Goal: Task Accomplishment & Management: Manage account settings

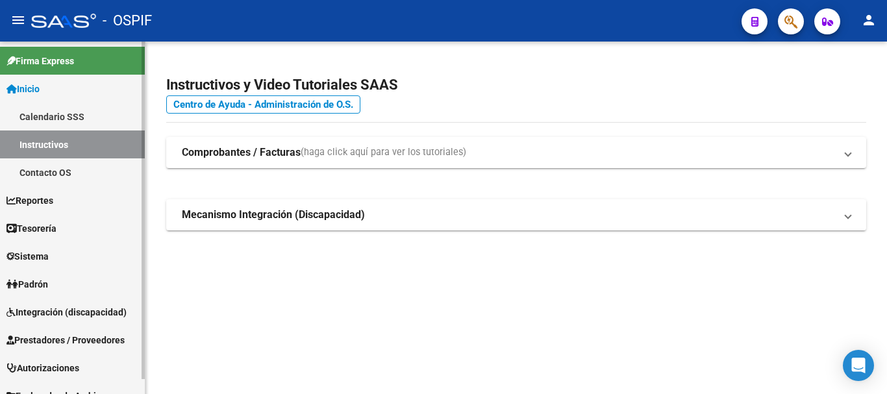
click at [50, 339] on span "Prestadores / Proveedores" at bounding box center [65, 340] width 118 height 14
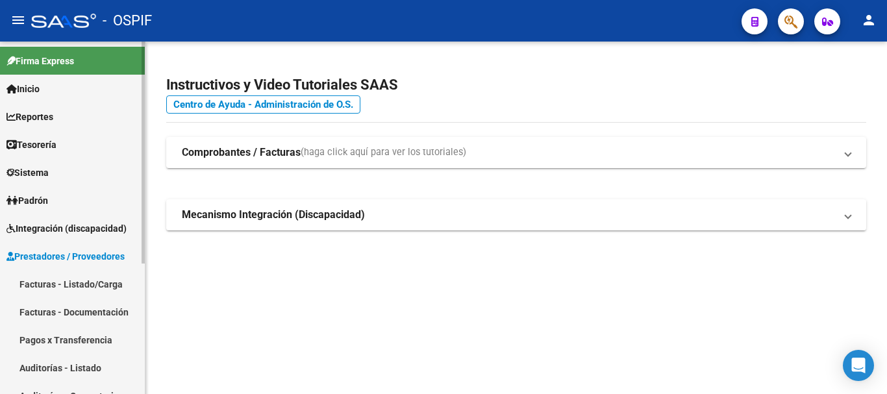
click at [54, 316] on link "Facturas - Documentación" at bounding box center [72, 312] width 145 height 28
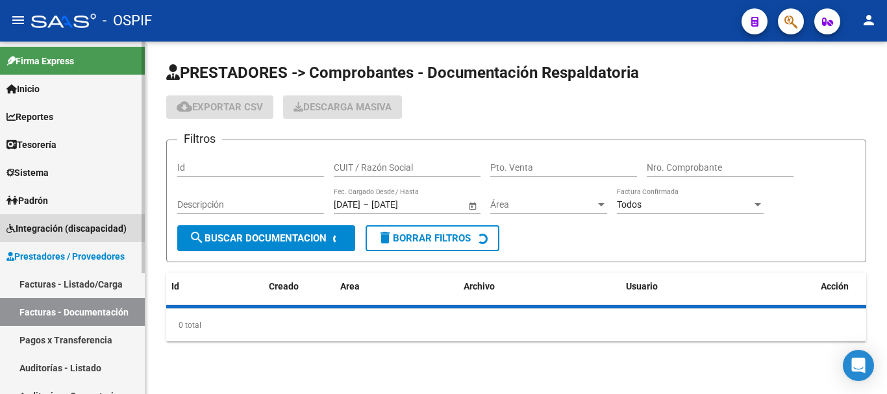
click at [62, 223] on span "Integración (discapacidad)" at bounding box center [66, 229] width 120 height 14
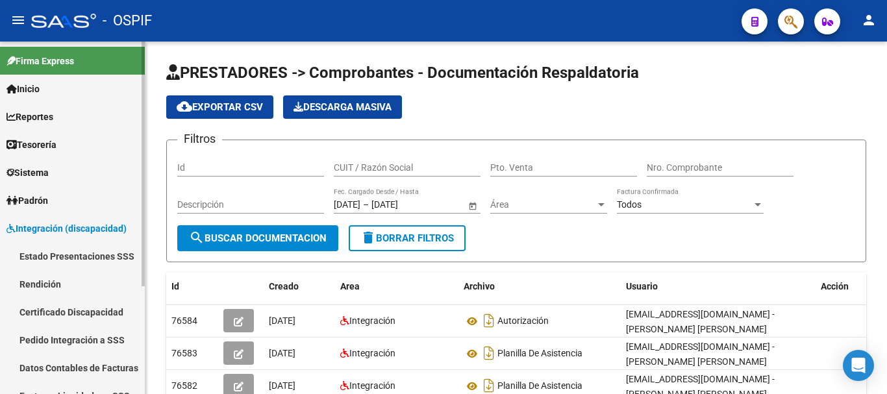
click at [44, 284] on link "Rendición" at bounding box center [72, 284] width 145 height 28
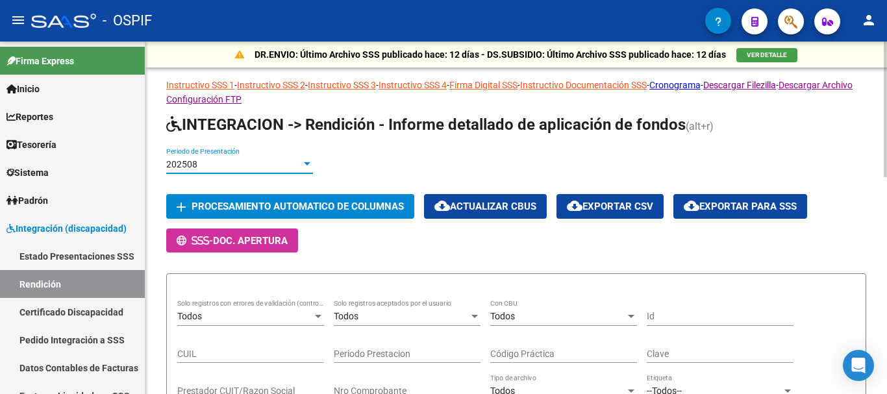
click at [305, 160] on div at bounding box center [307, 164] width 12 height 10
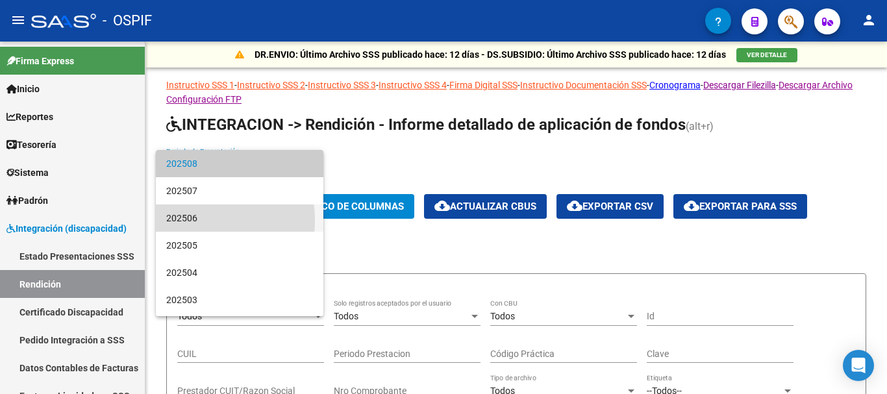
click at [184, 221] on span "202506" at bounding box center [239, 218] width 147 height 27
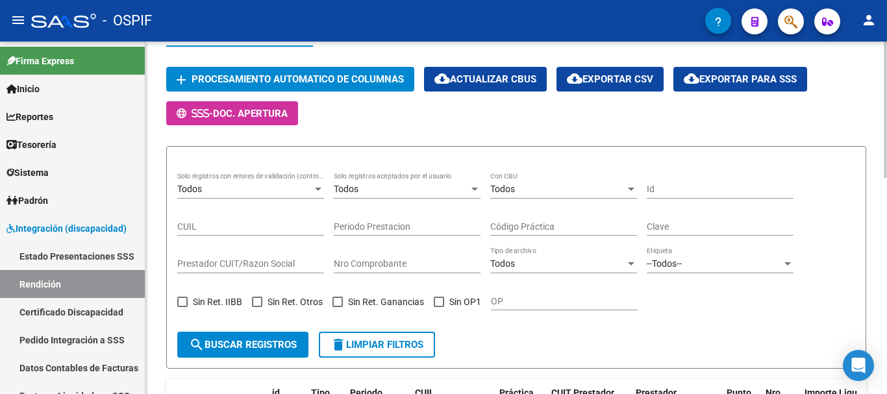
scroll to position [195, 0]
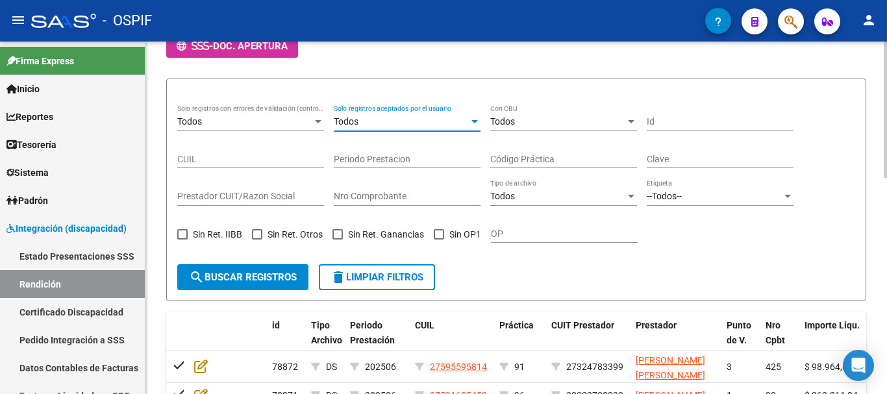
click at [476, 121] on div at bounding box center [475, 121] width 6 height 3
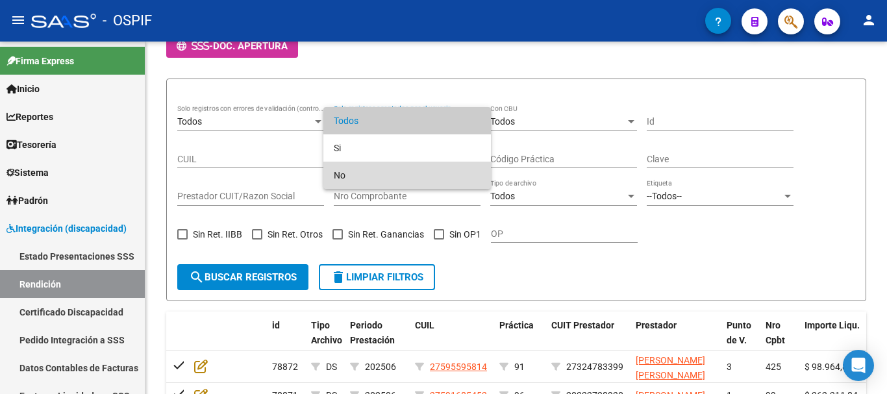
click at [369, 177] on span "No" at bounding box center [407, 175] width 147 height 27
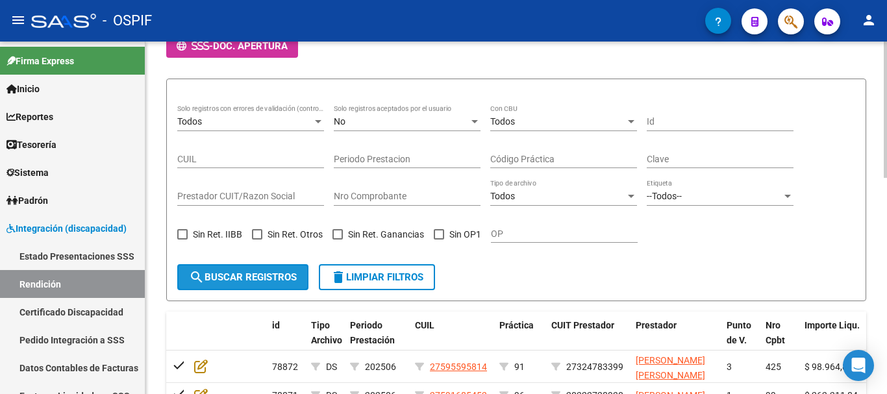
click at [247, 279] on span "search Buscar registros" at bounding box center [243, 278] width 108 height 12
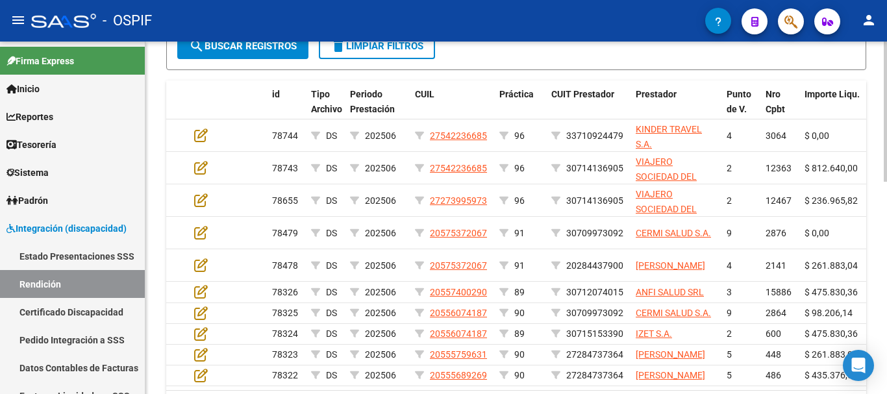
scroll to position [455, 0]
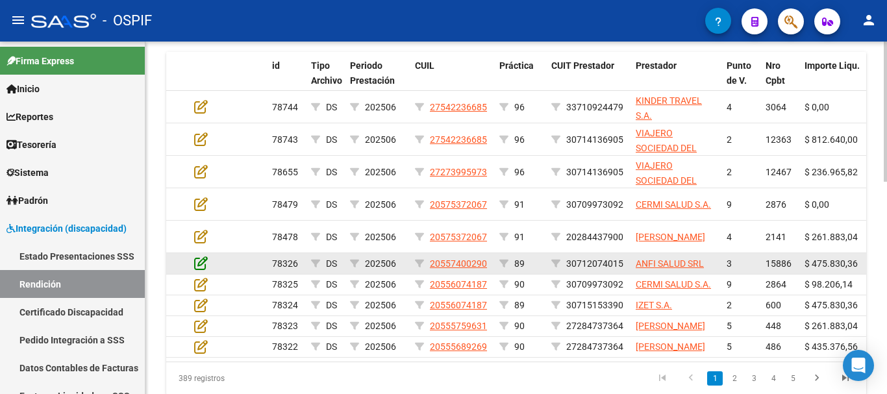
click at [200, 262] on icon at bounding box center [201, 263] width 14 height 14
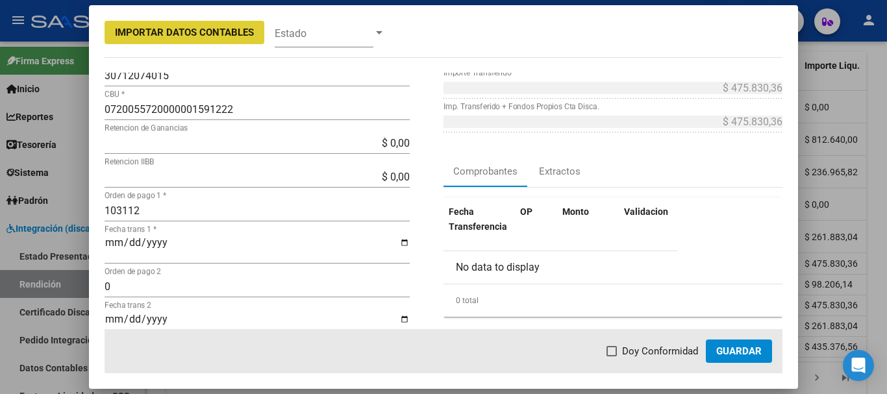
scroll to position [65, 0]
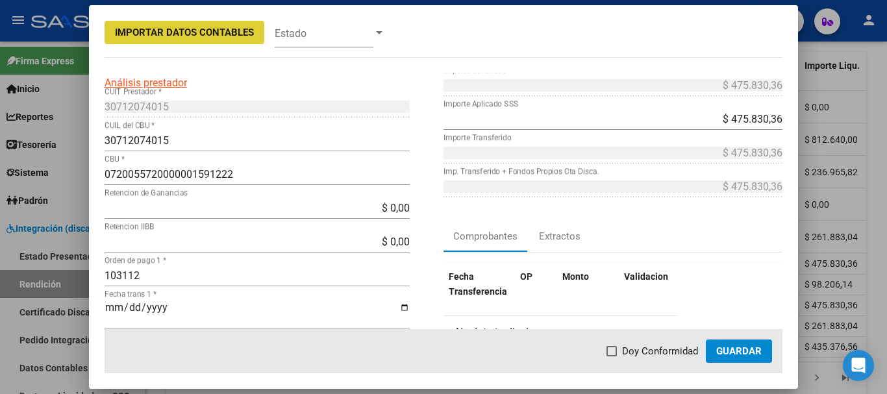
click at [616, 349] on span at bounding box center [612, 351] width 10 height 10
click at [612, 357] on input "Doy Conformidad" at bounding box center [611, 357] width 1 height 1
checkbox input "true"
click at [745, 349] on span "Guardar" at bounding box center [738, 352] width 45 height 12
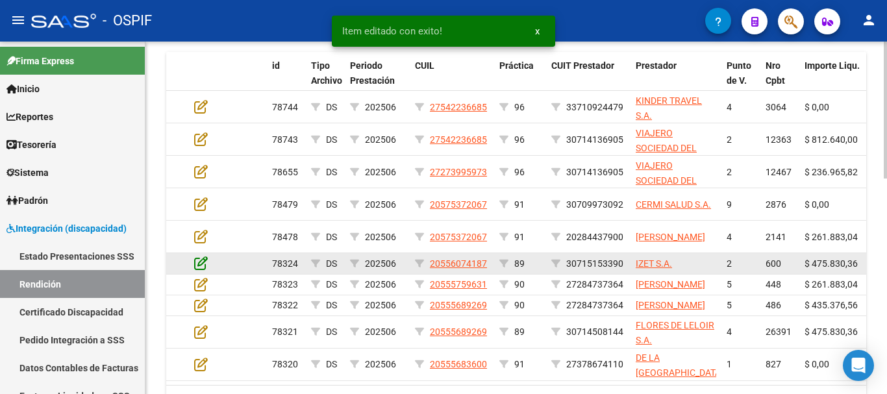
click at [202, 267] on icon at bounding box center [201, 263] width 14 height 14
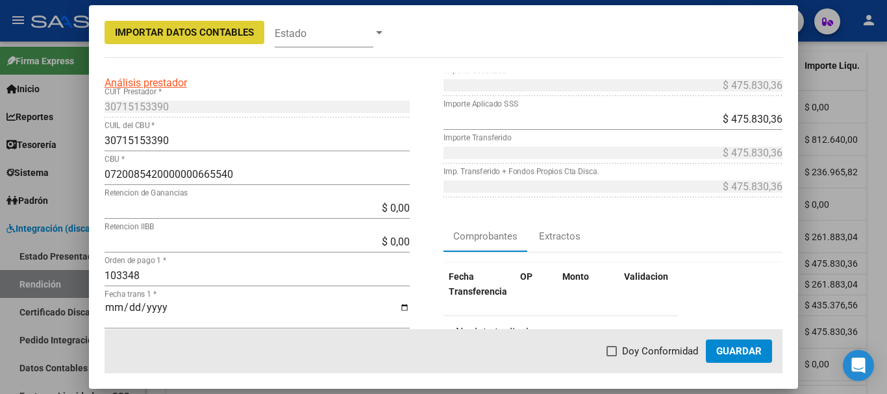
drag, startPoint x: 616, startPoint y: 349, endPoint x: 707, endPoint y: 360, distance: 92.2
click at [617, 349] on span at bounding box center [612, 351] width 10 height 10
click at [612, 357] on input "Doy Conformidad" at bounding box center [611, 357] width 1 height 1
checkbox input "true"
click at [735, 348] on span "Guardar" at bounding box center [738, 352] width 45 height 12
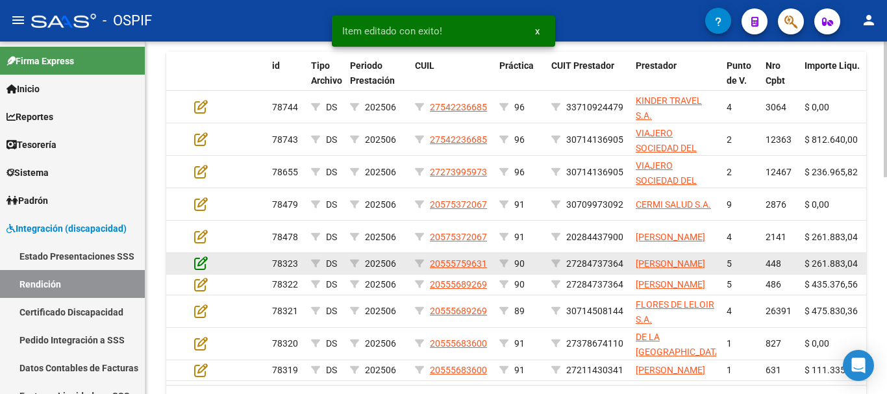
click at [200, 268] on icon at bounding box center [201, 263] width 14 height 14
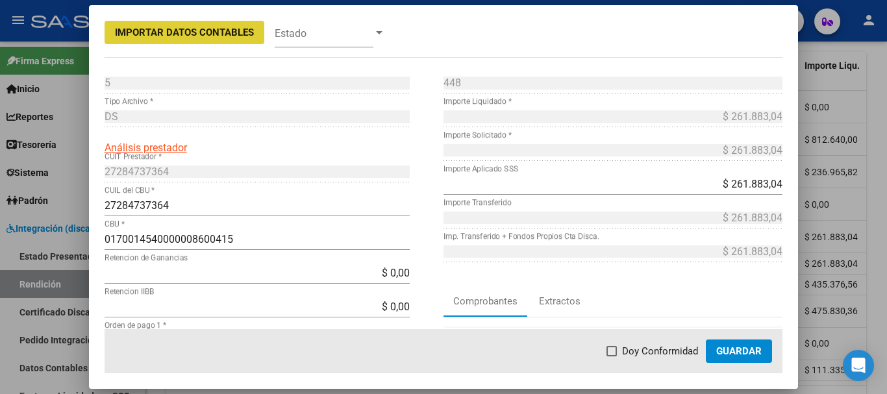
scroll to position [130, 0]
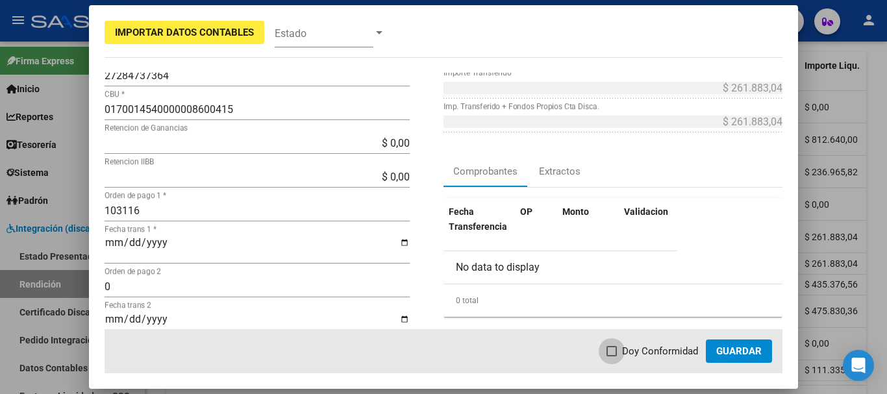
click at [617, 349] on span at bounding box center [612, 351] width 10 height 10
click at [612, 357] on input "Doy Conformidad" at bounding box center [611, 357] width 1 height 1
checkbox input "true"
click at [757, 351] on span "Guardar" at bounding box center [738, 352] width 45 height 12
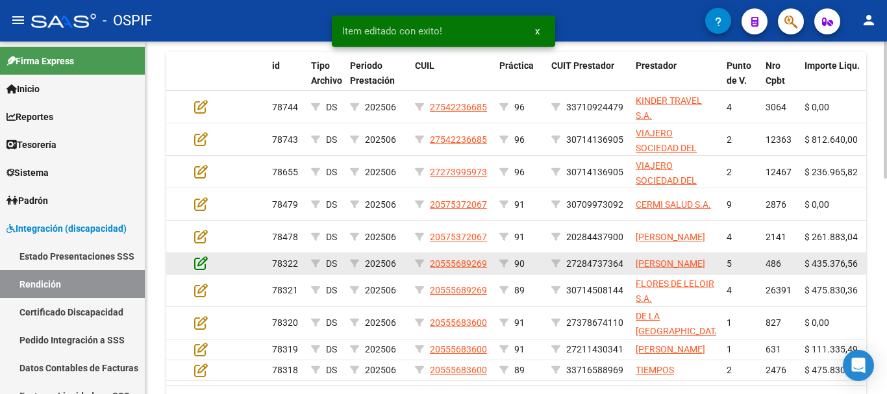
click at [200, 270] on icon at bounding box center [201, 263] width 14 height 14
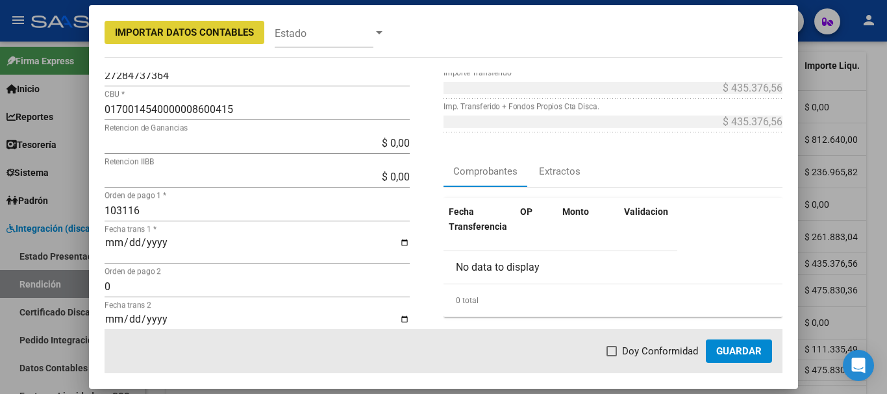
click at [614, 351] on span at bounding box center [612, 351] width 10 height 10
click at [612, 357] on input "Doy Conformidad" at bounding box center [611, 357] width 1 height 1
checkbox input "true"
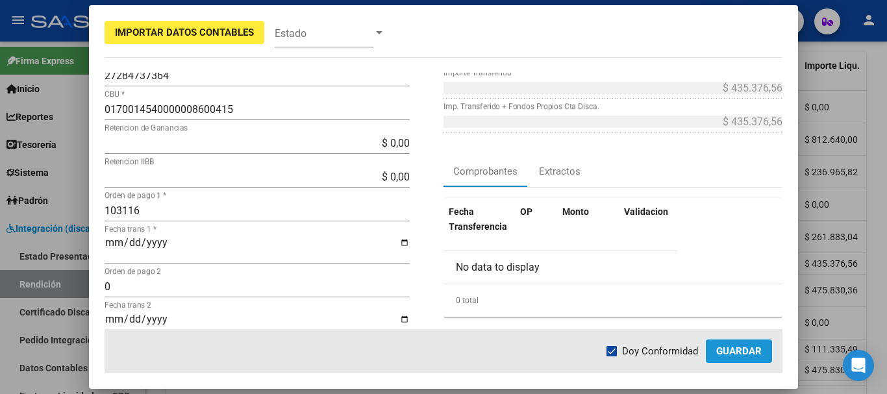
click at [735, 354] on span "Guardar" at bounding box center [738, 352] width 45 height 12
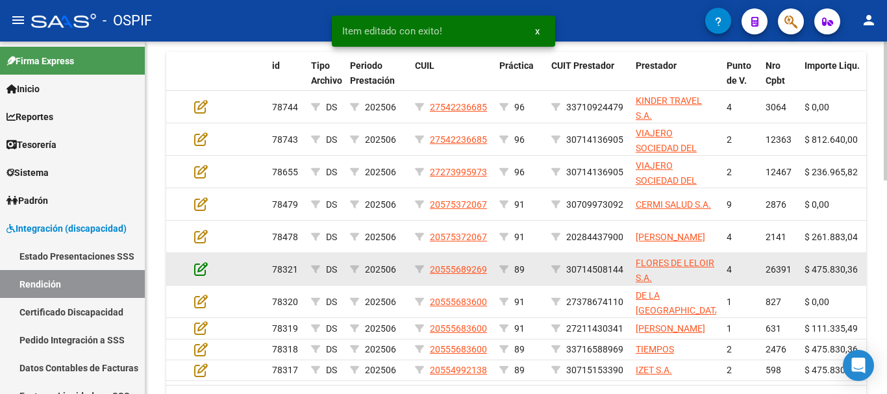
click at [203, 268] on icon at bounding box center [201, 269] width 14 height 14
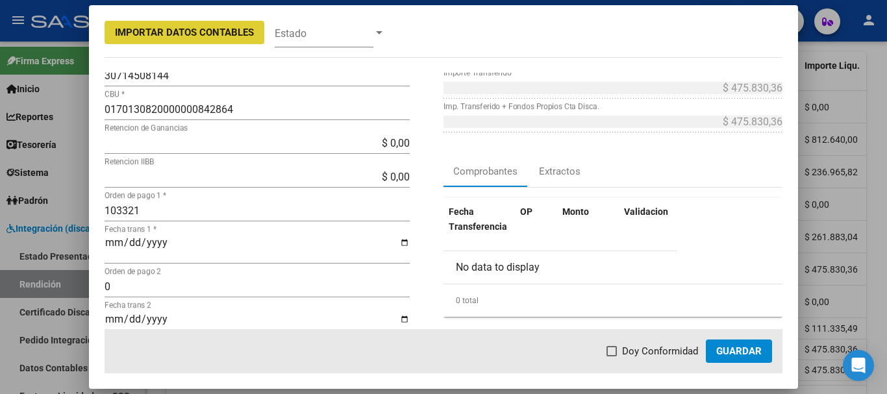
click at [723, 352] on span "Guardar" at bounding box center [738, 352] width 45 height 12
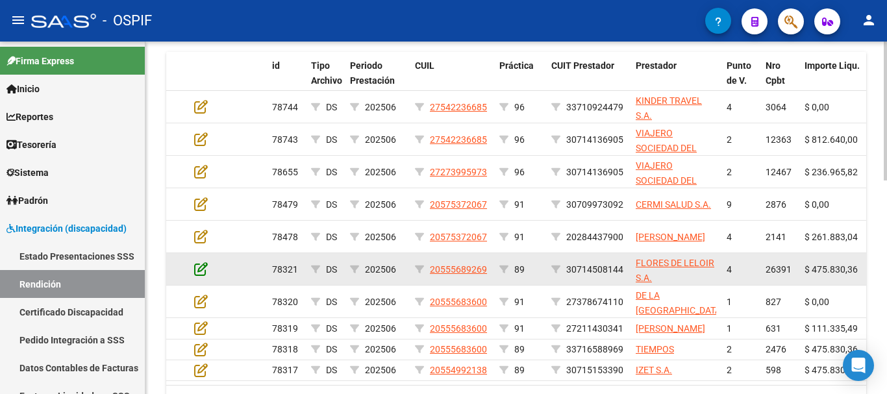
click at [199, 269] on icon at bounding box center [201, 269] width 14 height 14
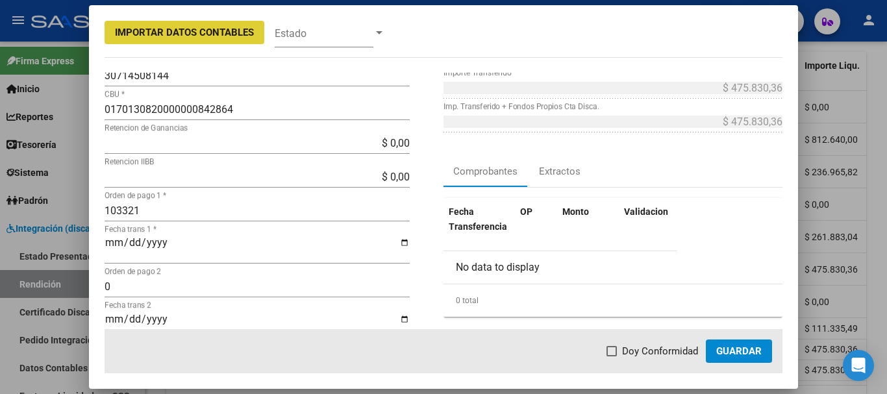
drag, startPoint x: 613, startPoint y: 349, endPoint x: 641, endPoint y: 337, distance: 30.5
click at [617, 349] on span at bounding box center [612, 351] width 10 height 10
click at [612, 357] on input "Doy Conformidad" at bounding box center [611, 357] width 1 height 1
checkbox input "true"
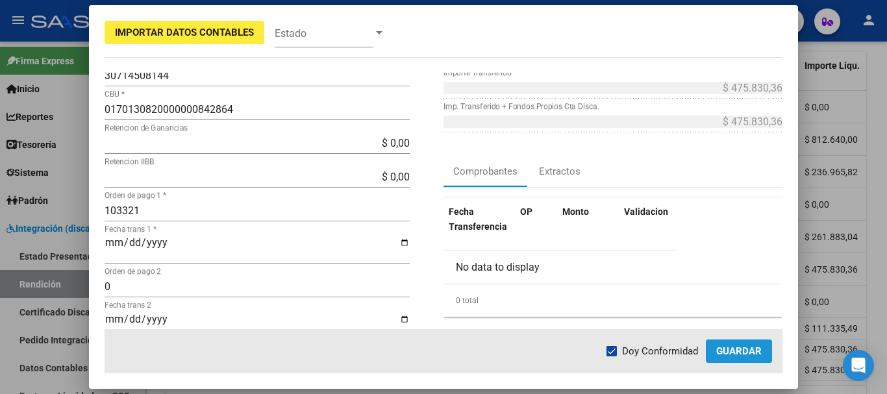
click at [743, 358] on button "Guardar" at bounding box center [739, 351] width 66 height 23
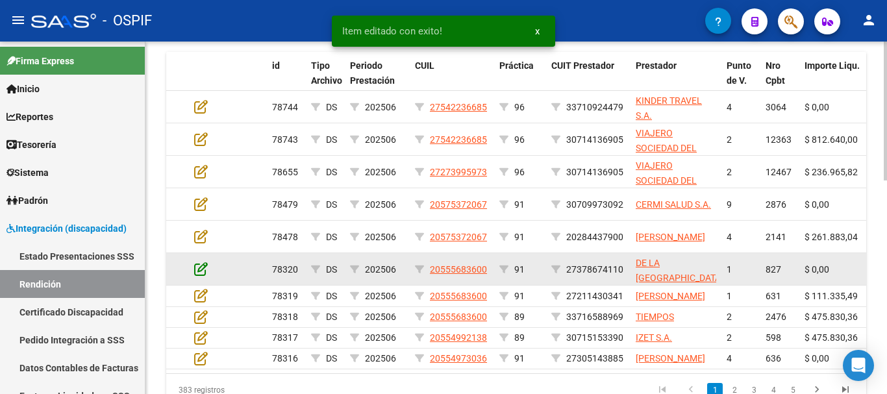
click at [201, 265] on icon at bounding box center [201, 269] width 14 height 14
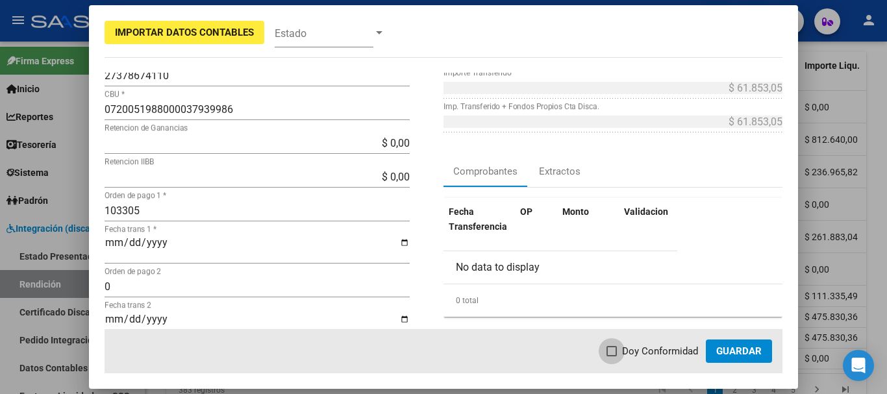
click at [613, 354] on span at bounding box center [612, 351] width 10 height 10
click at [612, 357] on input "Doy Conformidad" at bounding box center [611, 357] width 1 height 1
checkbox input "true"
click at [731, 353] on span "Guardar" at bounding box center [738, 352] width 45 height 12
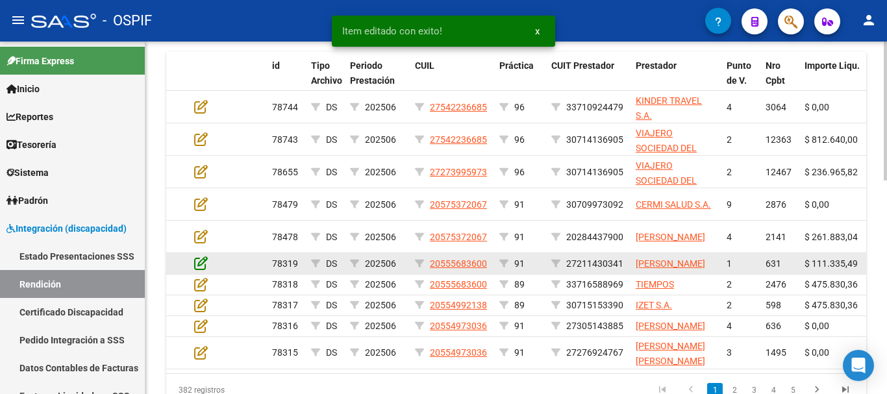
click at [204, 269] on icon at bounding box center [201, 263] width 14 height 14
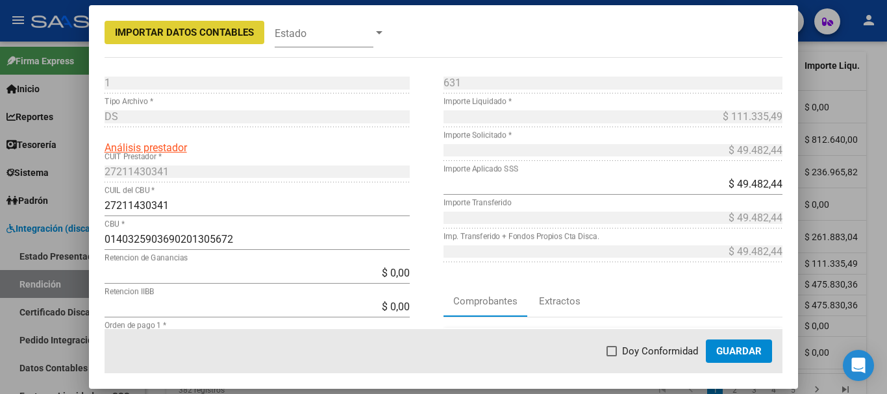
scroll to position [65, 0]
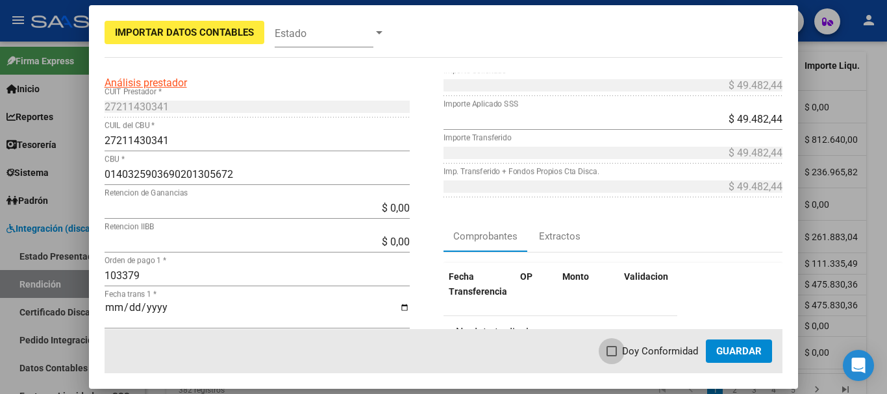
drag, startPoint x: 616, startPoint y: 350, endPoint x: 706, endPoint y: 346, distance: 89.7
click at [617, 349] on span at bounding box center [612, 351] width 10 height 10
click at [612, 357] on input "Doy Conformidad" at bounding box center [611, 357] width 1 height 1
checkbox input "true"
click at [746, 354] on span "Guardar" at bounding box center [738, 352] width 45 height 12
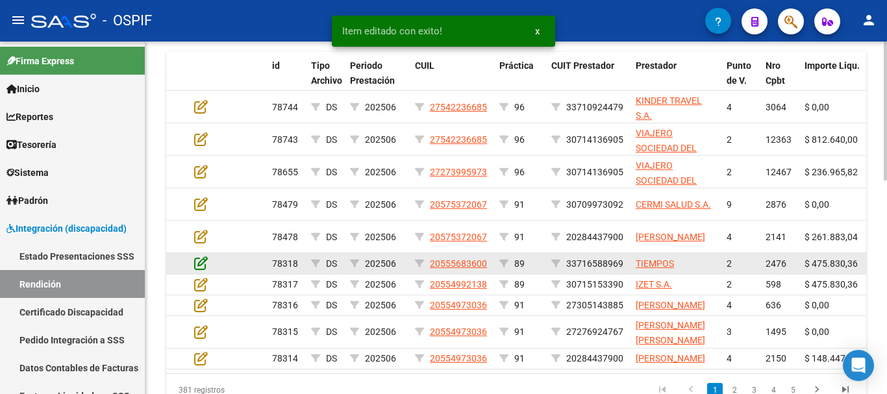
click at [202, 262] on icon at bounding box center [201, 263] width 14 height 14
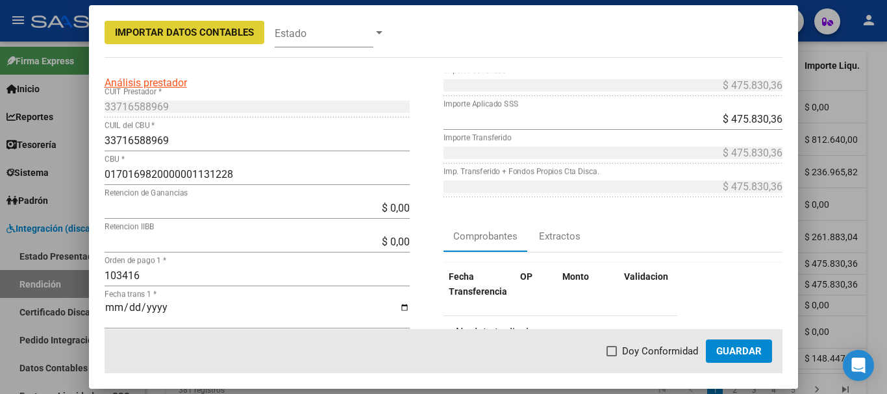
click at [615, 351] on span at bounding box center [612, 351] width 10 height 10
click at [612, 357] on input "Doy Conformidad" at bounding box center [611, 357] width 1 height 1
checkbox input "true"
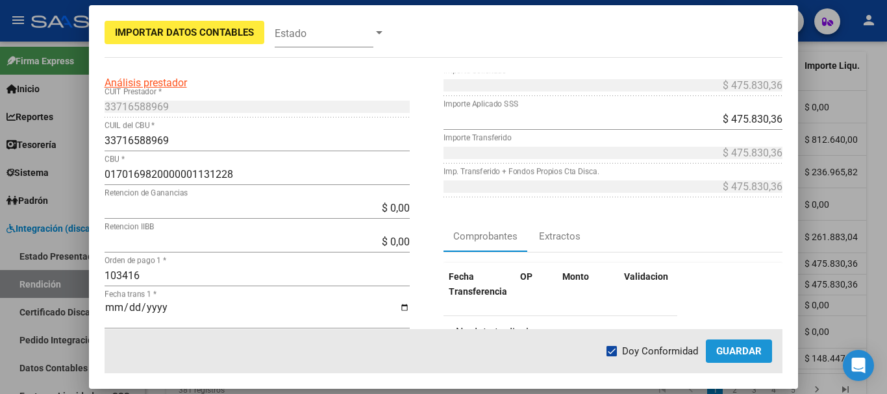
click at [723, 346] on span "Guardar" at bounding box center [738, 352] width 45 height 12
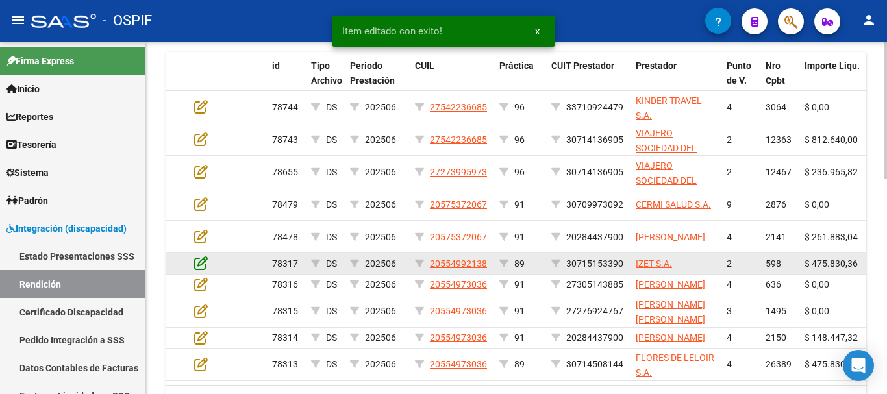
click at [199, 266] on icon at bounding box center [201, 263] width 14 height 14
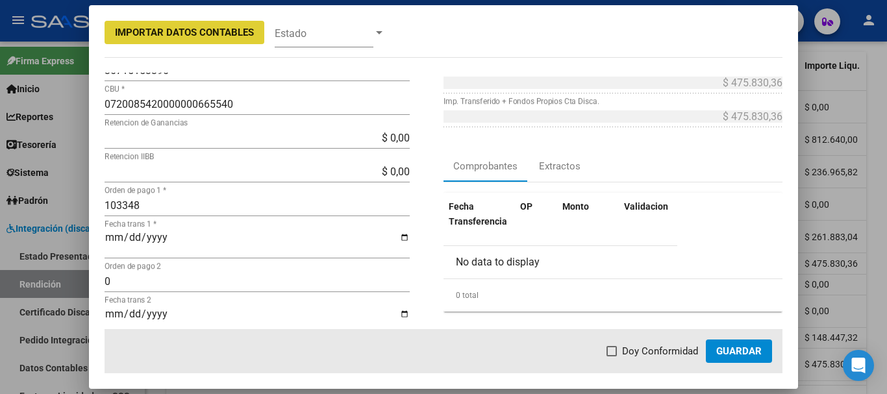
scroll to position [195, 0]
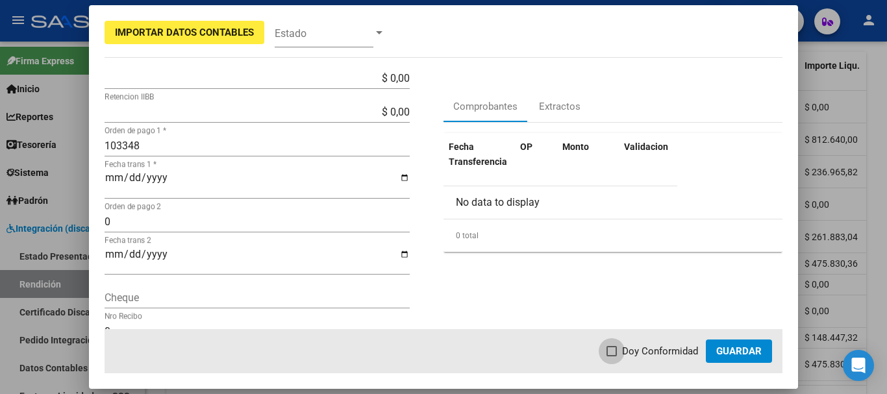
drag, startPoint x: 613, startPoint y: 353, endPoint x: 757, endPoint y: 354, distance: 144.2
click at [614, 353] on span at bounding box center [612, 351] width 10 height 10
click at [612, 357] on input "Doy Conformidad" at bounding box center [611, 357] width 1 height 1
checkbox input "true"
click at [757, 353] on span "Guardar" at bounding box center [738, 352] width 45 height 12
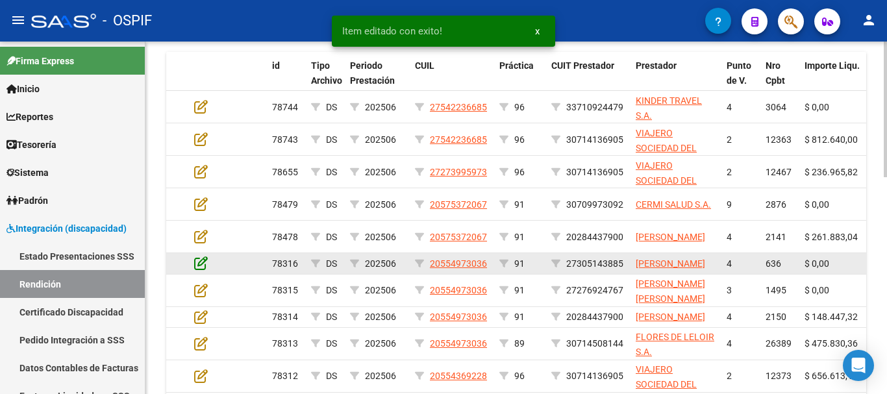
click at [205, 266] on icon at bounding box center [201, 263] width 14 height 14
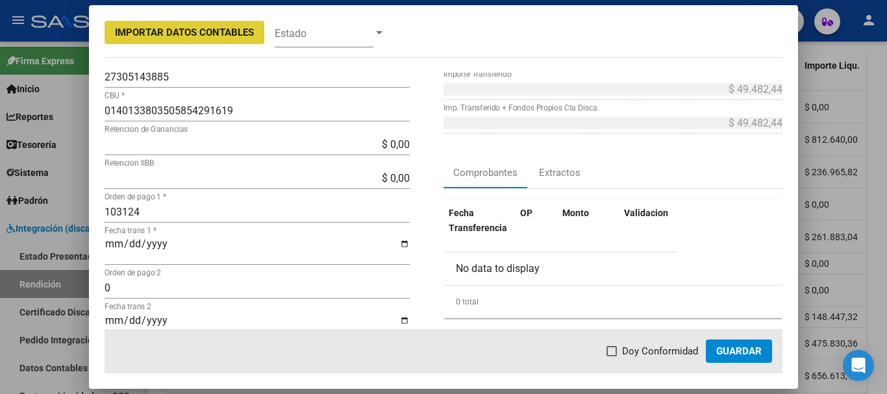
scroll to position [130, 0]
click at [620, 353] on label "Doy Conformidad" at bounding box center [653, 352] width 92 height 16
click at [612, 357] on input "Doy Conformidad" at bounding box center [611, 357] width 1 height 1
checkbox input "true"
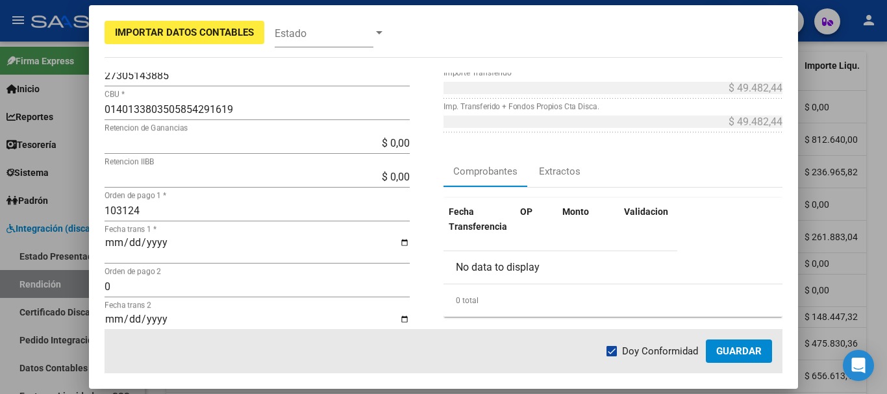
click at [722, 353] on span "Guardar" at bounding box center [738, 352] width 45 height 12
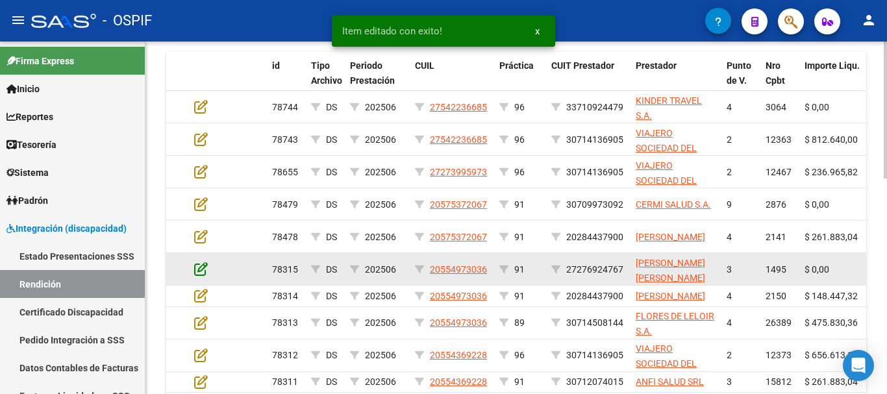
click at [199, 272] on icon at bounding box center [201, 269] width 14 height 14
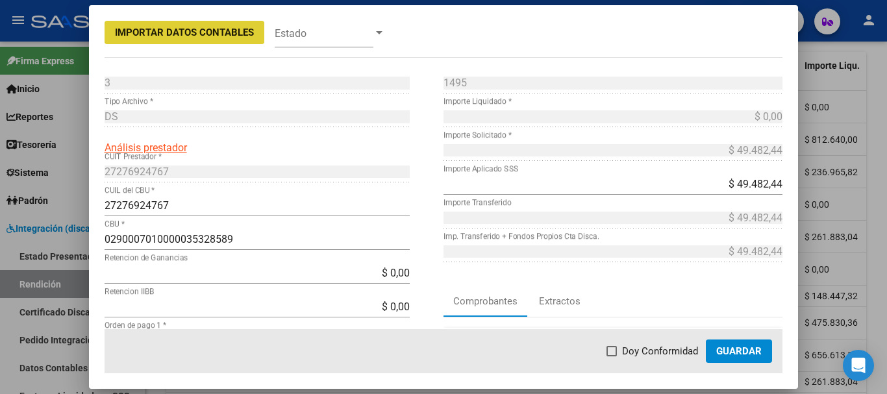
scroll to position [65, 0]
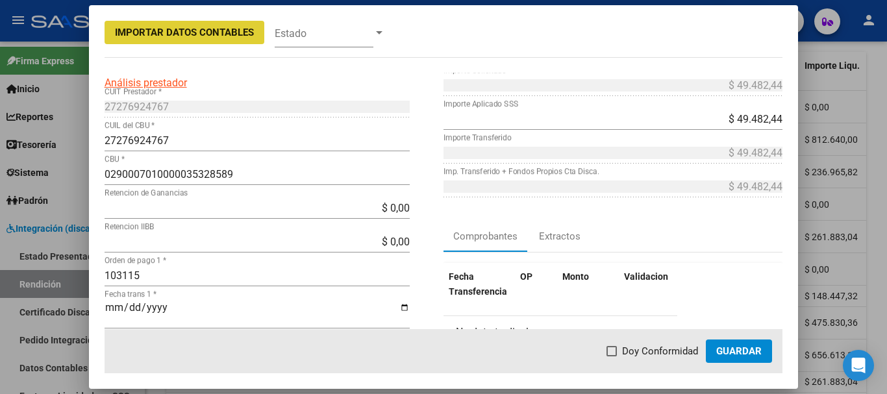
drag, startPoint x: 616, startPoint y: 349, endPoint x: 624, endPoint y: 349, distance: 7.8
click at [616, 348] on span at bounding box center [612, 351] width 10 height 10
click at [612, 357] on input "Doy Conformidad" at bounding box center [611, 357] width 1 height 1
checkbox input "true"
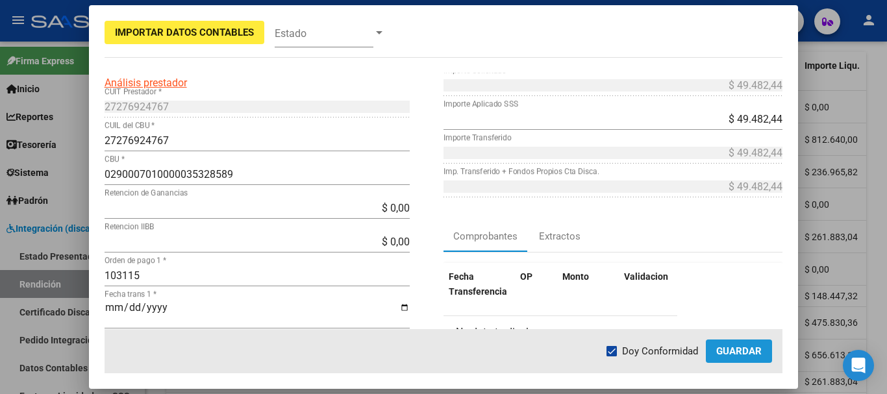
click at [755, 349] on span "Guardar" at bounding box center [738, 352] width 45 height 12
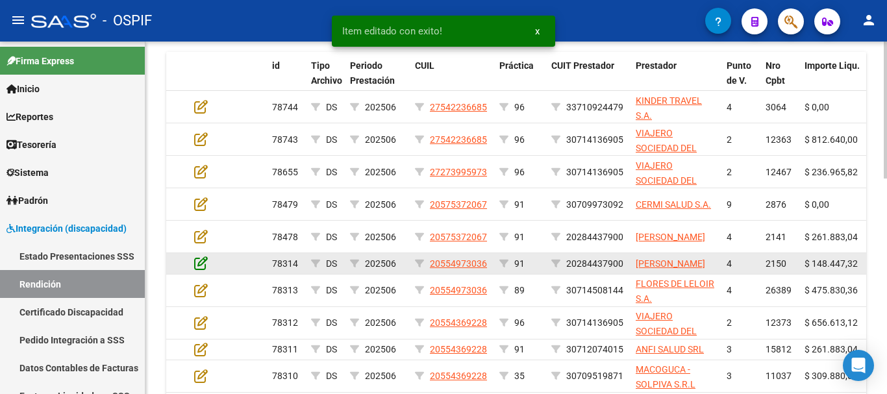
click at [199, 267] on icon at bounding box center [201, 263] width 14 height 14
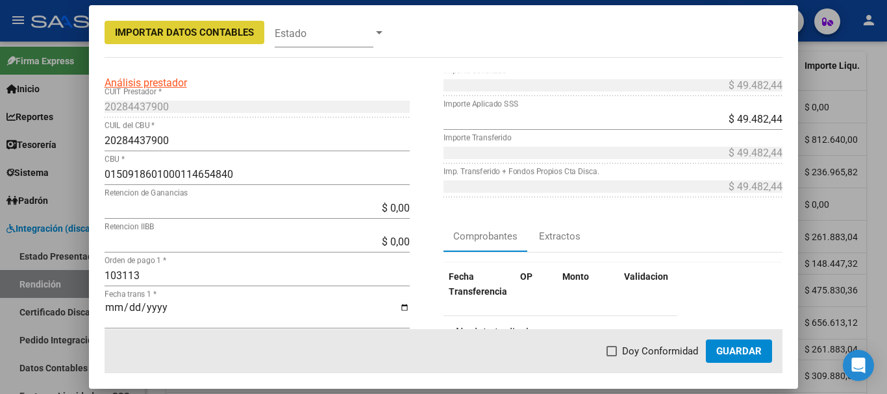
click at [614, 351] on span at bounding box center [612, 351] width 10 height 10
click at [612, 357] on input "Doy Conformidad" at bounding box center [611, 357] width 1 height 1
checkbox input "true"
click at [748, 354] on span "Guardar" at bounding box center [738, 352] width 45 height 12
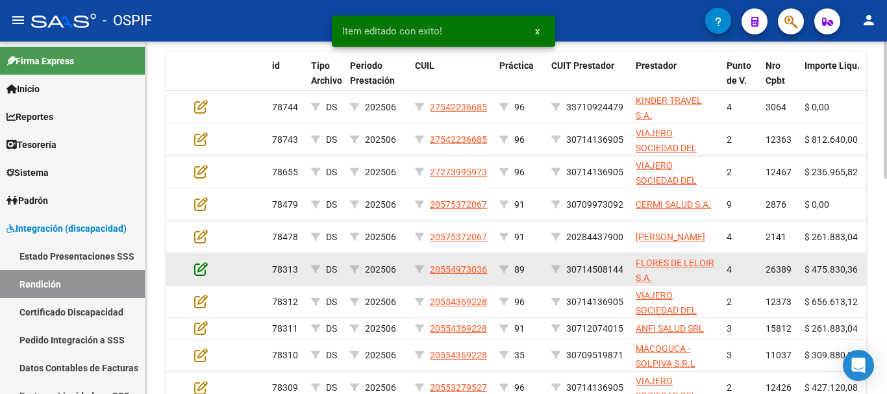
click at [201, 270] on icon at bounding box center [201, 269] width 14 height 14
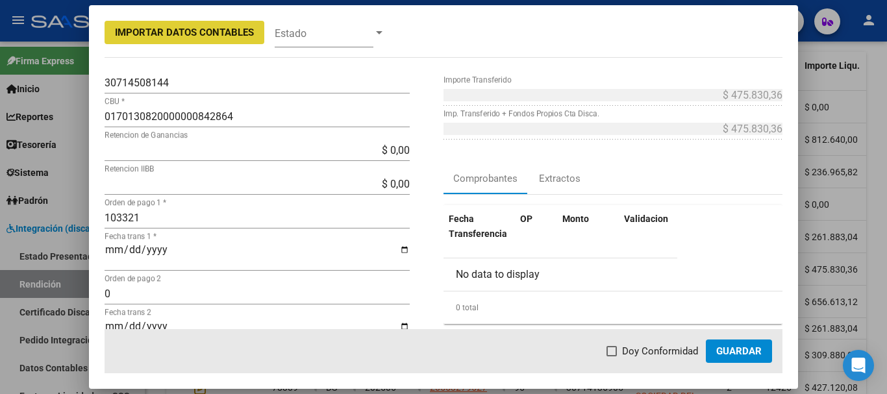
scroll to position [130, 0]
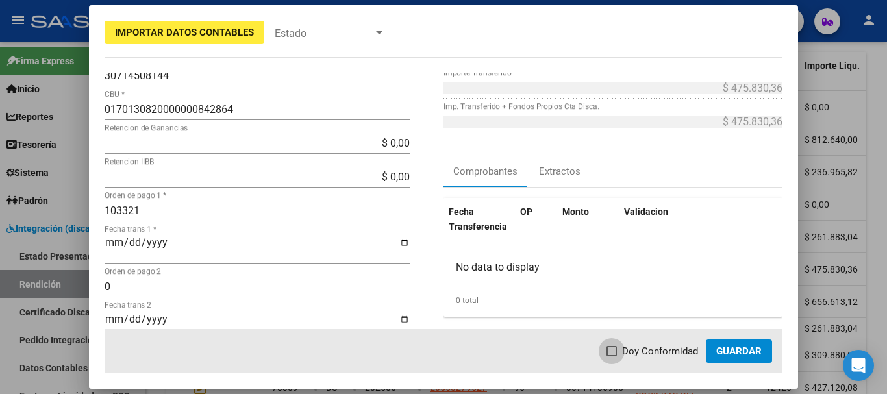
click at [617, 350] on span at bounding box center [612, 351] width 10 height 10
click at [612, 357] on input "Doy Conformidad" at bounding box center [611, 357] width 1 height 1
checkbox input "true"
click at [733, 357] on button "Guardar" at bounding box center [739, 351] width 66 height 23
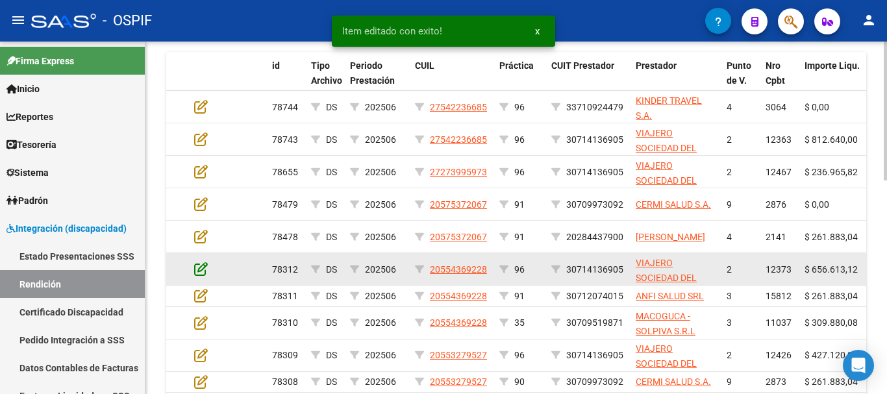
click at [200, 267] on icon at bounding box center [201, 269] width 14 height 14
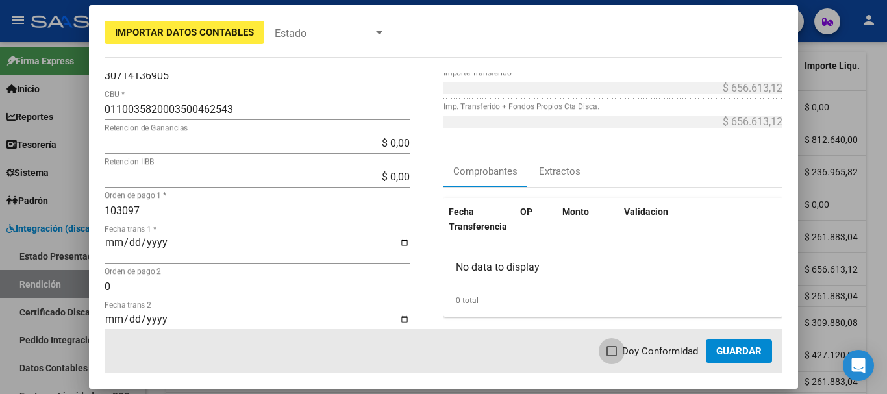
click at [617, 354] on span at bounding box center [612, 351] width 10 height 10
click at [612, 357] on input "Doy Conformidad" at bounding box center [611, 357] width 1 height 1
checkbox input "true"
click at [734, 351] on span "Guardar" at bounding box center [738, 352] width 45 height 12
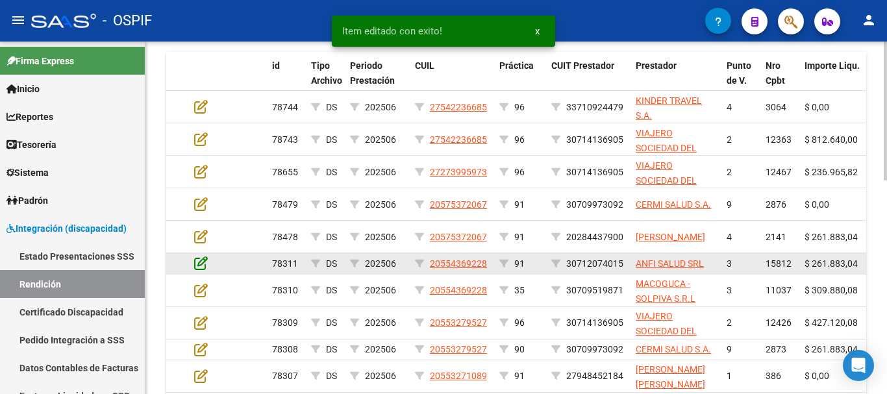
click at [203, 263] on icon at bounding box center [201, 263] width 14 height 14
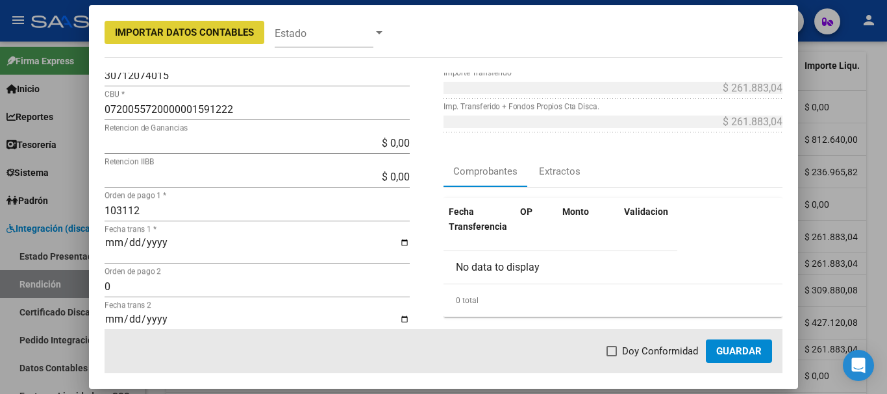
drag, startPoint x: 611, startPoint y: 351, endPoint x: 629, endPoint y: 353, distance: 18.9
click at [615, 351] on span at bounding box center [612, 351] width 10 height 10
click at [612, 357] on input "Doy Conformidad" at bounding box center [611, 357] width 1 height 1
checkbox input "true"
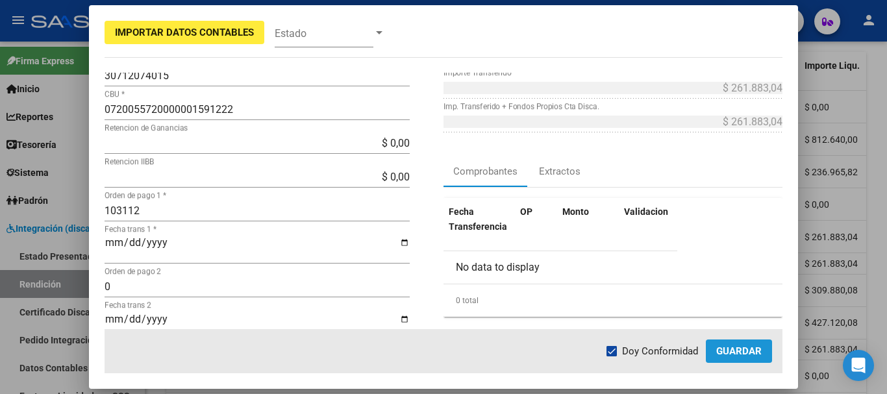
click at [731, 349] on span "Guardar" at bounding box center [738, 352] width 45 height 12
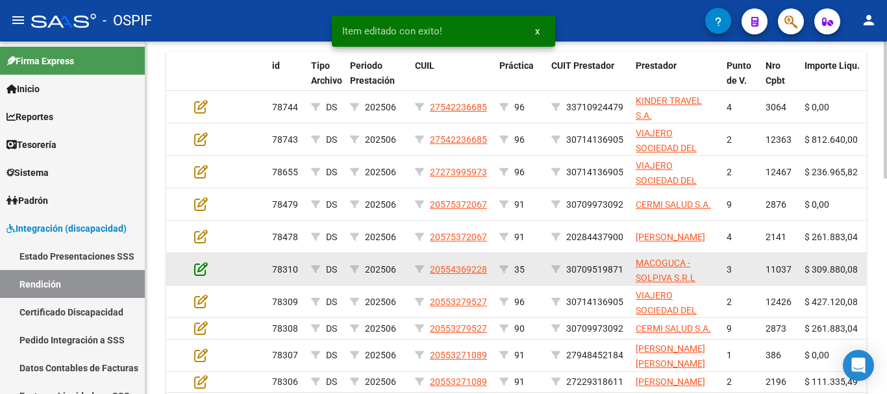
click at [201, 265] on icon at bounding box center [201, 269] width 14 height 14
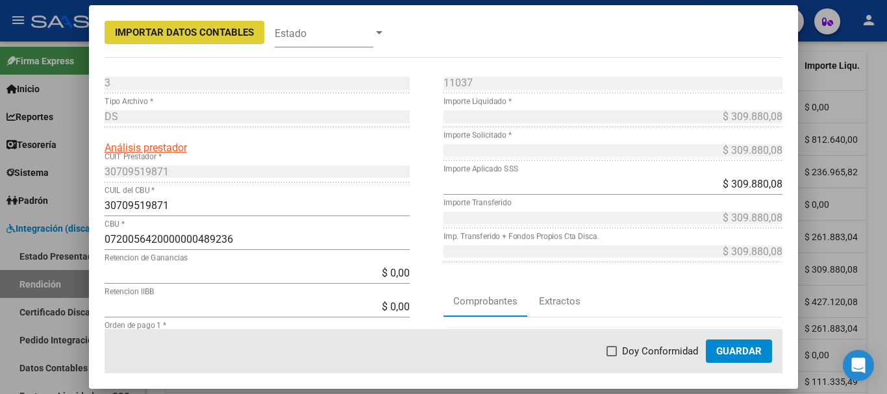
scroll to position [65, 0]
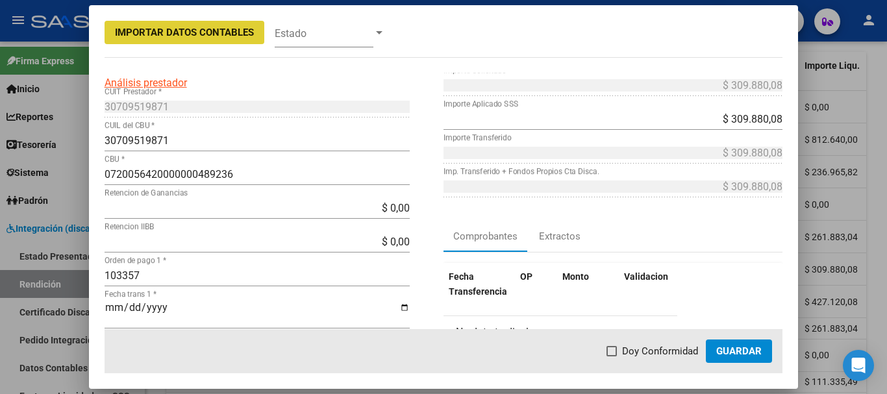
click at [615, 353] on span at bounding box center [612, 351] width 10 height 10
click at [612, 357] on input "Doy Conformidad" at bounding box center [611, 357] width 1 height 1
checkbox input "true"
click at [739, 351] on span "Guardar" at bounding box center [738, 352] width 45 height 12
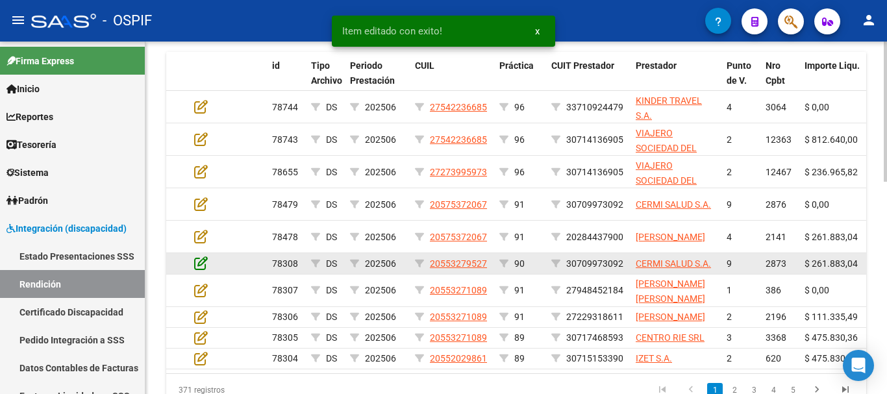
click at [199, 269] on icon at bounding box center [201, 263] width 14 height 14
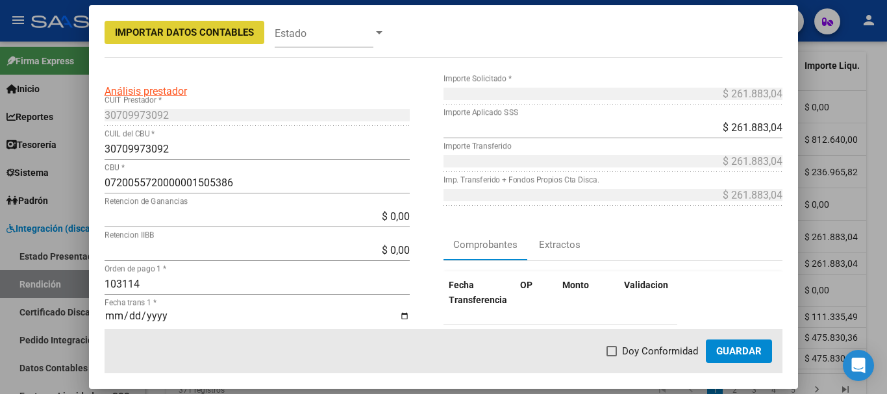
scroll to position [130, 0]
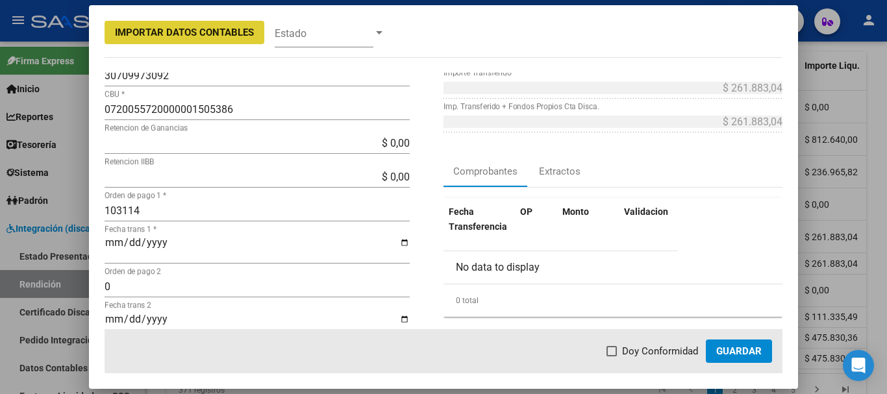
click at [613, 352] on span at bounding box center [612, 351] width 10 height 10
click at [612, 357] on input "Doy Conformidad" at bounding box center [611, 357] width 1 height 1
checkbox input "true"
click at [724, 353] on span "Guardar" at bounding box center [738, 352] width 45 height 12
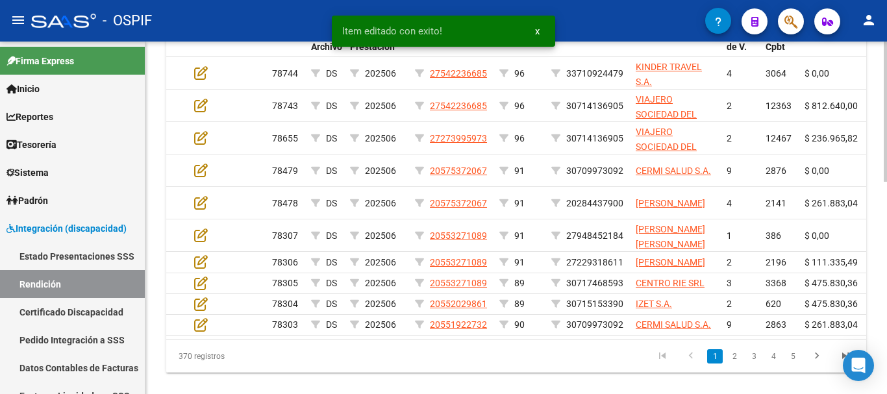
scroll to position [467, 0]
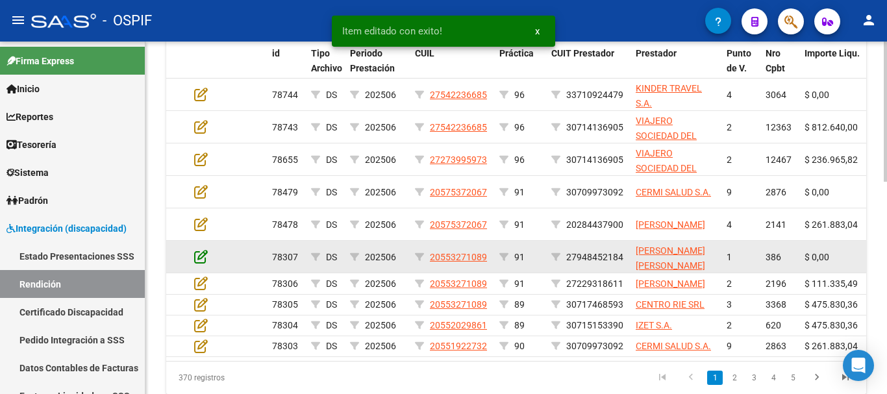
click at [201, 258] on icon at bounding box center [201, 256] width 14 height 14
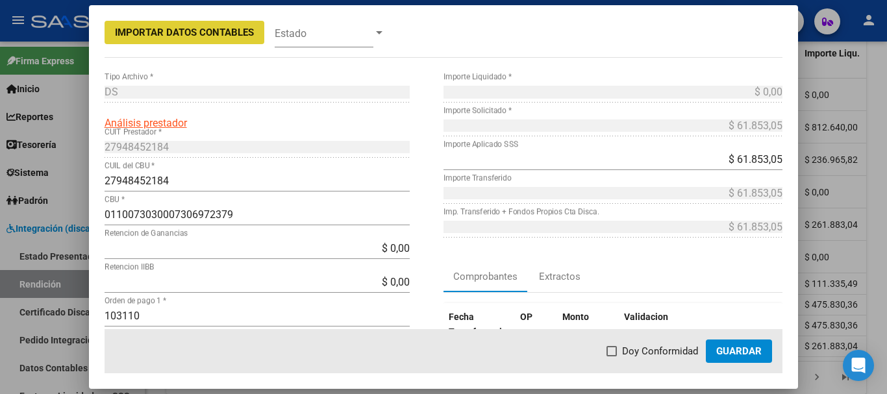
scroll to position [65, 0]
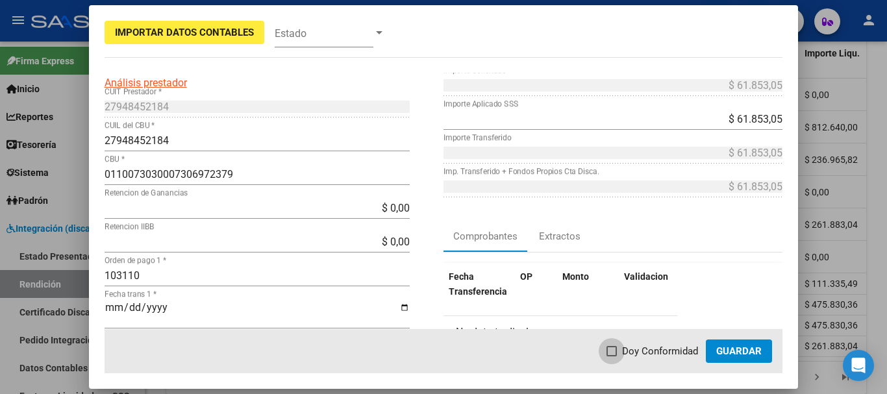
click at [617, 349] on span at bounding box center [612, 351] width 10 height 10
click at [612, 357] on input "Doy Conformidad" at bounding box center [611, 357] width 1 height 1
checkbox input "true"
click at [735, 346] on span "Guardar" at bounding box center [738, 352] width 45 height 12
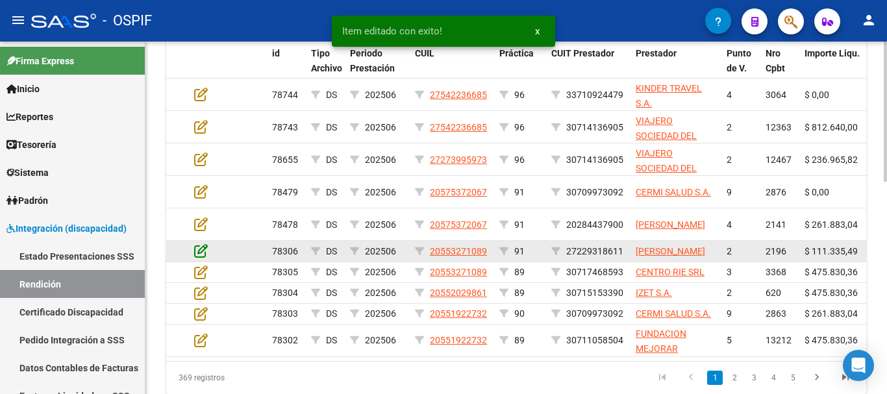
click at [199, 253] on icon at bounding box center [201, 251] width 14 height 14
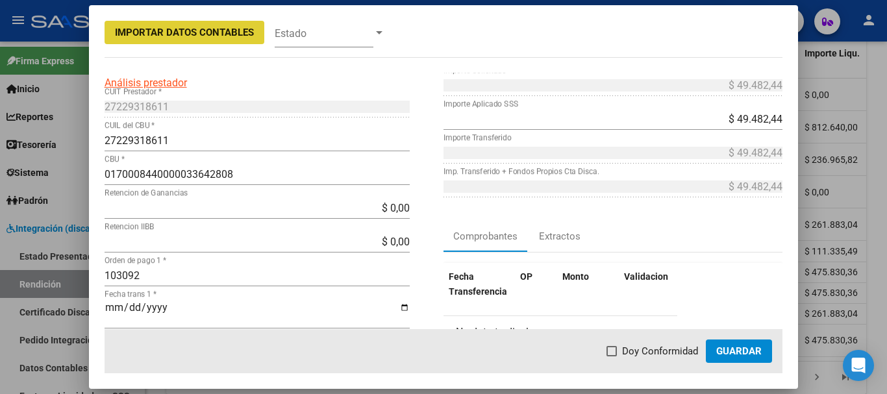
scroll to position [130, 0]
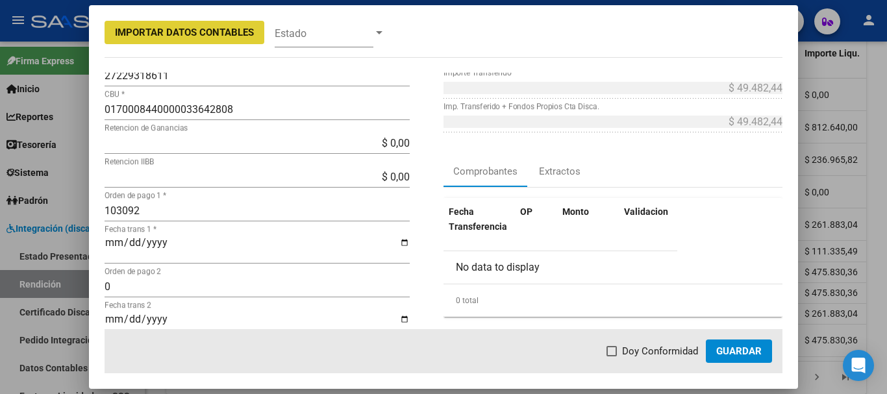
click at [616, 349] on span at bounding box center [612, 351] width 10 height 10
click at [612, 357] on input "Doy Conformidad" at bounding box center [611, 357] width 1 height 1
checkbox input "true"
click at [732, 359] on button "Guardar" at bounding box center [739, 351] width 66 height 23
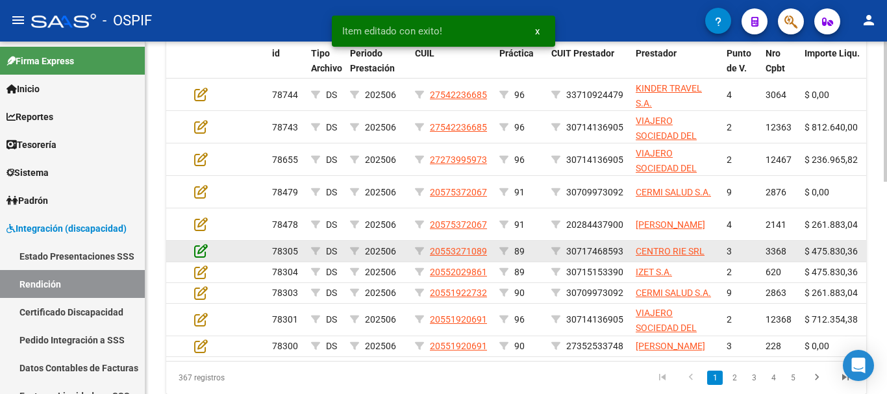
click at [203, 248] on icon at bounding box center [201, 251] width 14 height 14
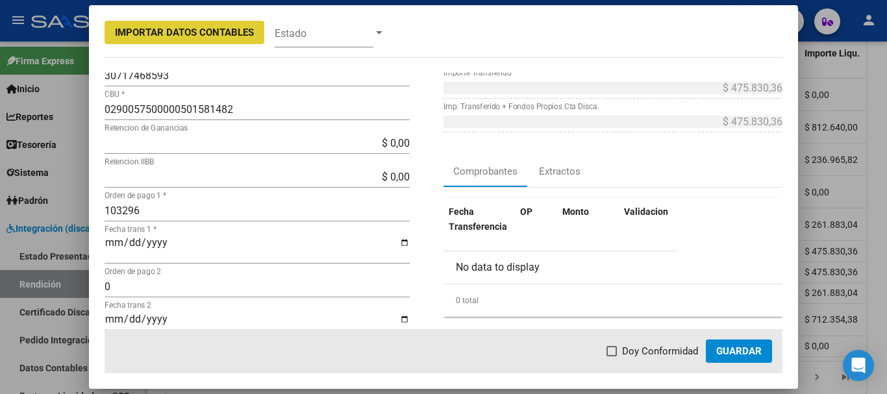
click at [616, 353] on span at bounding box center [612, 351] width 10 height 10
click at [612, 357] on input "Doy Conformidad" at bounding box center [611, 357] width 1 height 1
checkbox input "true"
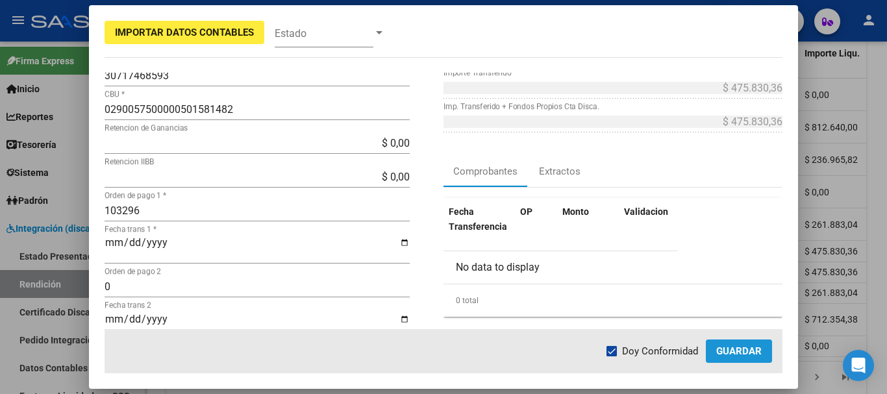
click at [735, 352] on span "Guardar" at bounding box center [738, 352] width 45 height 12
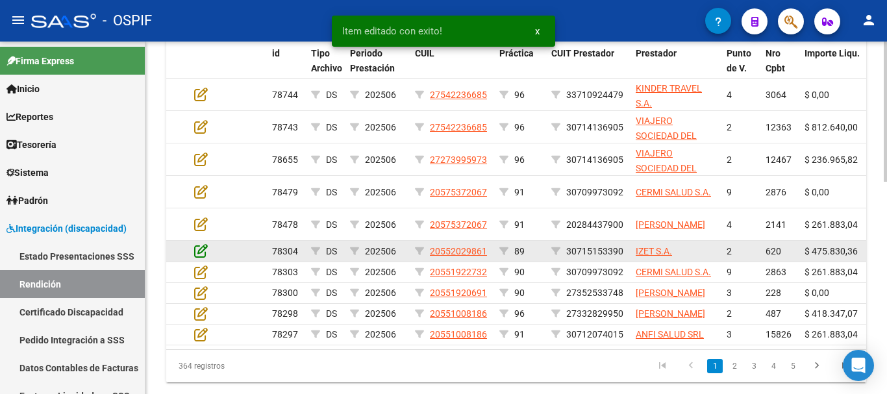
click at [203, 247] on icon at bounding box center [201, 251] width 14 height 14
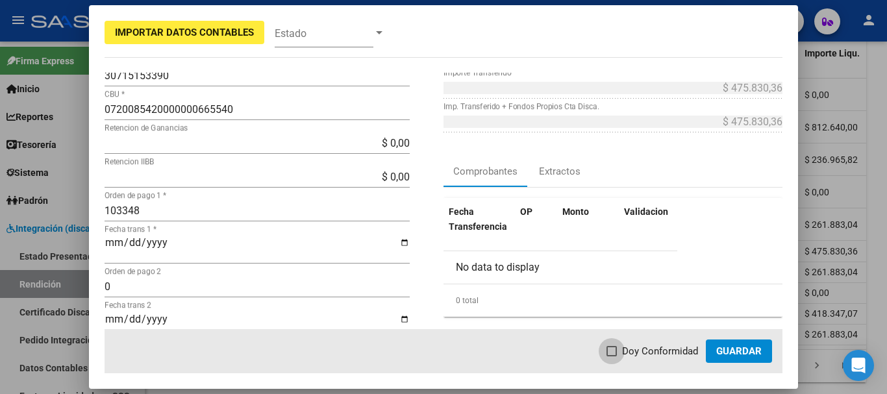
click at [614, 351] on span at bounding box center [612, 351] width 10 height 10
click at [612, 357] on input "Doy Conformidad" at bounding box center [611, 357] width 1 height 1
checkbox input "true"
click at [741, 350] on span "Guardar" at bounding box center [738, 352] width 45 height 12
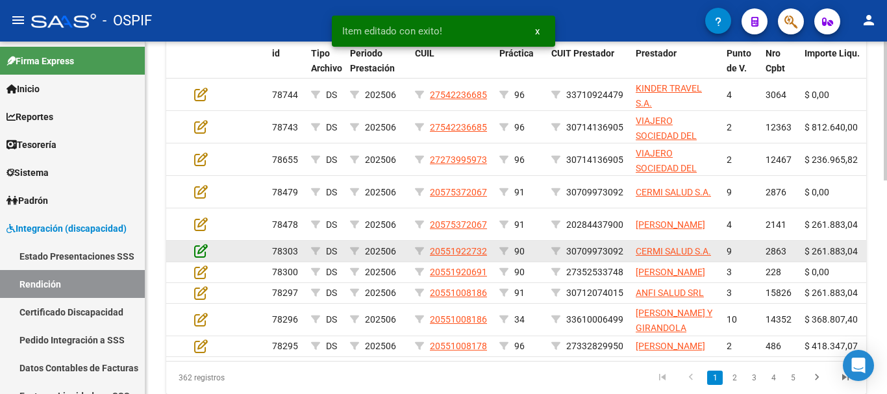
click at [199, 253] on icon at bounding box center [201, 251] width 14 height 14
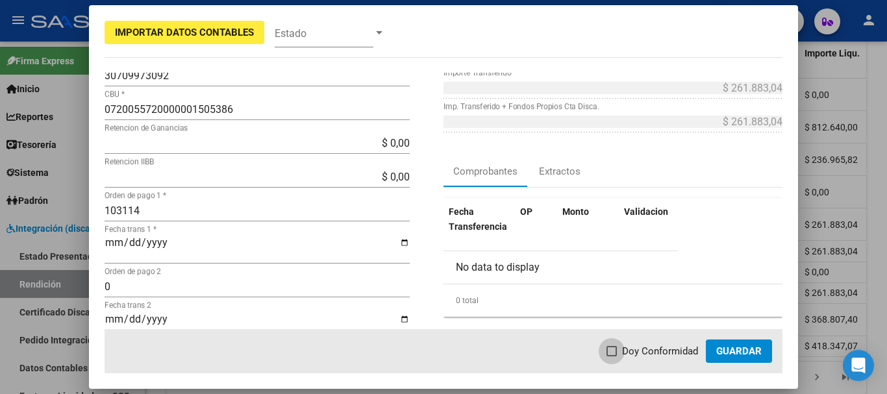
click at [609, 351] on span at bounding box center [612, 351] width 10 height 10
click at [611, 357] on input "Doy Conformidad" at bounding box center [611, 357] width 1 height 1
checkbox input "true"
drag, startPoint x: 733, startPoint y: 349, endPoint x: 726, endPoint y: 344, distance: 8.3
click at [732, 347] on span "Guardar" at bounding box center [738, 352] width 45 height 12
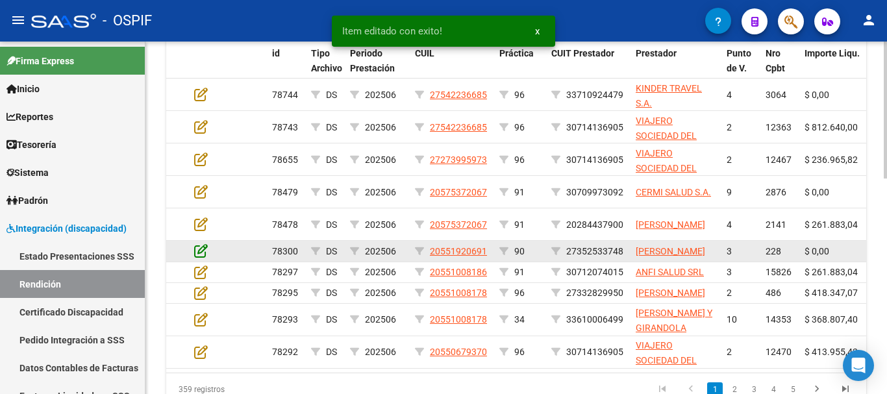
click at [201, 253] on icon at bounding box center [201, 251] width 14 height 14
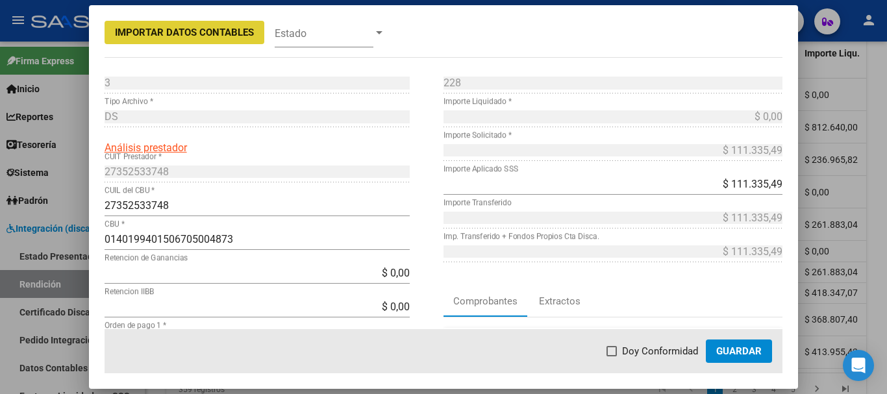
scroll to position [65, 0]
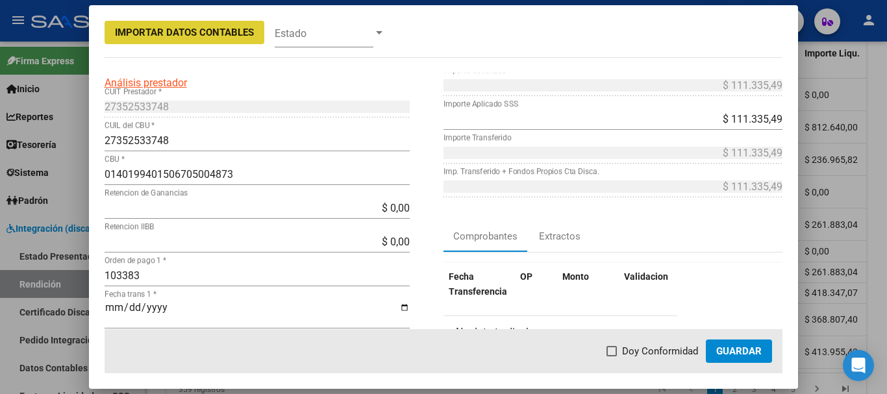
click at [614, 350] on span at bounding box center [612, 351] width 10 height 10
click at [612, 357] on input "Doy Conformidad" at bounding box center [611, 357] width 1 height 1
checkbox input "true"
click at [746, 346] on span "Guardar" at bounding box center [738, 352] width 45 height 12
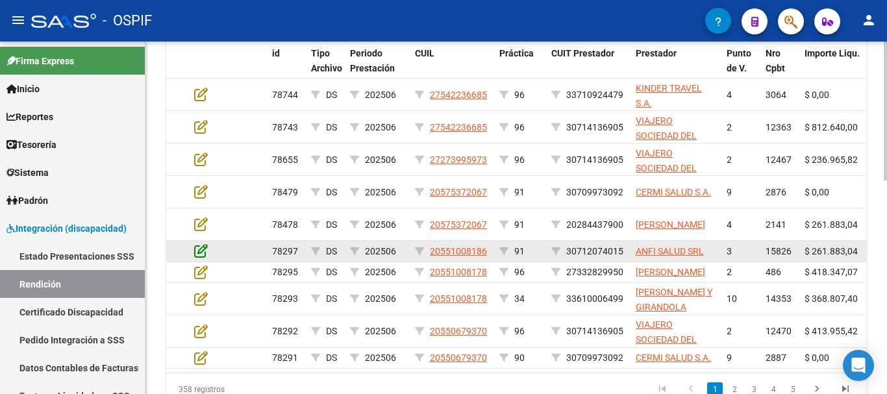
click at [207, 251] on icon at bounding box center [201, 251] width 14 height 14
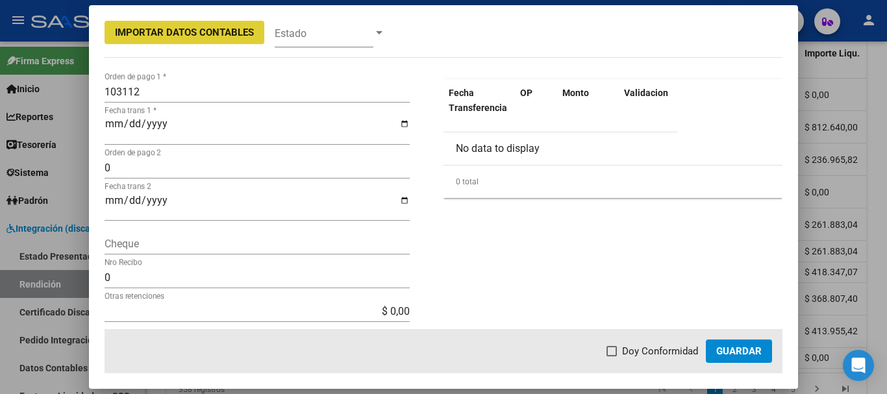
scroll to position [260, 0]
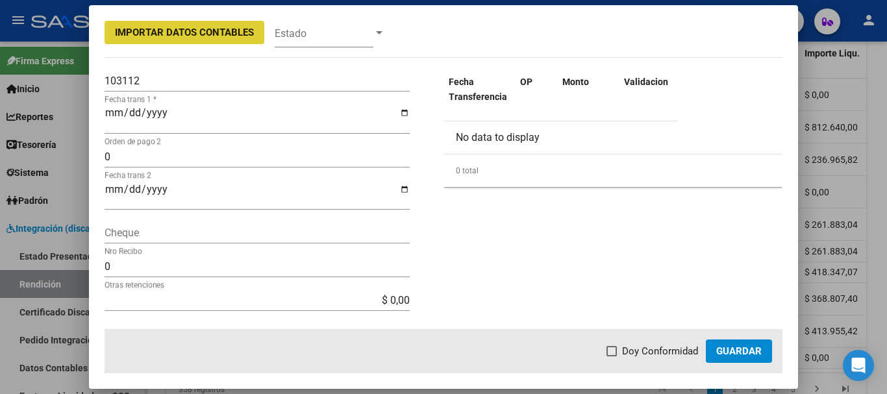
click at [614, 349] on span at bounding box center [612, 351] width 10 height 10
click at [612, 357] on input "Doy Conformidad" at bounding box center [611, 357] width 1 height 1
checkbox input "true"
click at [744, 355] on span "Guardar" at bounding box center [738, 352] width 45 height 12
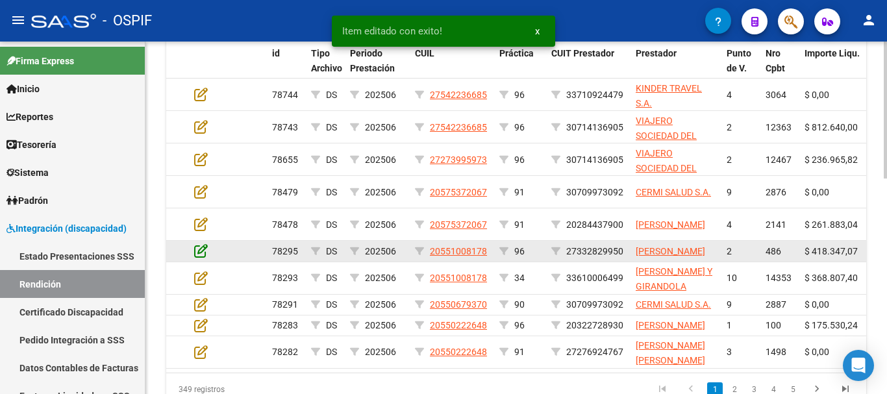
click at [201, 255] on icon at bounding box center [201, 251] width 14 height 14
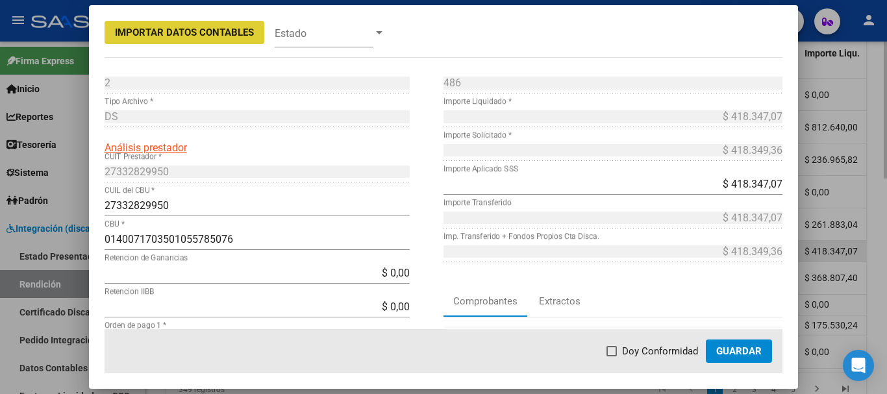
scroll to position [130, 0]
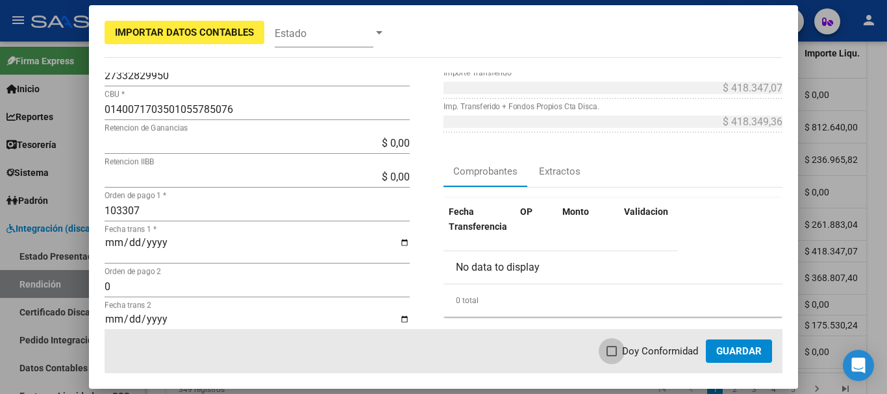
click at [614, 355] on span at bounding box center [612, 351] width 10 height 10
click at [612, 357] on input "Doy Conformidad" at bounding box center [611, 357] width 1 height 1
checkbox input "true"
click at [741, 351] on span "Guardar" at bounding box center [738, 352] width 45 height 12
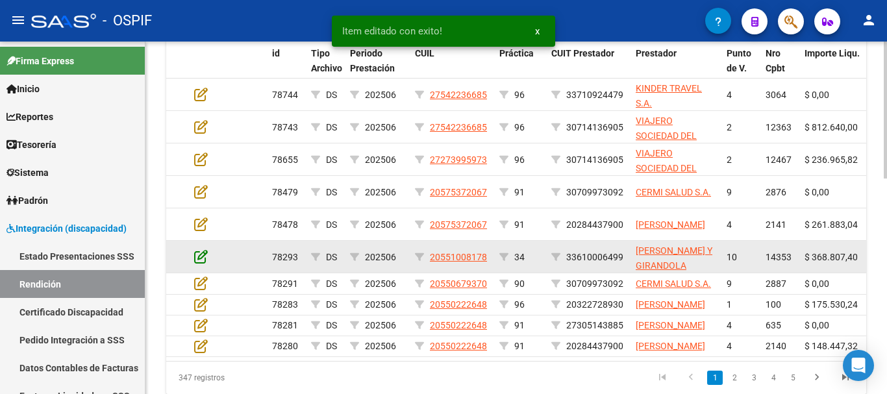
click at [201, 258] on icon at bounding box center [201, 256] width 14 height 14
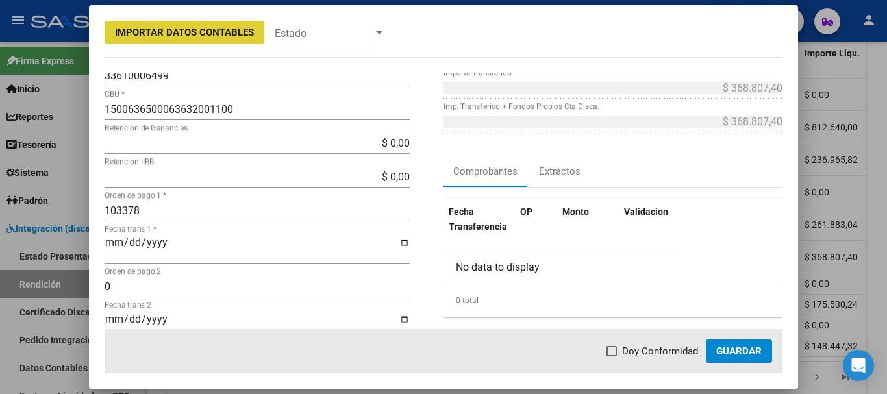
click at [615, 350] on span at bounding box center [612, 351] width 10 height 10
click at [612, 357] on input "Doy Conformidad" at bounding box center [611, 357] width 1 height 1
checkbox input "true"
click at [741, 353] on span "Guardar" at bounding box center [738, 352] width 45 height 12
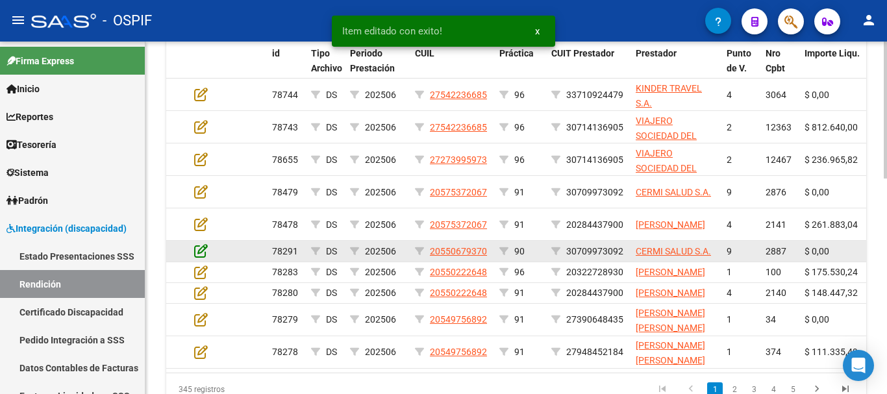
click at [201, 253] on icon at bounding box center [201, 251] width 14 height 14
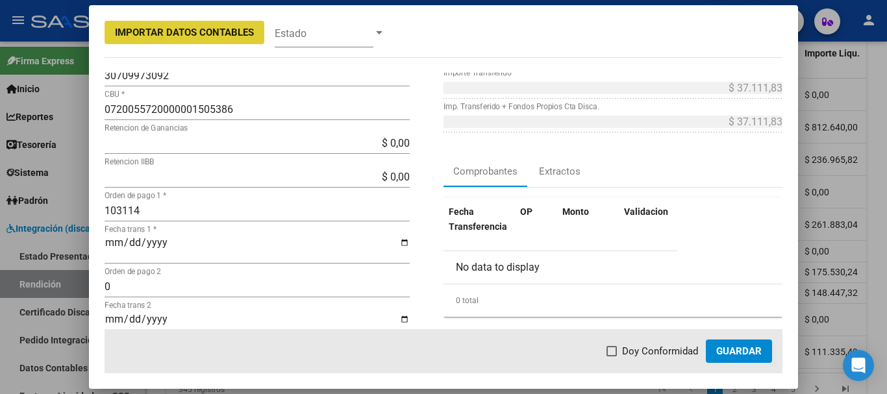
click at [612, 349] on span at bounding box center [612, 351] width 10 height 10
click at [612, 357] on input "Doy Conformidad" at bounding box center [611, 357] width 1 height 1
checkbox input "true"
click at [718, 348] on button "Guardar" at bounding box center [739, 351] width 66 height 23
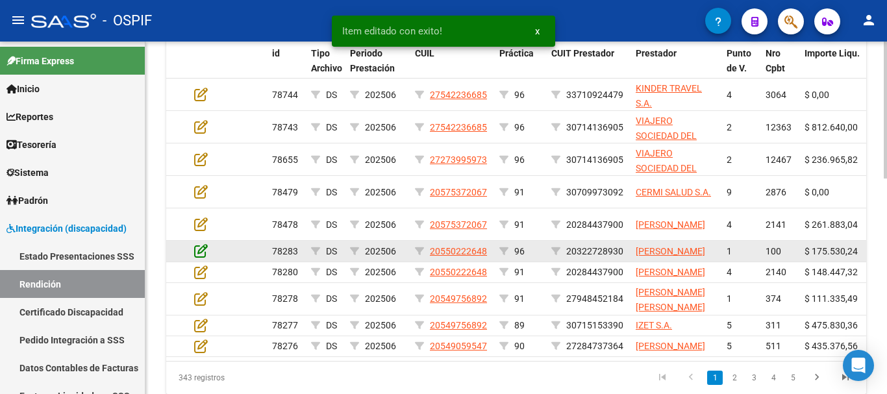
click at [199, 256] on icon at bounding box center [201, 251] width 14 height 14
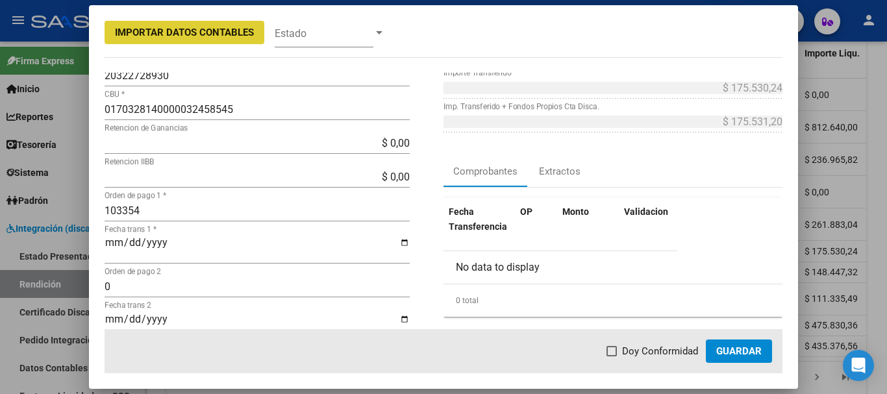
click at [615, 351] on span at bounding box center [612, 351] width 10 height 10
click at [612, 357] on input "Doy Conformidad" at bounding box center [611, 357] width 1 height 1
checkbox input "true"
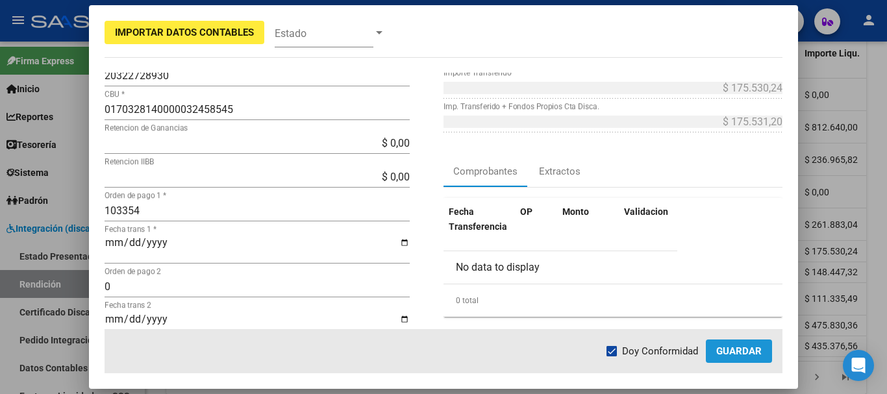
click at [745, 352] on span "Guardar" at bounding box center [738, 352] width 45 height 12
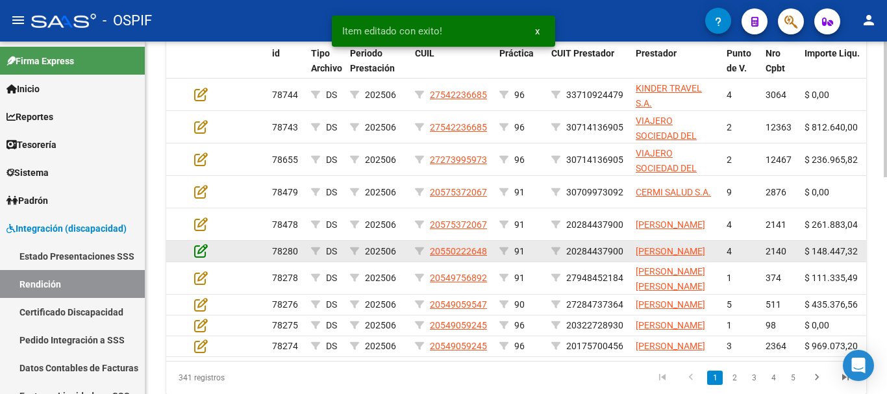
click at [201, 255] on icon at bounding box center [201, 251] width 14 height 14
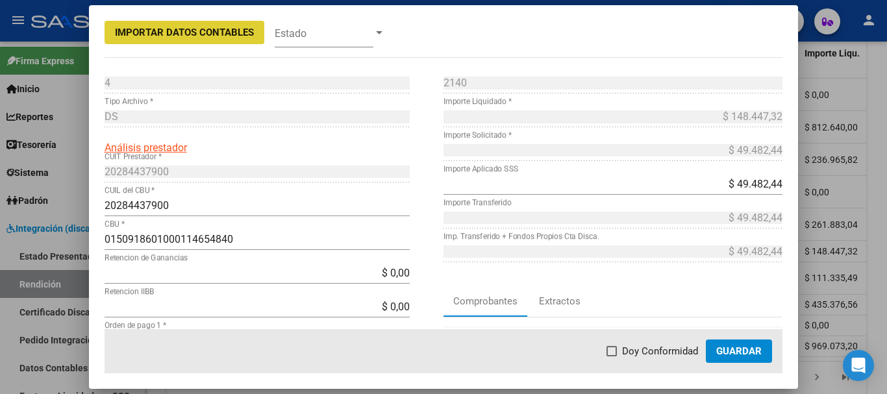
scroll to position [65, 0]
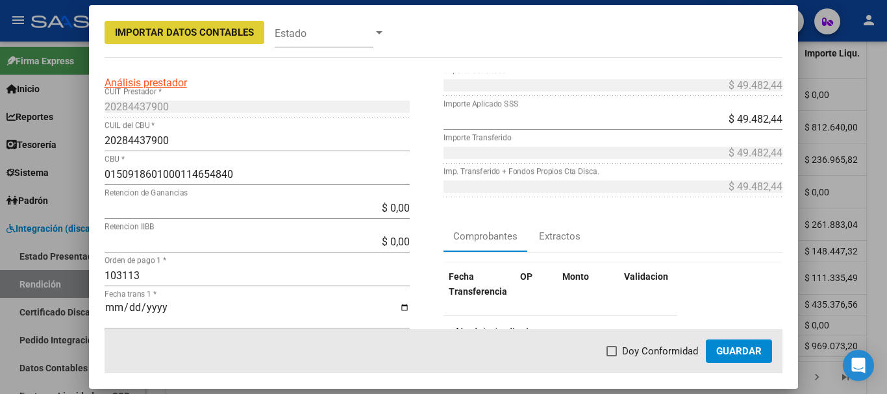
click at [615, 351] on span at bounding box center [612, 351] width 10 height 10
click at [612, 357] on input "Doy Conformidad" at bounding box center [611, 357] width 1 height 1
checkbox input "true"
click at [733, 351] on span "Guardar" at bounding box center [738, 352] width 45 height 12
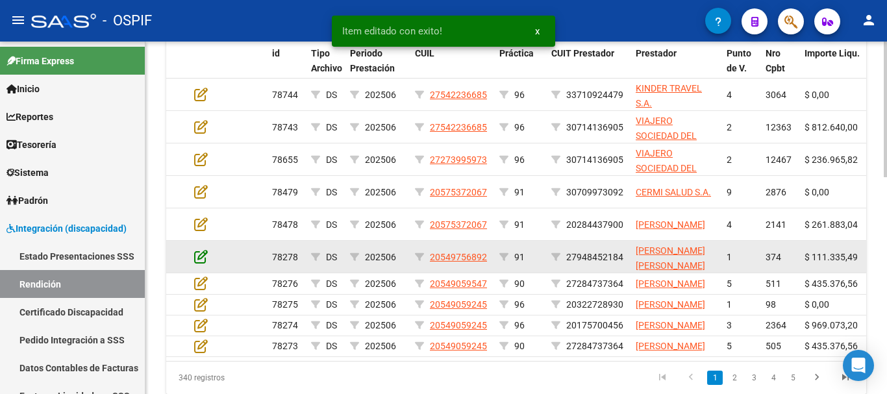
click at [203, 256] on icon at bounding box center [201, 256] width 14 height 14
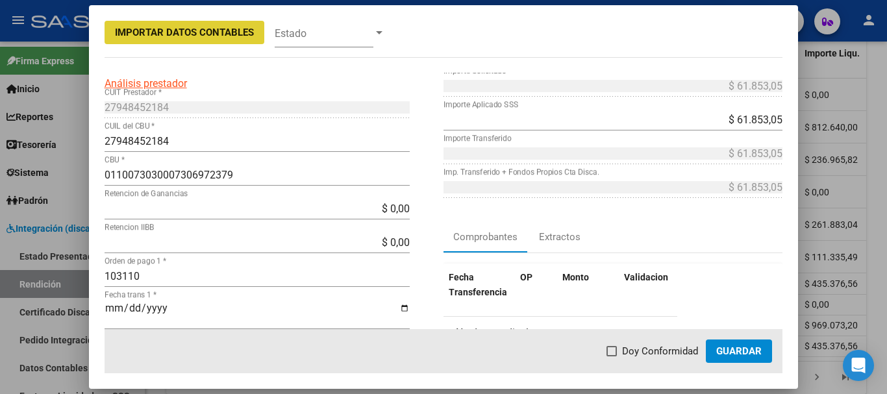
scroll to position [130, 0]
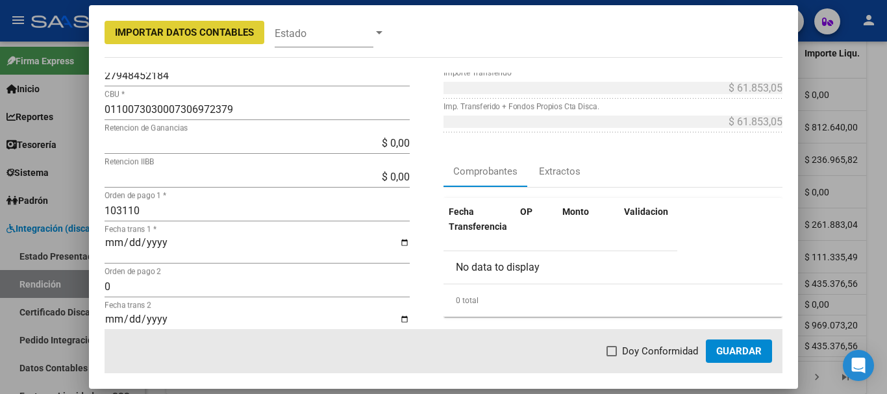
click at [614, 352] on span at bounding box center [612, 351] width 10 height 10
click at [612, 357] on input "Doy Conformidad" at bounding box center [611, 357] width 1 height 1
checkbox input "true"
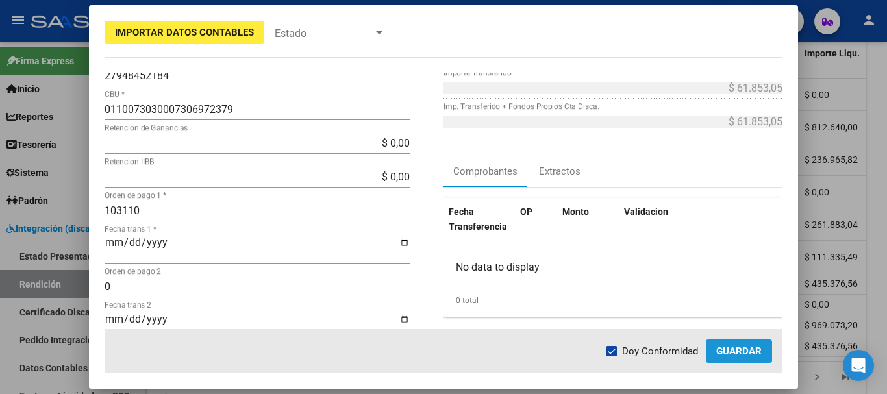
click at [737, 351] on span "Guardar" at bounding box center [738, 352] width 45 height 12
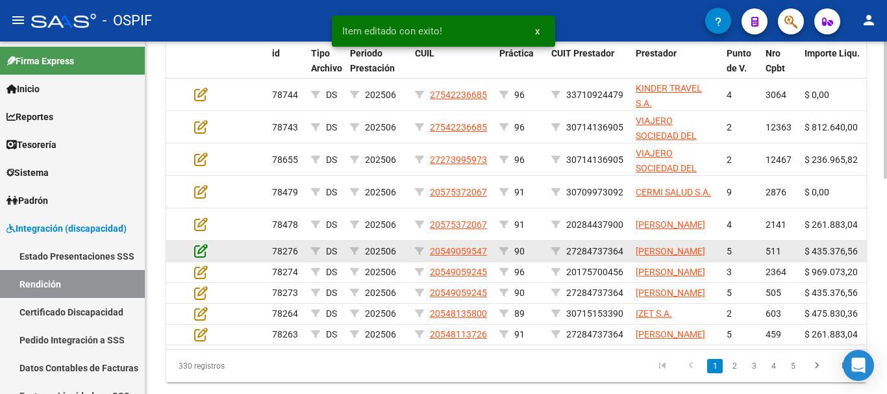
click at [199, 255] on icon at bounding box center [201, 251] width 14 height 14
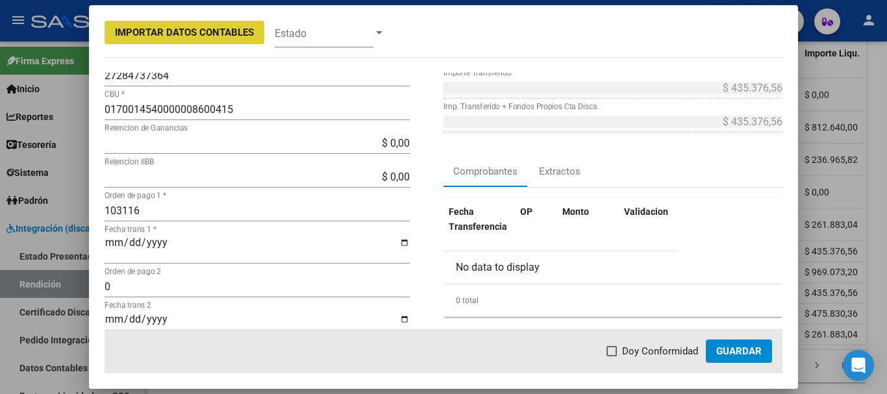
click at [614, 352] on span at bounding box center [612, 351] width 10 height 10
click at [612, 357] on input "Doy Conformidad" at bounding box center [611, 357] width 1 height 1
checkbox input "true"
click at [723, 355] on span "Guardar" at bounding box center [738, 352] width 45 height 12
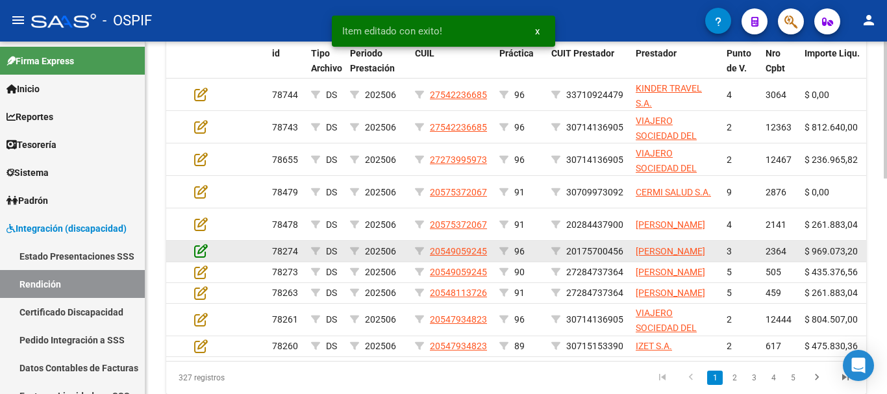
click at [201, 257] on icon at bounding box center [201, 251] width 14 height 14
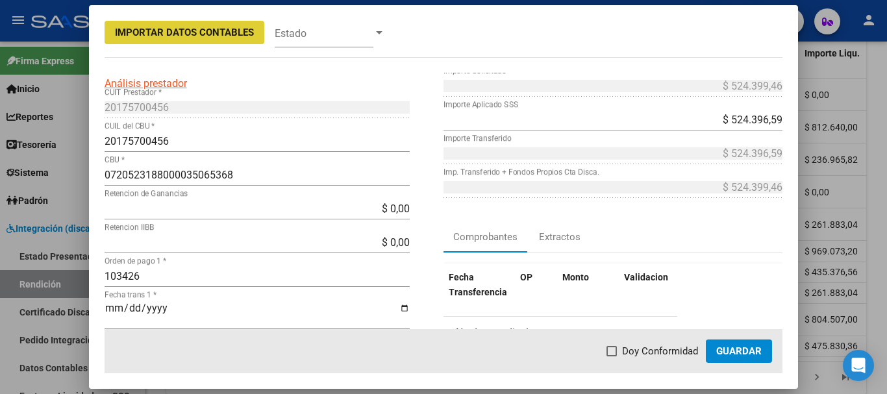
scroll to position [65, 0]
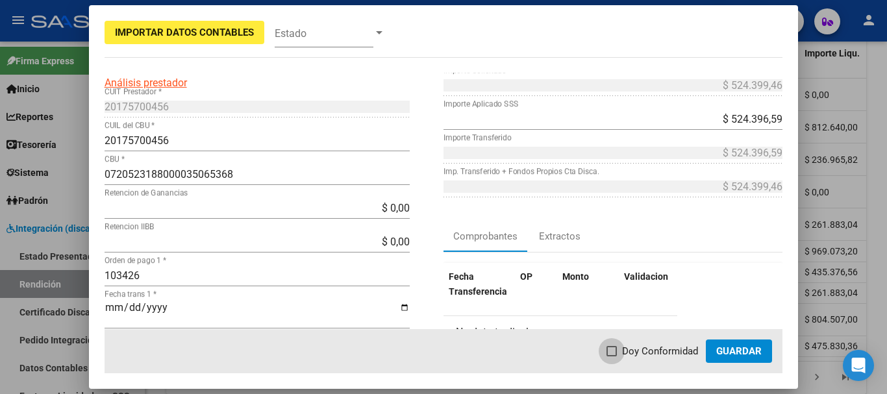
click at [616, 346] on span at bounding box center [612, 351] width 10 height 10
click at [612, 357] on input "Doy Conformidad" at bounding box center [611, 357] width 1 height 1
checkbox input "true"
click at [739, 353] on span "Guardar" at bounding box center [738, 352] width 45 height 12
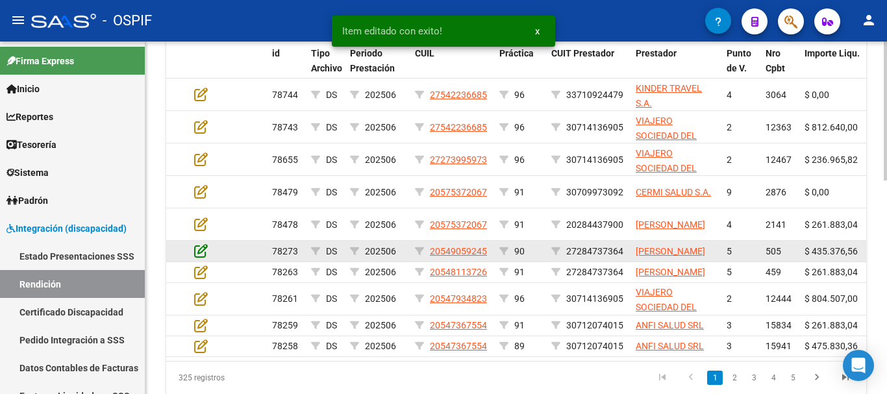
click at [198, 255] on icon at bounding box center [201, 251] width 14 height 14
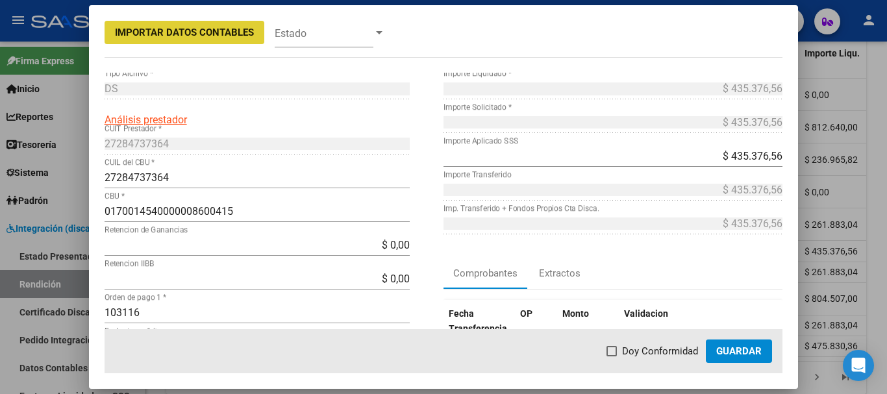
scroll to position [130, 0]
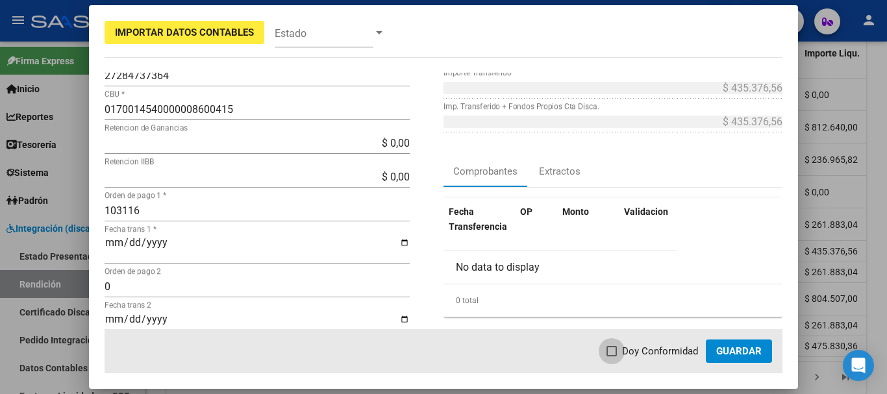
click at [617, 350] on span at bounding box center [612, 351] width 10 height 10
click at [612, 357] on input "Doy Conformidad" at bounding box center [611, 357] width 1 height 1
checkbox input "true"
click at [753, 352] on span "Guardar" at bounding box center [738, 352] width 45 height 12
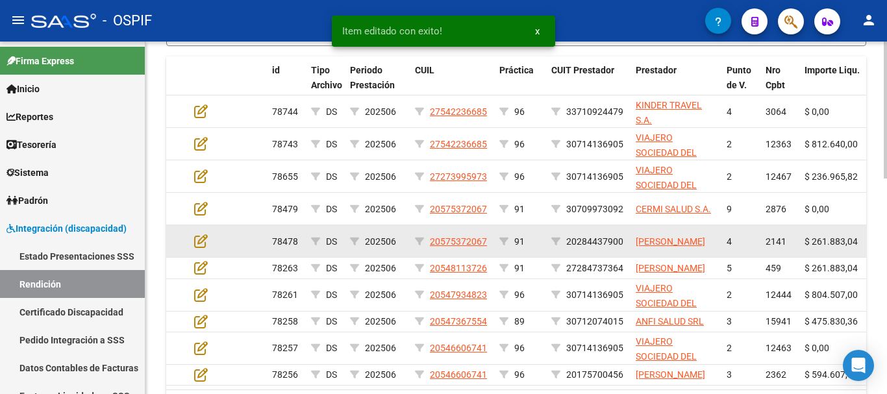
scroll to position [467, 0]
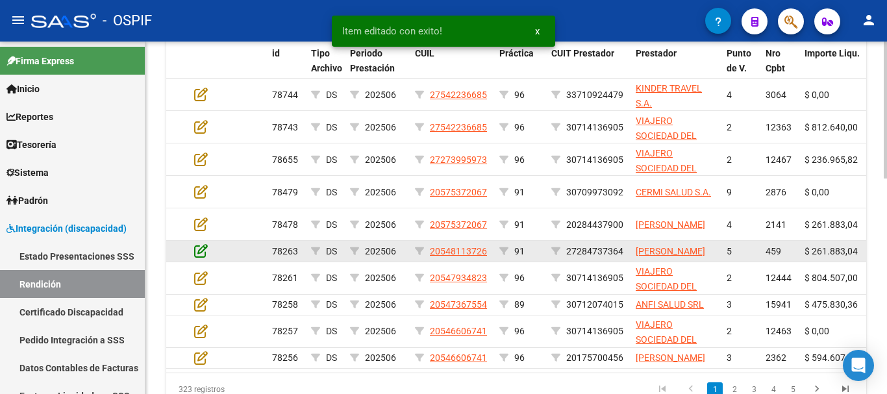
click at [201, 256] on icon at bounding box center [201, 251] width 14 height 14
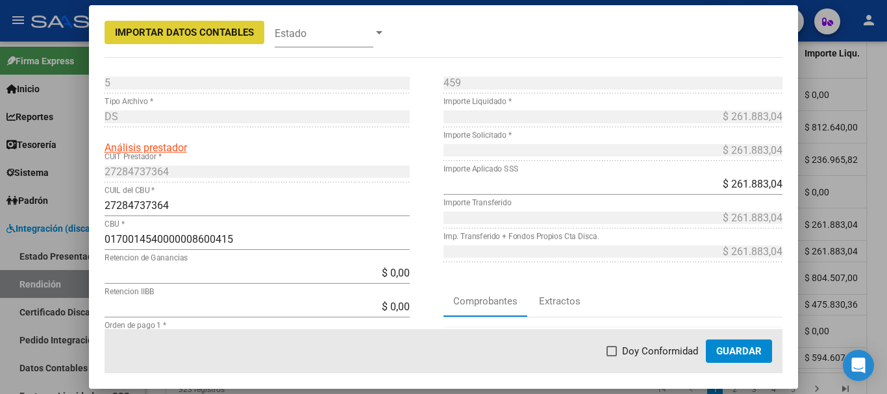
scroll to position [130, 0]
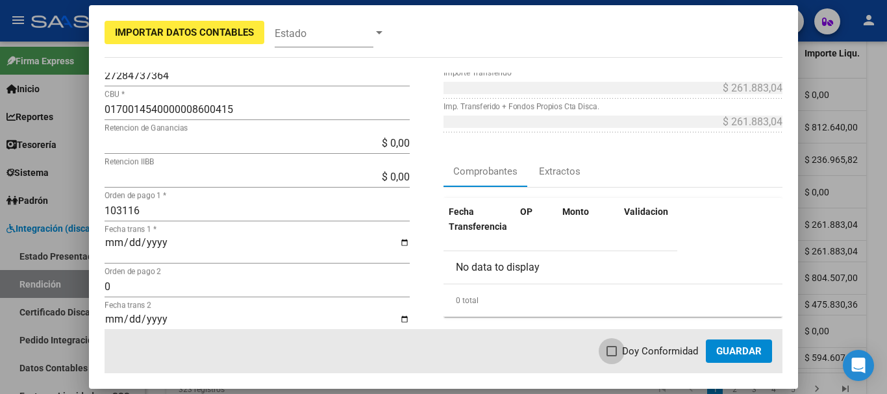
click at [616, 351] on span at bounding box center [612, 351] width 10 height 10
click at [612, 357] on input "Doy Conformidad" at bounding box center [611, 357] width 1 height 1
checkbox input "true"
click at [753, 353] on span "Guardar" at bounding box center [738, 352] width 45 height 12
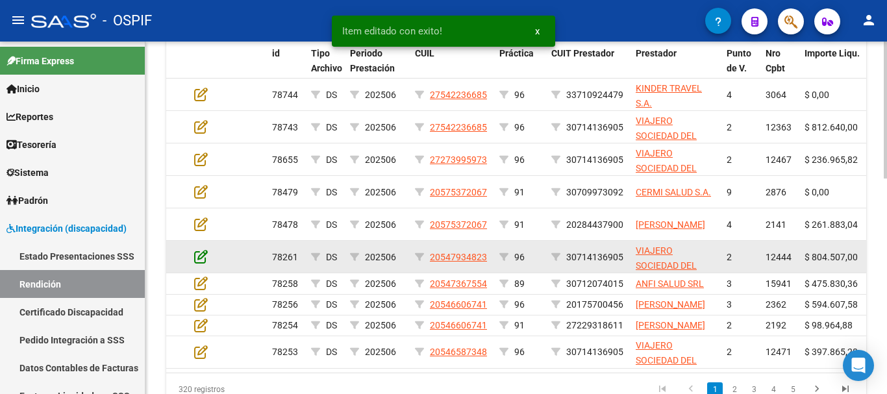
click at [202, 255] on icon at bounding box center [201, 256] width 14 height 14
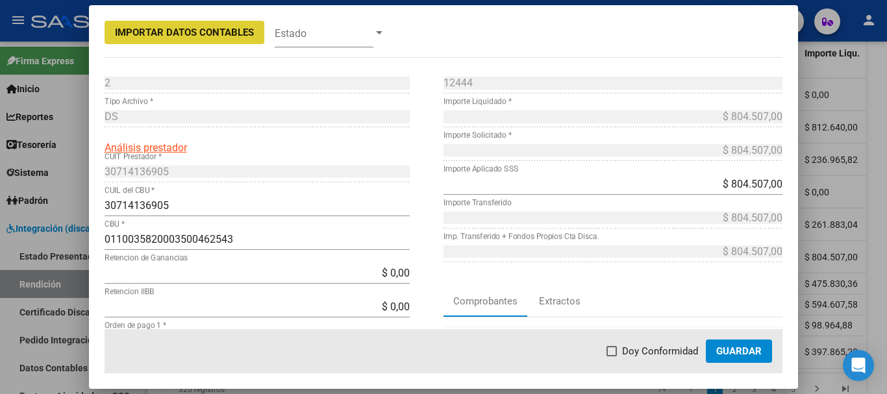
scroll to position [65, 0]
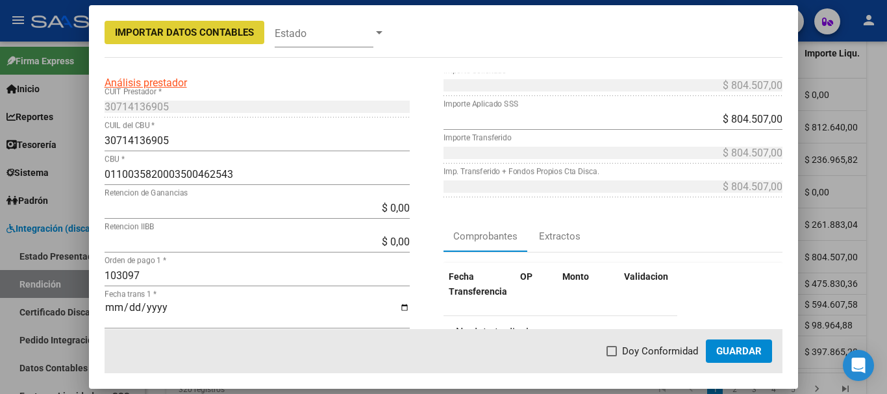
drag, startPoint x: 616, startPoint y: 350, endPoint x: 713, endPoint y: 368, distance: 97.8
click at [617, 350] on span at bounding box center [612, 351] width 10 height 10
click at [612, 357] on input "Doy Conformidad" at bounding box center [611, 357] width 1 height 1
checkbox input "true"
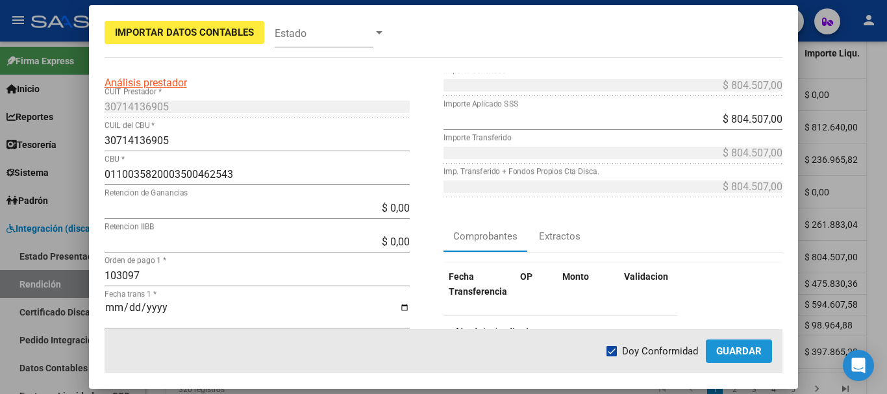
click at [736, 353] on span "Guardar" at bounding box center [738, 352] width 45 height 12
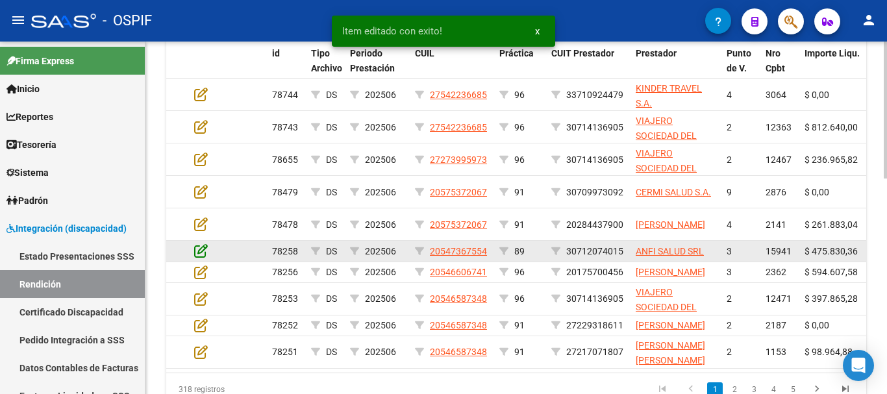
click at [201, 253] on icon at bounding box center [201, 251] width 14 height 14
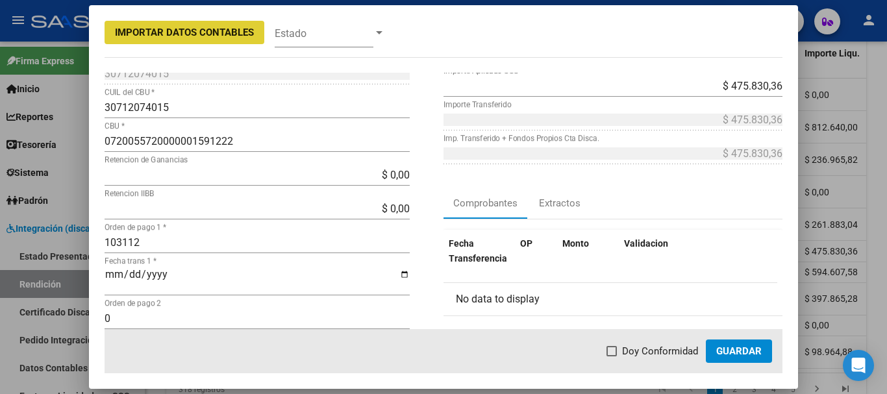
scroll to position [130, 0]
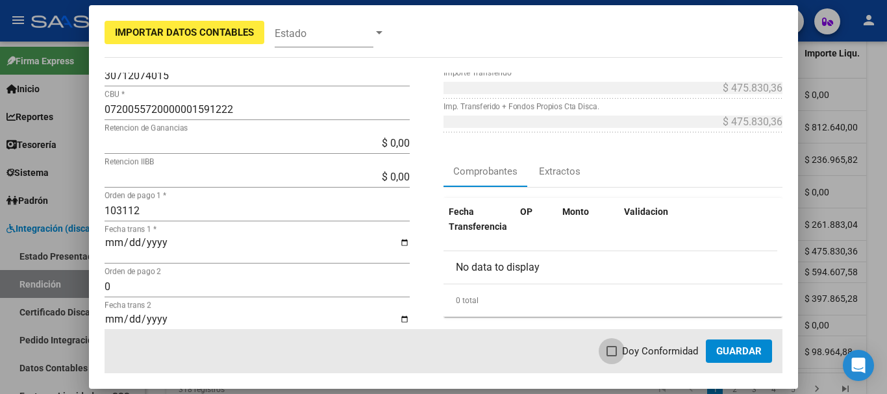
click at [620, 350] on label "Doy Conformidad" at bounding box center [653, 352] width 92 height 16
click at [612, 357] on input "Doy Conformidad" at bounding box center [611, 357] width 1 height 1
checkbox input "true"
click at [726, 350] on span "Guardar" at bounding box center [738, 352] width 45 height 12
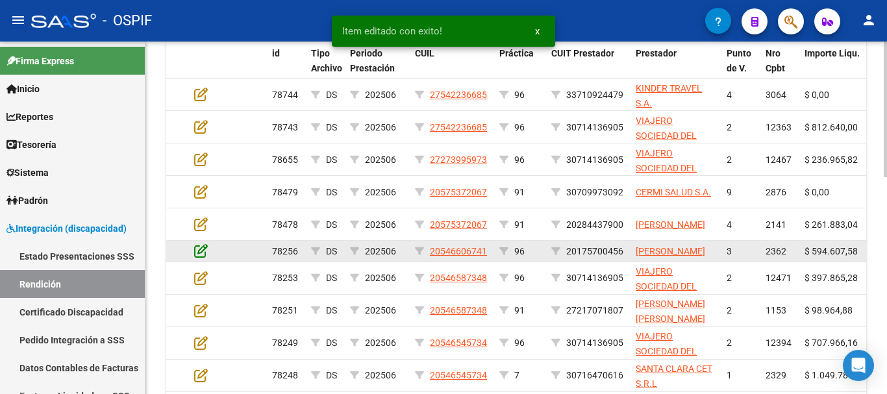
click at [201, 256] on icon at bounding box center [201, 251] width 14 height 14
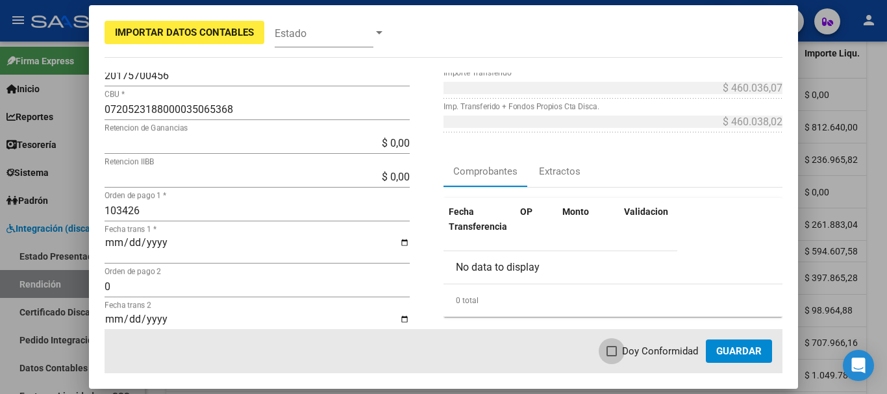
drag, startPoint x: 615, startPoint y: 352, endPoint x: 694, endPoint y: 352, distance: 78.6
click at [616, 352] on span at bounding box center [612, 351] width 10 height 10
click at [612, 357] on input "Doy Conformidad" at bounding box center [611, 357] width 1 height 1
checkbox input "true"
click at [732, 356] on span "Guardar" at bounding box center [738, 352] width 45 height 12
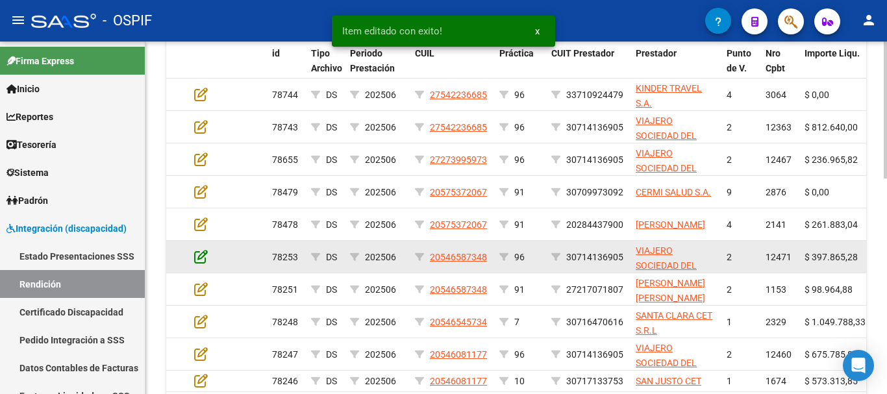
click at [198, 258] on icon at bounding box center [201, 256] width 14 height 14
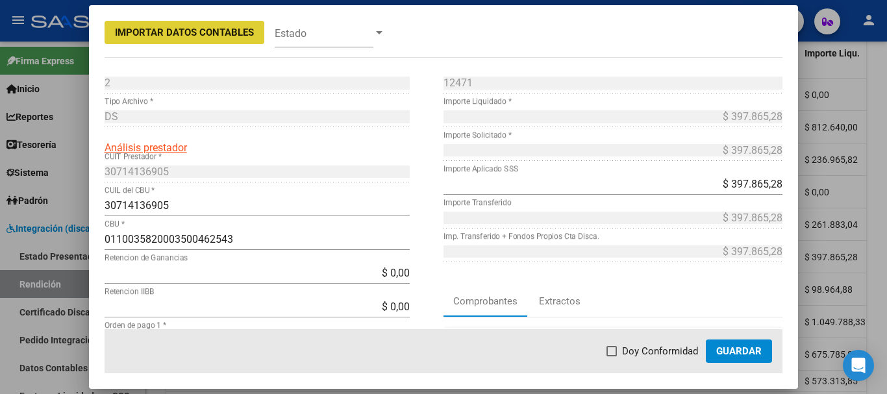
scroll to position [65, 0]
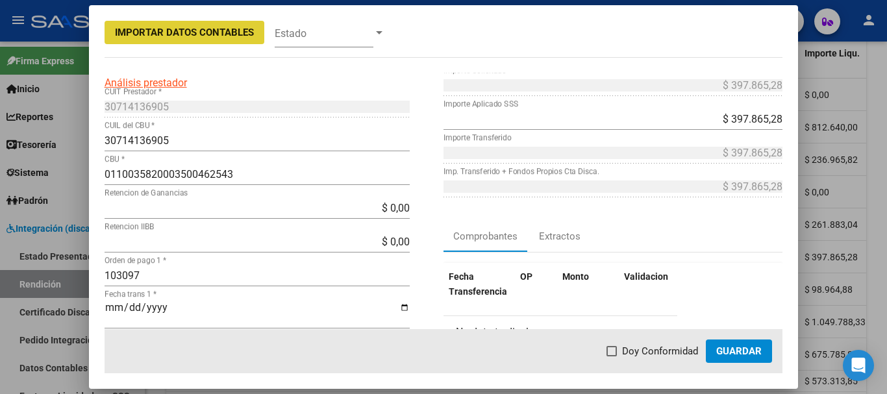
click at [616, 349] on span at bounding box center [612, 351] width 10 height 10
click at [612, 357] on input "Doy Conformidad" at bounding box center [611, 357] width 1 height 1
checkbox input "true"
click at [734, 354] on span "Guardar" at bounding box center [738, 352] width 45 height 12
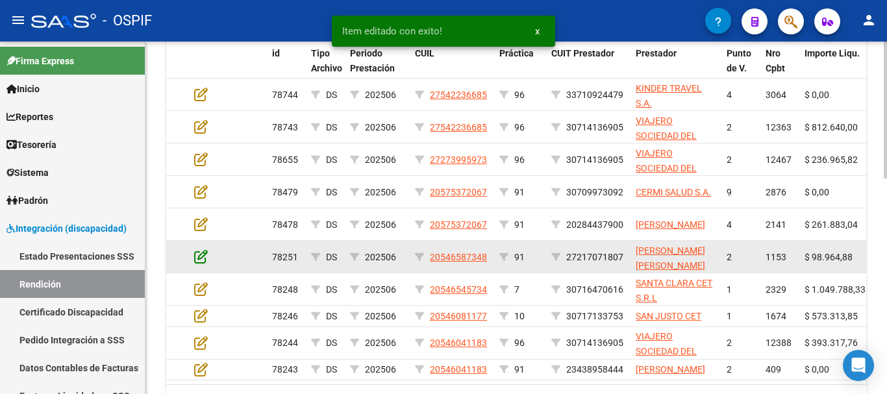
click at [203, 253] on icon at bounding box center [201, 256] width 14 height 14
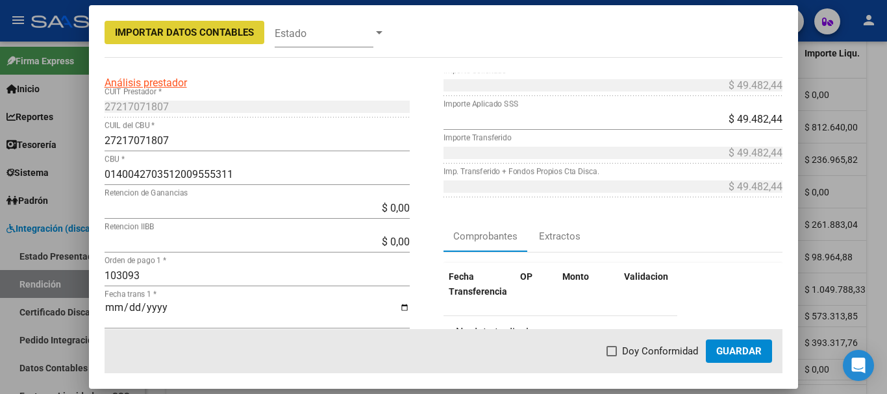
click at [613, 348] on span at bounding box center [612, 351] width 10 height 10
click at [612, 357] on input "Doy Conformidad" at bounding box center [611, 357] width 1 height 1
checkbox input "true"
click at [730, 349] on span "Guardar" at bounding box center [738, 352] width 45 height 12
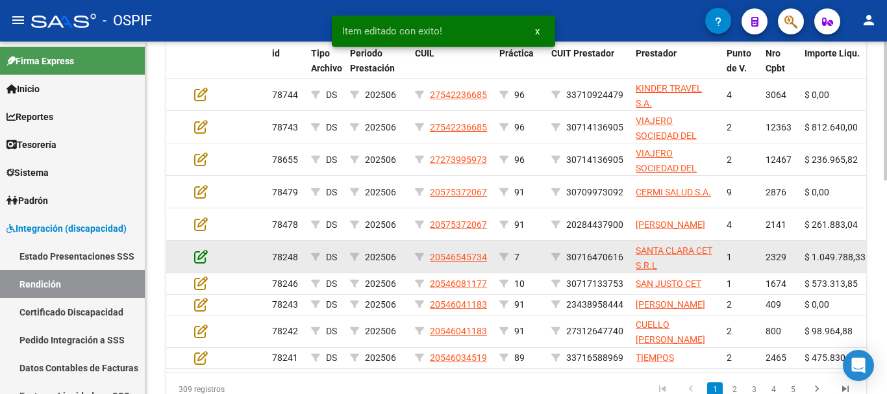
click at [204, 256] on icon at bounding box center [201, 256] width 14 height 14
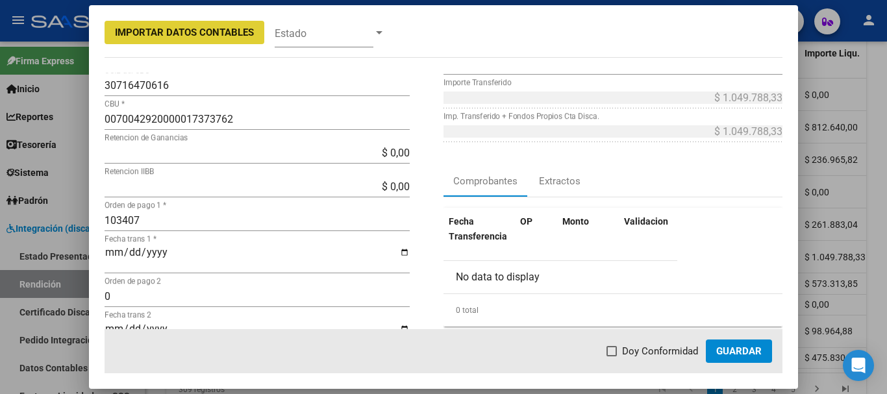
scroll to position [130, 0]
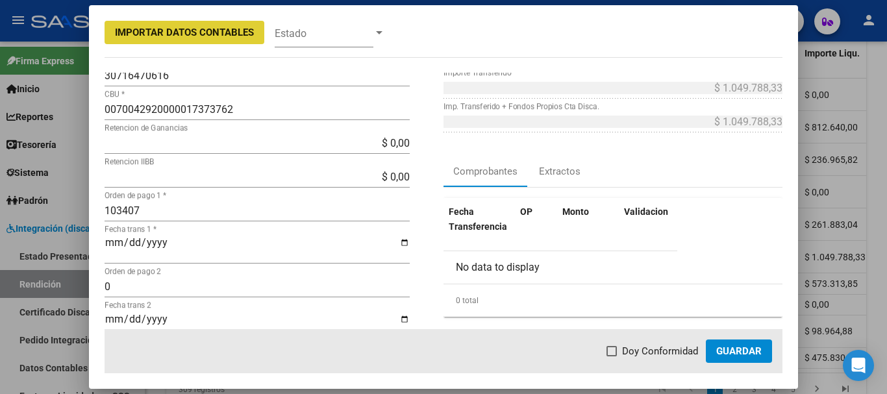
click at [613, 353] on span at bounding box center [612, 351] width 10 height 10
click at [612, 357] on input "Doy Conformidad" at bounding box center [611, 357] width 1 height 1
checkbox input "true"
click at [723, 348] on span "Guardar" at bounding box center [738, 352] width 45 height 12
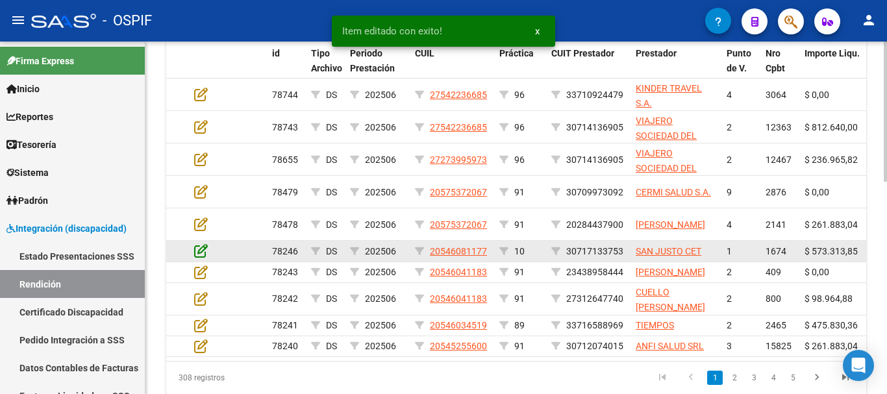
click at [201, 254] on icon at bounding box center [201, 251] width 14 height 14
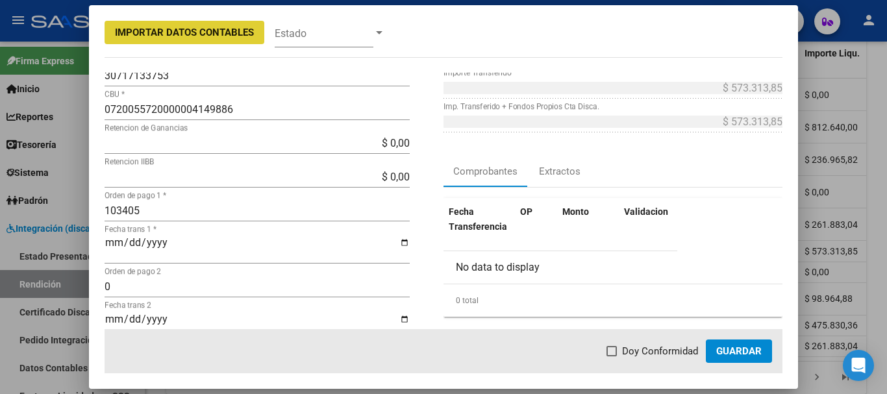
click at [613, 350] on span at bounding box center [612, 351] width 10 height 10
click at [612, 357] on input "Doy Conformidad" at bounding box center [611, 357] width 1 height 1
checkbox input "true"
click at [727, 354] on span "Guardar" at bounding box center [738, 352] width 45 height 12
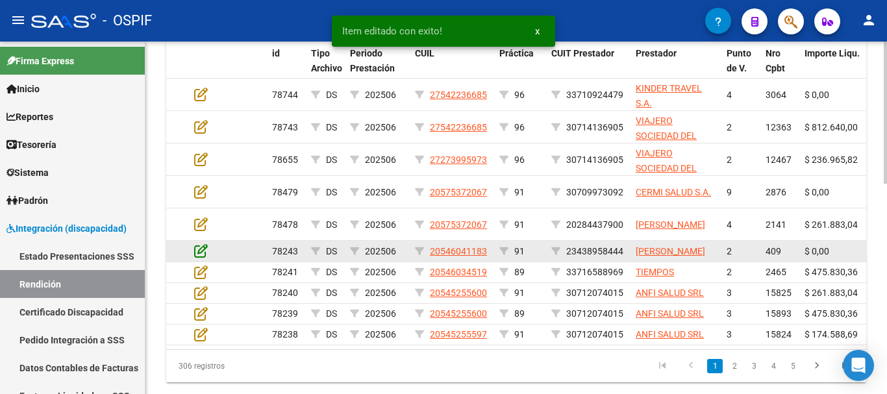
click at [203, 255] on icon at bounding box center [201, 251] width 14 height 14
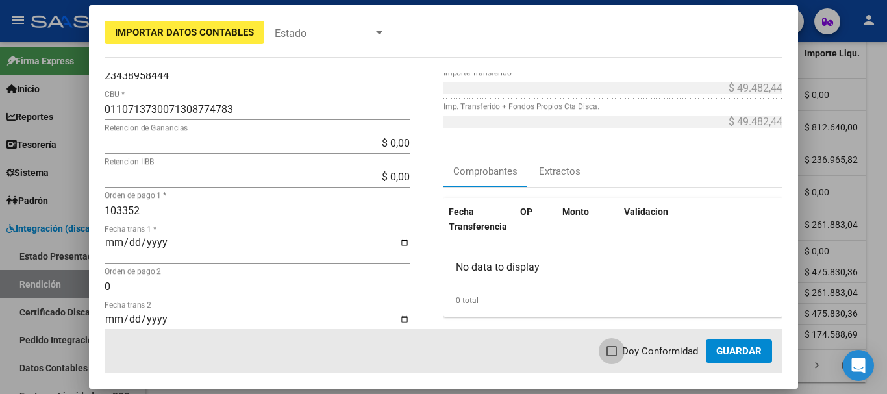
click at [617, 353] on span at bounding box center [612, 351] width 10 height 10
click at [612, 357] on input "Doy Conformidad" at bounding box center [611, 357] width 1 height 1
checkbox input "true"
click at [748, 352] on span "Guardar" at bounding box center [738, 352] width 45 height 12
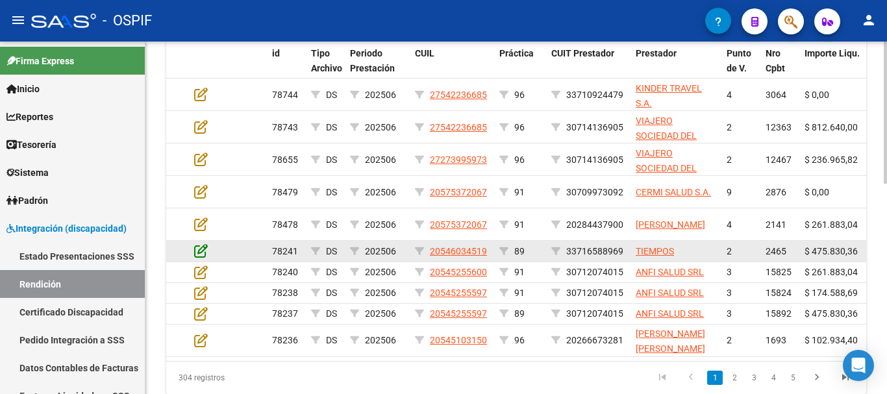
click at [198, 253] on icon at bounding box center [201, 251] width 14 height 14
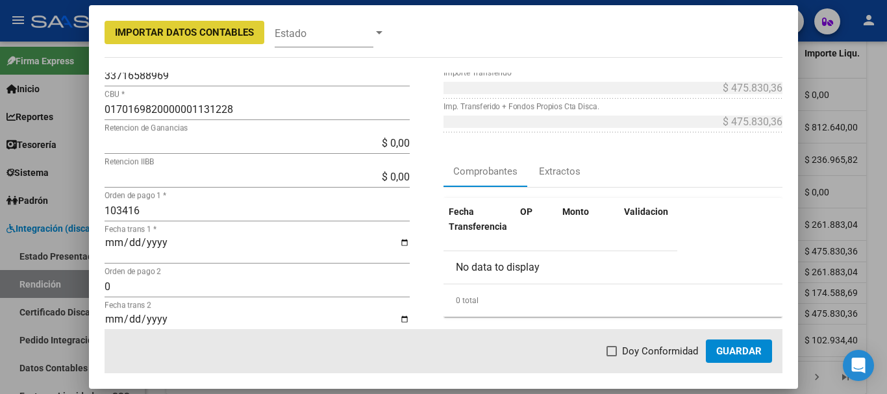
click at [614, 352] on span at bounding box center [612, 351] width 10 height 10
click at [612, 357] on input "Doy Conformidad" at bounding box center [611, 357] width 1 height 1
checkbox input "true"
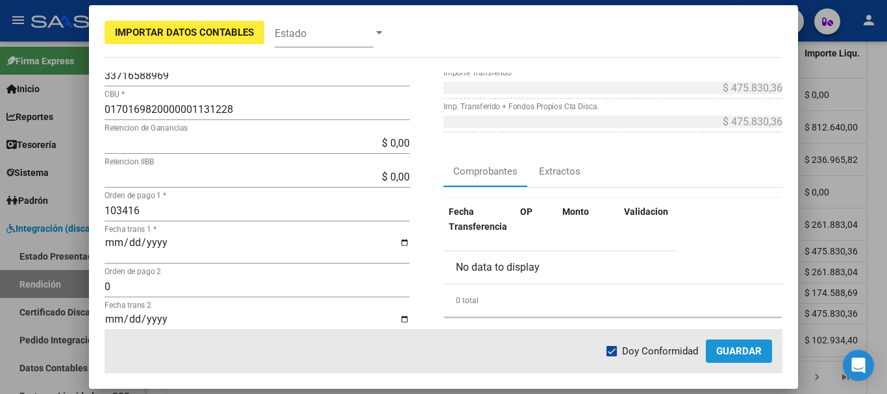
click at [729, 353] on span "Guardar" at bounding box center [738, 352] width 45 height 12
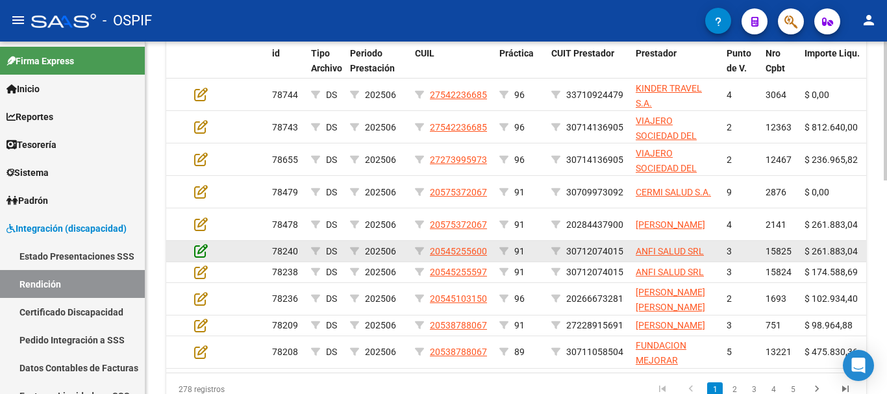
click at [198, 248] on icon at bounding box center [201, 251] width 14 height 14
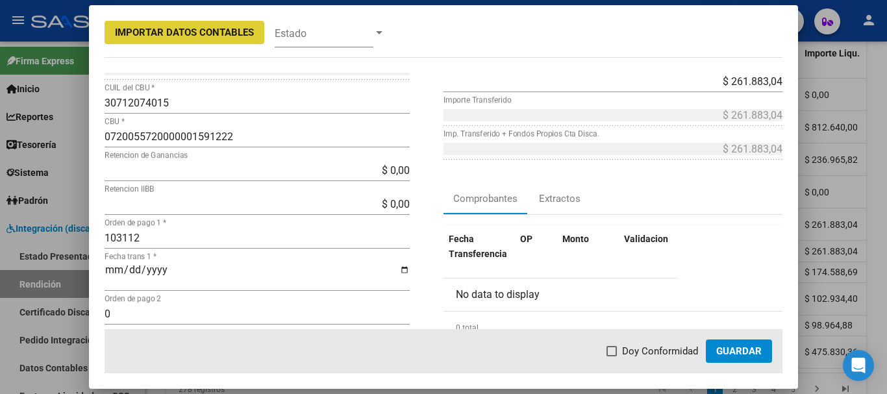
scroll to position [195, 0]
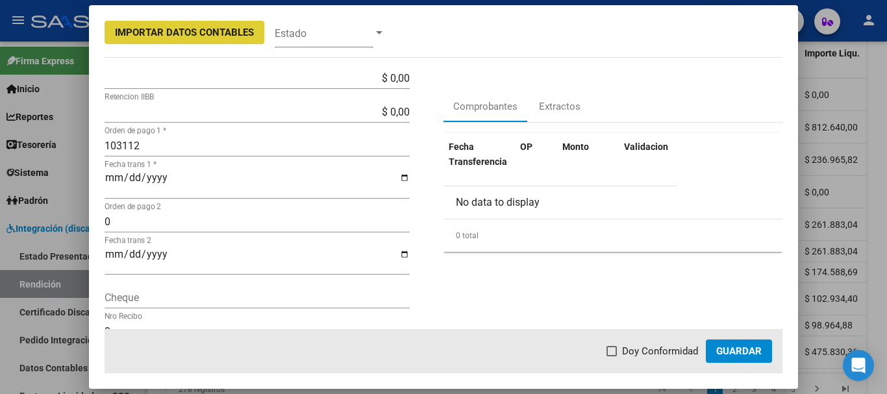
click at [614, 351] on span at bounding box center [612, 351] width 10 height 10
click at [612, 357] on input "Doy Conformidad" at bounding box center [611, 357] width 1 height 1
checkbox input "true"
click at [742, 348] on span "Guardar" at bounding box center [738, 352] width 45 height 12
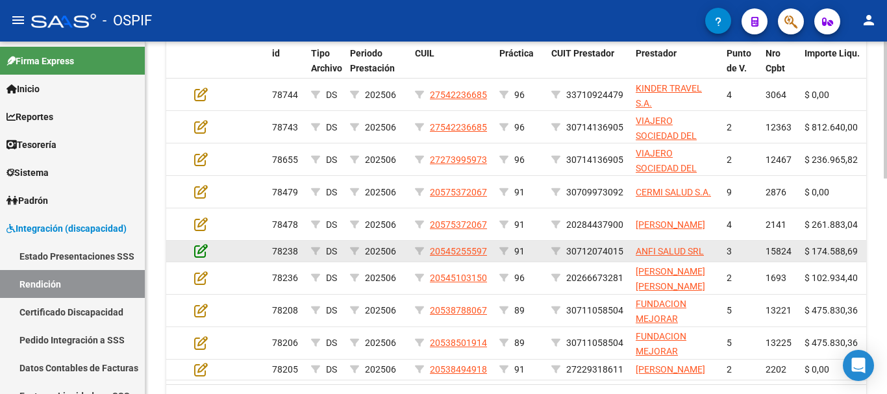
click at [202, 255] on icon at bounding box center [201, 251] width 14 height 14
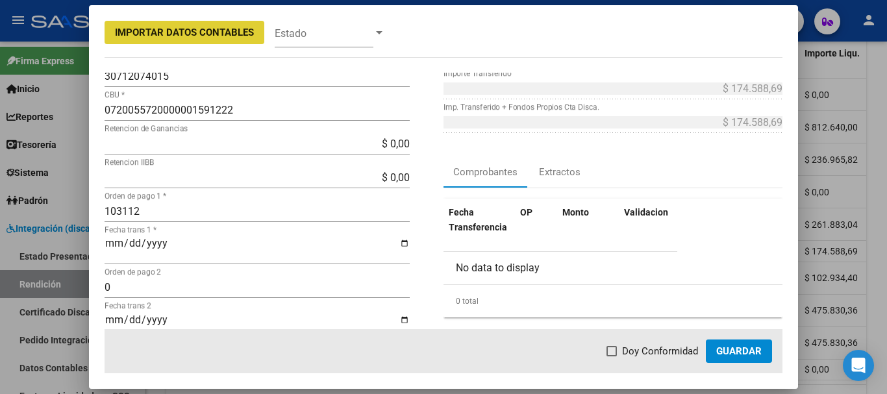
scroll to position [130, 0]
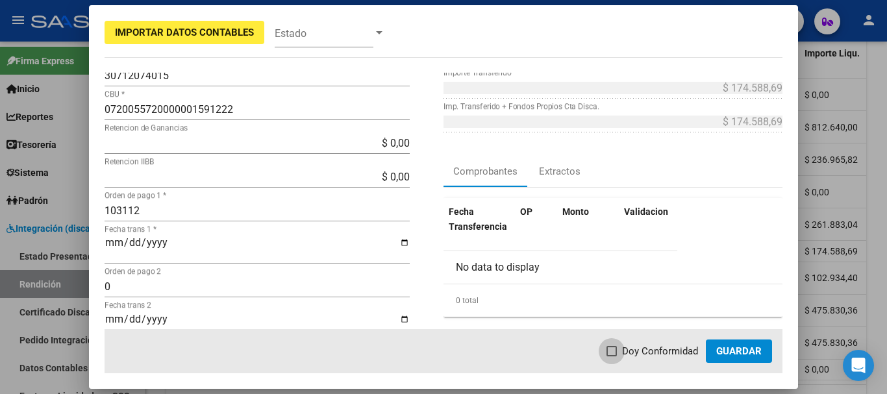
click at [613, 351] on span at bounding box center [612, 351] width 10 height 10
click at [612, 357] on input "Doy Conformidad" at bounding box center [611, 357] width 1 height 1
checkbox input "true"
click at [750, 351] on span "Guardar" at bounding box center [738, 352] width 45 height 12
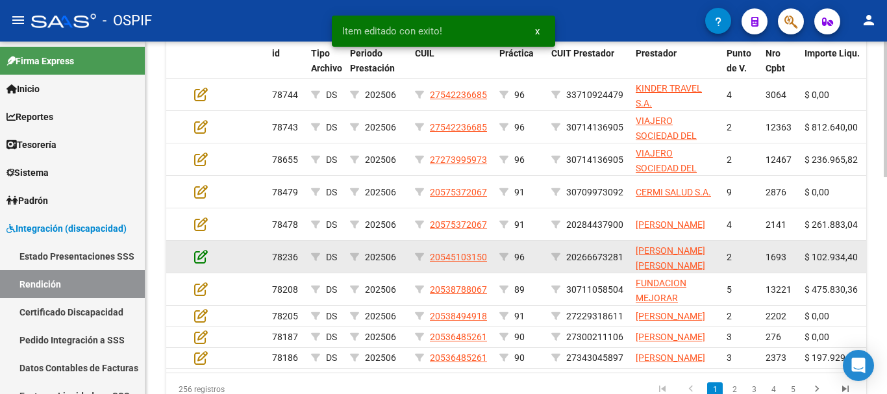
click at [201, 255] on icon at bounding box center [201, 256] width 14 height 14
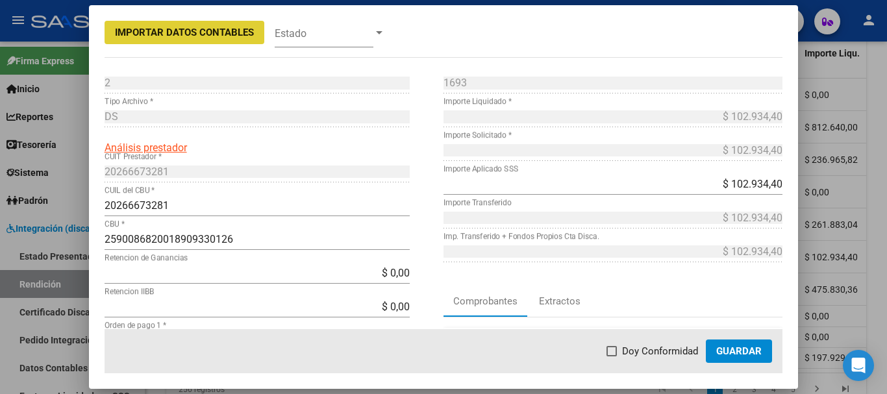
scroll to position [65, 0]
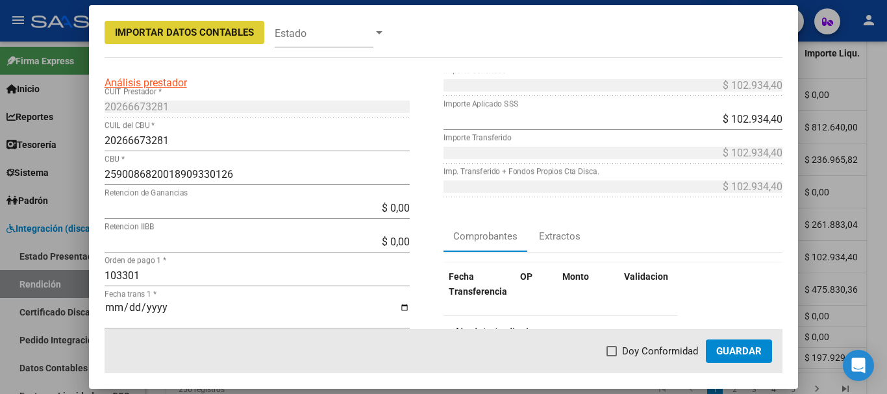
drag, startPoint x: 614, startPoint y: 350, endPoint x: 676, endPoint y: 364, distance: 63.3
click at [615, 350] on span at bounding box center [612, 351] width 10 height 10
click at [612, 357] on input "Doy Conformidad" at bounding box center [611, 357] width 1 height 1
checkbox input "true"
click at [735, 356] on span "Guardar" at bounding box center [738, 352] width 45 height 12
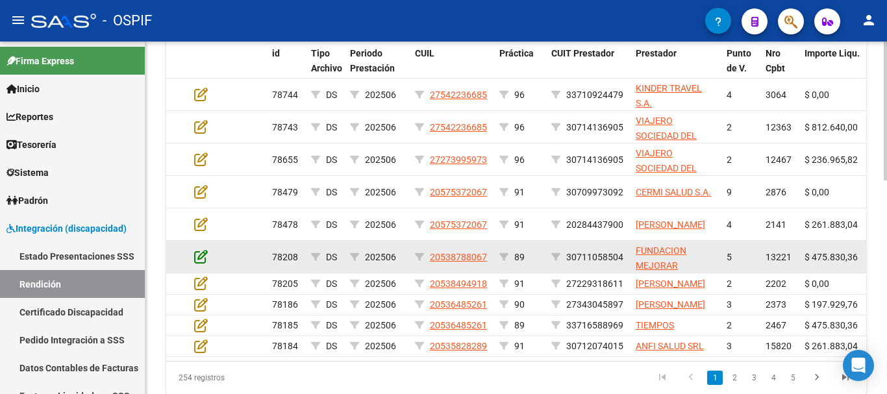
click at [201, 257] on icon at bounding box center [201, 256] width 14 height 14
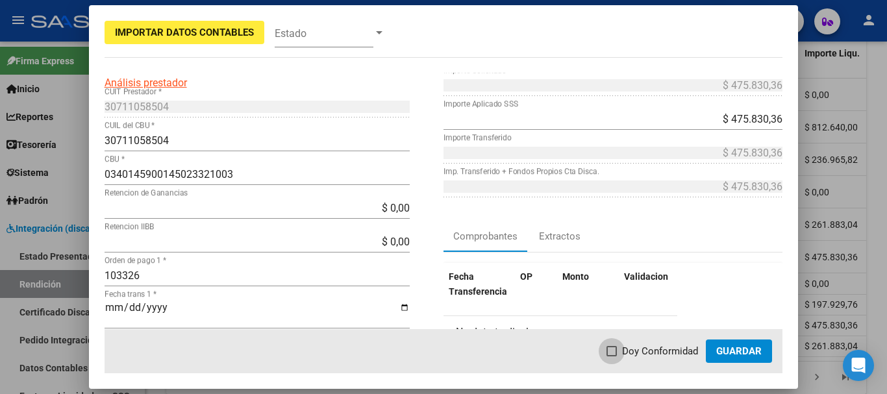
drag, startPoint x: 615, startPoint y: 352, endPoint x: 706, endPoint y: 351, distance: 90.9
click at [617, 350] on span at bounding box center [612, 351] width 10 height 10
click at [612, 357] on input "Doy Conformidad" at bounding box center [611, 357] width 1 height 1
checkbox input "true"
click at [735, 352] on span "Guardar" at bounding box center [738, 352] width 45 height 12
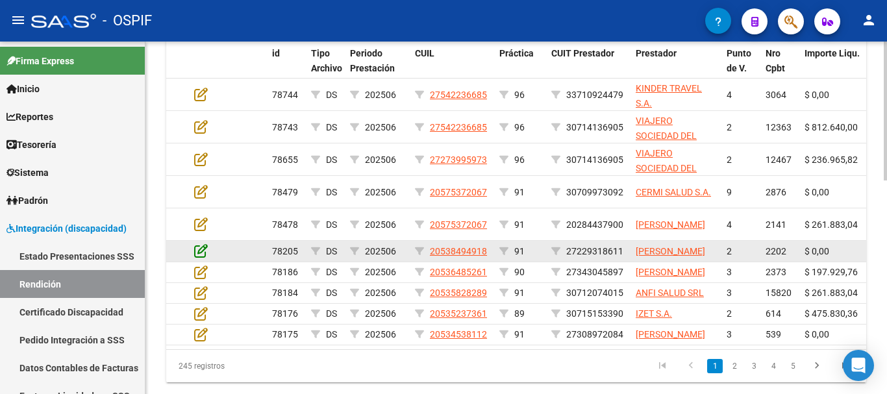
click at [201, 255] on icon at bounding box center [201, 251] width 14 height 14
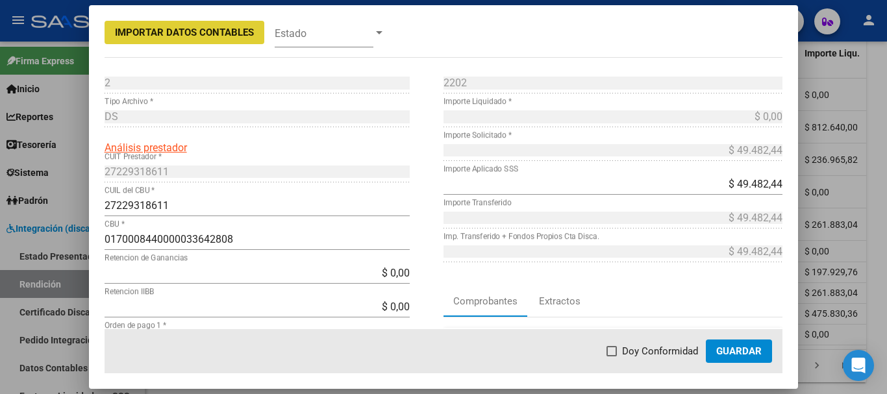
scroll to position [130, 0]
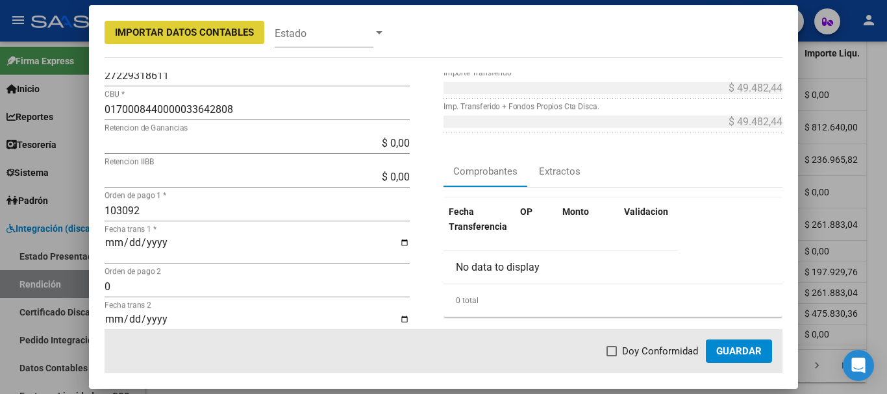
drag, startPoint x: 612, startPoint y: 353, endPoint x: 658, endPoint y: 359, distance: 46.4
click at [614, 353] on span at bounding box center [612, 351] width 10 height 10
click at [612, 357] on input "Doy Conformidad" at bounding box center [611, 357] width 1 height 1
checkbox input "true"
click at [732, 351] on span "Guardar" at bounding box center [738, 352] width 45 height 12
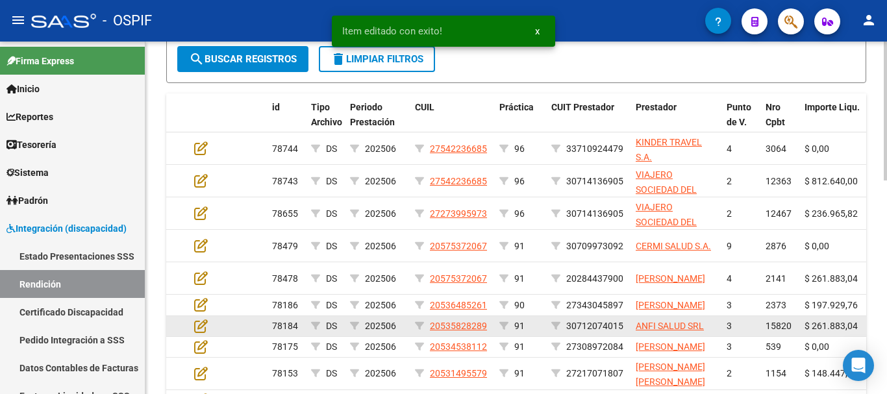
scroll to position [478, 0]
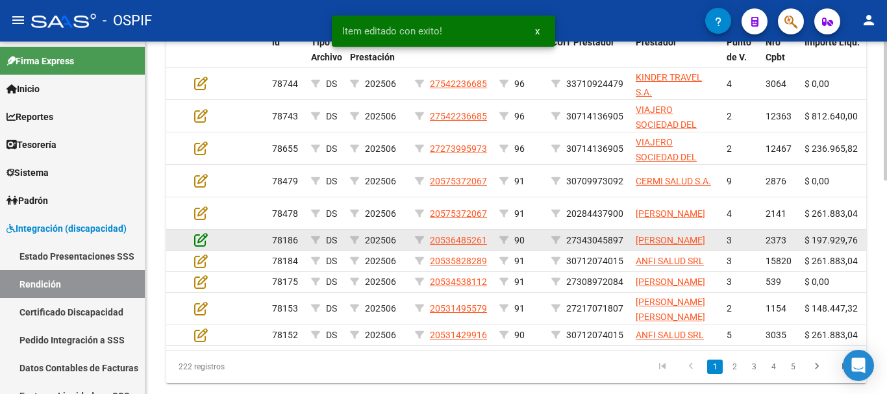
click at [200, 247] on icon at bounding box center [201, 240] width 14 height 14
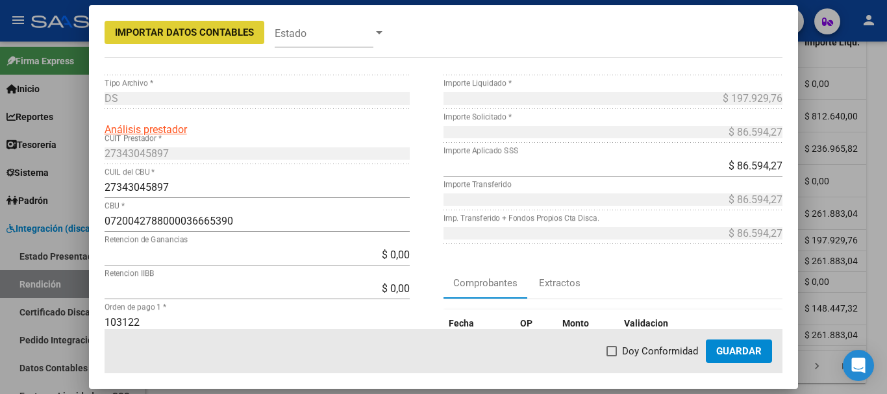
scroll to position [65, 0]
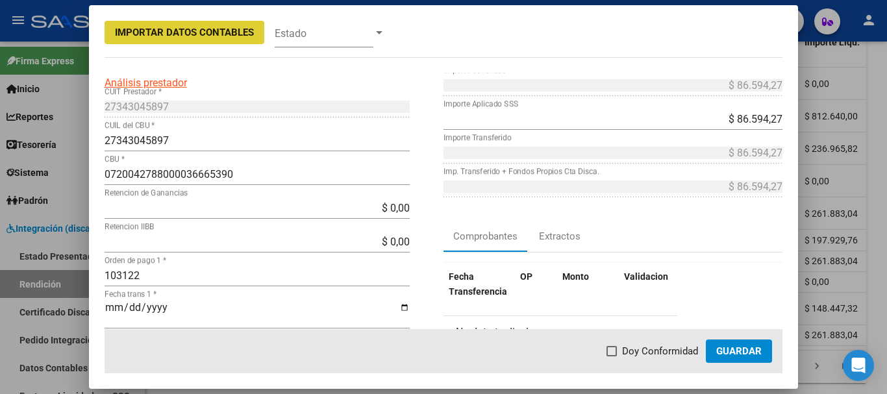
click at [615, 355] on span at bounding box center [612, 351] width 10 height 10
click at [612, 357] on input "Doy Conformidad" at bounding box center [611, 357] width 1 height 1
checkbox input "true"
click at [737, 358] on button "Guardar" at bounding box center [739, 351] width 66 height 23
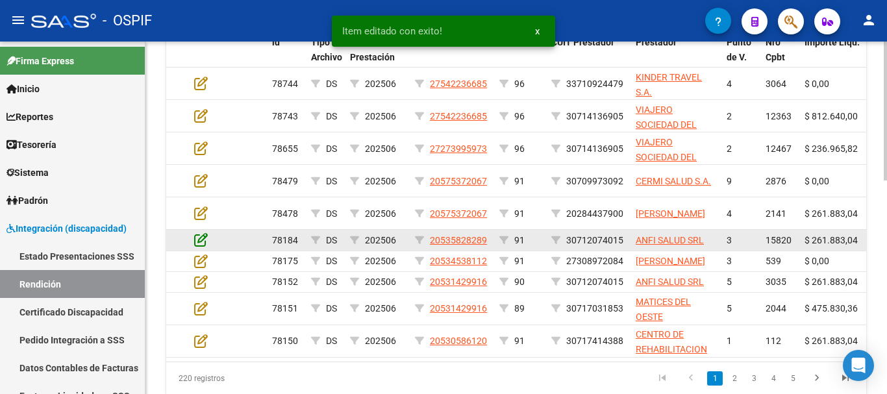
click at [205, 238] on icon at bounding box center [201, 240] width 14 height 14
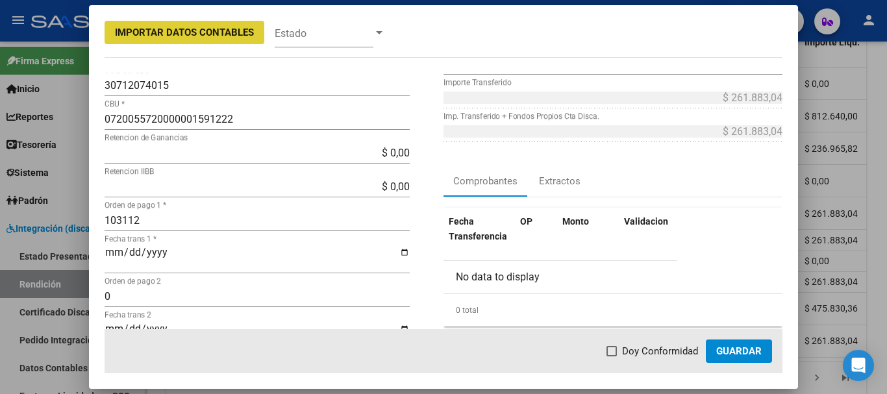
scroll to position [130, 0]
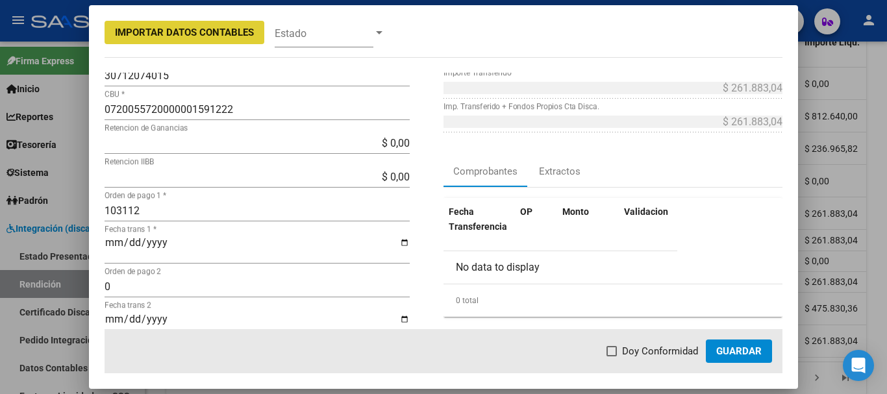
click at [616, 352] on span at bounding box center [612, 351] width 10 height 10
click at [612, 357] on input "Doy Conformidad" at bounding box center [611, 357] width 1 height 1
checkbox input "true"
click at [739, 349] on span "Guardar" at bounding box center [738, 352] width 45 height 12
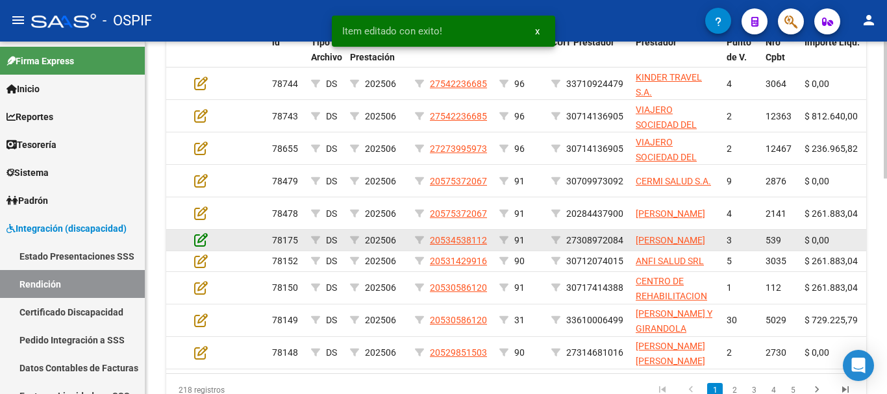
click at [203, 247] on icon at bounding box center [201, 240] width 14 height 14
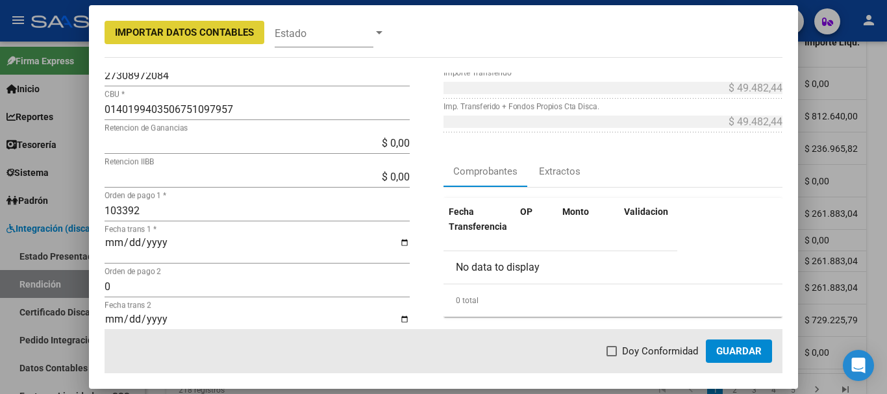
click at [616, 351] on span at bounding box center [612, 351] width 10 height 10
click at [612, 357] on input "Doy Conformidad" at bounding box center [611, 357] width 1 height 1
checkbox input "true"
click at [735, 353] on span "Guardar" at bounding box center [738, 352] width 45 height 12
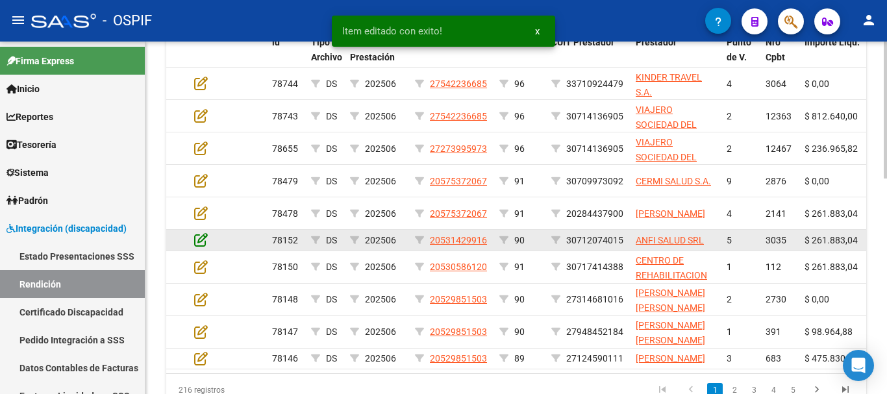
click at [200, 240] on icon at bounding box center [201, 240] width 14 height 14
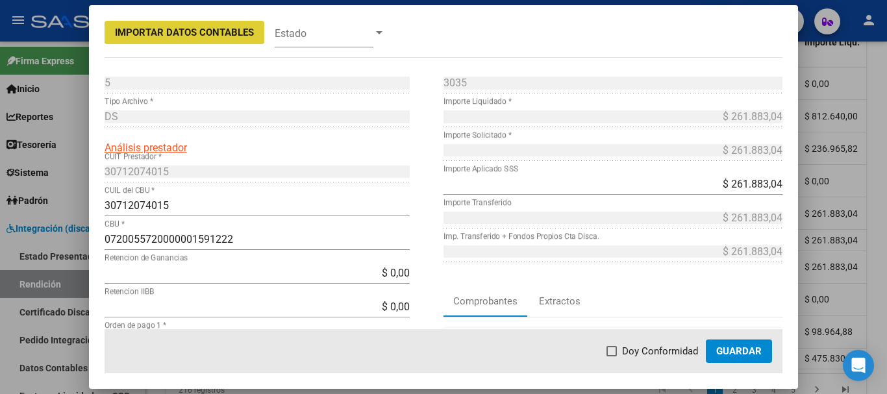
scroll to position [65, 0]
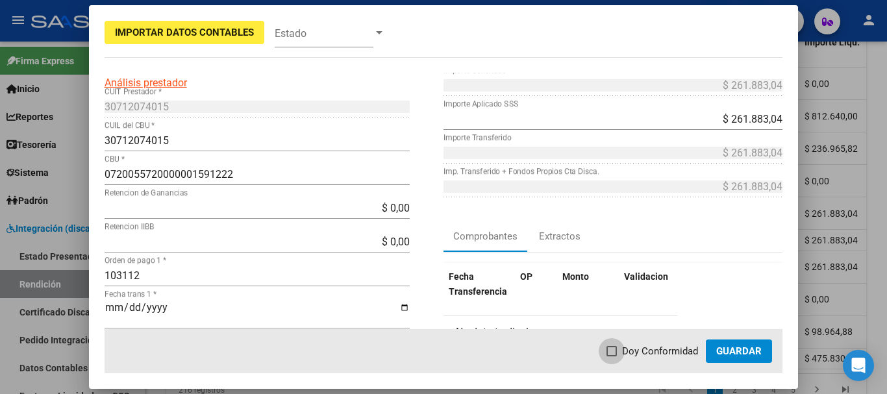
click at [617, 350] on span at bounding box center [612, 351] width 10 height 10
click at [612, 357] on input "Doy Conformidad" at bounding box center [611, 357] width 1 height 1
checkbox input "true"
click at [742, 356] on span "Guardar" at bounding box center [738, 352] width 45 height 12
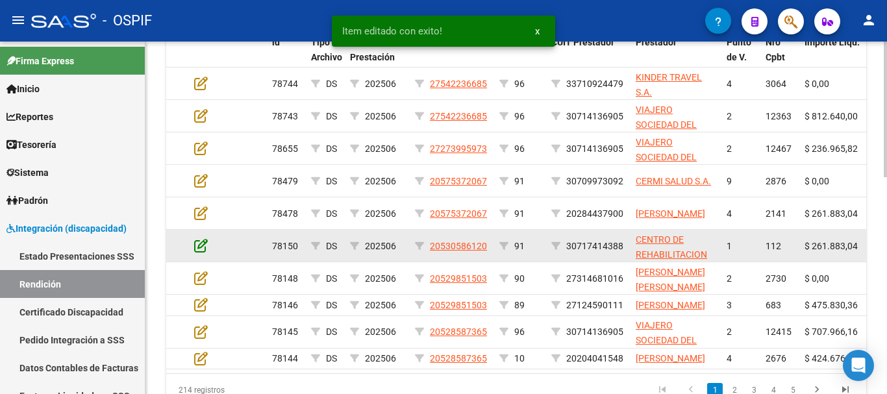
click at [201, 244] on icon at bounding box center [201, 245] width 14 height 14
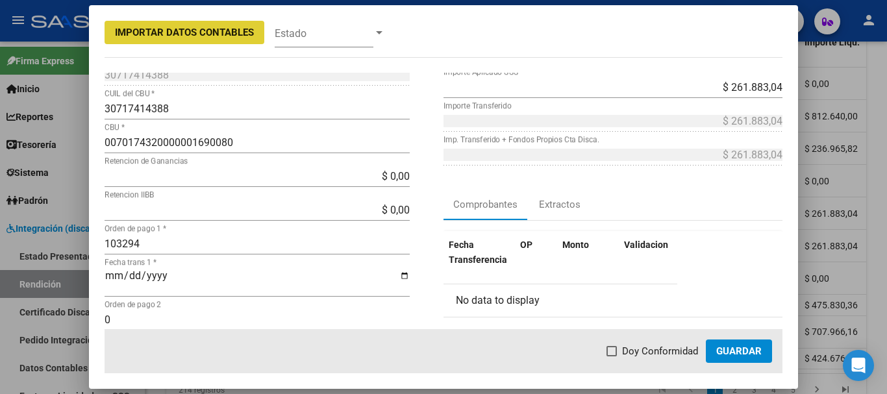
scroll to position [130, 0]
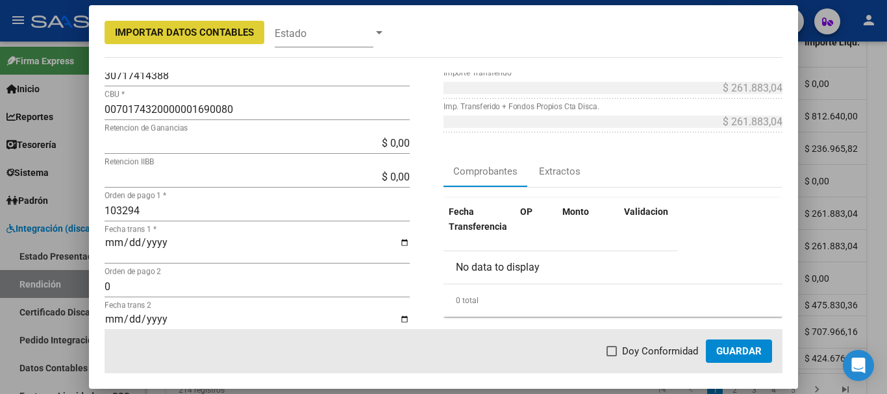
click at [613, 352] on span at bounding box center [612, 351] width 10 height 10
click at [612, 357] on input "Doy Conformidad" at bounding box center [611, 357] width 1 height 1
checkbox input "true"
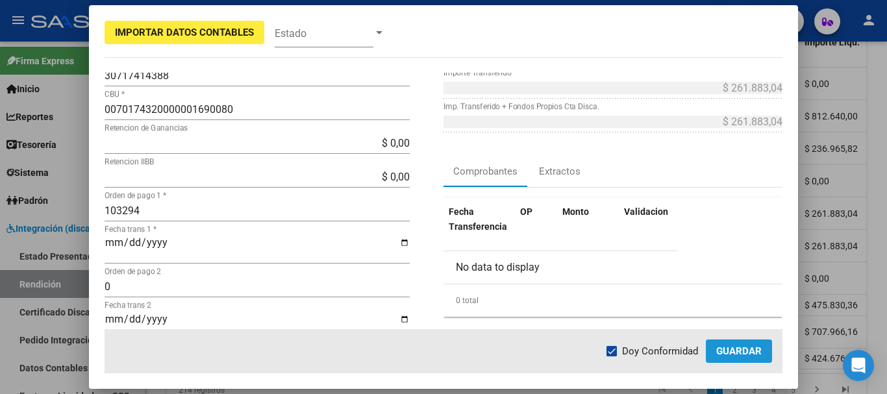
click at [739, 351] on span "Guardar" at bounding box center [738, 352] width 45 height 12
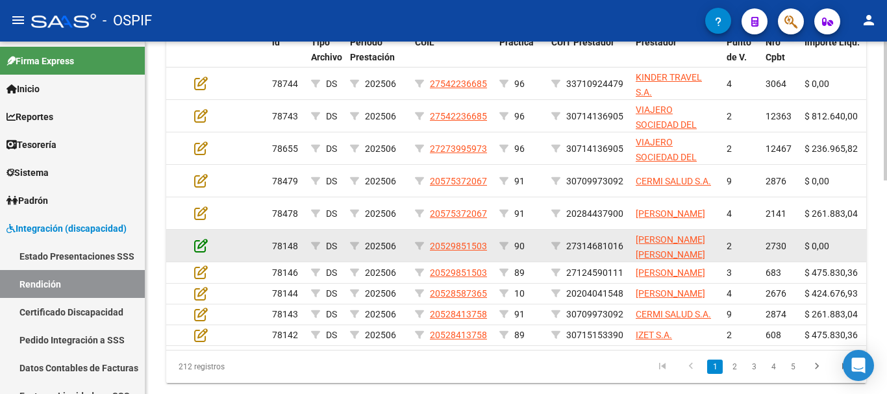
click at [199, 250] on icon at bounding box center [201, 245] width 14 height 14
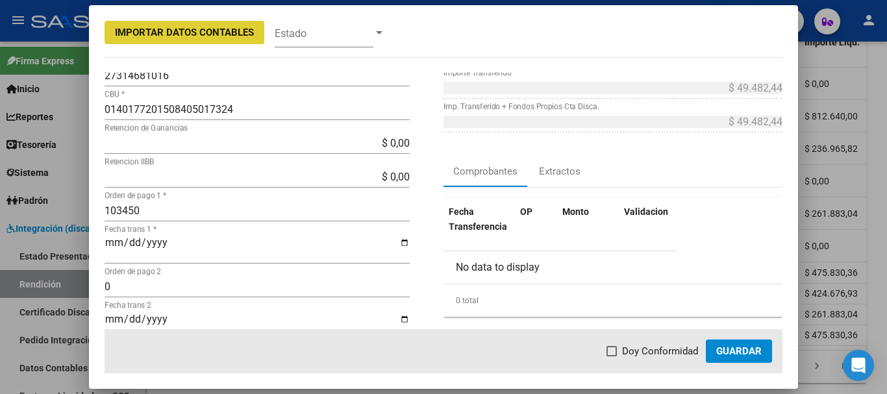
click at [611, 355] on span at bounding box center [612, 351] width 10 height 10
click at [611, 357] on input "Doy Conformidad" at bounding box center [611, 357] width 1 height 1
checkbox input "true"
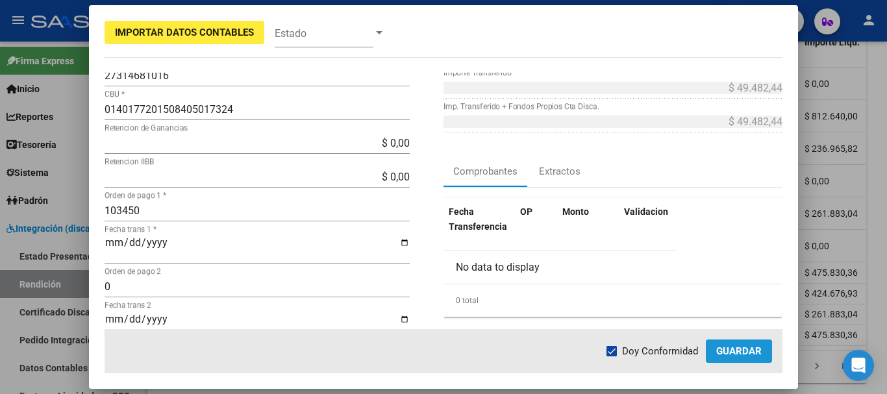
click at [724, 353] on span "Guardar" at bounding box center [738, 352] width 45 height 12
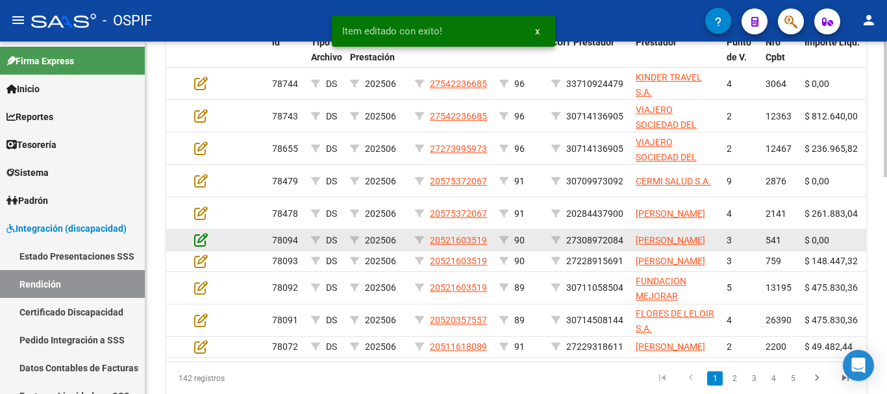
click at [199, 247] on icon at bounding box center [201, 240] width 14 height 14
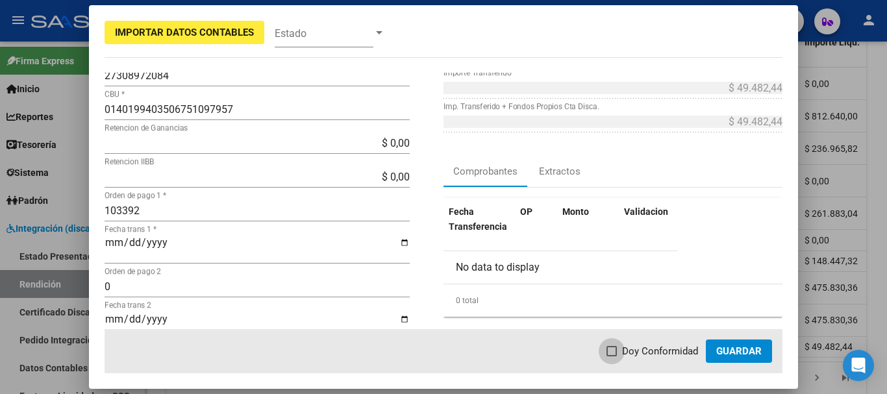
click at [612, 349] on span at bounding box center [612, 351] width 10 height 10
click at [612, 357] on input "Doy Conformidad" at bounding box center [611, 357] width 1 height 1
checkbox input "true"
click at [733, 353] on span "Guardar" at bounding box center [738, 352] width 45 height 12
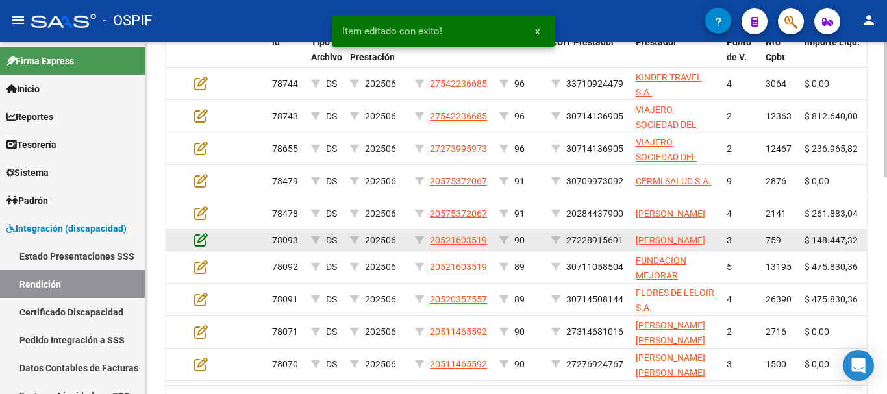
click at [207, 245] on icon at bounding box center [201, 240] width 14 height 14
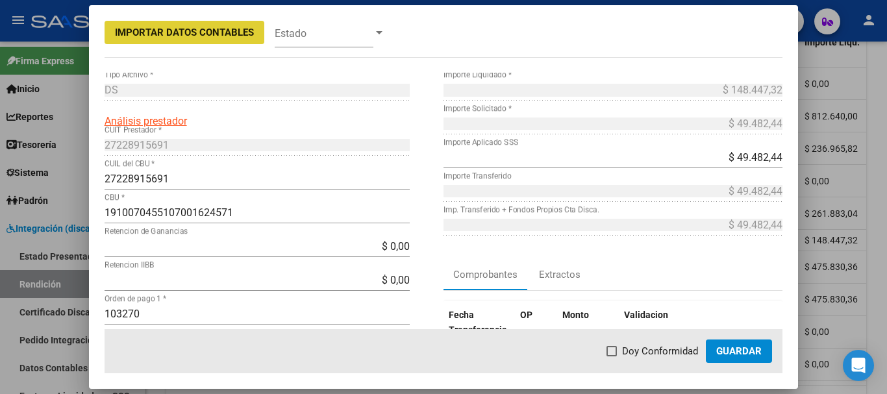
scroll to position [65, 0]
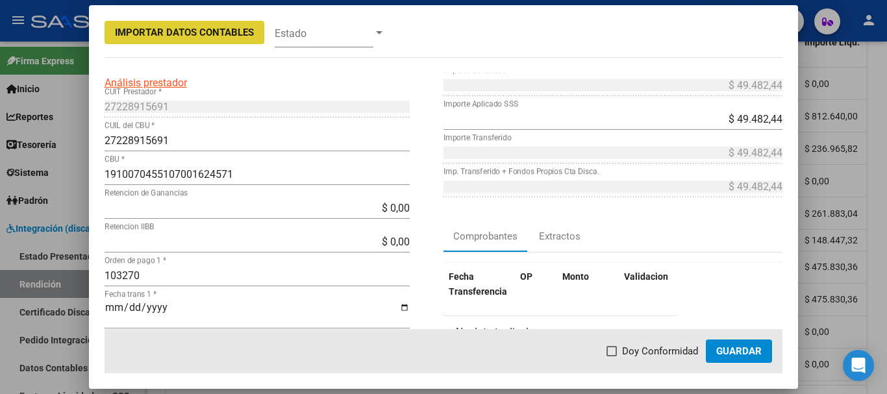
click at [616, 353] on span at bounding box center [612, 351] width 10 height 10
click at [612, 357] on input "Doy Conformidad" at bounding box center [611, 357] width 1 height 1
checkbox input "true"
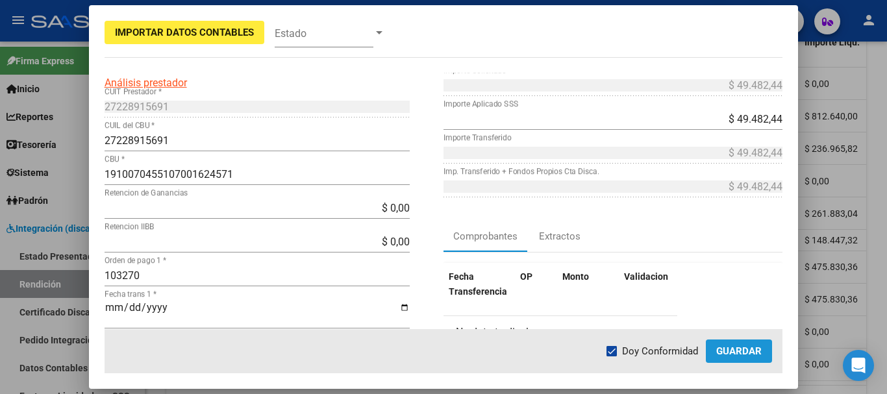
click at [732, 355] on span "Guardar" at bounding box center [738, 352] width 45 height 12
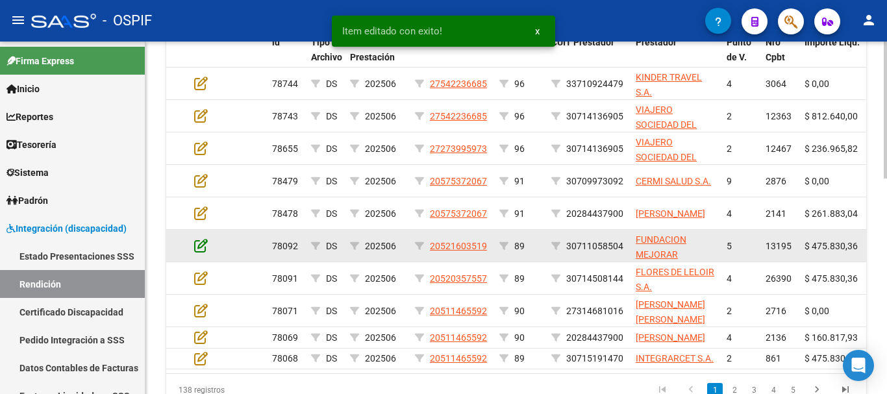
click at [201, 244] on icon at bounding box center [201, 245] width 14 height 14
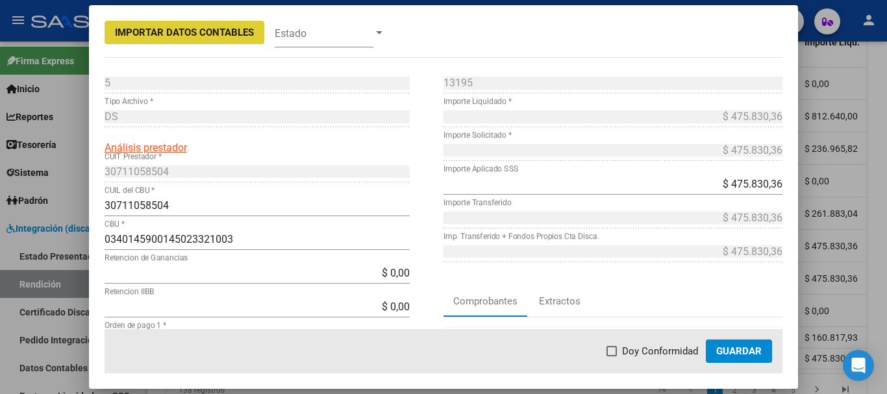
drag, startPoint x: 611, startPoint y: 351, endPoint x: 663, endPoint y: 362, distance: 53.3
click at [611, 351] on span at bounding box center [612, 351] width 10 height 10
click at [611, 357] on input "Doy Conformidad" at bounding box center [611, 357] width 1 height 1
checkbox input "true"
click at [743, 359] on button "Guardar" at bounding box center [739, 351] width 66 height 23
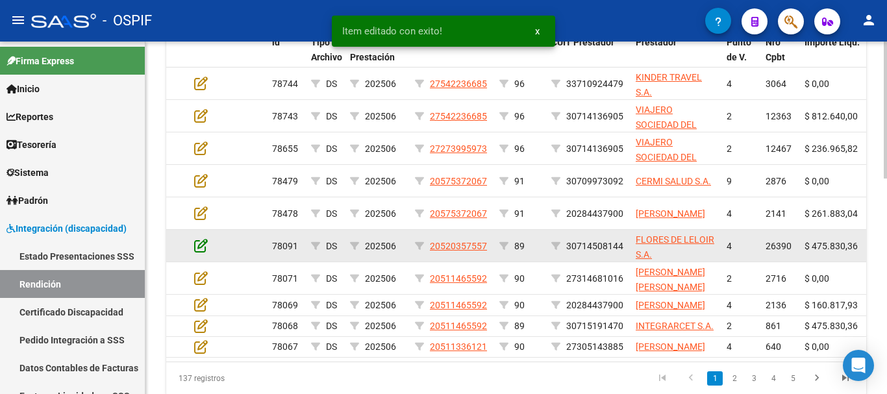
click at [199, 242] on icon at bounding box center [201, 245] width 14 height 14
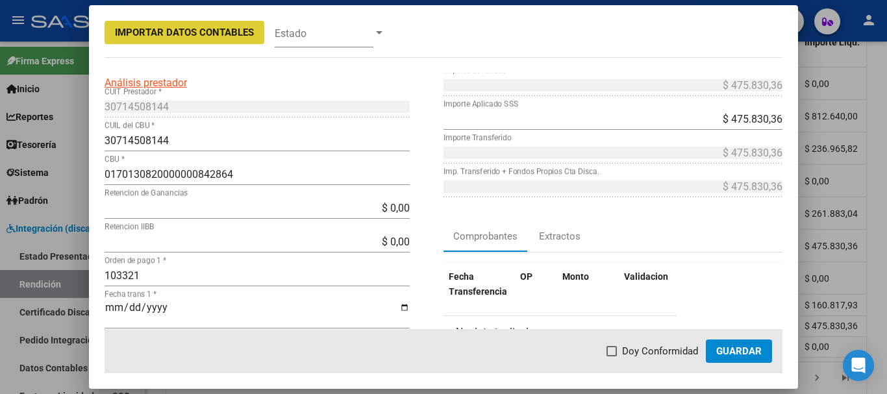
click at [615, 350] on span at bounding box center [612, 351] width 10 height 10
click at [612, 357] on input "Doy Conformidad" at bounding box center [611, 357] width 1 height 1
checkbox input "true"
click at [731, 353] on span "Guardar" at bounding box center [738, 352] width 45 height 12
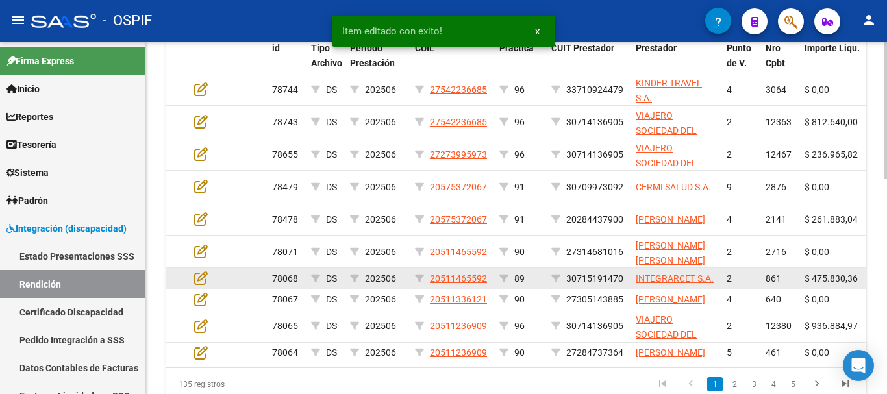
scroll to position [489, 0]
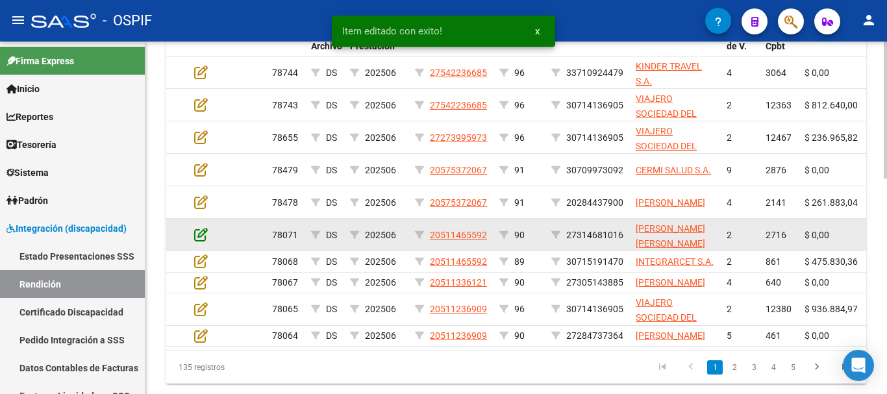
click at [202, 235] on icon at bounding box center [201, 234] width 14 height 14
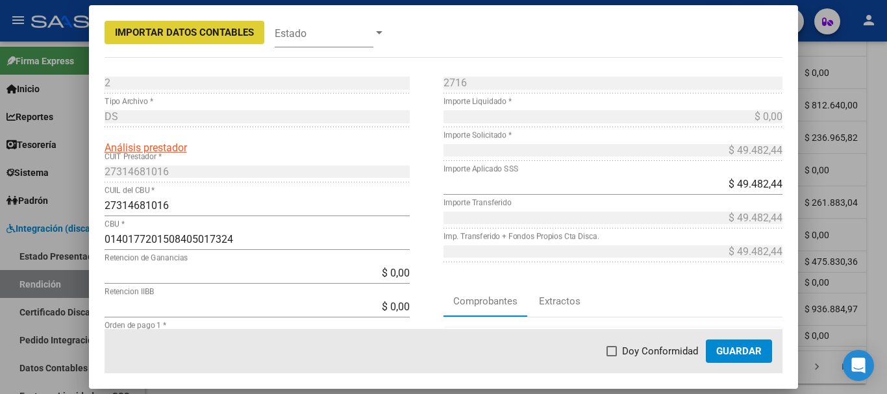
scroll to position [65, 0]
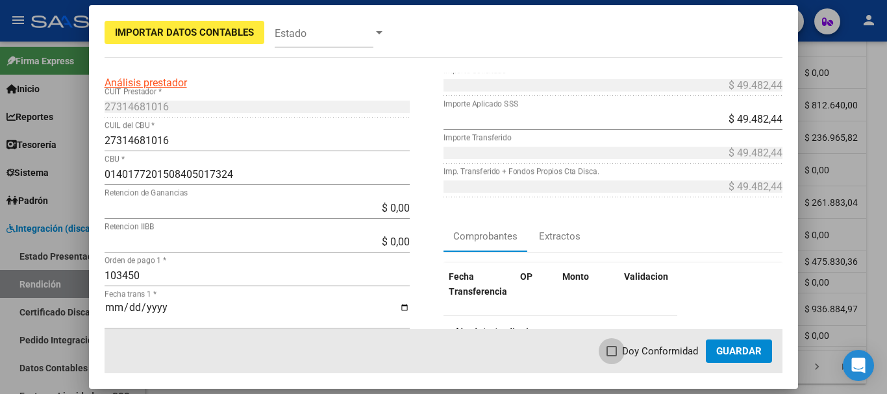
click at [612, 349] on span at bounding box center [612, 351] width 10 height 10
click at [612, 357] on input "Doy Conformidad" at bounding box center [611, 357] width 1 height 1
checkbox input "true"
click at [739, 358] on button "Guardar" at bounding box center [739, 351] width 66 height 23
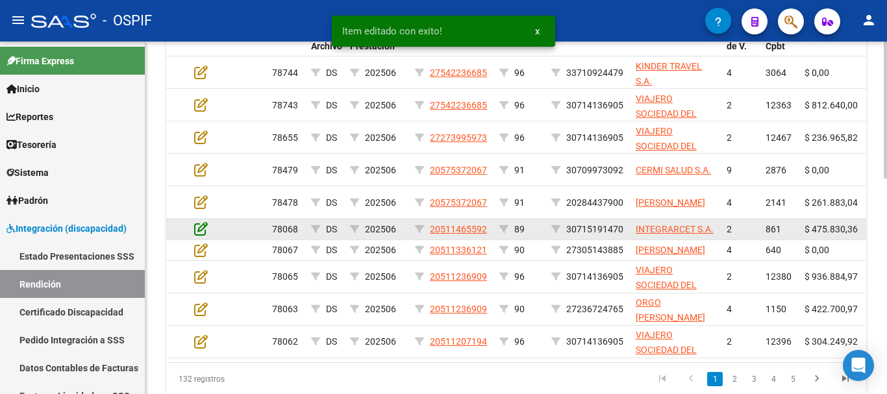
click at [199, 229] on icon at bounding box center [201, 229] width 14 height 14
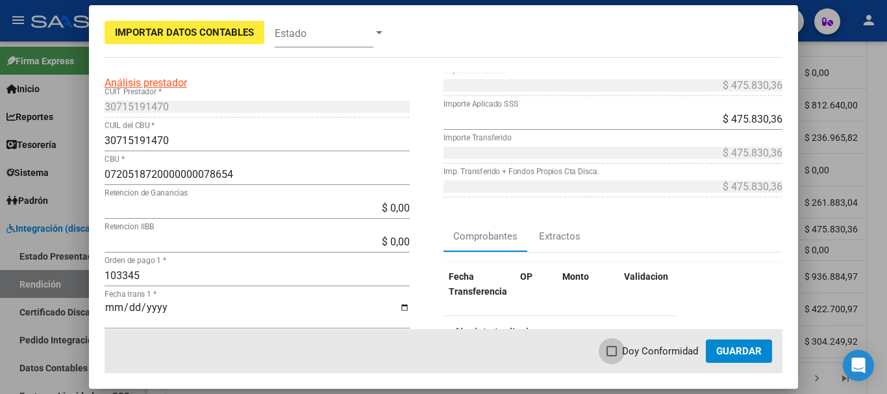
click at [617, 351] on span at bounding box center [612, 351] width 10 height 10
click at [612, 357] on input "Doy Conformidad" at bounding box center [611, 357] width 1 height 1
checkbox input "true"
click at [739, 355] on span "Guardar" at bounding box center [738, 352] width 45 height 12
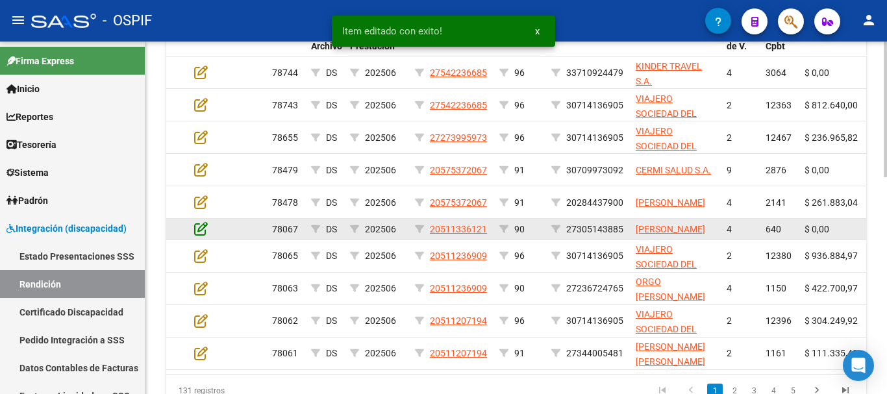
click at [201, 233] on icon at bounding box center [201, 229] width 14 height 14
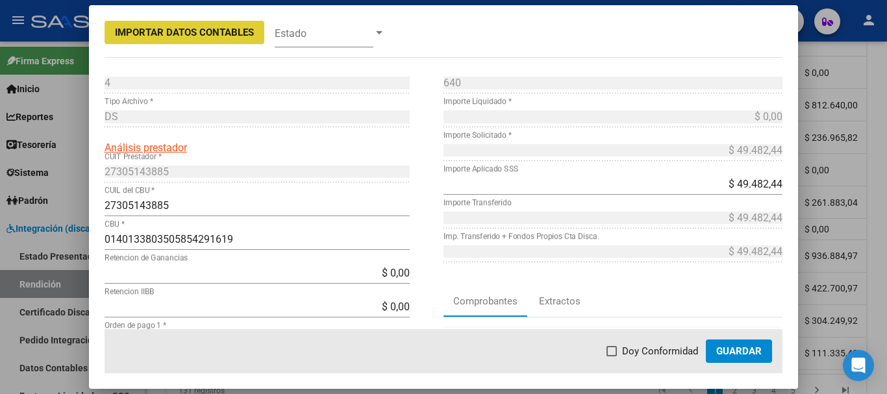
scroll to position [130, 0]
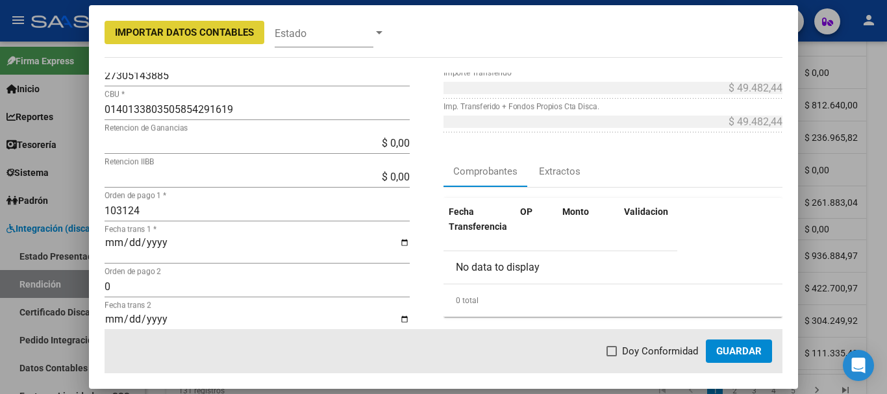
drag, startPoint x: 616, startPoint y: 353, endPoint x: 694, endPoint y: 360, distance: 78.3
click at [616, 352] on span at bounding box center [612, 351] width 10 height 10
click at [612, 357] on input "Doy Conformidad" at bounding box center [611, 357] width 1 height 1
checkbox input "true"
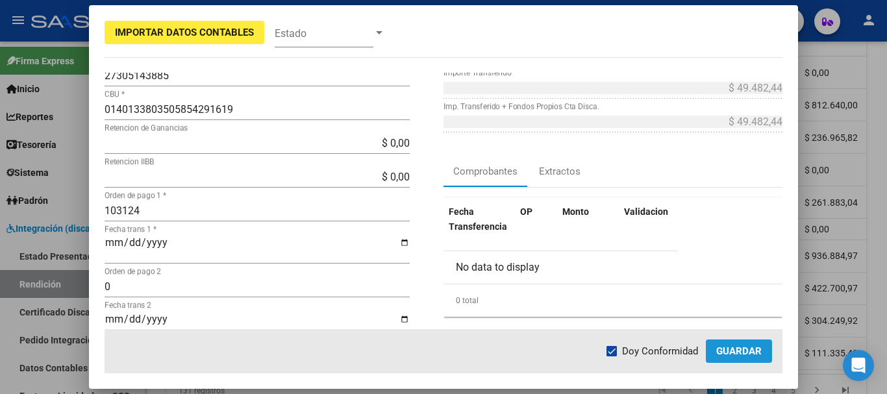
click at [724, 343] on button "Guardar" at bounding box center [739, 351] width 66 height 23
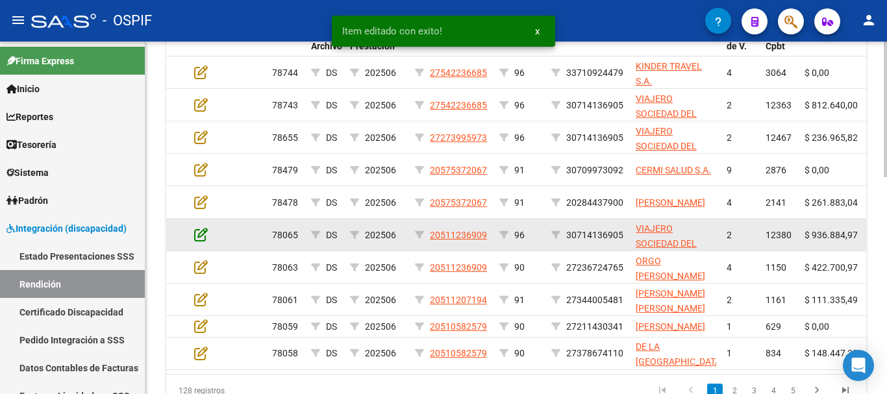
click at [201, 236] on icon at bounding box center [201, 234] width 14 height 14
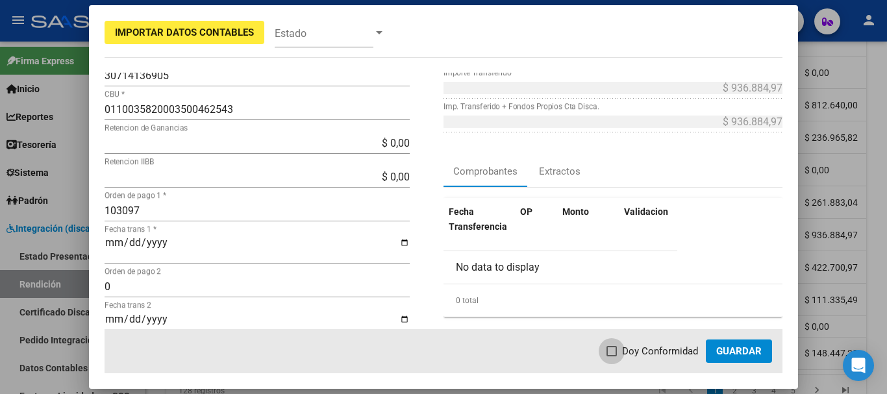
drag, startPoint x: 611, startPoint y: 350, endPoint x: 683, endPoint y: 368, distance: 74.2
click at [612, 350] on span at bounding box center [612, 351] width 10 height 10
click at [612, 357] on input "Doy Conformidad" at bounding box center [611, 357] width 1 height 1
checkbox input "true"
click at [742, 349] on span "Guardar" at bounding box center [738, 352] width 45 height 12
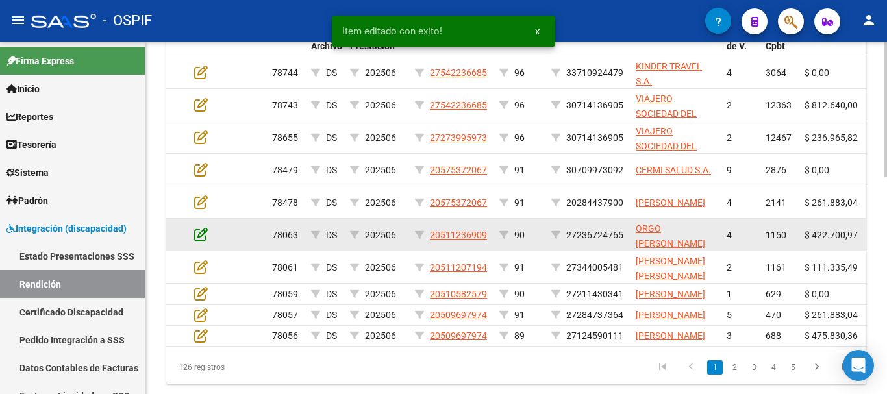
click at [199, 237] on icon at bounding box center [201, 234] width 14 height 14
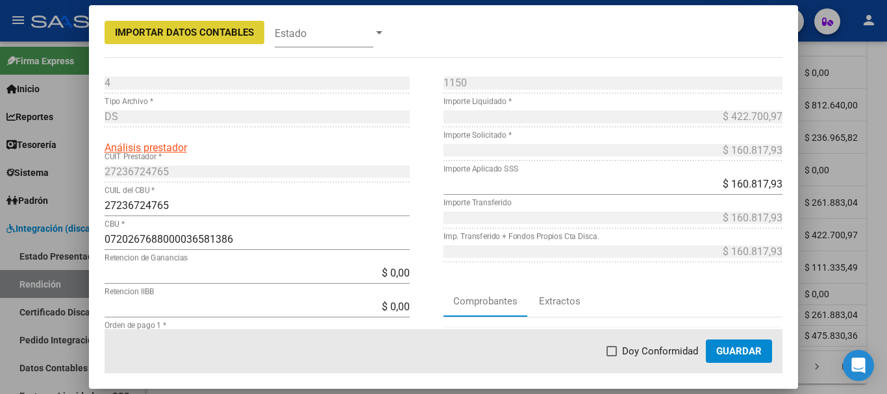
scroll to position [65, 0]
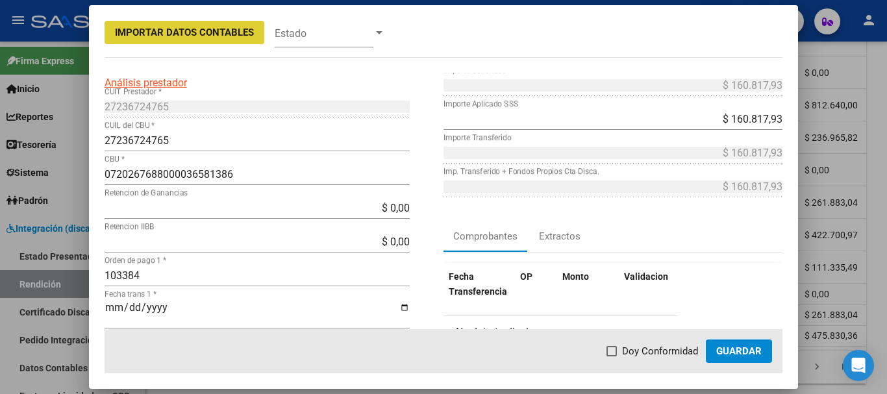
click at [612, 352] on span at bounding box center [612, 351] width 10 height 10
click at [612, 357] on input "Doy Conformidad" at bounding box center [611, 357] width 1 height 1
checkbox input "true"
click at [748, 351] on span "Guardar" at bounding box center [738, 352] width 45 height 12
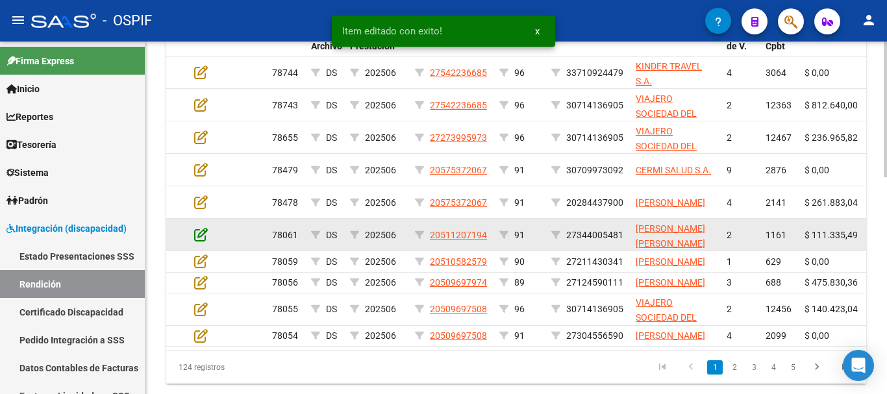
click at [205, 234] on icon at bounding box center [201, 234] width 14 height 14
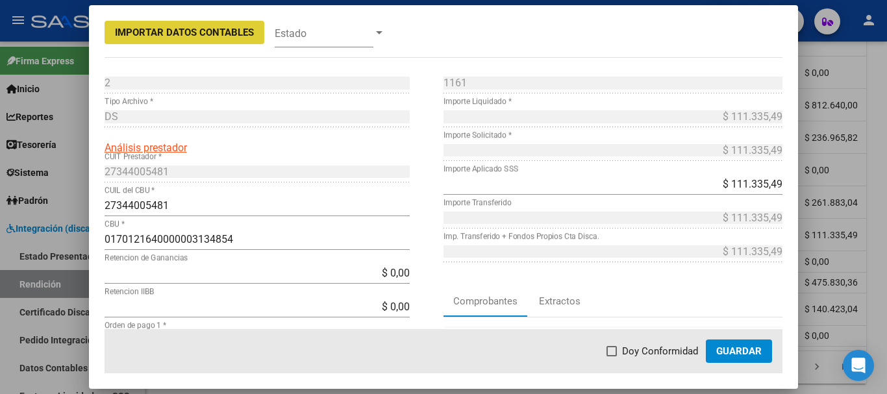
scroll to position [130, 0]
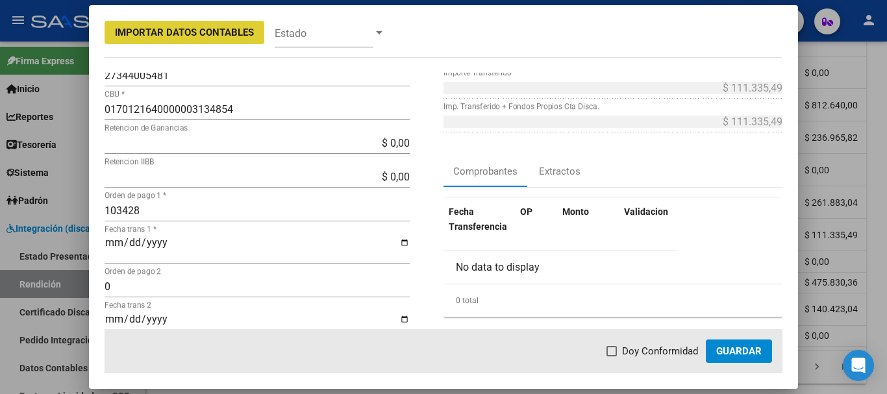
click at [615, 350] on span at bounding box center [612, 351] width 10 height 10
click at [612, 357] on input "Doy Conformidad" at bounding box center [611, 357] width 1 height 1
checkbox input "true"
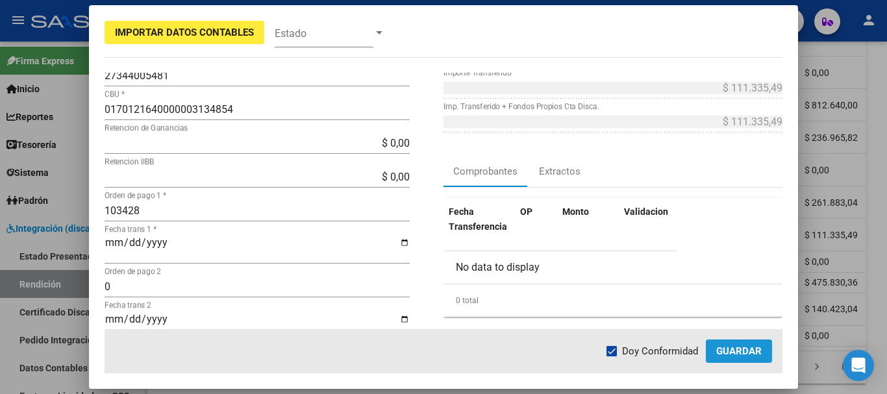
click at [724, 351] on span "Guardar" at bounding box center [738, 352] width 45 height 12
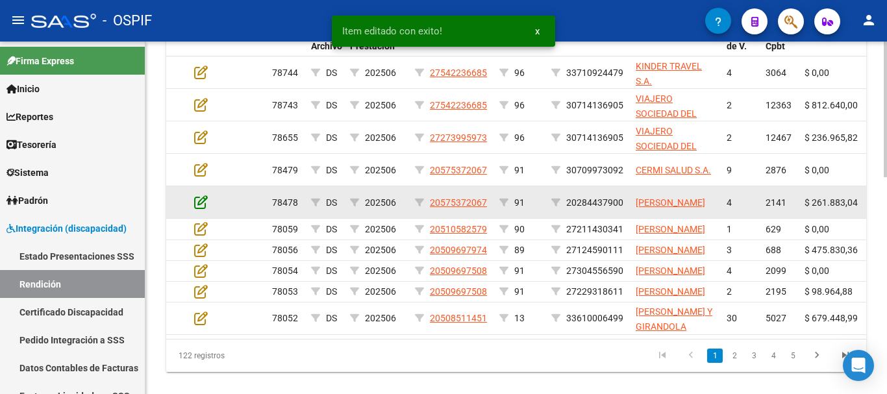
click at [203, 204] on icon at bounding box center [201, 202] width 14 height 14
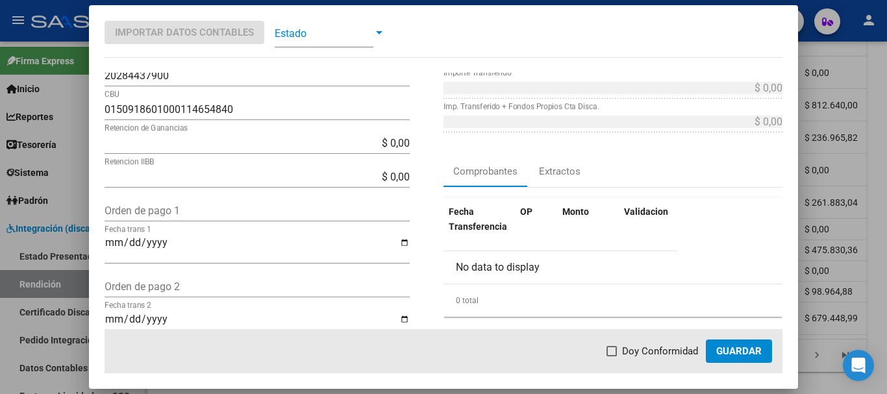
click at [736, 351] on span "Guardar" at bounding box center [738, 352] width 45 height 12
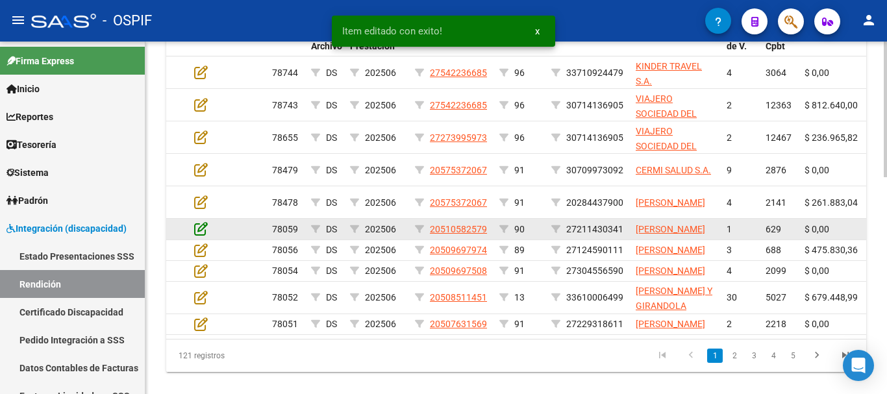
click at [202, 233] on icon at bounding box center [201, 229] width 14 height 14
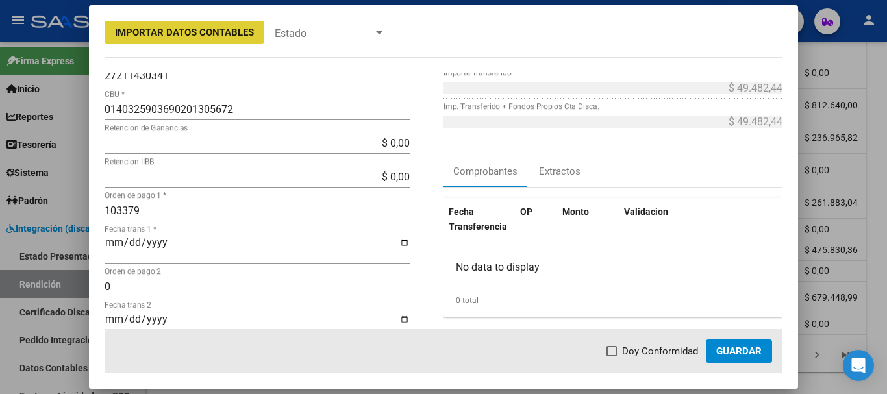
click at [614, 351] on span at bounding box center [612, 351] width 10 height 10
click at [612, 357] on input "Doy Conformidad" at bounding box center [611, 357] width 1 height 1
checkbox input "true"
click at [734, 354] on span "Guardar" at bounding box center [738, 352] width 45 height 12
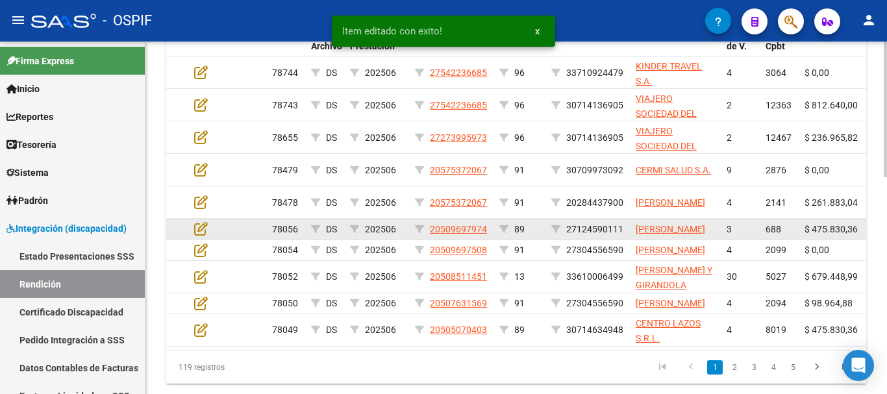
click at [190, 230] on datatable-body-cell at bounding box center [211, 229] width 45 height 20
click at [195, 231] on icon at bounding box center [201, 229] width 14 height 14
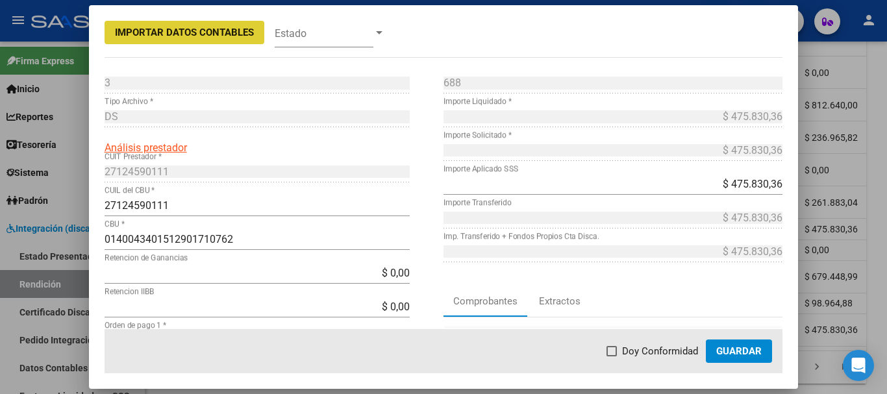
scroll to position [65, 0]
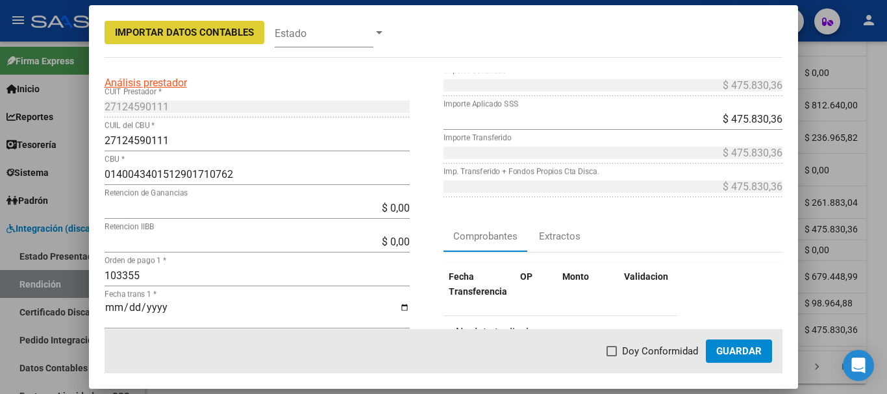
drag, startPoint x: 617, startPoint y: 351, endPoint x: 637, endPoint y: 354, distance: 20.3
click at [616, 351] on span at bounding box center [612, 351] width 10 height 10
click at [612, 357] on input "Doy Conformidad" at bounding box center [611, 357] width 1 height 1
checkbox input "true"
click at [737, 353] on span "Guardar" at bounding box center [738, 352] width 45 height 12
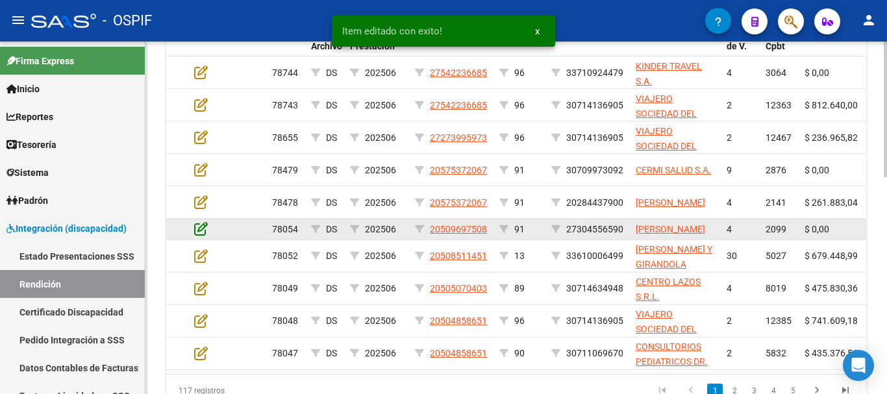
click at [203, 236] on icon at bounding box center [201, 229] width 14 height 14
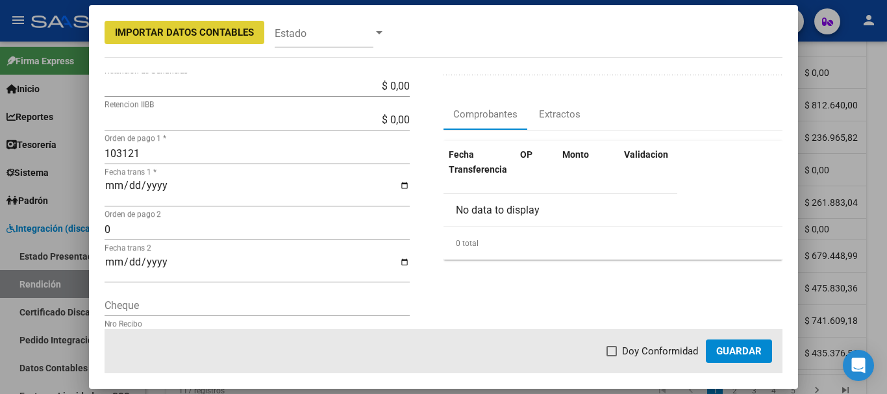
scroll to position [195, 0]
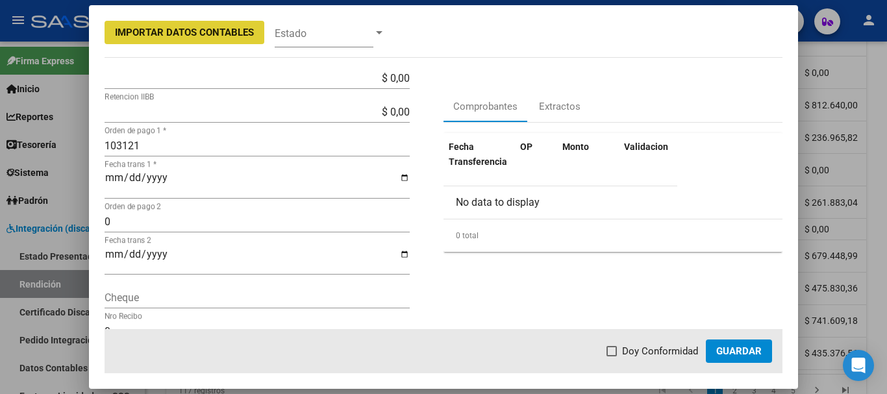
click at [609, 353] on span at bounding box center [612, 351] width 10 height 10
click at [611, 357] on input "Doy Conformidad" at bounding box center [611, 357] width 1 height 1
checkbox input "true"
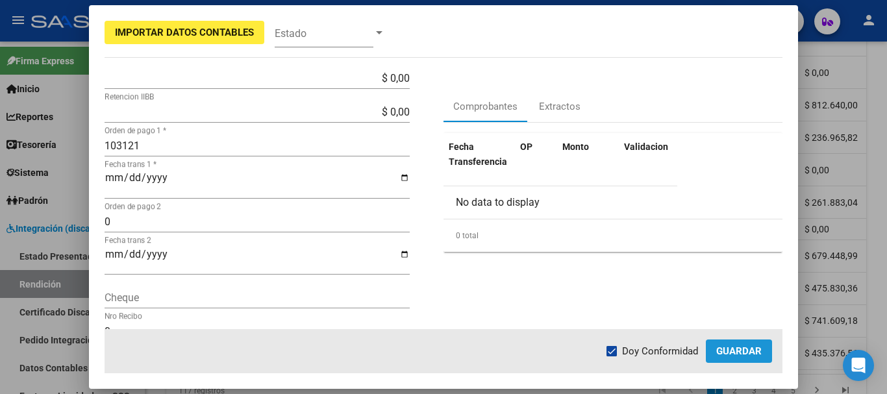
click at [744, 349] on span "Guardar" at bounding box center [738, 352] width 45 height 12
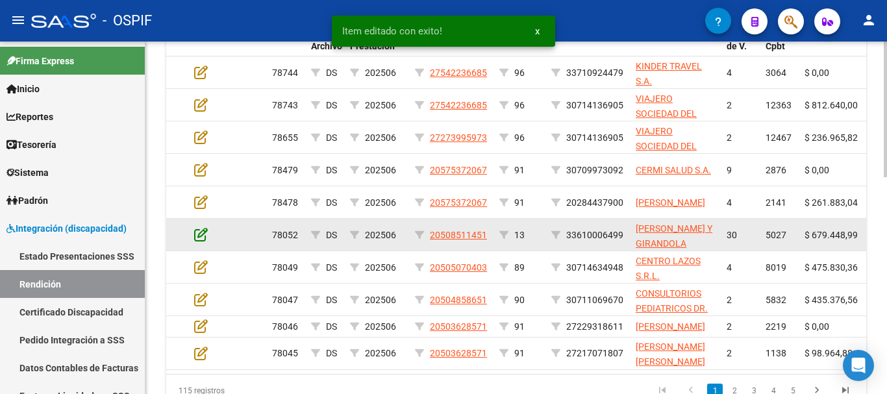
click at [203, 231] on icon at bounding box center [201, 234] width 14 height 14
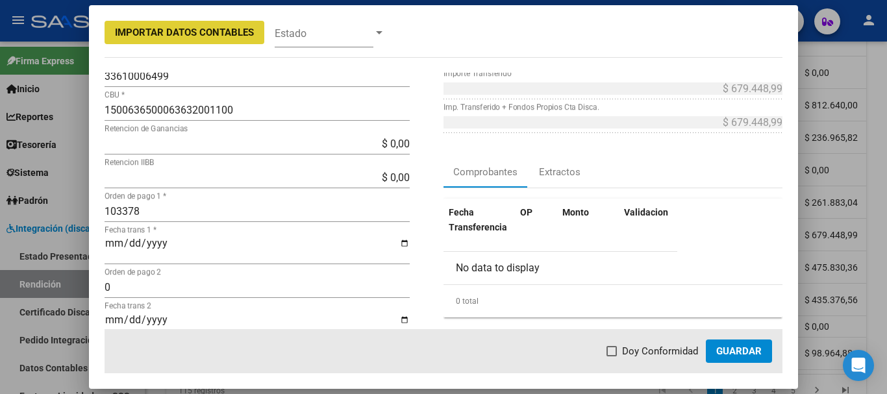
scroll to position [130, 0]
click at [615, 354] on span at bounding box center [612, 351] width 10 height 10
click at [612, 357] on input "Doy Conformidad" at bounding box center [611, 357] width 1 height 1
checkbox input "true"
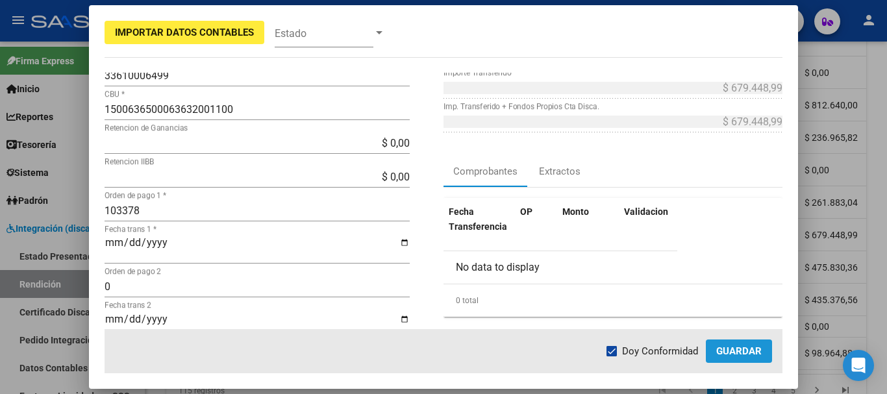
click at [761, 355] on span "Guardar" at bounding box center [738, 352] width 45 height 12
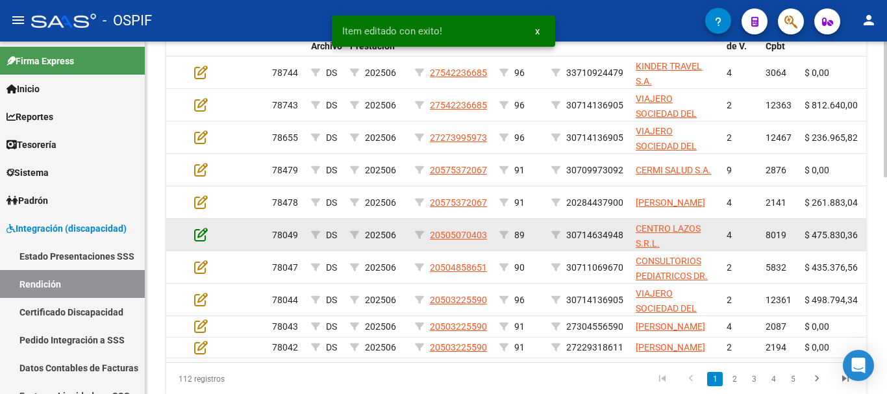
click at [201, 233] on icon at bounding box center [201, 234] width 14 height 14
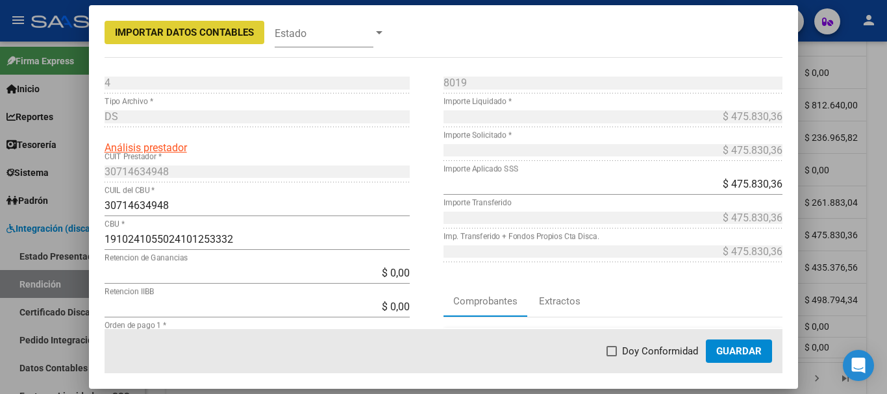
scroll to position [65, 0]
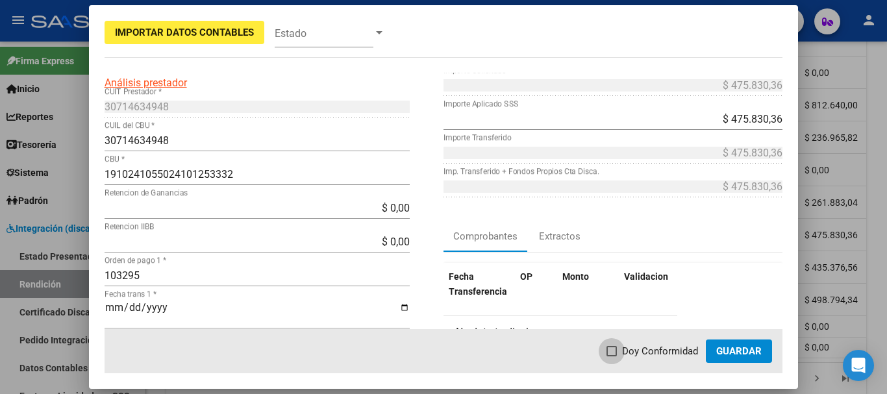
click at [616, 350] on span at bounding box center [612, 351] width 10 height 10
click at [612, 357] on input "Doy Conformidad" at bounding box center [611, 357] width 1 height 1
checkbox input "true"
click at [744, 349] on span "Guardar" at bounding box center [738, 352] width 45 height 12
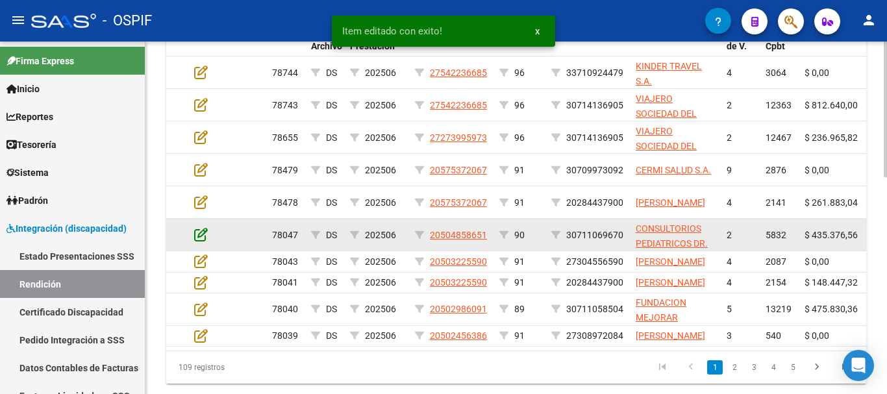
click at [201, 238] on icon at bounding box center [201, 234] width 14 height 14
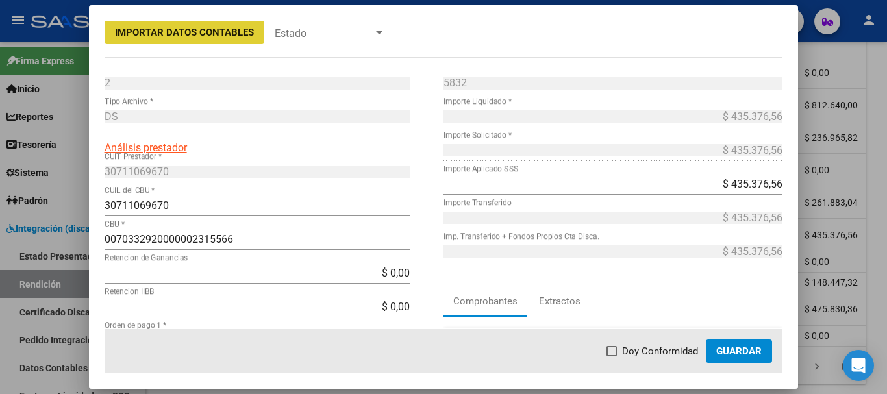
scroll to position [130, 0]
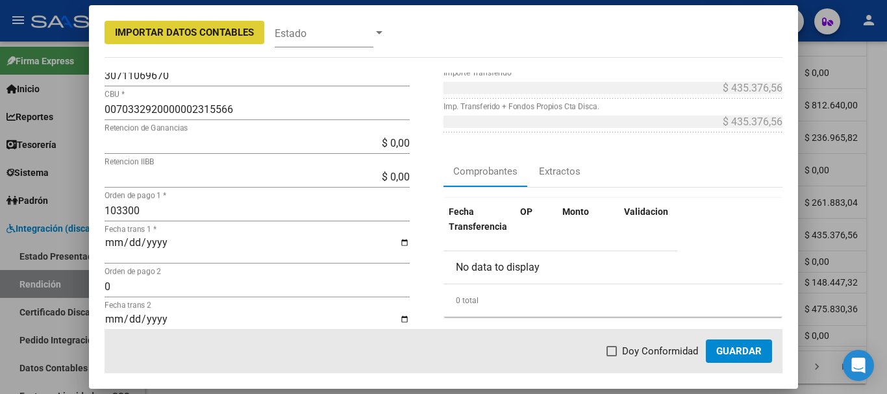
drag, startPoint x: 618, startPoint y: 351, endPoint x: 652, endPoint y: 357, distance: 34.4
click at [617, 351] on span at bounding box center [612, 351] width 10 height 10
click at [612, 357] on input "Doy Conformidad" at bounding box center [611, 357] width 1 height 1
checkbox input "true"
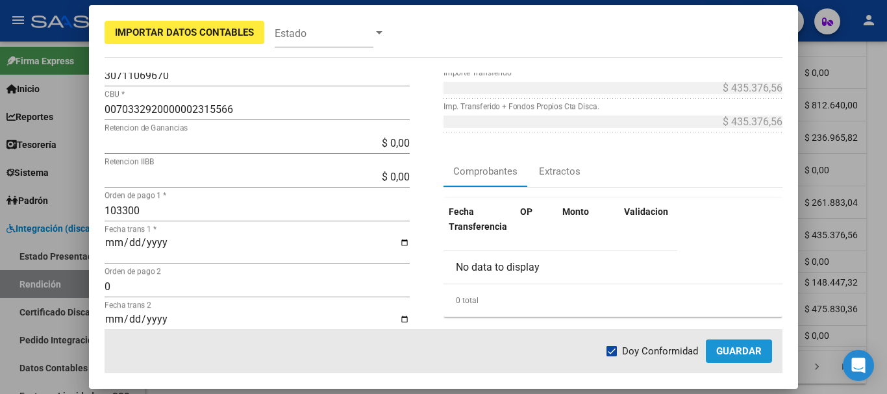
click at [752, 348] on span "Guardar" at bounding box center [738, 352] width 45 height 12
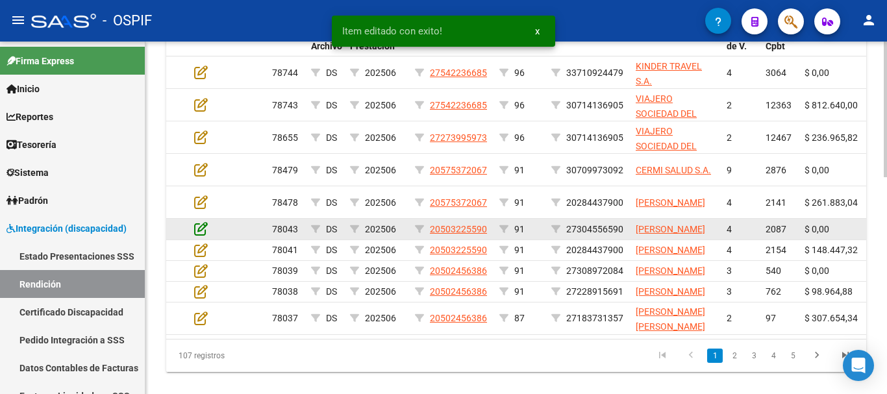
click at [205, 233] on icon at bounding box center [201, 229] width 14 height 14
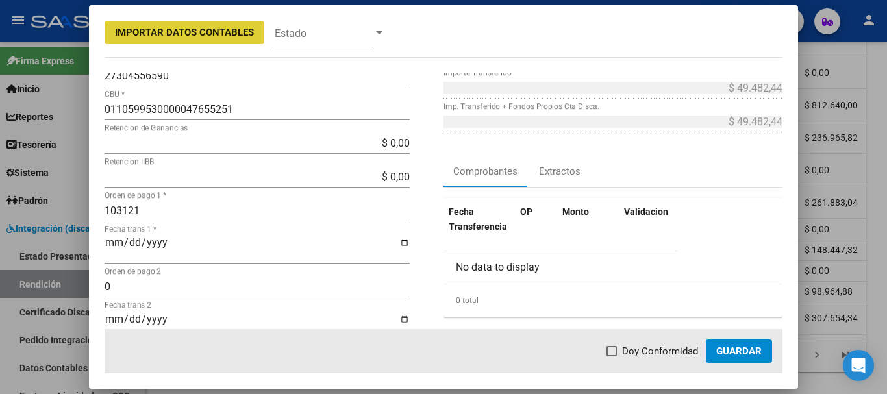
click at [613, 350] on span at bounding box center [612, 351] width 10 height 10
click at [612, 357] on input "Doy Conformidad" at bounding box center [611, 357] width 1 height 1
checkbox input "true"
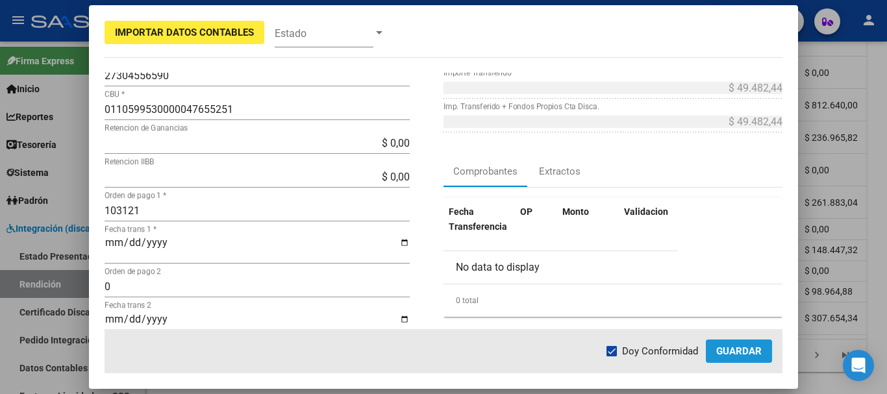
click at [736, 348] on span "Guardar" at bounding box center [738, 352] width 45 height 12
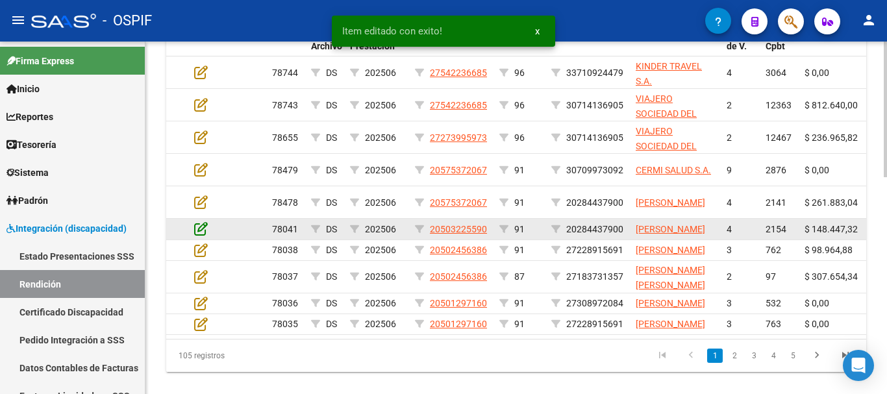
click at [202, 236] on icon at bounding box center [201, 229] width 14 height 14
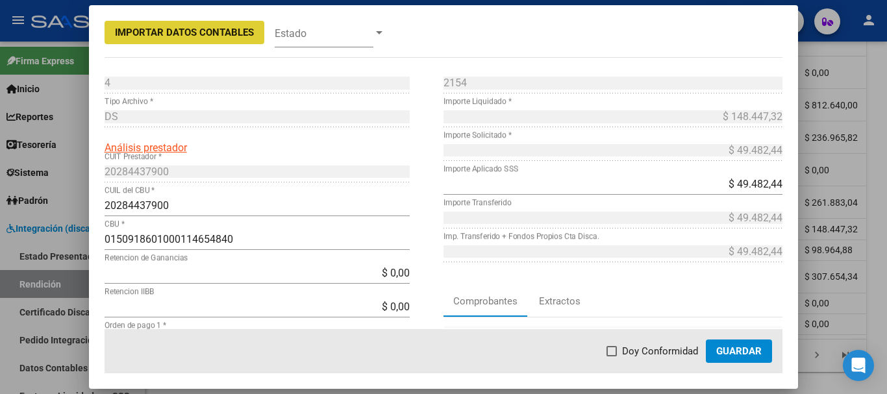
scroll to position [65, 0]
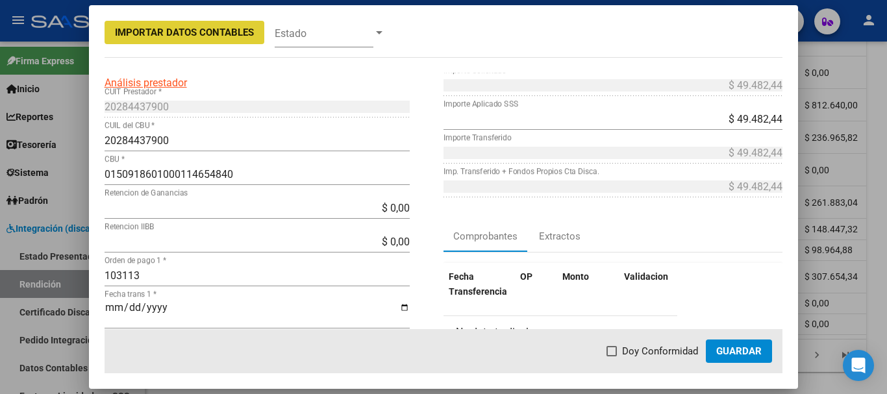
click at [613, 354] on span at bounding box center [612, 351] width 10 height 10
click at [612, 357] on input "Doy Conformidad" at bounding box center [611, 357] width 1 height 1
checkbox input "true"
click at [749, 351] on span "Guardar" at bounding box center [738, 352] width 45 height 12
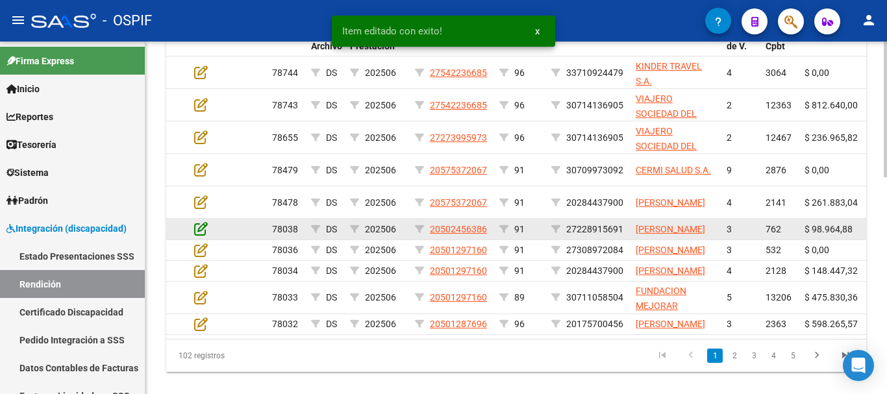
click at [202, 234] on icon at bounding box center [201, 229] width 14 height 14
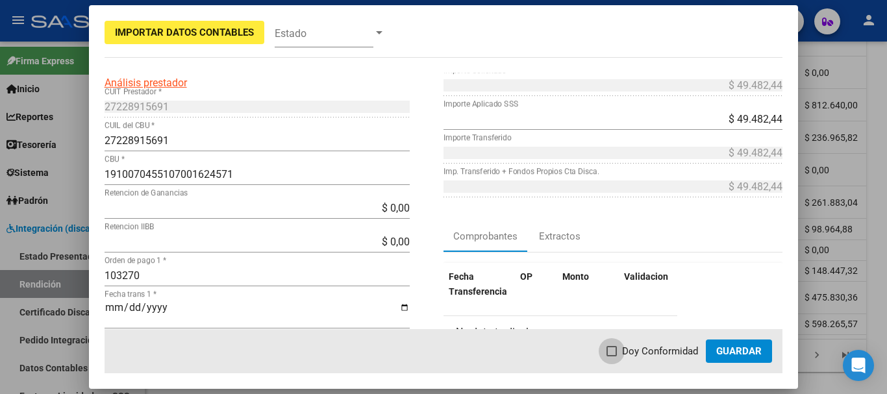
click at [614, 350] on span at bounding box center [612, 351] width 10 height 10
click at [612, 357] on input "Doy Conformidad" at bounding box center [611, 357] width 1 height 1
checkbox input "true"
click at [748, 349] on span "Guardar" at bounding box center [738, 352] width 45 height 12
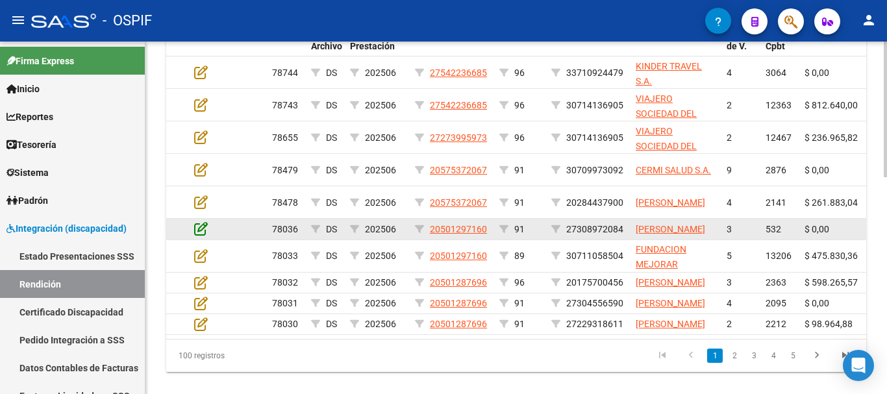
click at [202, 234] on icon at bounding box center [201, 229] width 14 height 14
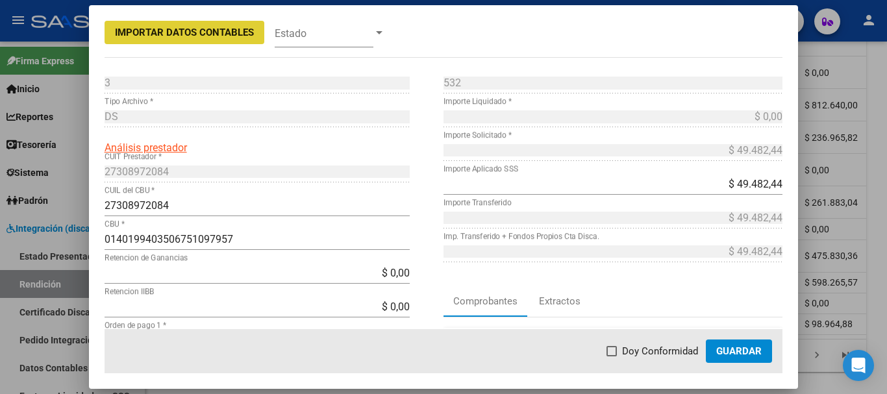
scroll to position [130, 0]
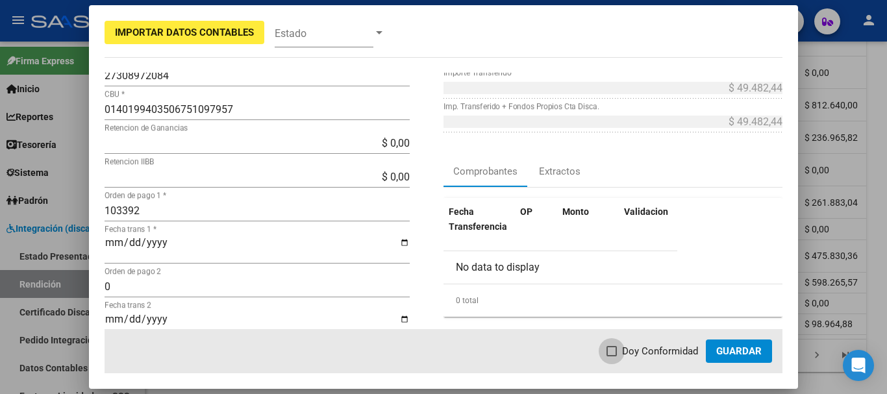
click at [616, 351] on span at bounding box center [612, 351] width 10 height 10
click at [612, 357] on input "Doy Conformidad" at bounding box center [611, 357] width 1 height 1
checkbox input "true"
click at [732, 349] on span "Guardar" at bounding box center [738, 352] width 45 height 12
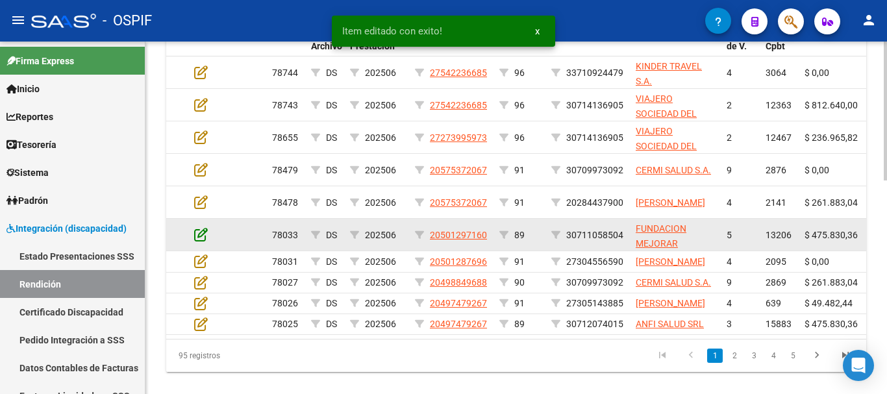
click at [195, 236] on icon at bounding box center [201, 234] width 14 height 14
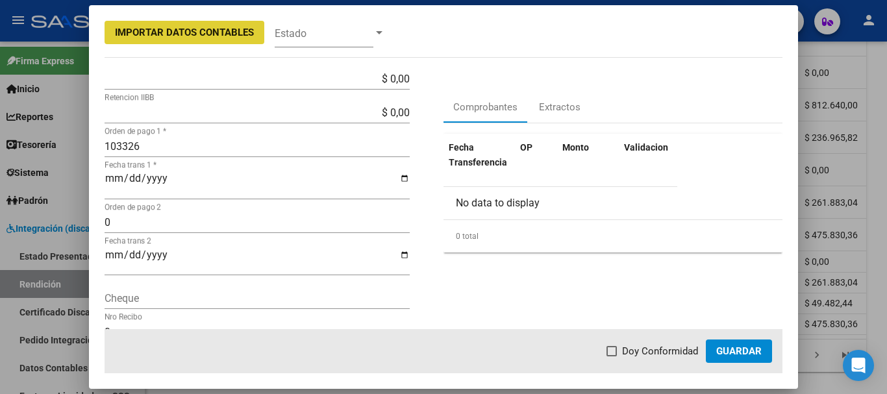
scroll to position [195, 0]
click at [610, 351] on span at bounding box center [612, 351] width 10 height 10
click at [611, 357] on input "Doy Conformidad" at bounding box center [611, 357] width 1 height 1
checkbox input "true"
click at [724, 353] on span "Guardar" at bounding box center [738, 352] width 45 height 12
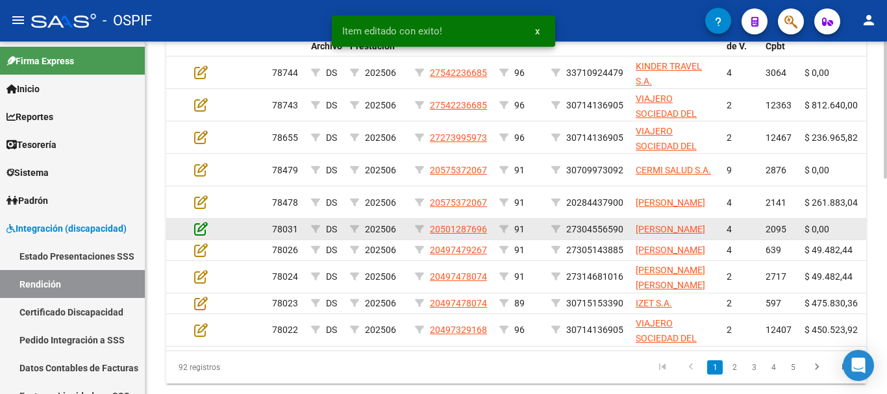
click at [197, 235] on icon at bounding box center [201, 229] width 14 height 14
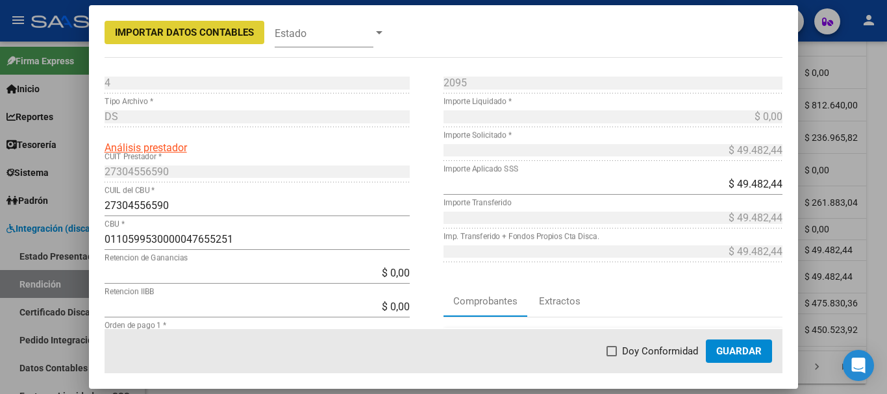
scroll to position [65, 0]
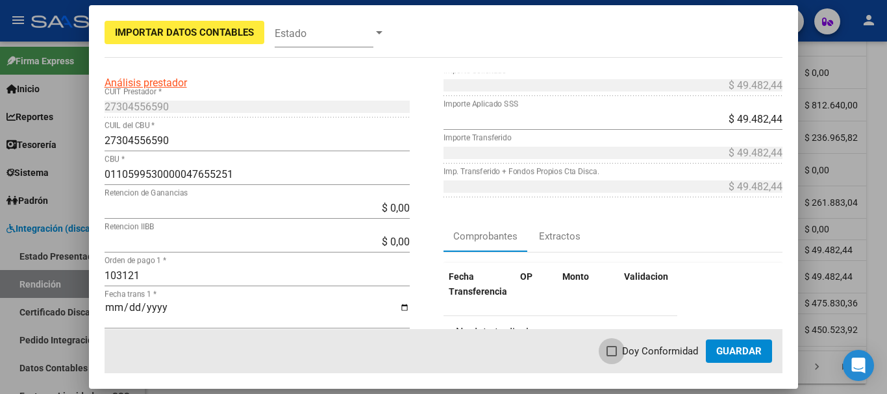
click at [617, 349] on span at bounding box center [612, 351] width 10 height 10
click at [612, 357] on input "Doy Conformidad" at bounding box center [611, 357] width 1 height 1
checkbox input "true"
click at [729, 355] on span "Guardar" at bounding box center [738, 352] width 45 height 12
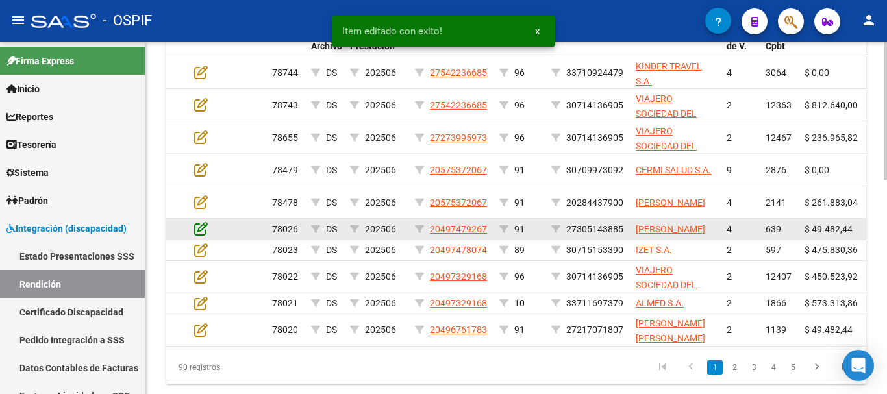
click at [199, 236] on icon at bounding box center [201, 229] width 14 height 14
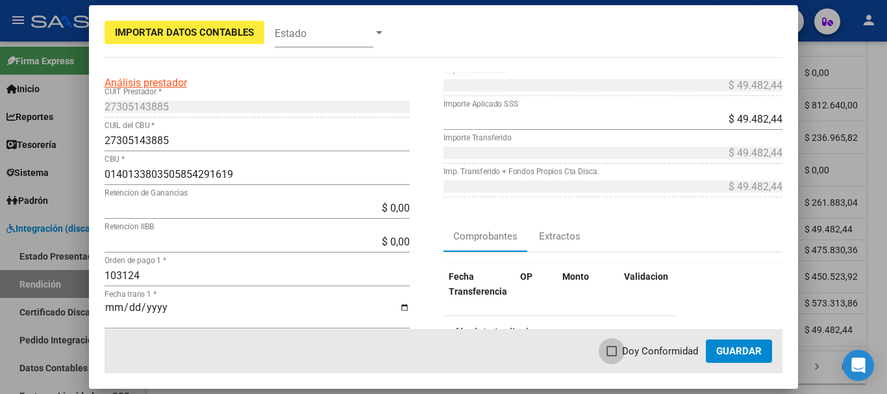
drag, startPoint x: 611, startPoint y: 351, endPoint x: 723, endPoint y: 366, distance: 112.6
click at [612, 351] on span at bounding box center [612, 351] width 10 height 10
click at [612, 357] on input "Doy Conformidad" at bounding box center [611, 357] width 1 height 1
checkbox input "true"
click at [741, 352] on span "Guardar" at bounding box center [738, 352] width 45 height 12
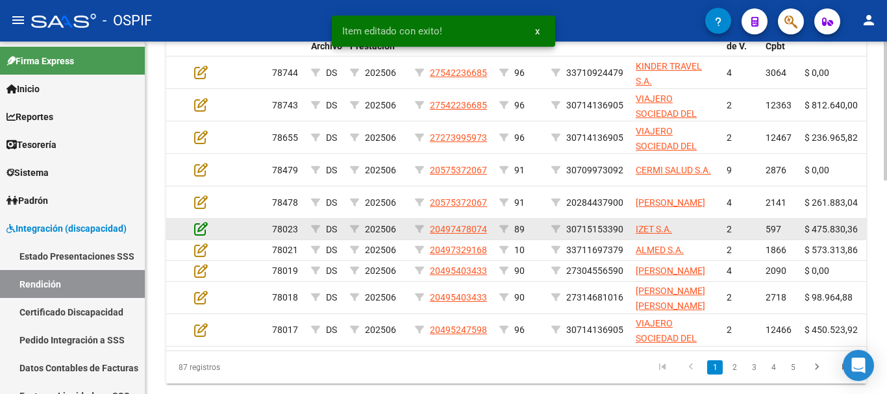
click at [203, 225] on icon at bounding box center [201, 229] width 14 height 14
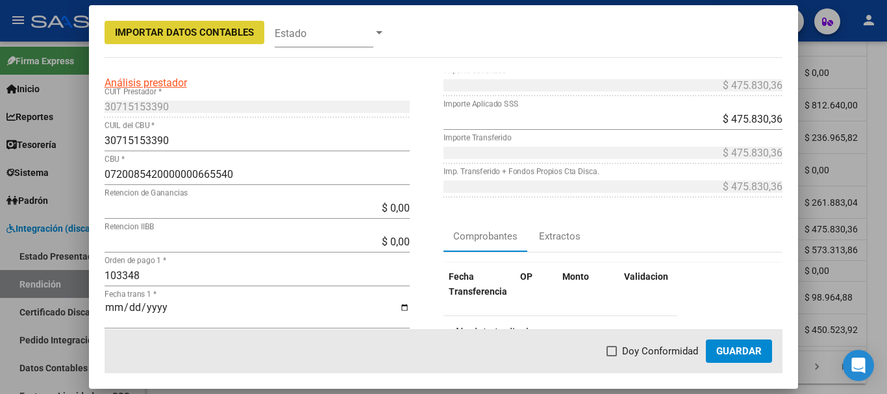
drag, startPoint x: 614, startPoint y: 351, endPoint x: 681, endPoint y: 349, distance: 66.9
click at [615, 351] on span at bounding box center [612, 351] width 10 height 10
click at [612, 357] on input "Doy Conformidad" at bounding box center [611, 357] width 1 height 1
checkbox input "true"
click at [753, 349] on span "Guardar" at bounding box center [738, 352] width 45 height 12
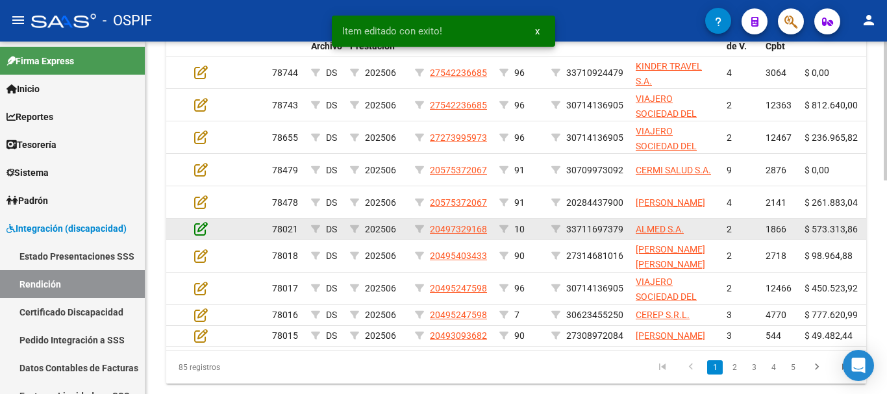
click at [200, 228] on icon at bounding box center [201, 229] width 14 height 14
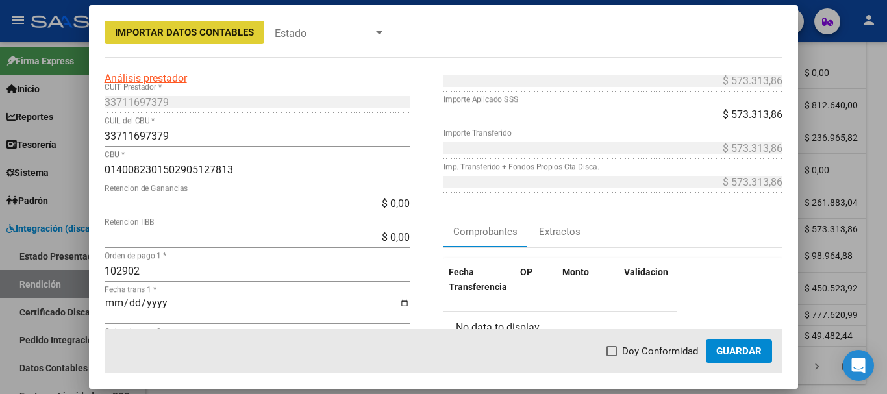
scroll to position [130, 0]
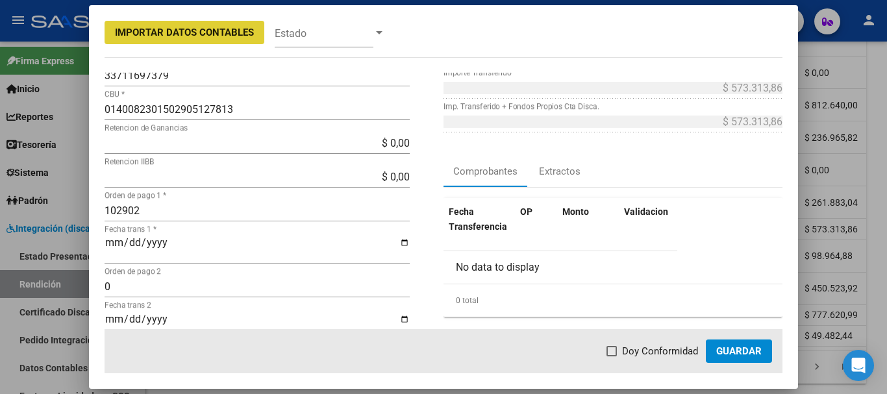
click at [615, 348] on span at bounding box center [612, 351] width 10 height 10
click at [612, 357] on input "Doy Conformidad" at bounding box center [611, 357] width 1 height 1
checkbox input "true"
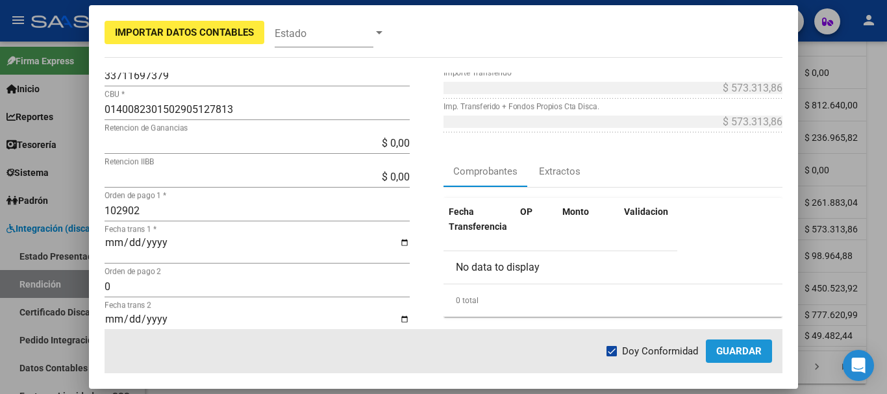
click at [741, 357] on button "Guardar" at bounding box center [739, 351] width 66 height 23
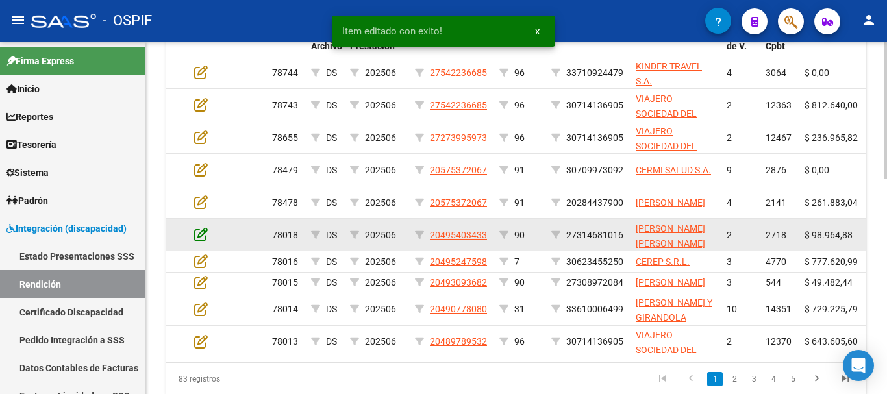
click at [201, 230] on icon at bounding box center [201, 234] width 14 height 14
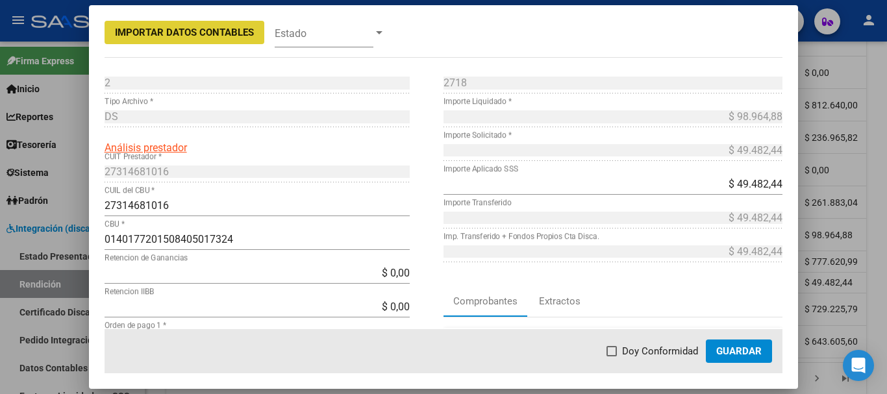
scroll to position [65, 0]
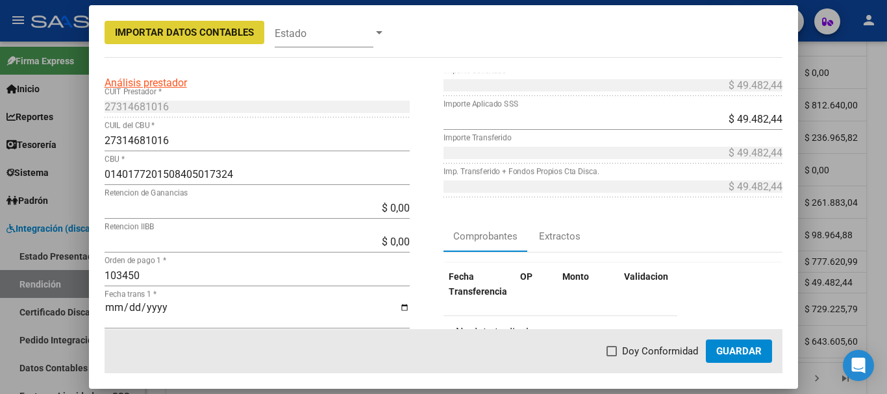
click at [617, 353] on span at bounding box center [612, 351] width 10 height 10
click at [612, 357] on input "Doy Conformidad" at bounding box center [611, 357] width 1 height 1
checkbox input "true"
click at [748, 347] on span "Guardar" at bounding box center [738, 352] width 45 height 12
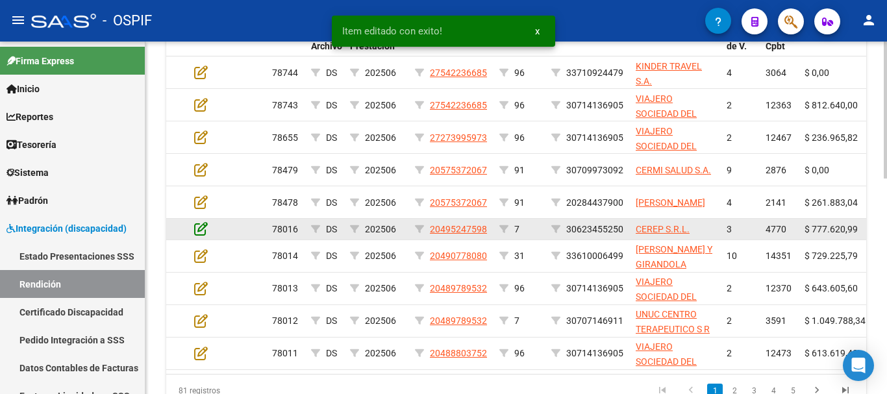
click at [202, 229] on icon at bounding box center [201, 229] width 14 height 14
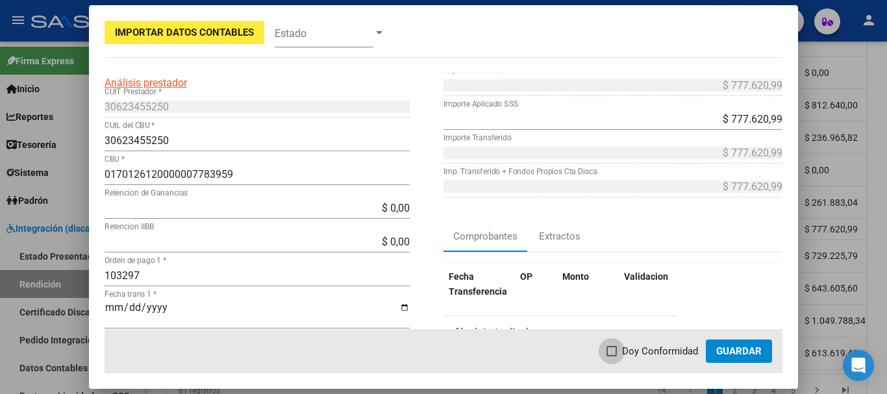
drag, startPoint x: 614, startPoint y: 351, endPoint x: 673, endPoint y: 355, distance: 58.6
click at [615, 351] on span at bounding box center [612, 351] width 10 height 10
click at [612, 357] on input "Doy Conformidad" at bounding box center [611, 357] width 1 height 1
checkbox input "true"
click at [738, 352] on span "Guardar" at bounding box center [738, 352] width 45 height 12
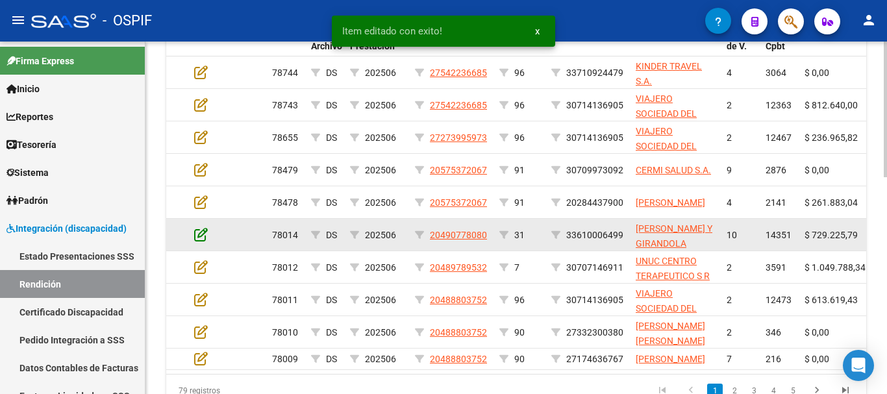
click at [200, 232] on icon at bounding box center [201, 234] width 14 height 14
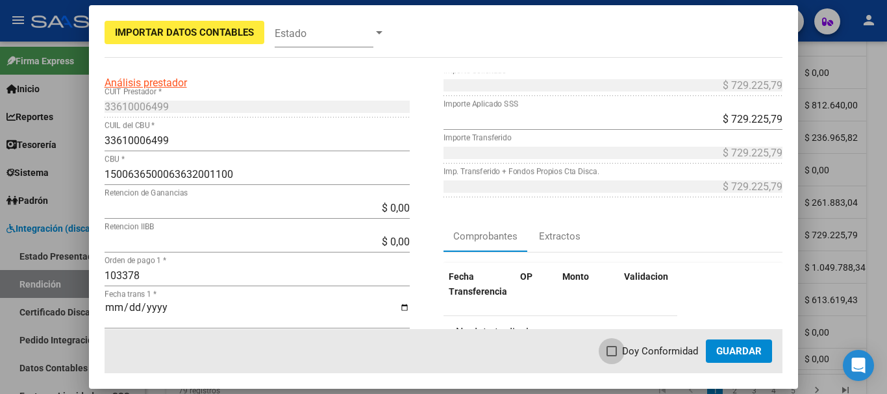
click at [616, 353] on span at bounding box center [612, 351] width 10 height 10
click at [612, 357] on input "Doy Conformidad" at bounding box center [611, 357] width 1 height 1
checkbox input "true"
click at [735, 347] on span "Guardar" at bounding box center [738, 352] width 45 height 12
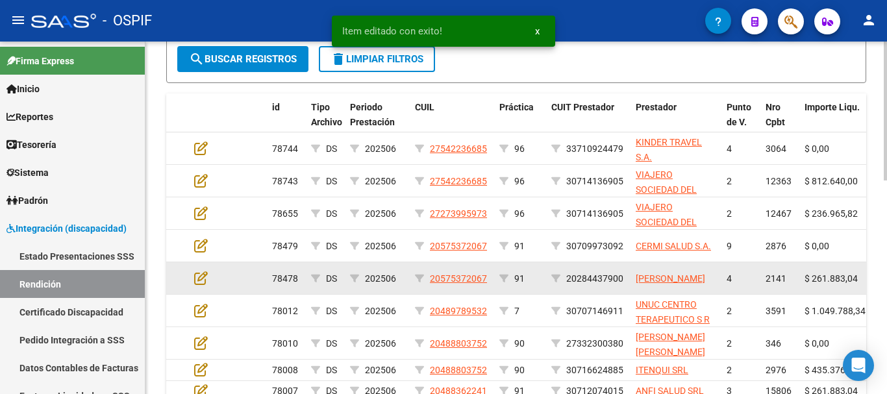
scroll to position [478, 0]
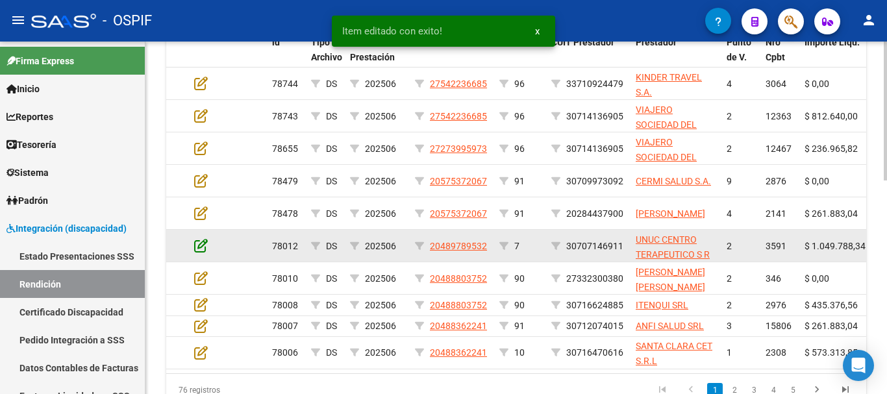
click at [202, 243] on icon at bounding box center [201, 245] width 14 height 14
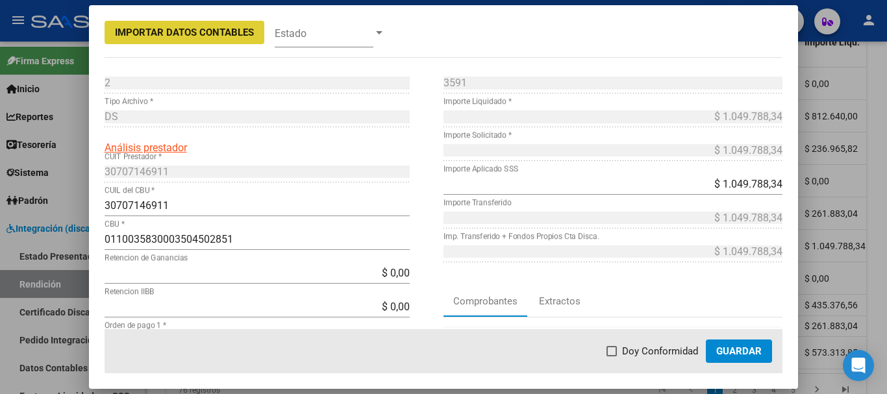
scroll to position [65, 0]
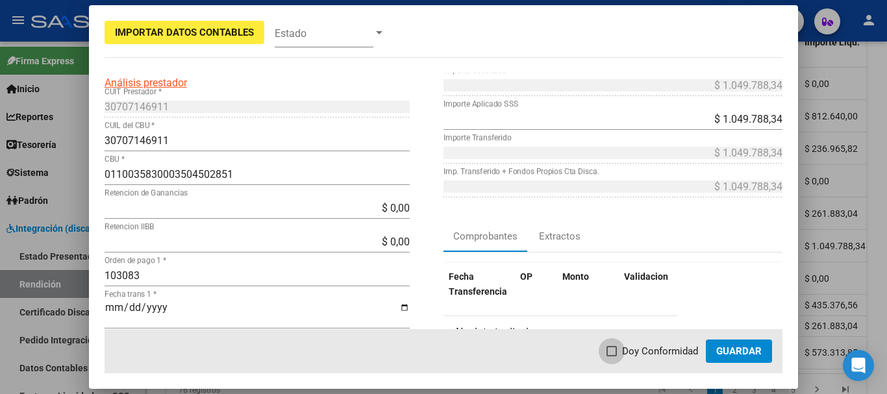
click at [617, 350] on span at bounding box center [612, 351] width 10 height 10
click at [612, 357] on input "Doy Conformidad" at bounding box center [611, 357] width 1 height 1
checkbox input "true"
click at [748, 353] on span "Guardar" at bounding box center [738, 352] width 45 height 12
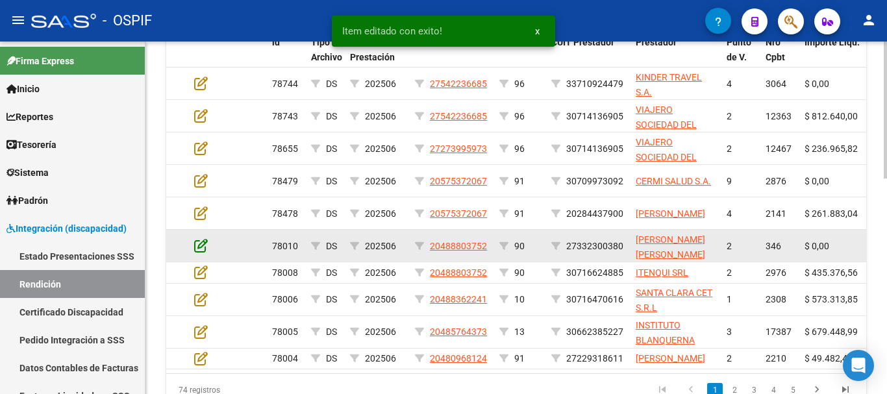
click at [200, 249] on icon at bounding box center [201, 245] width 14 height 14
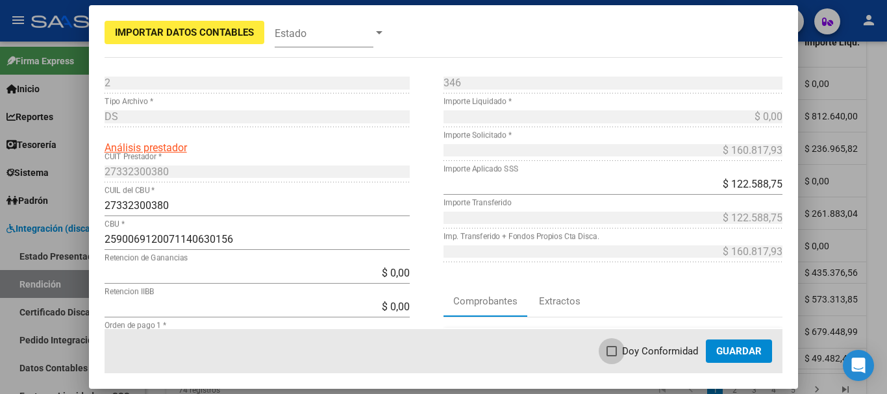
click at [616, 352] on span at bounding box center [612, 351] width 10 height 10
click at [612, 357] on input "Doy Conformidad" at bounding box center [611, 357] width 1 height 1
checkbox input "true"
click at [739, 350] on span "Guardar" at bounding box center [738, 352] width 45 height 12
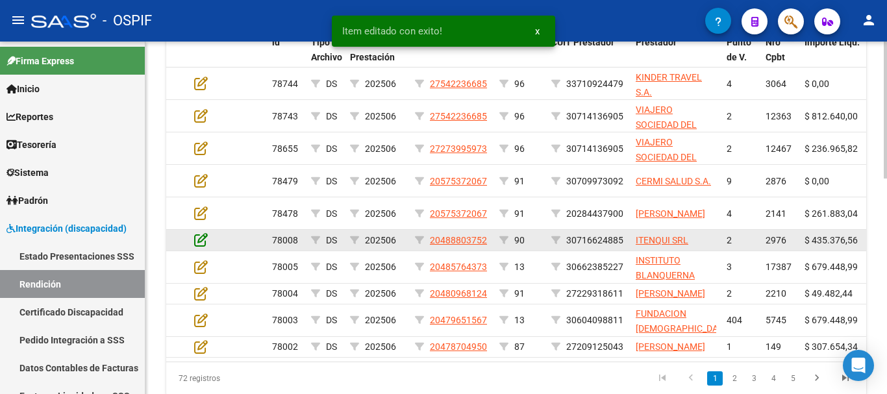
click at [198, 243] on icon at bounding box center [201, 240] width 14 height 14
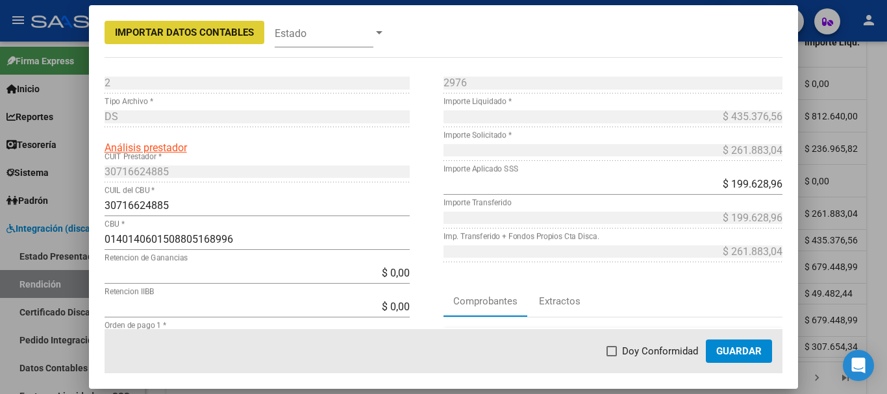
click at [617, 353] on span at bounding box center [612, 351] width 10 height 10
click at [612, 357] on input "Doy Conformidad" at bounding box center [611, 357] width 1 height 1
checkbox input "true"
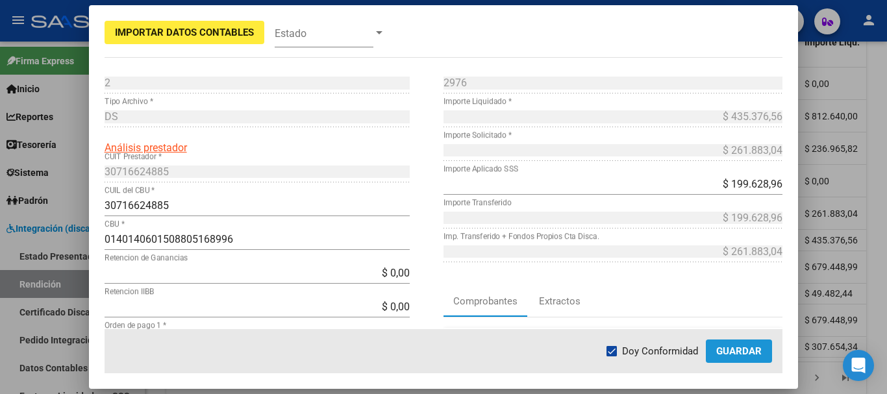
click at [729, 351] on span "Guardar" at bounding box center [738, 352] width 45 height 12
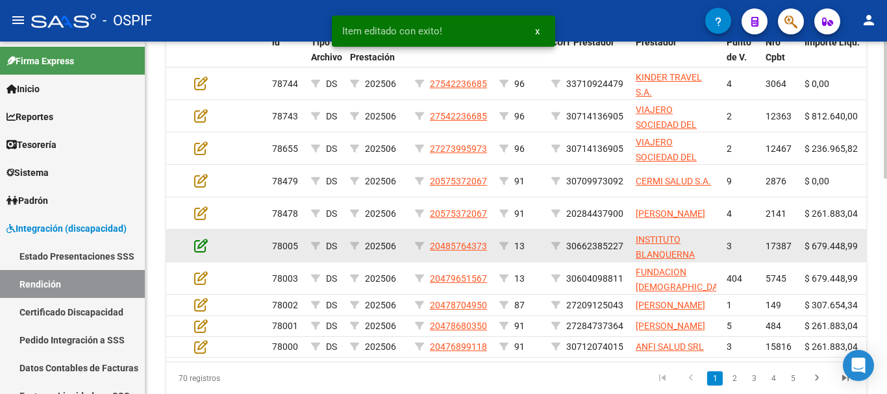
click at [201, 249] on icon at bounding box center [201, 245] width 14 height 14
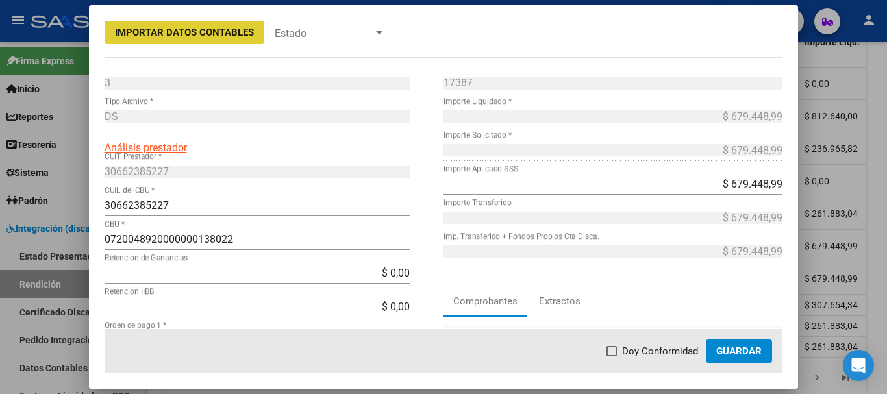
click at [614, 350] on span at bounding box center [612, 351] width 10 height 10
click at [612, 357] on input "Doy Conformidad" at bounding box center [611, 357] width 1 height 1
checkbox input "true"
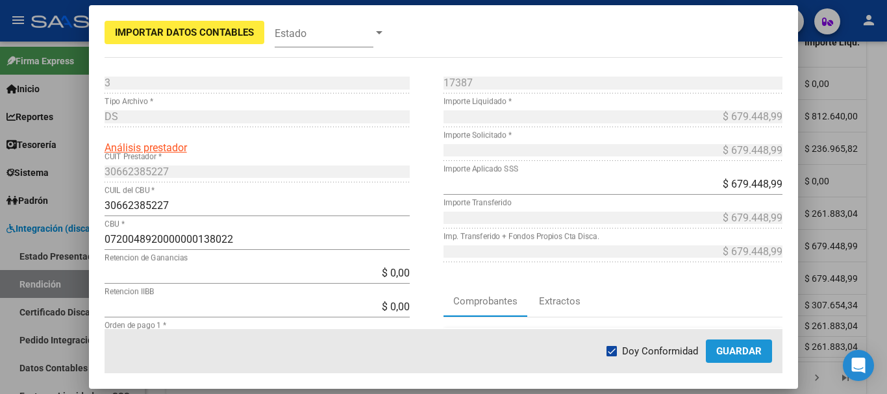
click at [741, 355] on span "Guardar" at bounding box center [738, 352] width 45 height 12
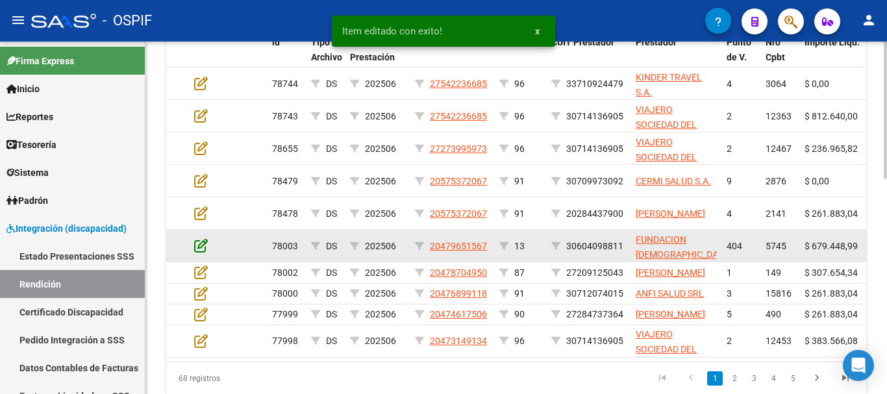
click at [199, 246] on icon at bounding box center [201, 245] width 14 height 14
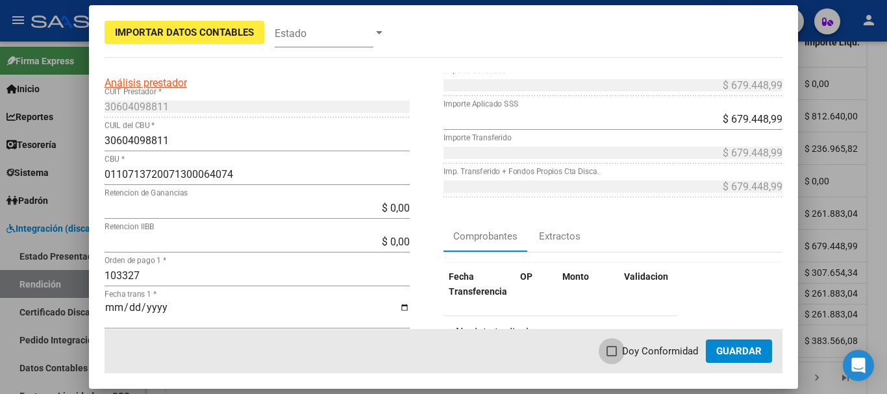
drag, startPoint x: 615, startPoint y: 355, endPoint x: 628, endPoint y: 354, distance: 13.1
click at [615, 355] on span at bounding box center [612, 351] width 10 height 10
click at [612, 357] on input "Doy Conformidad" at bounding box center [611, 357] width 1 height 1
checkbox input "true"
click at [728, 348] on span "Guardar" at bounding box center [738, 352] width 45 height 12
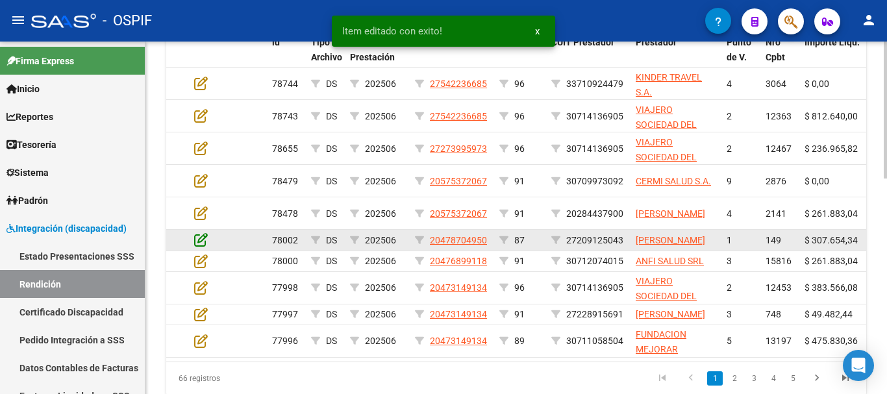
click at [199, 247] on icon at bounding box center [201, 240] width 14 height 14
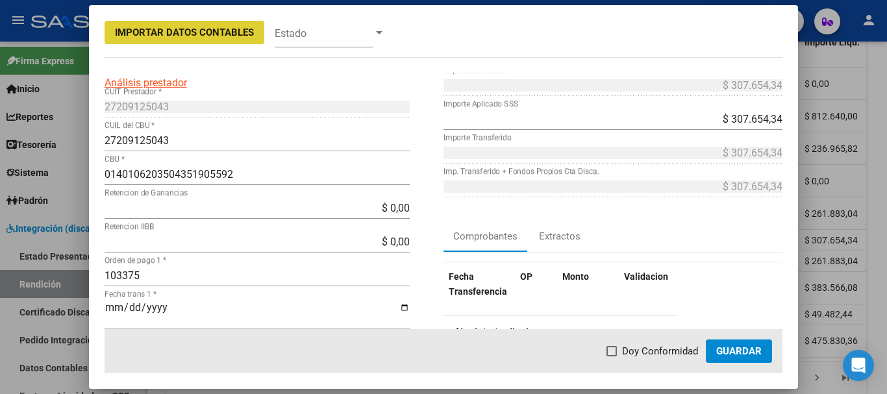
click at [612, 351] on span at bounding box center [612, 351] width 10 height 10
click at [612, 357] on input "Doy Conformidad" at bounding box center [611, 357] width 1 height 1
checkbox input "true"
click at [726, 351] on span "Guardar" at bounding box center [738, 352] width 45 height 12
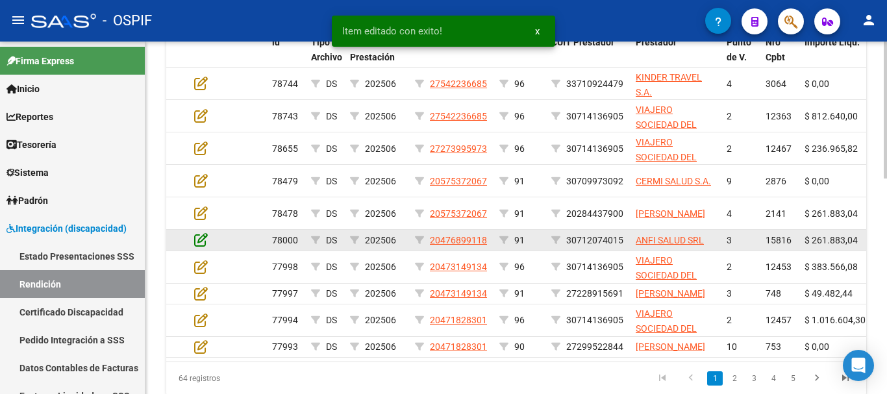
click at [203, 235] on icon at bounding box center [201, 240] width 14 height 14
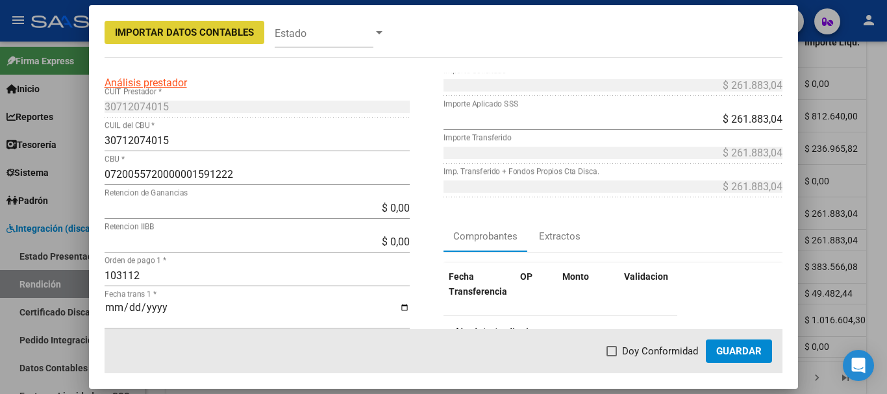
click at [612, 350] on span at bounding box center [612, 351] width 10 height 10
click at [612, 357] on input "Doy Conformidad" at bounding box center [611, 357] width 1 height 1
checkbox input "true"
click at [746, 351] on span "Guardar" at bounding box center [738, 352] width 45 height 12
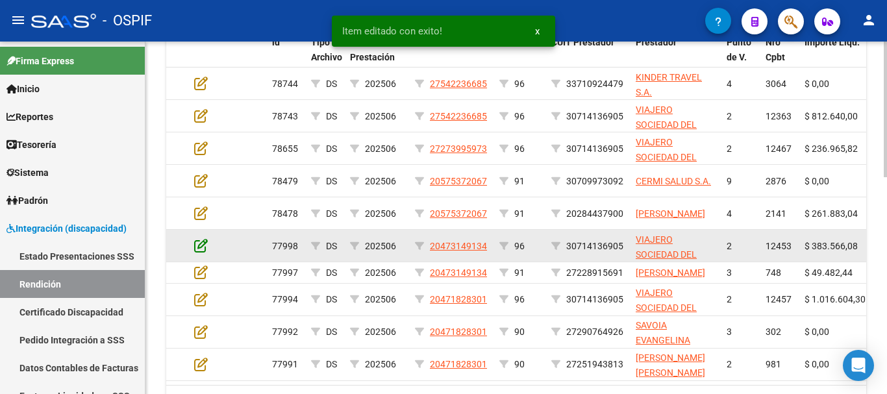
click at [202, 247] on icon at bounding box center [201, 245] width 14 height 14
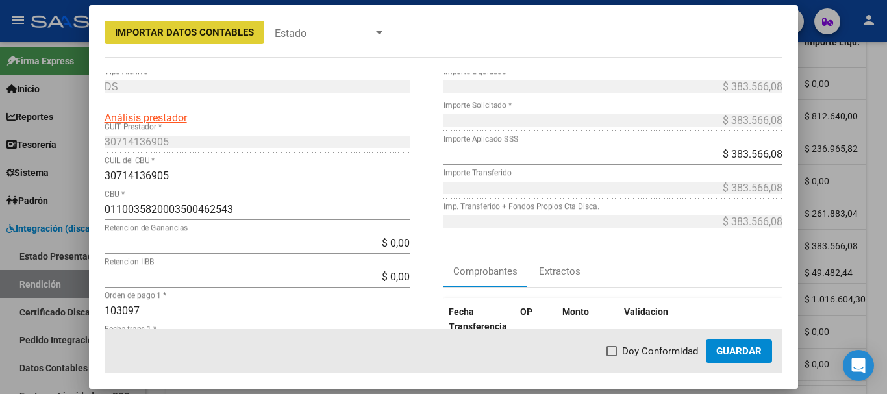
scroll to position [130, 0]
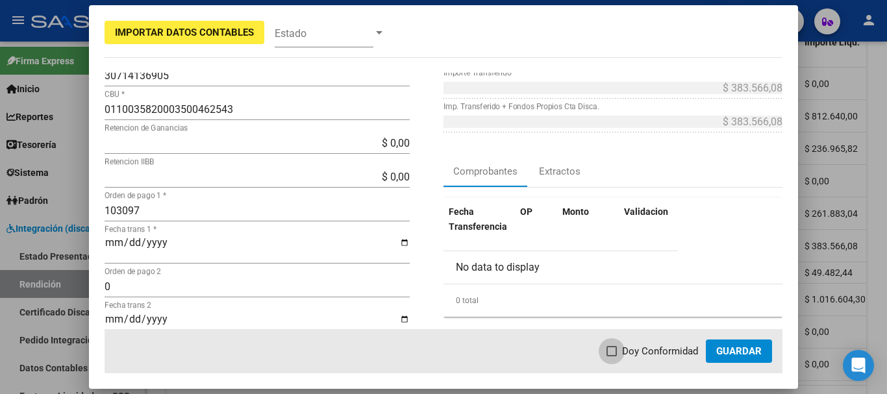
drag, startPoint x: 617, startPoint y: 349, endPoint x: 670, endPoint y: 348, distance: 53.3
click at [617, 348] on span at bounding box center [612, 351] width 10 height 10
click at [612, 357] on input "Doy Conformidad" at bounding box center [611, 357] width 1 height 1
checkbox input "true"
click at [740, 357] on button "Guardar" at bounding box center [739, 351] width 66 height 23
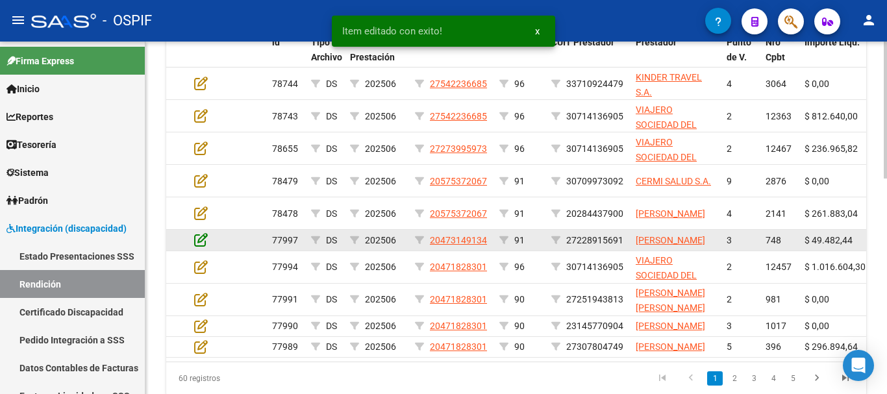
click at [203, 247] on icon at bounding box center [201, 240] width 14 height 14
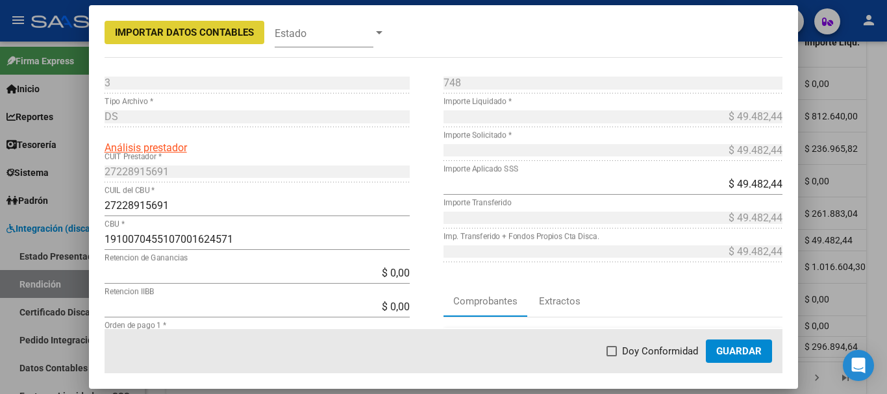
scroll to position [65, 0]
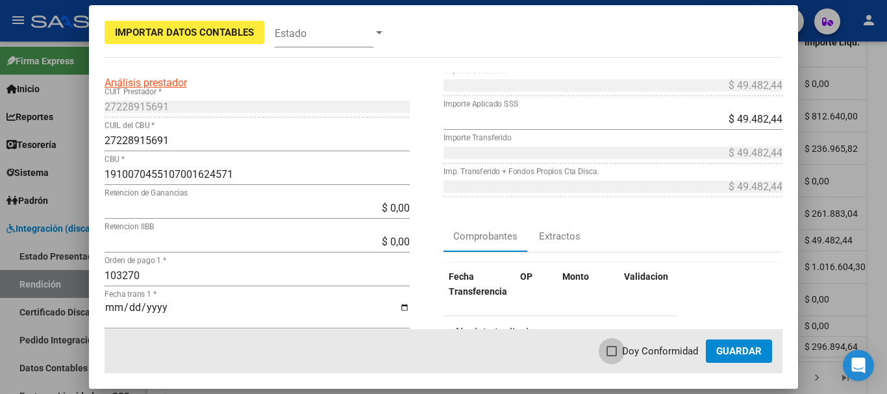
click at [614, 349] on span at bounding box center [612, 351] width 10 height 10
click at [612, 357] on input "Doy Conformidad" at bounding box center [611, 357] width 1 height 1
checkbox input "true"
click at [766, 348] on button "Guardar" at bounding box center [739, 351] width 66 height 23
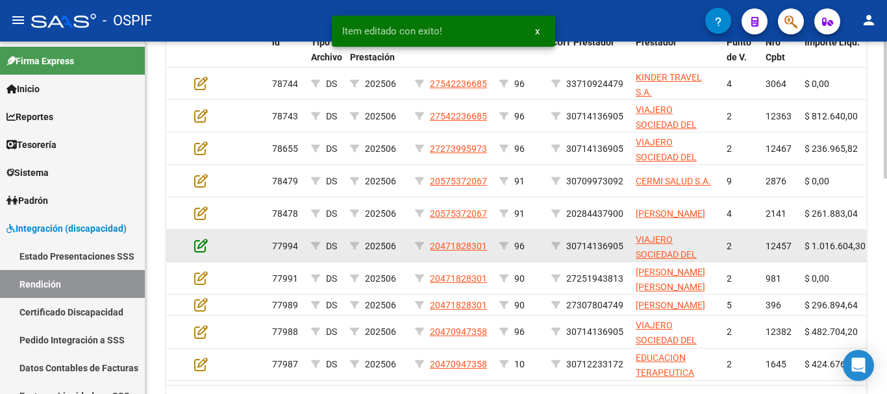
click at [201, 246] on icon at bounding box center [201, 245] width 14 height 14
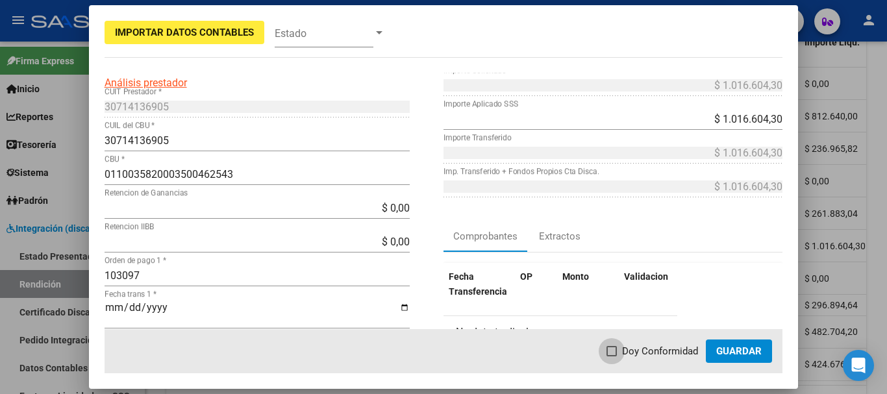
click at [615, 348] on span at bounding box center [612, 351] width 10 height 10
click at [612, 357] on input "Doy Conformidad" at bounding box center [611, 357] width 1 height 1
checkbox input "true"
click at [756, 353] on span "Guardar" at bounding box center [738, 352] width 45 height 12
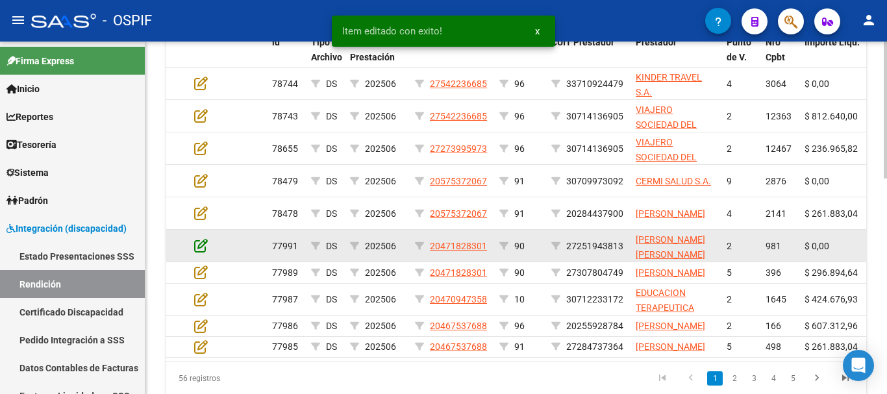
click at [197, 244] on icon at bounding box center [201, 245] width 14 height 14
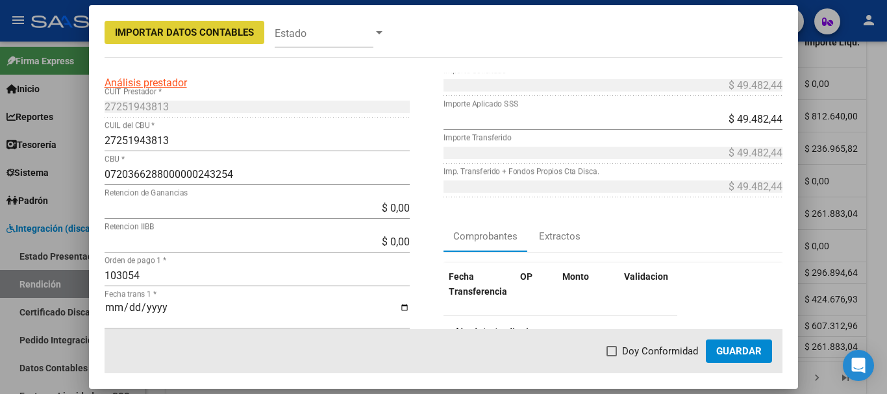
click at [613, 350] on span at bounding box center [612, 351] width 10 height 10
click at [612, 357] on input "Doy Conformidad" at bounding box center [611, 357] width 1 height 1
checkbox input "true"
click at [735, 352] on span "Guardar" at bounding box center [738, 352] width 45 height 12
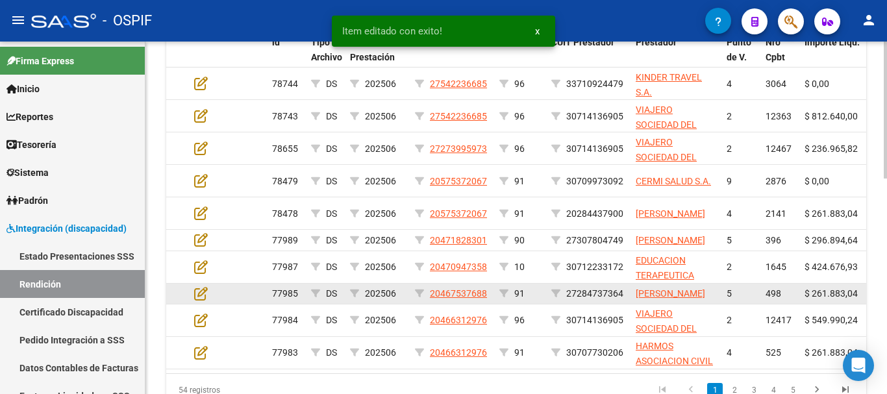
scroll to position [543, 0]
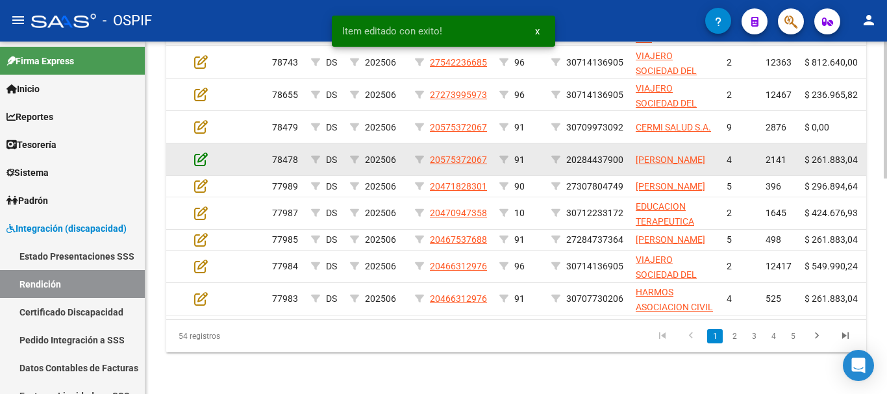
click at [201, 152] on icon at bounding box center [201, 159] width 14 height 14
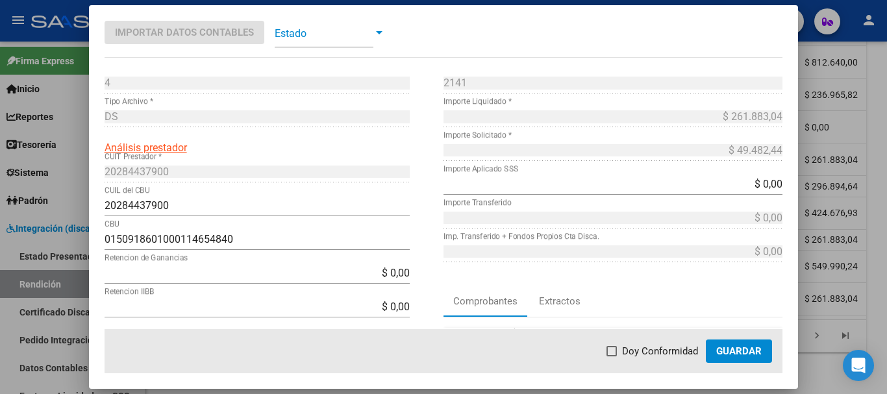
scroll to position [65, 0]
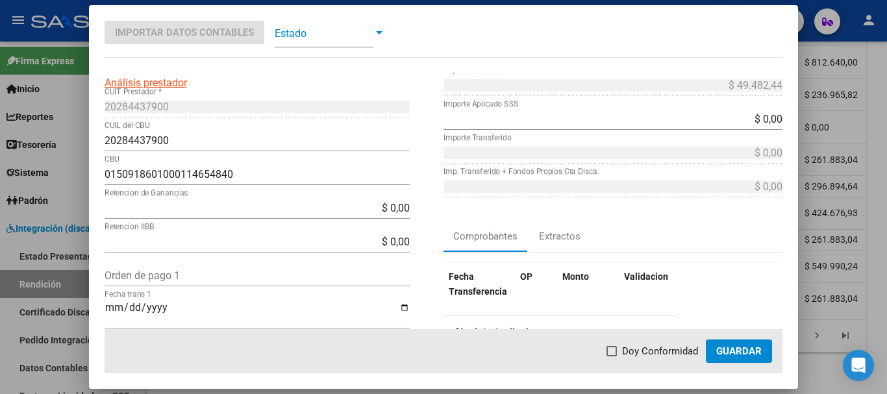
click at [745, 348] on span "Guardar" at bounding box center [738, 352] width 45 height 12
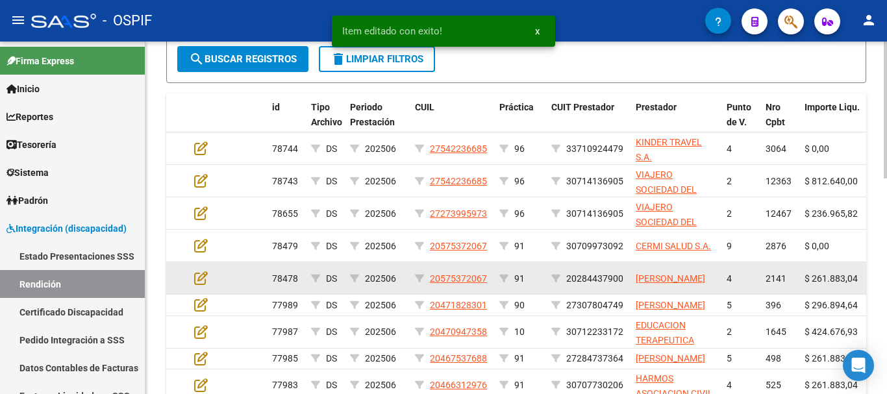
scroll to position [478, 0]
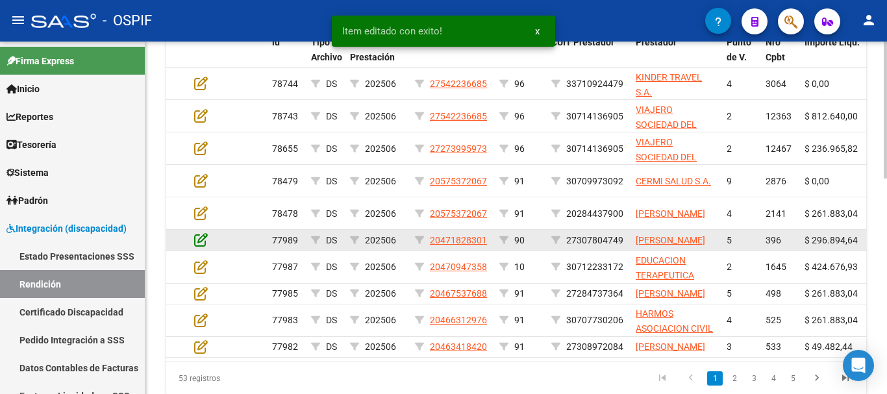
click at [200, 240] on icon at bounding box center [201, 240] width 14 height 14
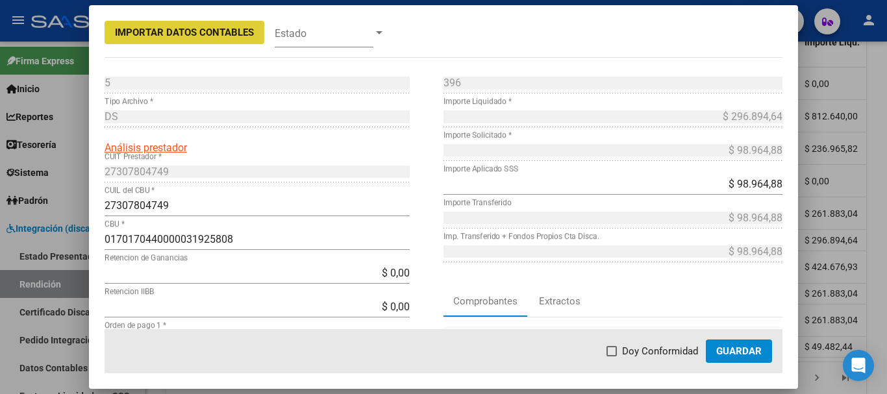
scroll to position [65, 0]
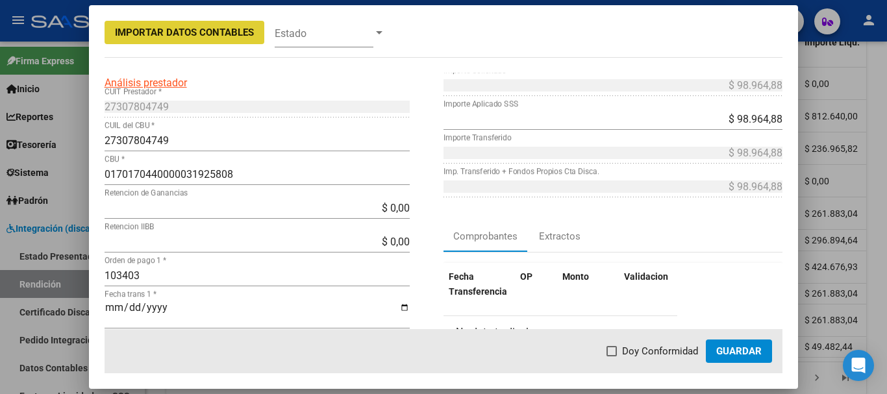
click at [617, 352] on span at bounding box center [612, 351] width 10 height 10
click at [612, 357] on input "Doy Conformidad" at bounding box center [611, 357] width 1 height 1
checkbox input "true"
click at [737, 350] on span "Guardar" at bounding box center [738, 352] width 45 height 12
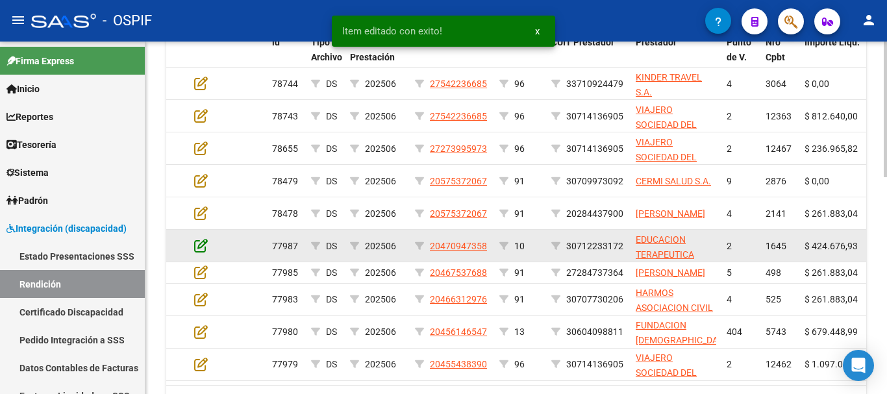
click at [204, 246] on icon at bounding box center [201, 245] width 14 height 14
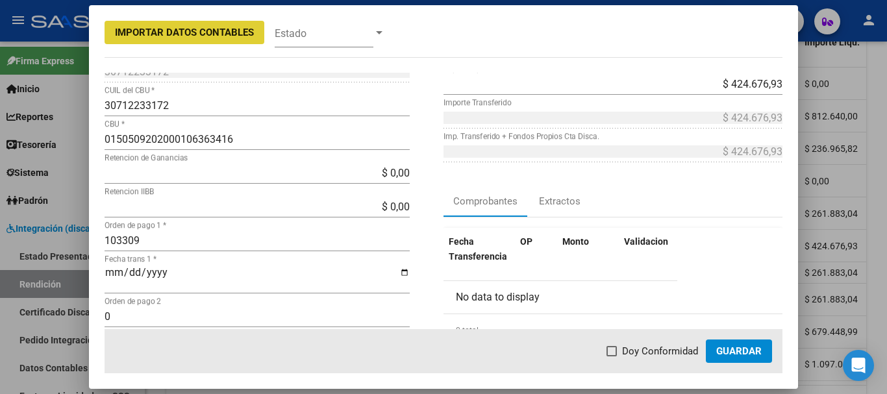
scroll to position [130, 0]
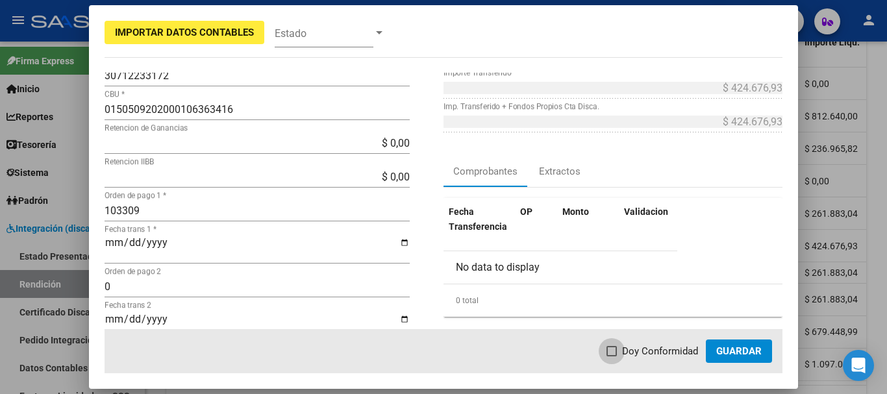
click at [611, 351] on span at bounding box center [612, 351] width 10 height 10
click at [611, 357] on input "Doy Conformidad" at bounding box center [611, 357] width 1 height 1
checkbox input "true"
click at [758, 348] on span "Guardar" at bounding box center [738, 352] width 45 height 12
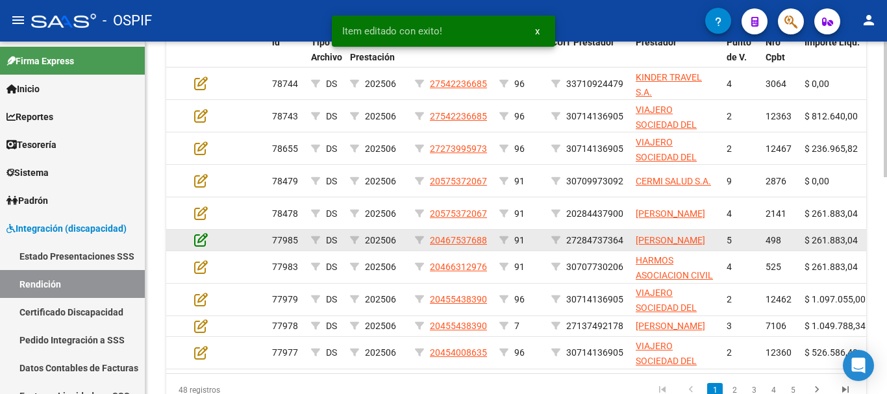
click at [202, 245] on icon at bounding box center [201, 240] width 14 height 14
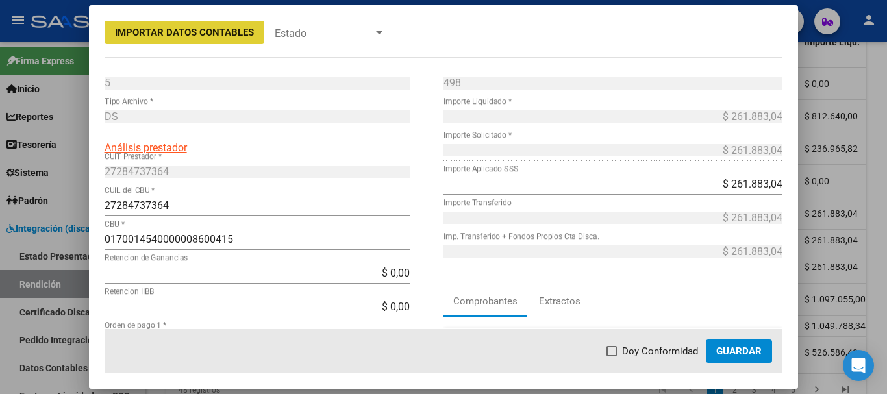
scroll to position [65, 0]
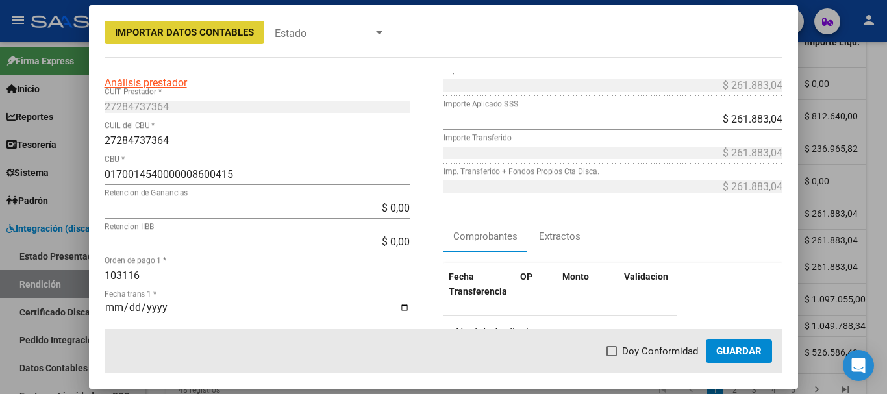
drag, startPoint x: 615, startPoint y: 349, endPoint x: 662, endPoint y: 351, distance: 46.8
click at [617, 349] on span at bounding box center [612, 351] width 10 height 10
click at [612, 357] on input "Doy Conformidad" at bounding box center [611, 357] width 1 height 1
checkbox input "true"
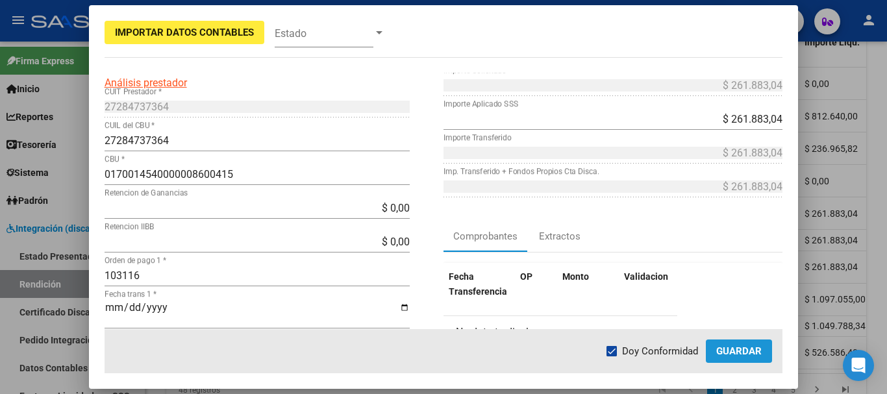
click at [739, 351] on span "Guardar" at bounding box center [738, 352] width 45 height 12
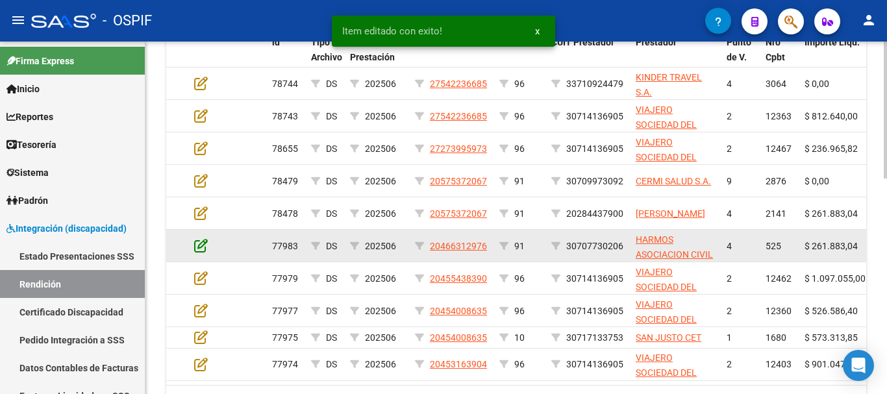
click at [201, 243] on icon at bounding box center [201, 245] width 14 height 14
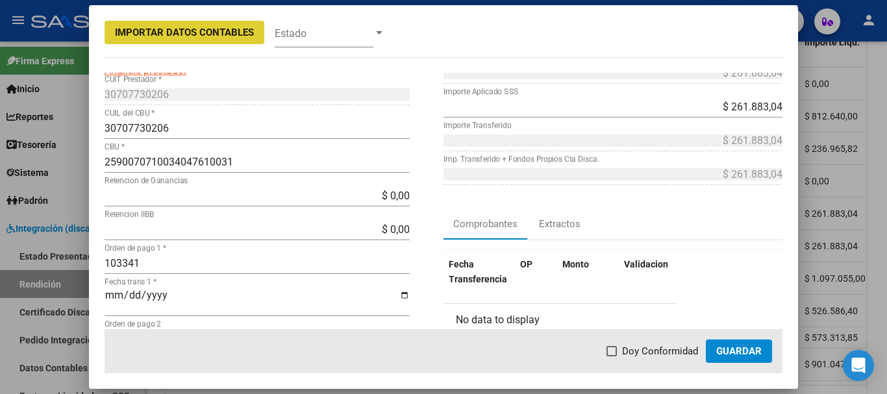
scroll to position [130, 0]
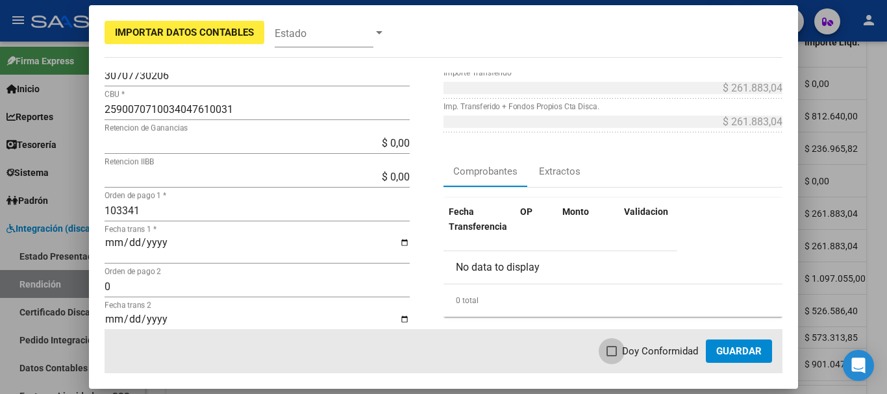
drag, startPoint x: 611, startPoint y: 349, endPoint x: 741, endPoint y: 352, distance: 129.3
click at [614, 349] on span at bounding box center [612, 351] width 10 height 10
click at [612, 357] on input "Doy Conformidad" at bounding box center [611, 357] width 1 height 1
checkbox input "true"
drag, startPoint x: 757, startPoint y: 352, endPoint x: 758, endPoint y: 342, distance: 10.4
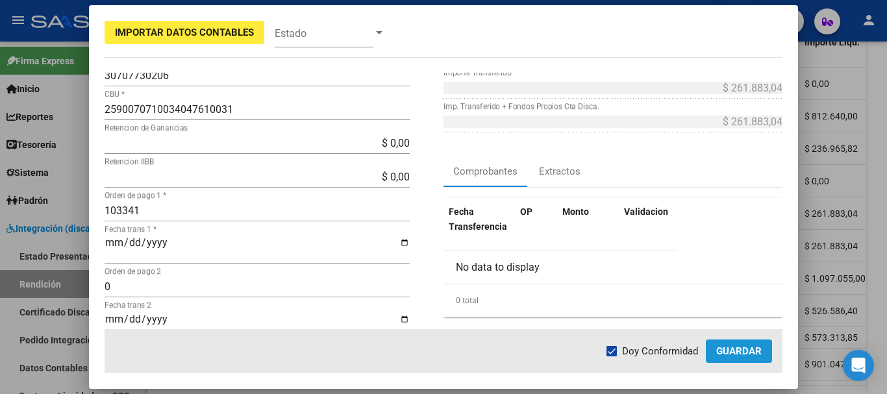
click at [758, 351] on span "Guardar" at bounding box center [738, 352] width 45 height 12
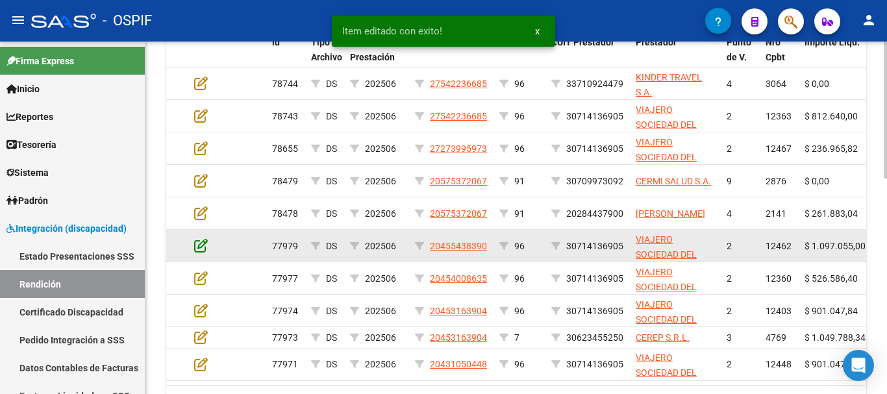
click at [203, 242] on icon at bounding box center [201, 245] width 14 height 14
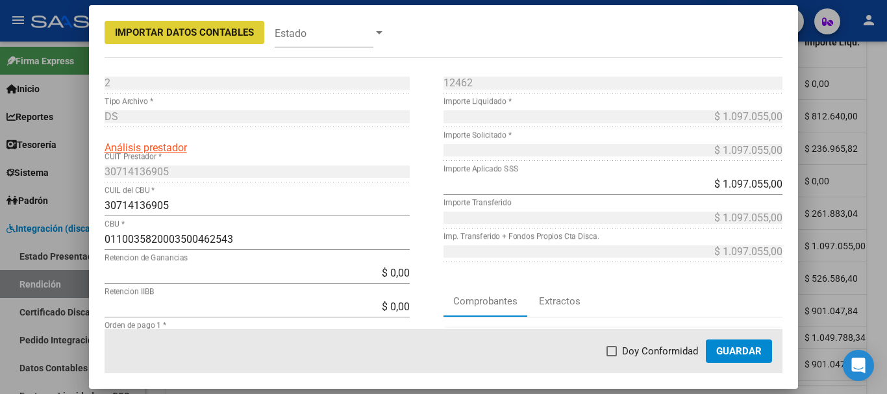
scroll to position [65, 0]
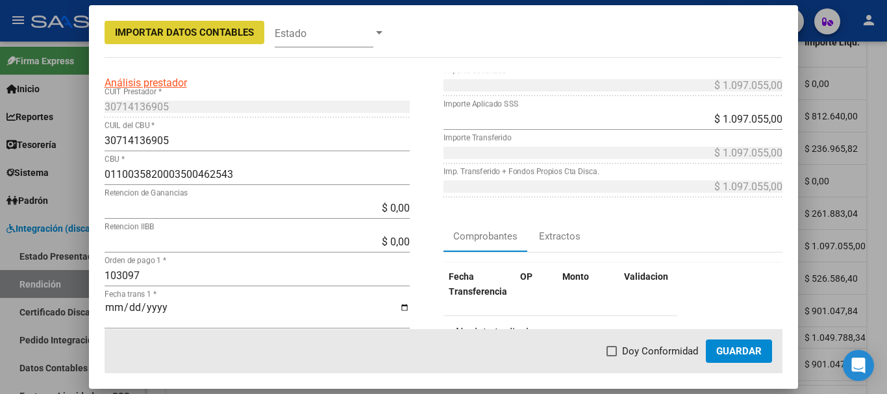
click at [614, 349] on span at bounding box center [612, 351] width 10 height 10
click at [612, 357] on input "Doy Conformidad" at bounding box center [611, 357] width 1 height 1
checkbox input "true"
click at [730, 355] on span "Guardar" at bounding box center [738, 352] width 45 height 12
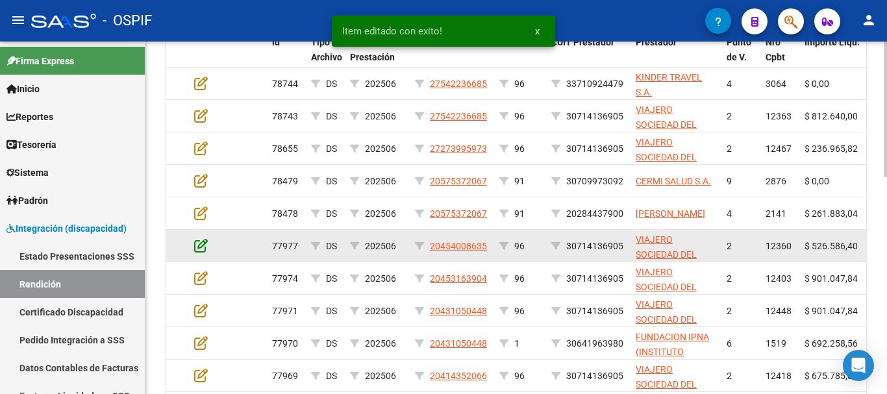
click at [203, 242] on icon at bounding box center [201, 245] width 14 height 14
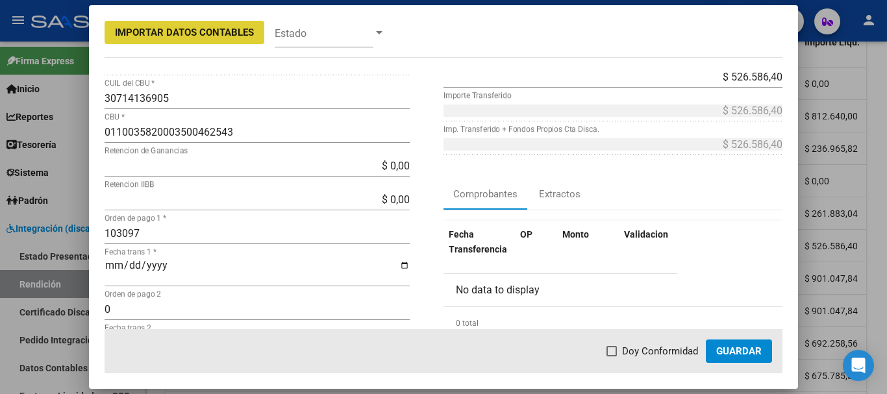
scroll to position [130, 0]
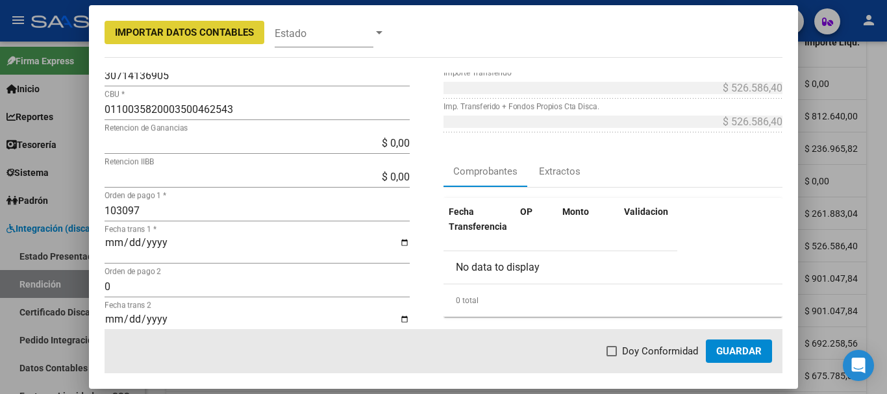
click at [613, 349] on span at bounding box center [612, 351] width 10 height 10
click at [612, 357] on input "Doy Conformidad" at bounding box center [611, 357] width 1 height 1
checkbox input "true"
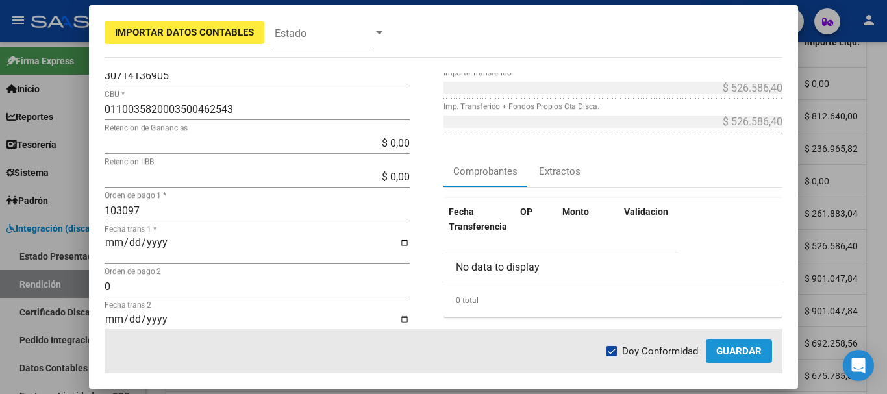
click at [735, 349] on span "Guardar" at bounding box center [738, 352] width 45 height 12
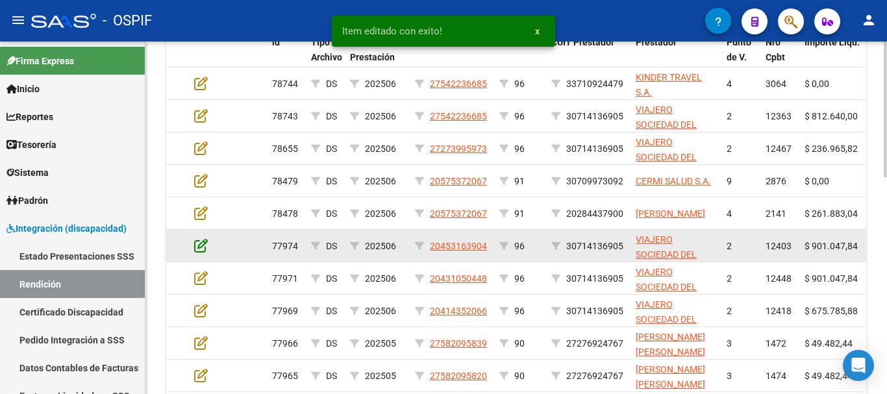
click at [198, 244] on icon at bounding box center [201, 245] width 14 height 14
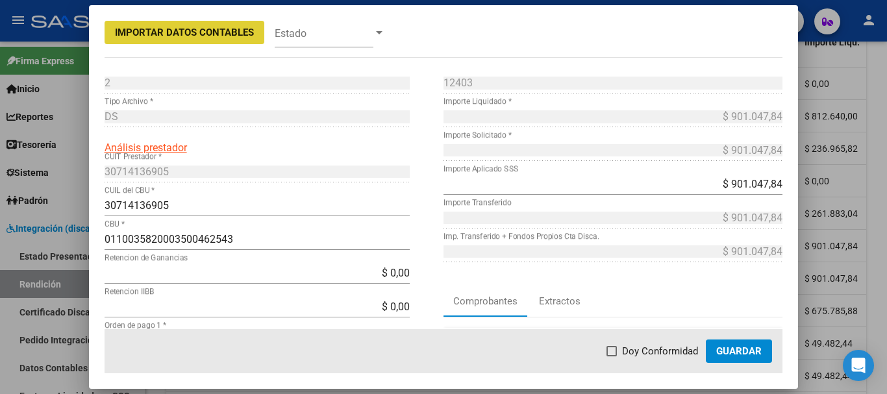
scroll to position [65, 0]
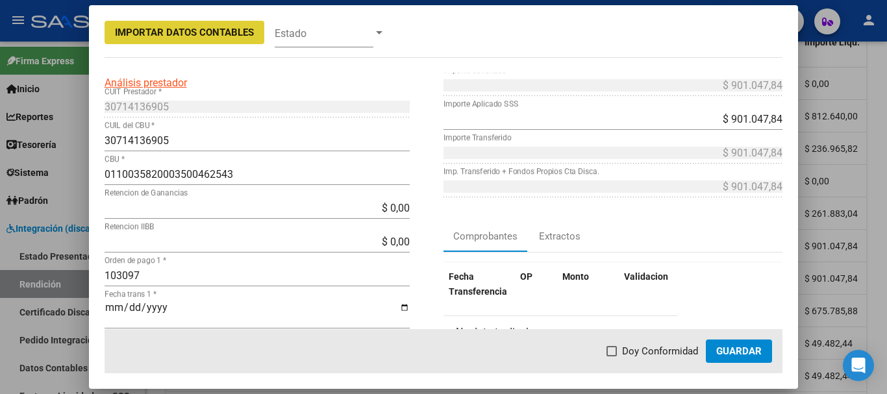
drag, startPoint x: 609, startPoint y: 351, endPoint x: 648, endPoint y: 353, distance: 38.4
click at [610, 351] on span at bounding box center [612, 351] width 10 height 10
click at [611, 357] on input "Doy Conformidad" at bounding box center [611, 357] width 1 height 1
checkbox input "true"
click at [750, 355] on span "Guardar" at bounding box center [738, 352] width 45 height 12
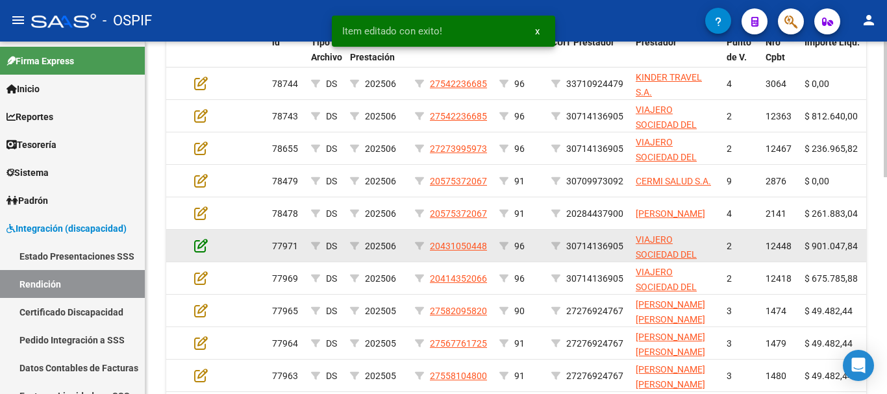
click at [199, 244] on icon at bounding box center [201, 245] width 14 height 14
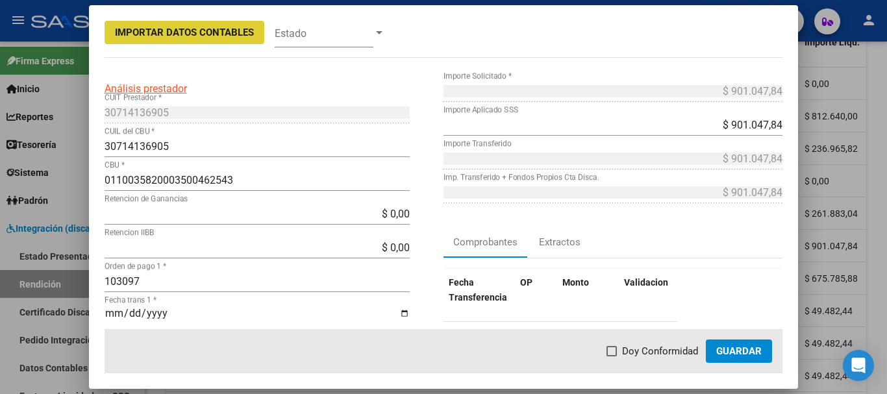
scroll to position [130, 0]
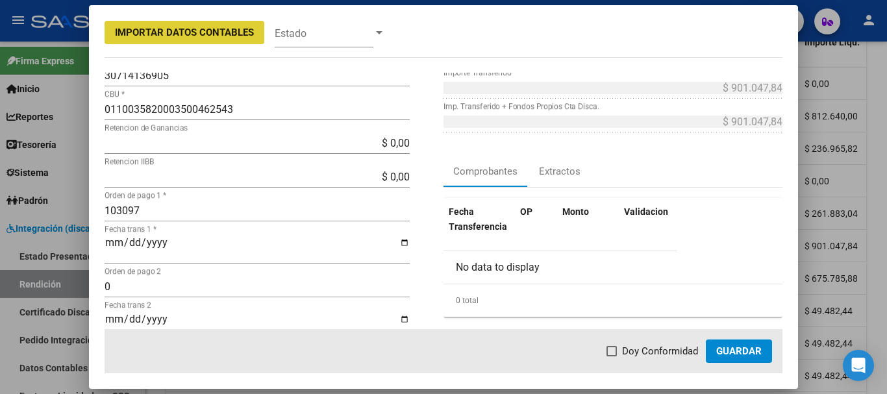
click at [617, 352] on span at bounding box center [612, 351] width 10 height 10
click at [612, 357] on input "Doy Conformidad" at bounding box center [611, 357] width 1 height 1
checkbox input "true"
click at [756, 358] on button "Guardar" at bounding box center [739, 351] width 66 height 23
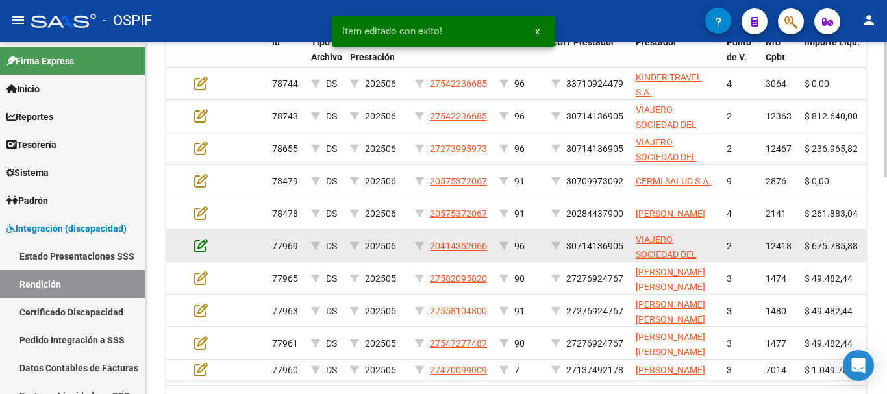
click at [201, 240] on icon at bounding box center [201, 245] width 14 height 14
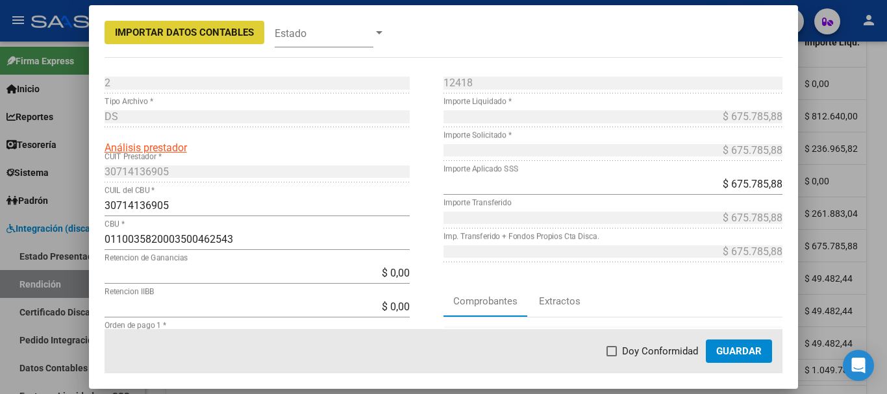
scroll to position [65, 0]
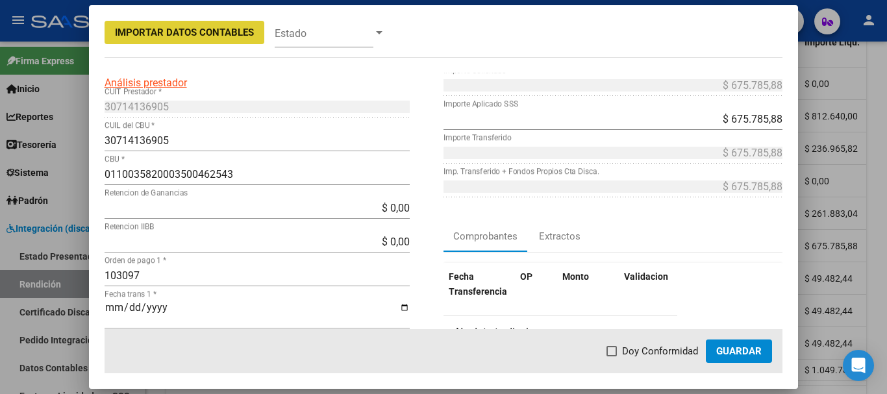
click at [616, 353] on span at bounding box center [612, 351] width 10 height 10
click at [612, 357] on input "Doy Conformidad" at bounding box center [611, 357] width 1 height 1
checkbox input "true"
click at [739, 350] on span "Guardar" at bounding box center [738, 352] width 45 height 12
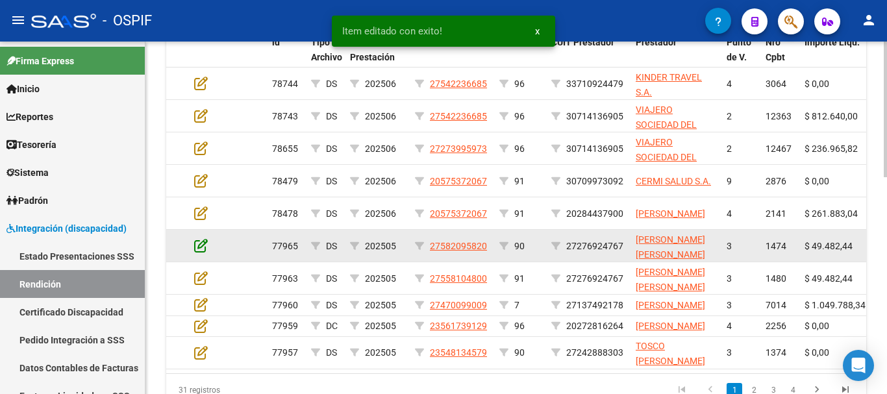
click at [202, 243] on icon at bounding box center [201, 245] width 14 height 14
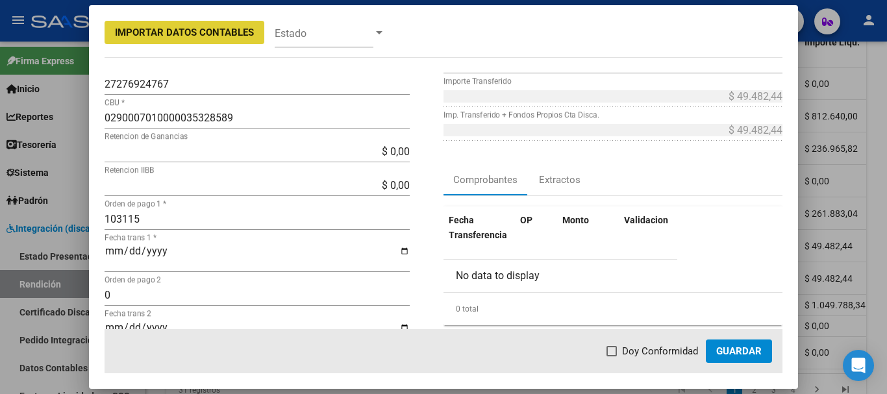
scroll to position [130, 0]
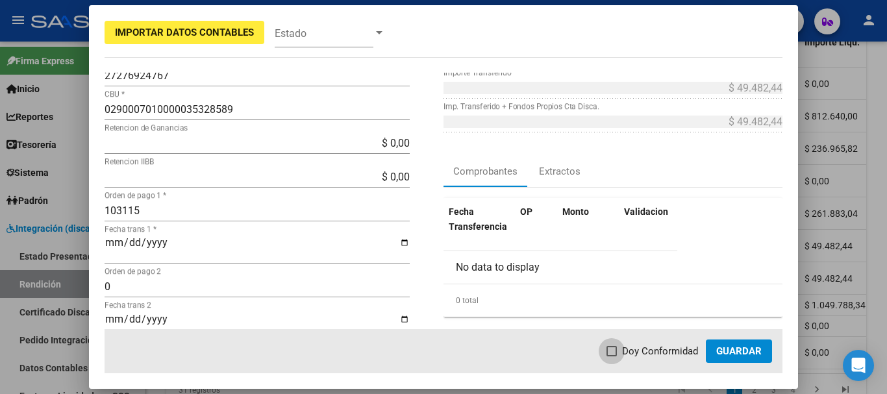
drag, startPoint x: 616, startPoint y: 352, endPoint x: 676, endPoint y: 351, distance: 59.8
click at [617, 351] on span at bounding box center [612, 351] width 10 height 10
click at [612, 357] on input "Doy Conformidad" at bounding box center [611, 357] width 1 height 1
checkbox input "true"
click at [756, 349] on span "Guardar" at bounding box center [738, 352] width 45 height 12
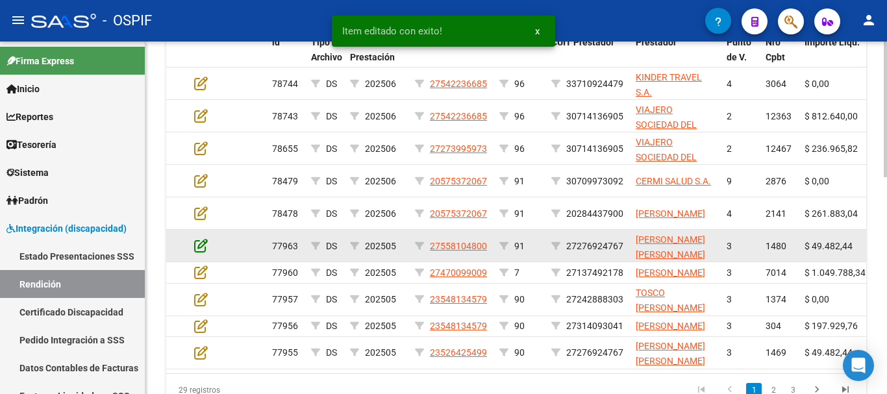
click at [203, 243] on icon at bounding box center [201, 245] width 14 height 14
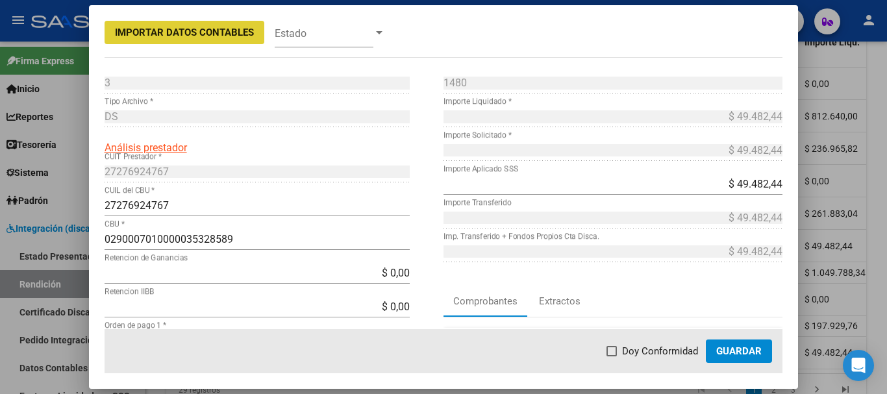
scroll to position [65, 0]
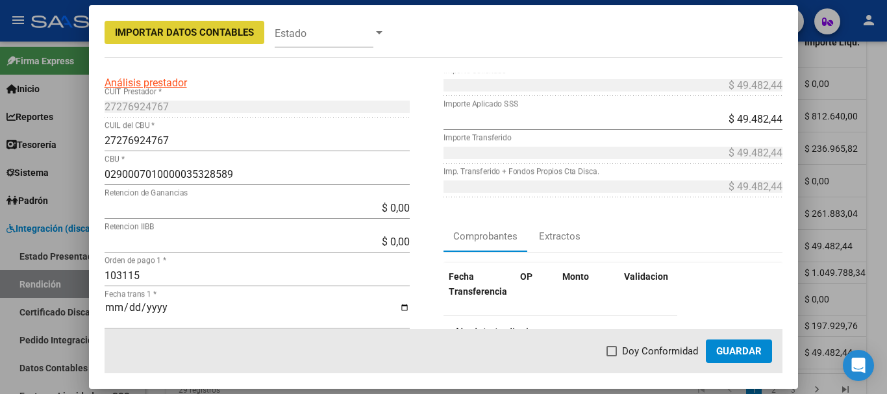
click at [615, 353] on span at bounding box center [612, 351] width 10 height 10
click at [612, 357] on input "Doy Conformidad" at bounding box center [611, 357] width 1 height 1
checkbox input "true"
click at [740, 359] on button "Guardar" at bounding box center [739, 351] width 66 height 23
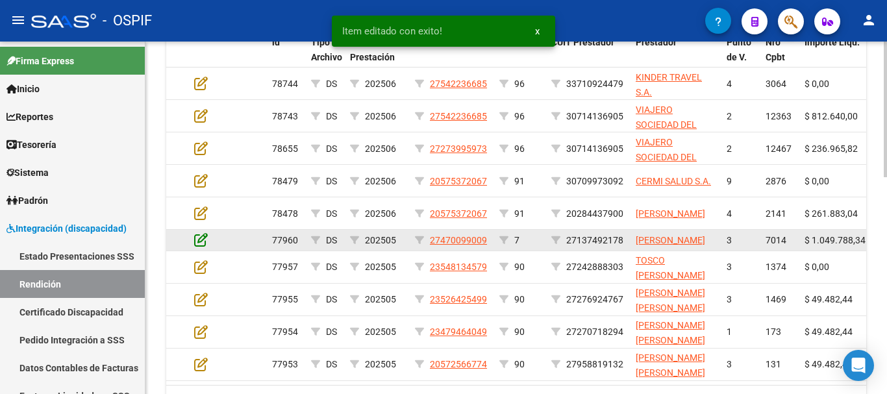
click at [203, 244] on icon at bounding box center [201, 240] width 14 height 14
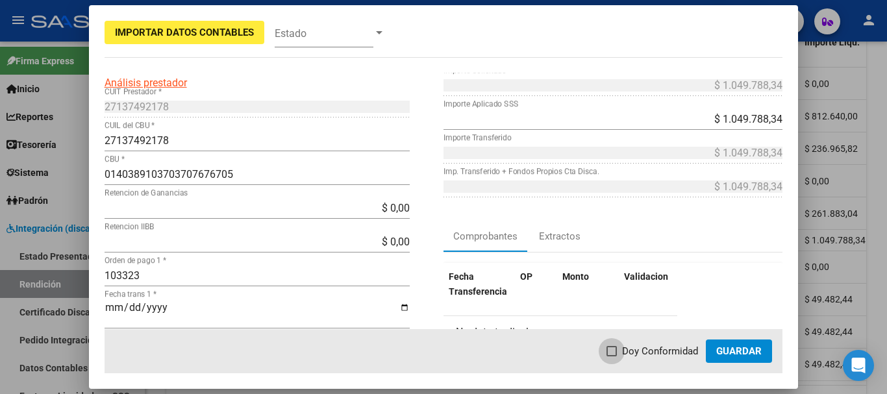
click at [614, 353] on span at bounding box center [612, 351] width 10 height 10
click at [612, 357] on input "Doy Conformidad" at bounding box center [611, 357] width 1 height 1
checkbox input "true"
click at [732, 354] on span "Guardar" at bounding box center [738, 352] width 45 height 12
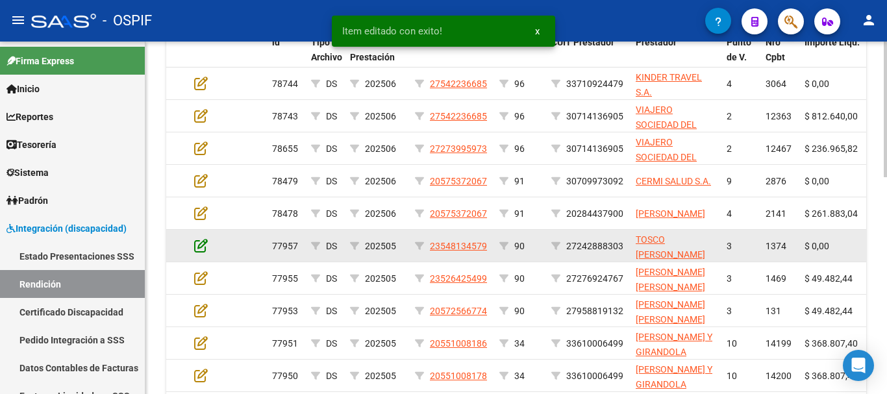
click at [205, 245] on icon at bounding box center [201, 245] width 14 height 14
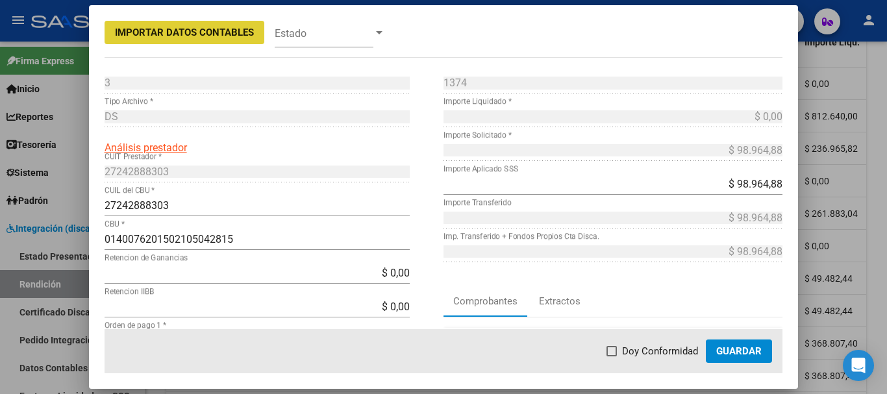
scroll to position [130, 0]
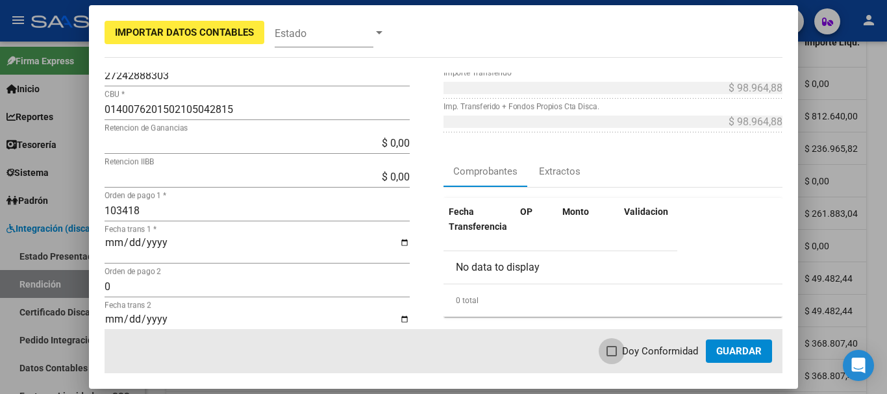
click at [616, 353] on span at bounding box center [612, 351] width 10 height 10
click at [612, 357] on input "Doy Conformidad" at bounding box center [611, 357] width 1 height 1
checkbox input "true"
click at [750, 351] on span "Guardar" at bounding box center [738, 352] width 45 height 12
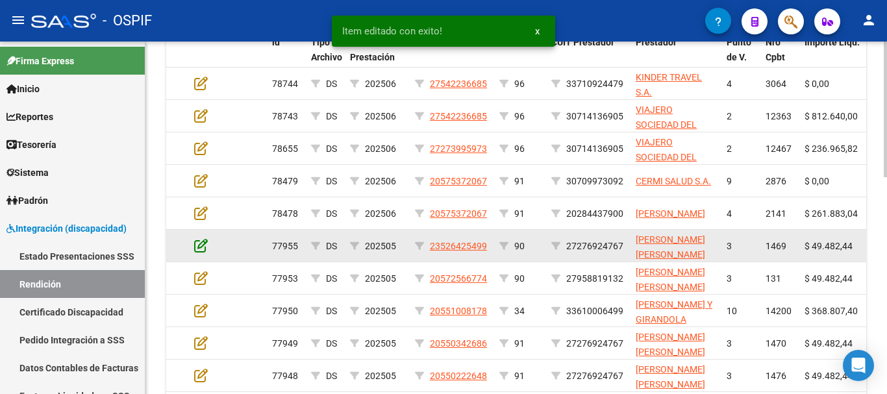
click at [200, 243] on icon at bounding box center [201, 245] width 14 height 14
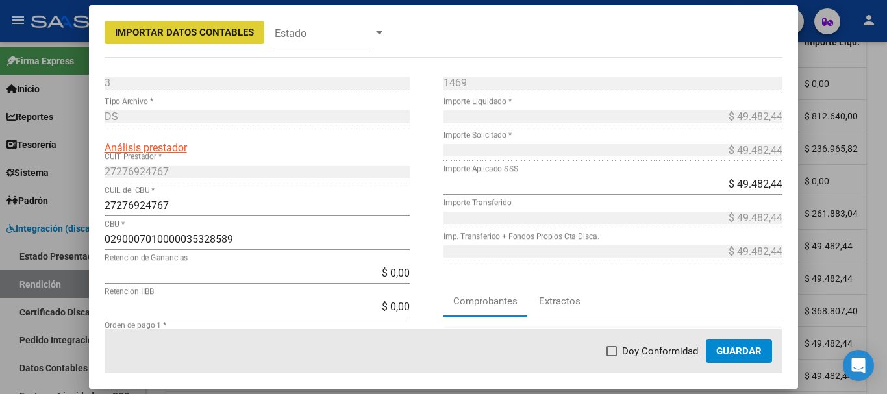
scroll to position [65, 0]
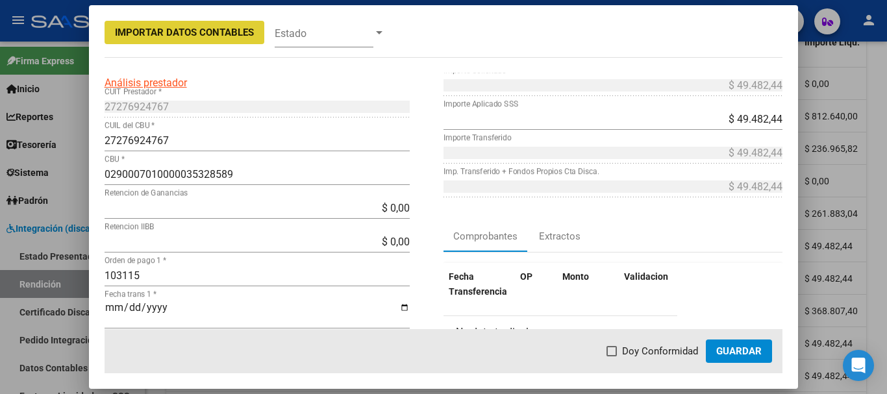
click at [617, 351] on span at bounding box center [612, 351] width 10 height 10
click at [612, 357] on input "Doy Conformidad" at bounding box center [611, 357] width 1 height 1
checkbox input "true"
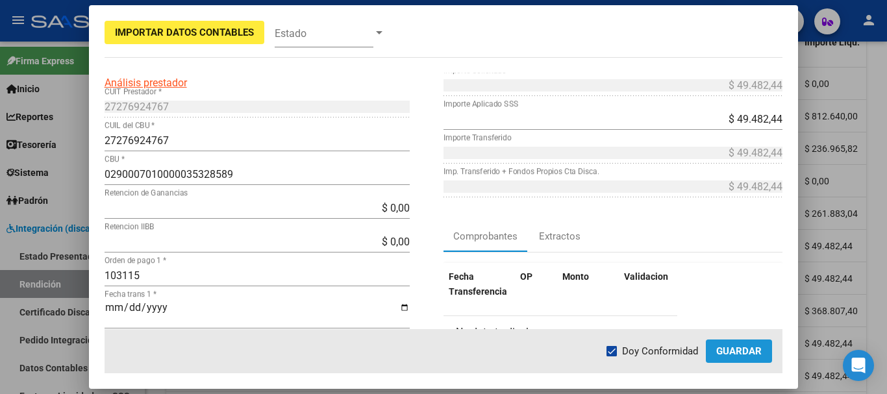
click at [750, 349] on span "Guardar" at bounding box center [738, 352] width 45 height 12
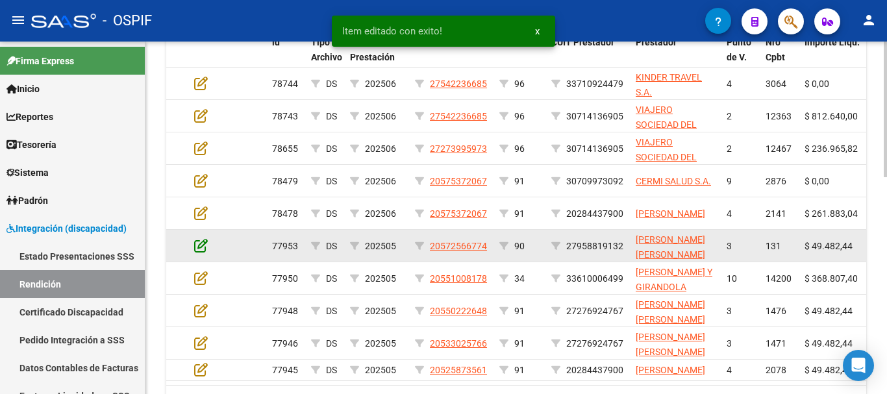
click at [202, 247] on icon at bounding box center [201, 245] width 14 height 14
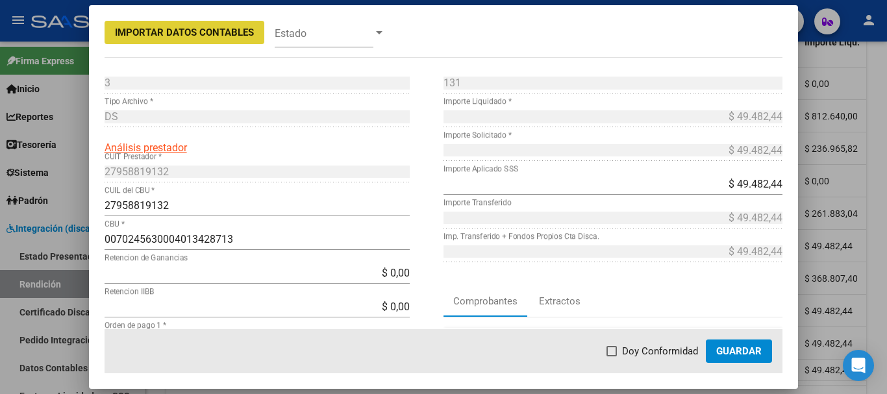
scroll to position [130, 0]
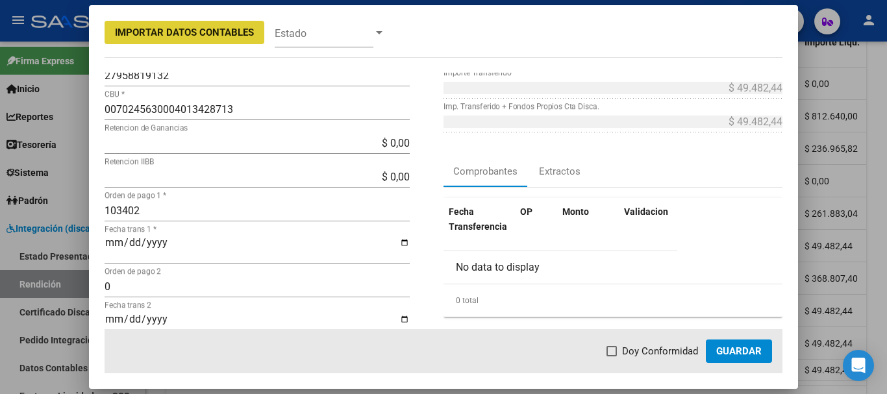
click at [615, 351] on span at bounding box center [612, 351] width 10 height 10
click at [612, 357] on input "Doy Conformidad" at bounding box center [611, 357] width 1 height 1
checkbox input "true"
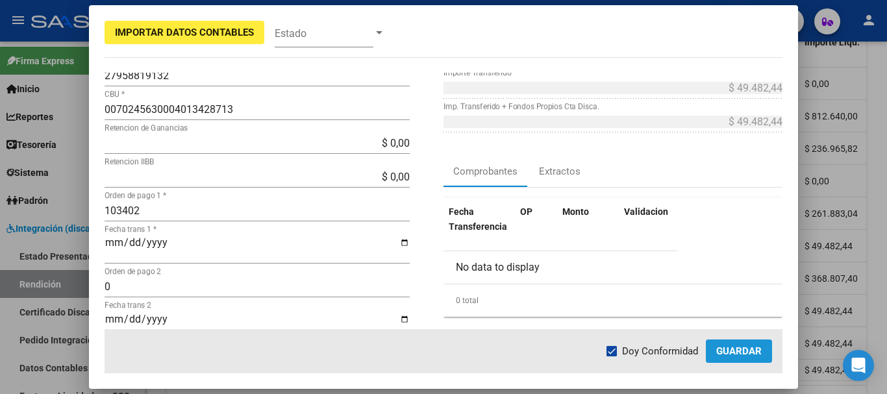
click at [748, 353] on span "Guardar" at bounding box center [738, 352] width 45 height 12
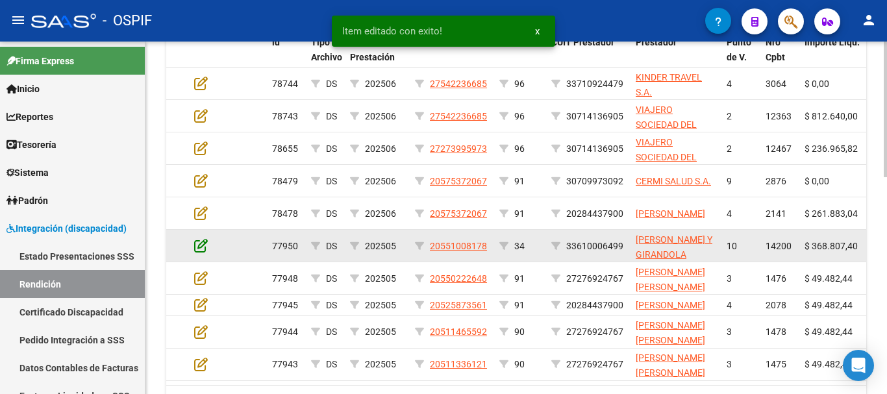
click at [199, 245] on icon at bounding box center [201, 245] width 14 height 14
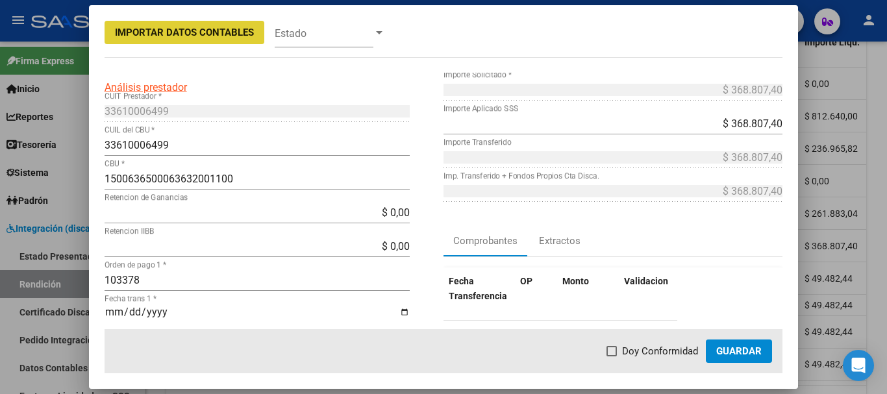
scroll to position [65, 0]
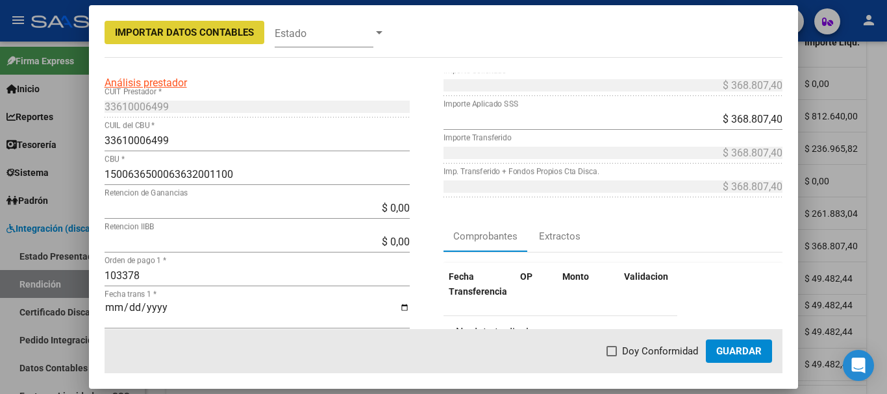
drag, startPoint x: 613, startPoint y: 353, endPoint x: 640, endPoint y: 355, distance: 26.7
click at [613, 351] on span at bounding box center [612, 351] width 10 height 10
click at [612, 357] on input "Doy Conformidad" at bounding box center [611, 357] width 1 height 1
checkbox input "true"
click at [757, 348] on span "Guardar" at bounding box center [738, 352] width 45 height 12
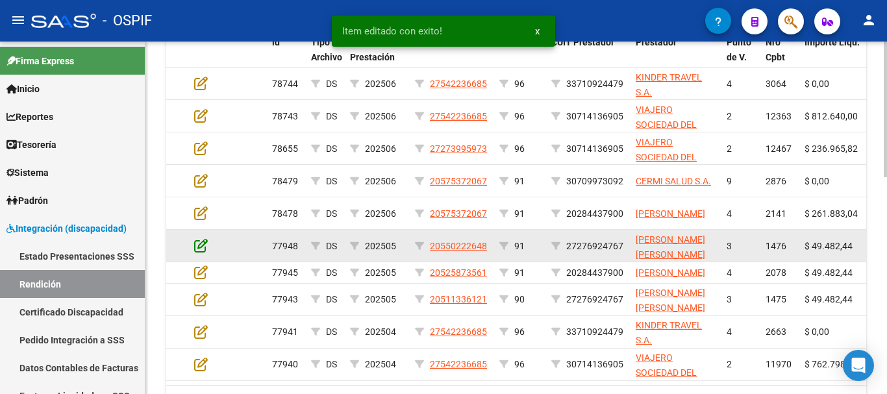
click at [199, 247] on icon at bounding box center [201, 245] width 14 height 14
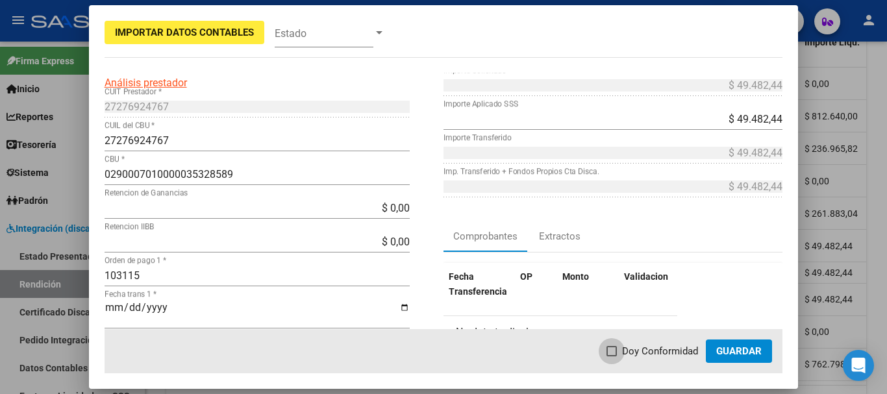
click at [614, 350] on span at bounding box center [612, 351] width 10 height 10
click at [612, 357] on input "Doy Conformidad" at bounding box center [611, 357] width 1 height 1
checkbox input "true"
click at [735, 349] on span "Guardar" at bounding box center [738, 352] width 45 height 12
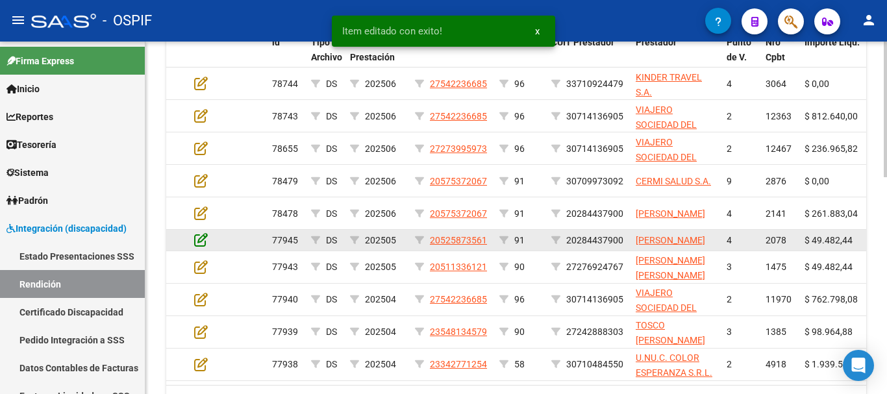
click at [201, 247] on icon at bounding box center [201, 240] width 14 height 14
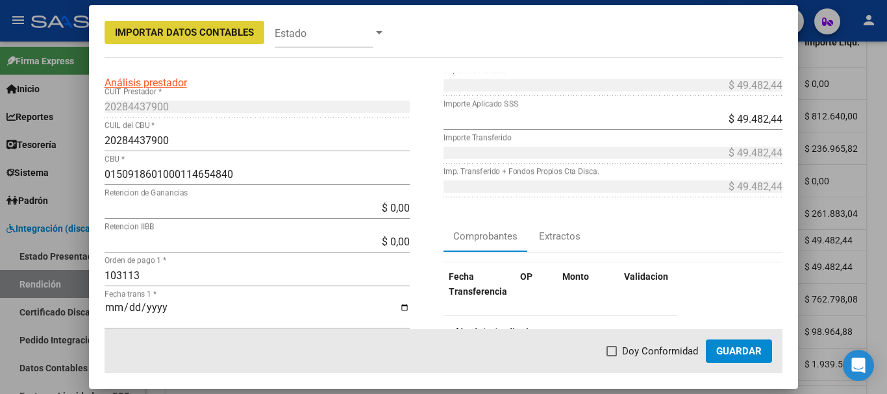
click at [612, 353] on span at bounding box center [612, 351] width 10 height 10
click at [612, 357] on input "Doy Conformidad" at bounding box center [611, 357] width 1 height 1
checkbox input "true"
click at [726, 351] on span "Guardar" at bounding box center [738, 352] width 45 height 12
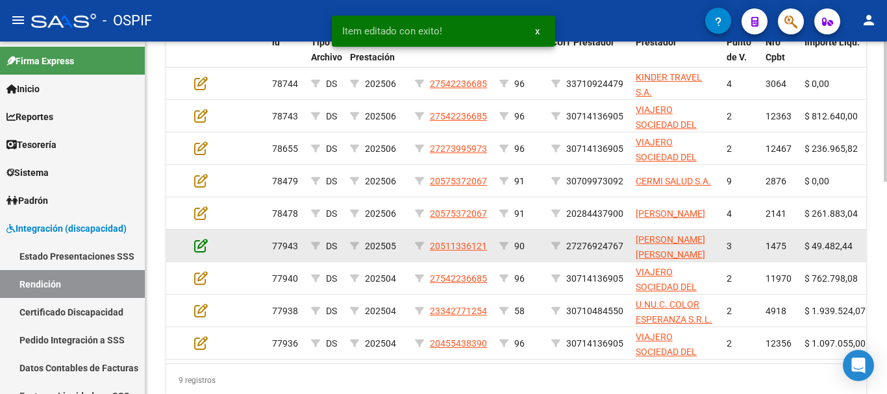
click at [199, 246] on icon at bounding box center [201, 245] width 14 height 14
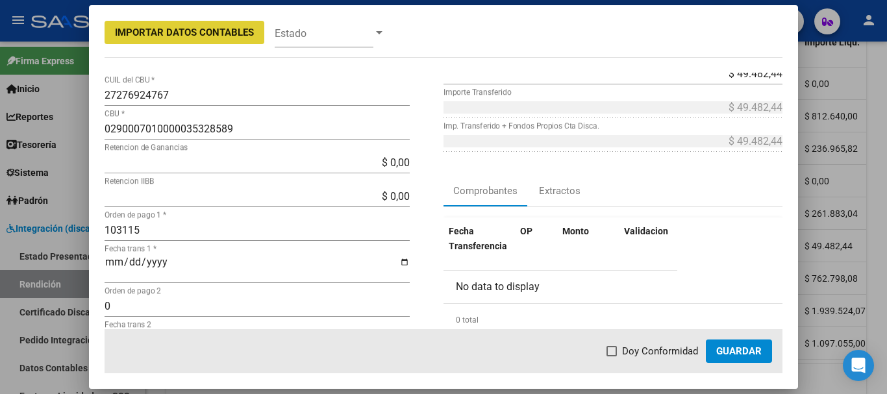
scroll to position [130, 0]
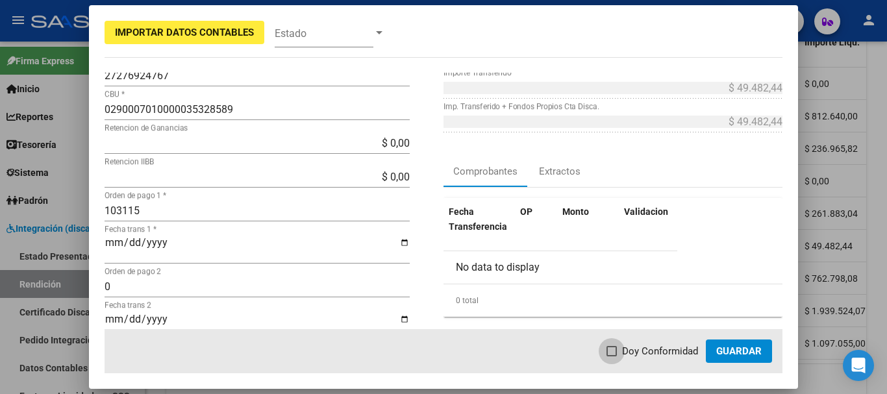
click at [615, 344] on label "Doy Conformidad" at bounding box center [653, 352] width 92 height 16
click at [612, 357] on input "Doy Conformidad" at bounding box center [611, 357] width 1 height 1
checkbox input "true"
click at [754, 358] on button "Guardar" at bounding box center [739, 351] width 66 height 23
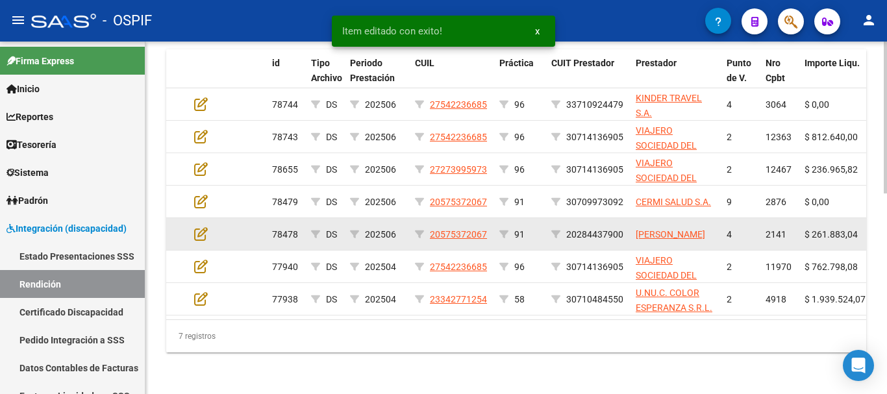
scroll to position [467, 0]
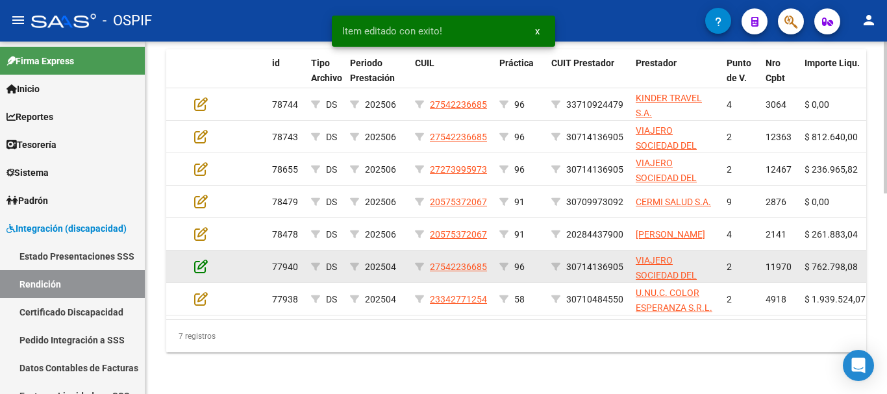
click at [201, 259] on icon at bounding box center [201, 266] width 14 height 14
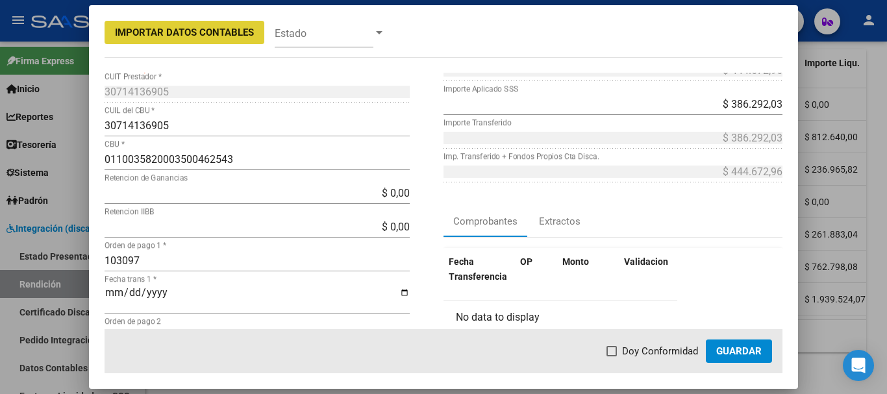
scroll to position [130, 0]
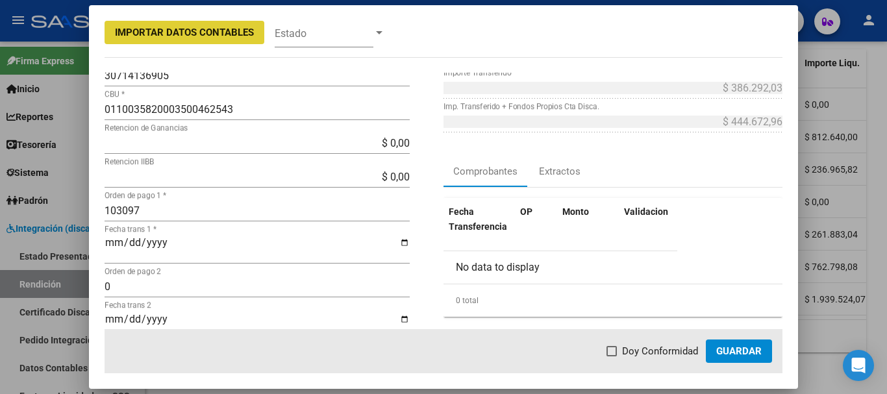
drag, startPoint x: 615, startPoint y: 349, endPoint x: 683, endPoint y: 357, distance: 67.9
click at [616, 349] on span at bounding box center [612, 351] width 10 height 10
click at [612, 357] on input "Doy Conformidad" at bounding box center [611, 357] width 1 height 1
checkbox input "true"
click at [729, 351] on span "Guardar" at bounding box center [738, 352] width 45 height 12
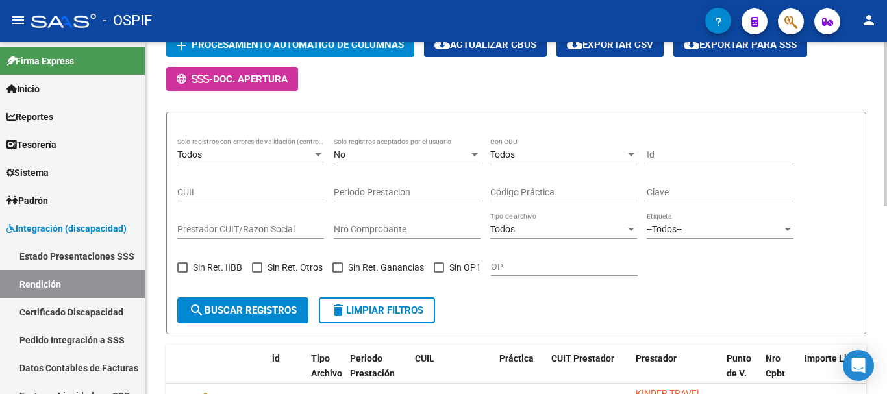
scroll to position [142, 0]
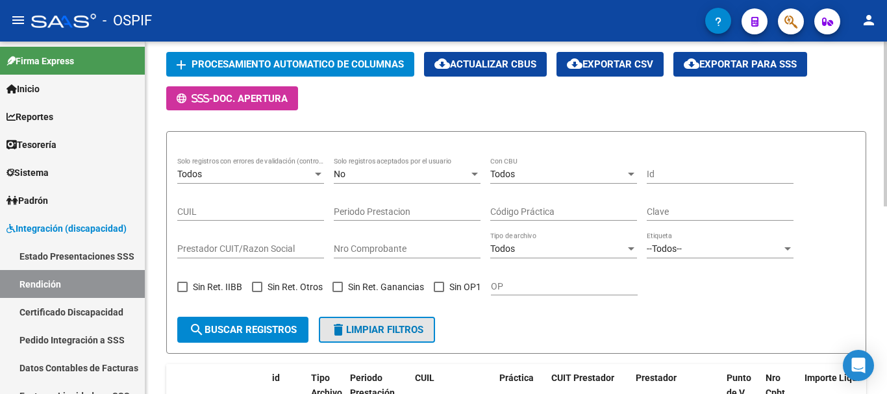
click at [383, 331] on span "delete Limpiar filtros" at bounding box center [377, 330] width 93 height 12
click at [437, 287] on span at bounding box center [439, 287] width 10 height 10
click at [438, 292] on input "Sin OP1" at bounding box center [438, 292] width 1 height 1
click at [267, 327] on span "search Buscar registros" at bounding box center [243, 330] width 108 height 12
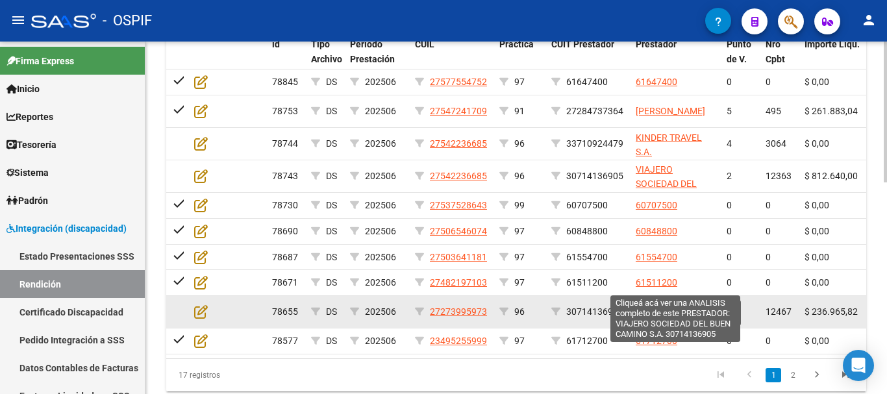
scroll to position [529, 0]
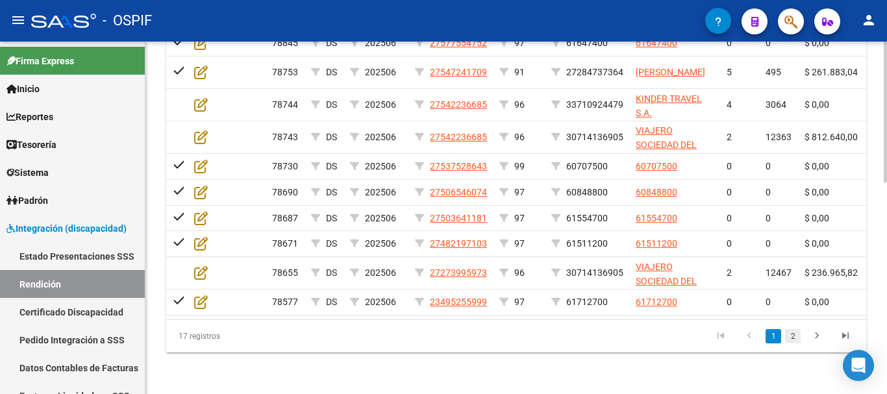
click at [792, 337] on link "2" at bounding box center [793, 336] width 16 height 14
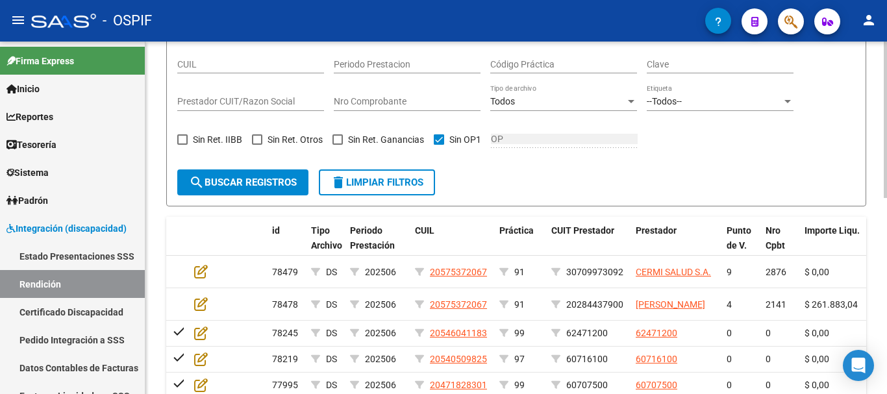
scroll to position [183, 0]
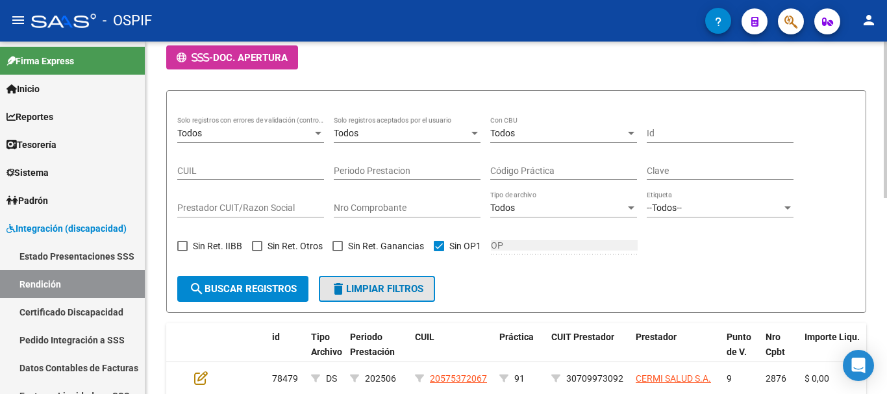
click at [364, 288] on span "delete Limpiar filtros" at bounding box center [377, 289] width 93 height 12
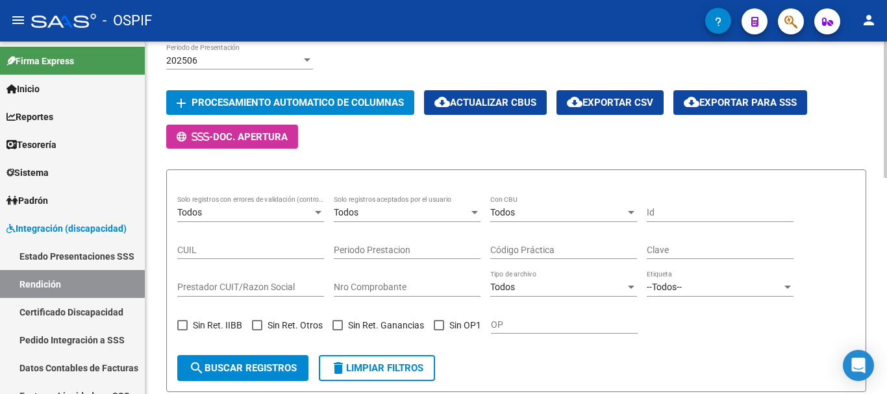
scroll to position [169, 0]
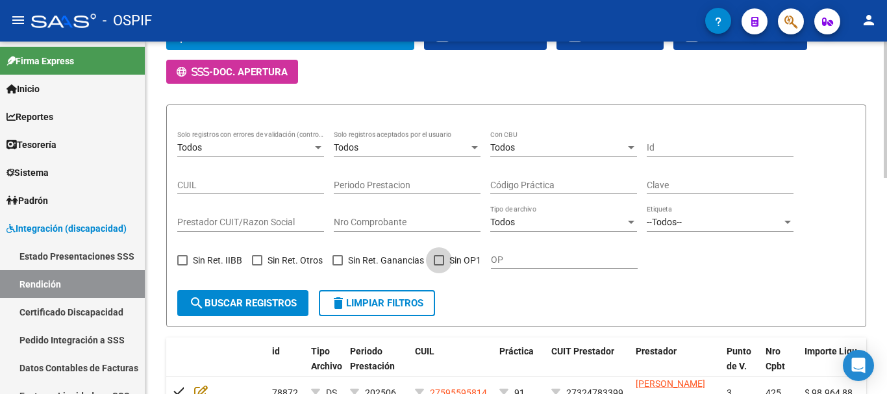
click at [440, 257] on span at bounding box center [439, 260] width 10 height 10
click at [439, 266] on input "Sin OP1" at bounding box center [438, 266] width 1 height 1
checkbox input "true"
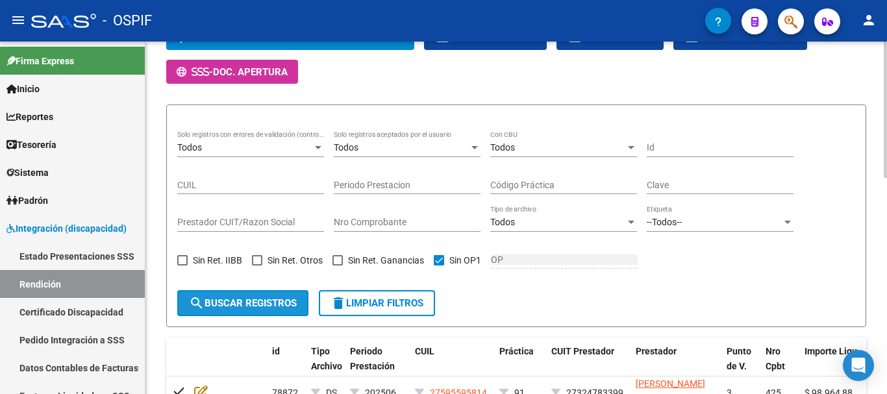
click at [274, 300] on span "search Buscar registros" at bounding box center [243, 304] width 108 height 12
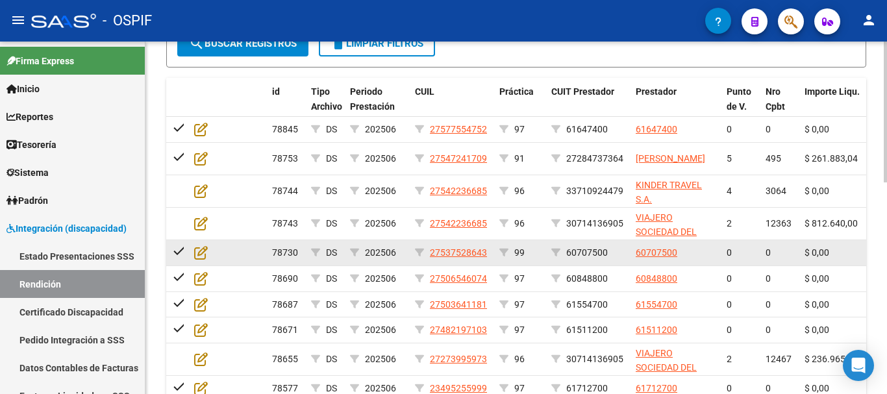
scroll to position [494, 0]
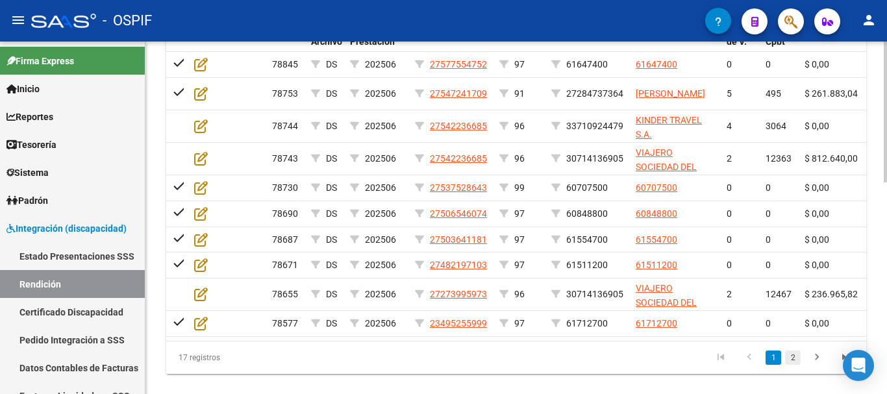
click at [791, 365] on link "2" at bounding box center [793, 358] width 16 height 14
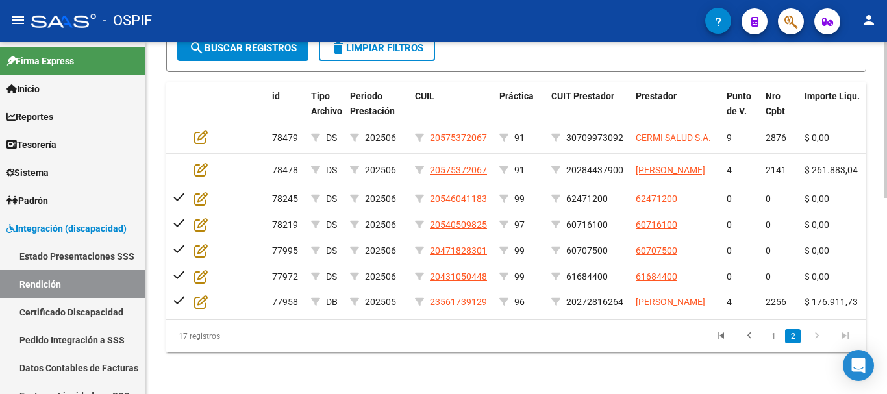
scroll to position [443, 0]
click at [770, 333] on link "1" at bounding box center [774, 336] width 16 height 14
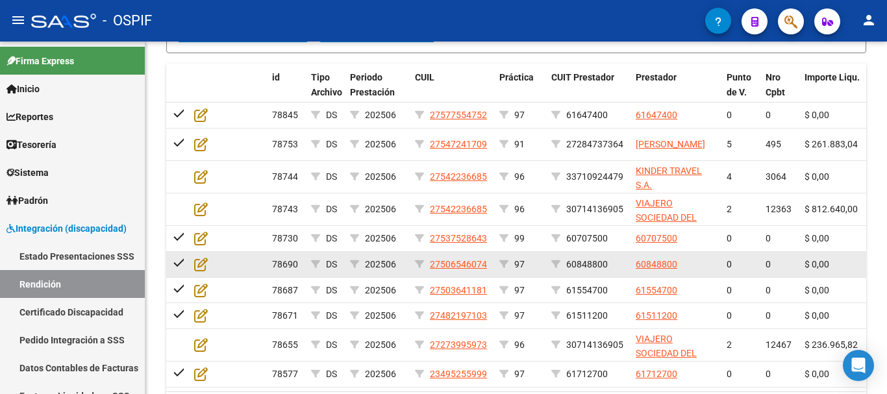
scroll to position [529, 0]
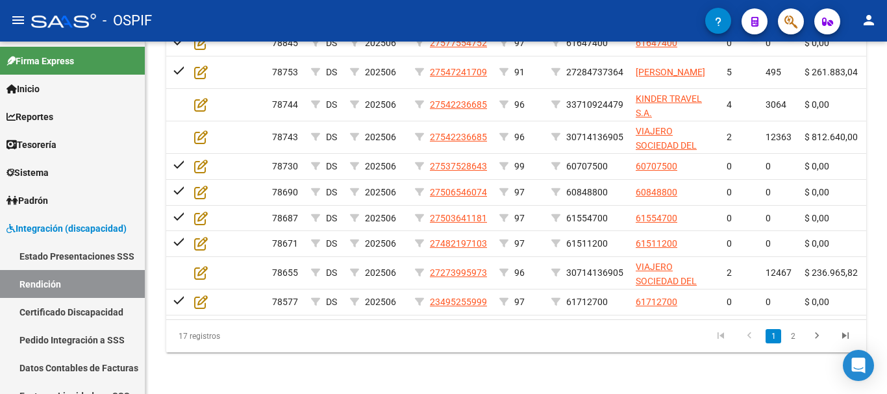
click at [791, 337] on link "2" at bounding box center [793, 336] width 16 height 14
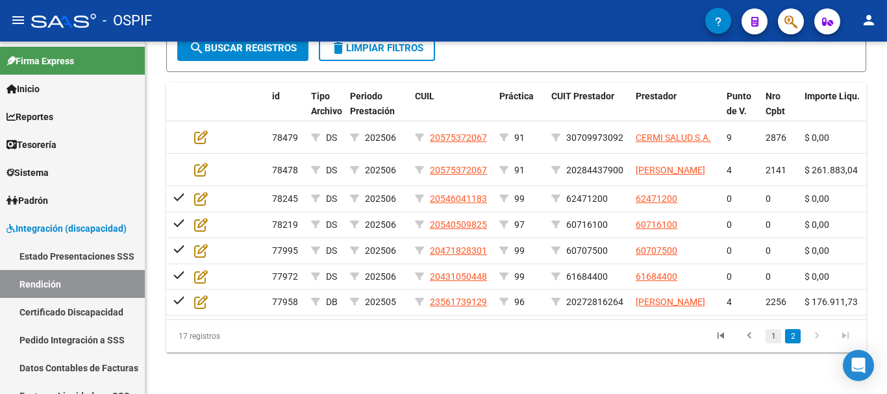
scroll to position [443, 0]
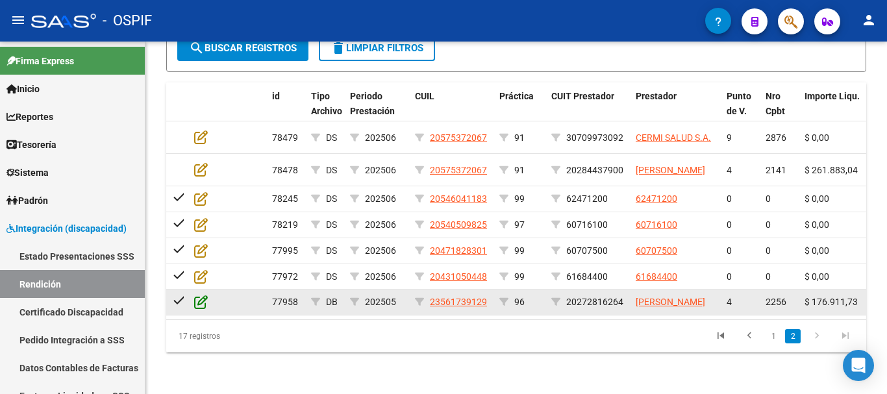
click at [203, 295] on icon at bounding box center [201, 302] width 14 height 14
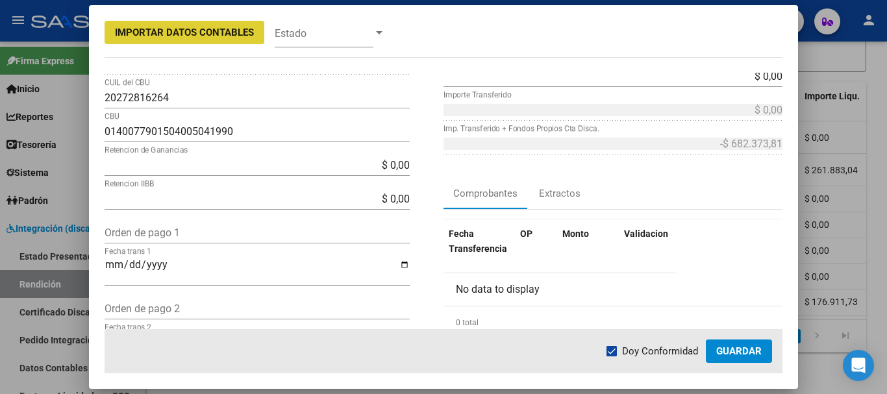
scroll to position [130, 0]
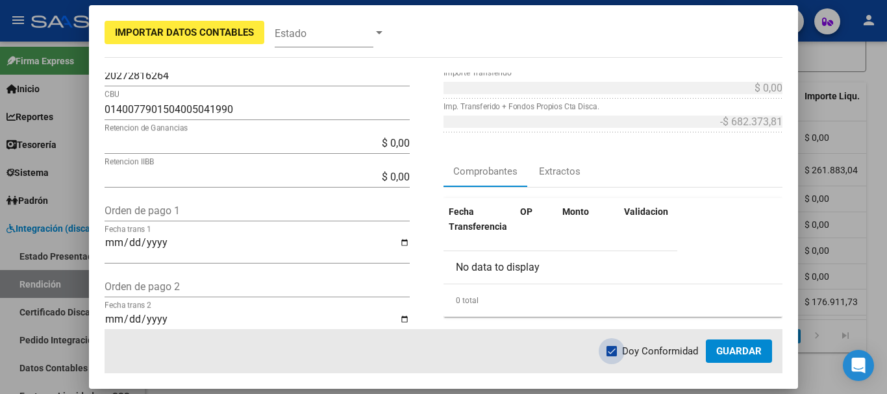
click at [615, 353] on span at bounding box center [612, 351] width 10 height 10
click at [612, 357] on input "Doy Conformidad" at bounding box center [611, 357] width 1 height 1
checkbox input "false"
click at [763, 344] on button "Guardar" at bounding box center [739, 351] width 66 height 23
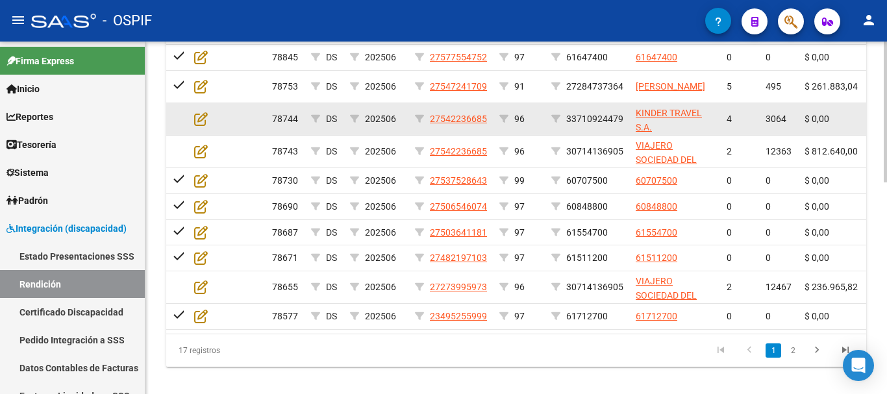
scroll to position [529, 0]
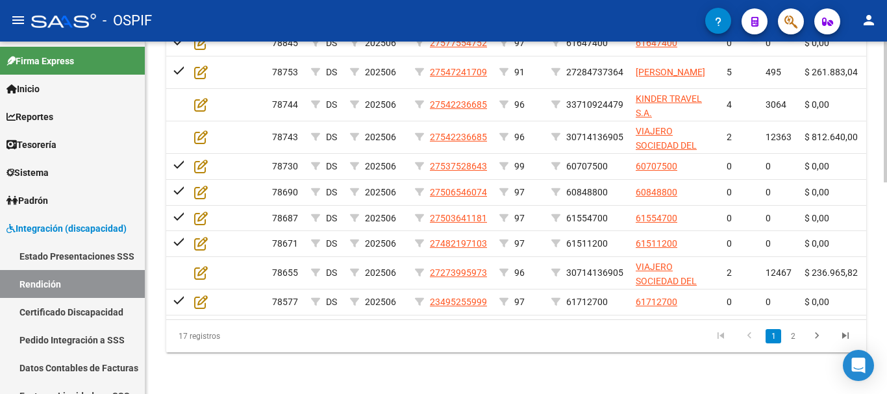
drag, startPoint x: 791, startPoint y: 340, endPoint x: 768, endPoint y: 336, distance: 23.1
click at [791, 338] on link "2" at bounding box center [793, 336] width 16 height 14
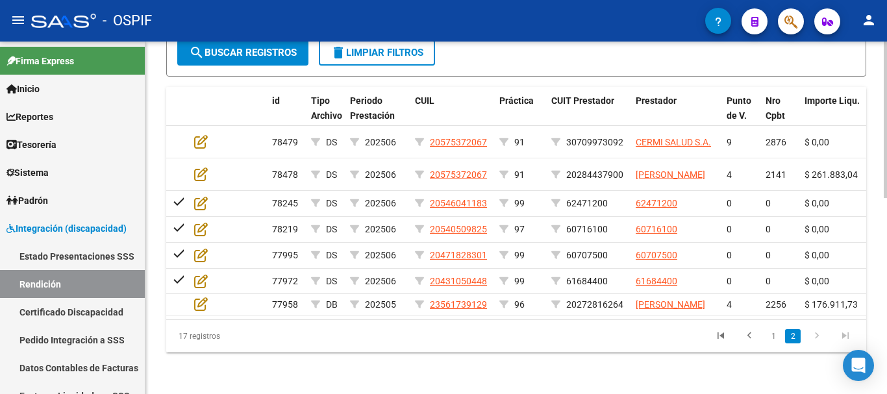
scroll to position [443, 0]
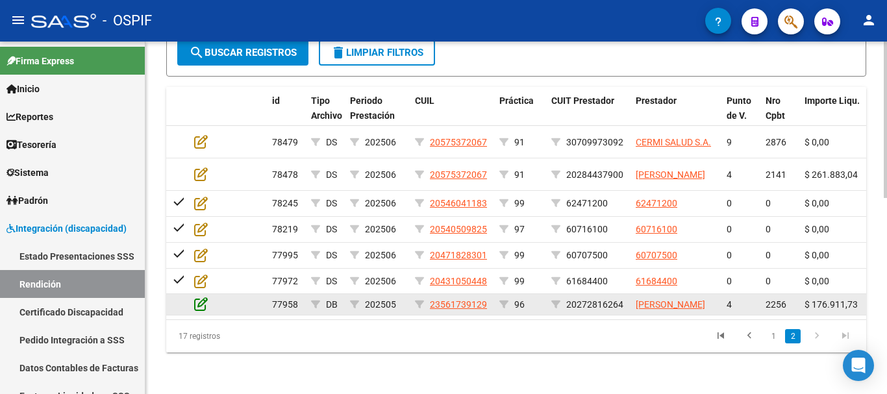
click at [202, 297] on icon at bounding box center [201, 304] width 14 height 14
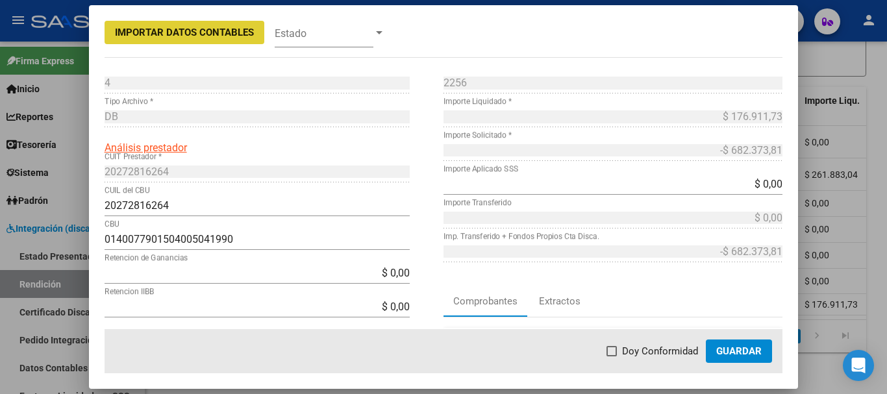
click at [617, 352] on span at bounding box center [612, 351] width 10 height 10
click at [612, 357] on input "Doy Conformidad" at bounding box center [611, 357] width 1 height 1
checkbox input "true"
click at [747, 349] on span "Guardar" at bounding box center [738, 352] width 45 height 12
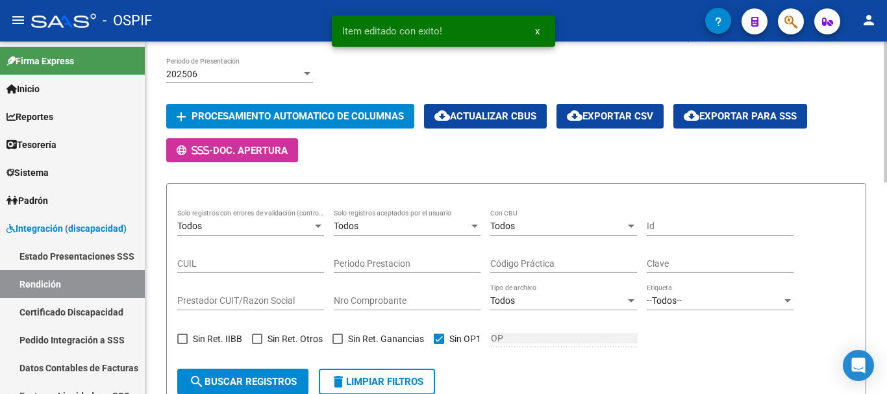
scroll to position [269, 0]
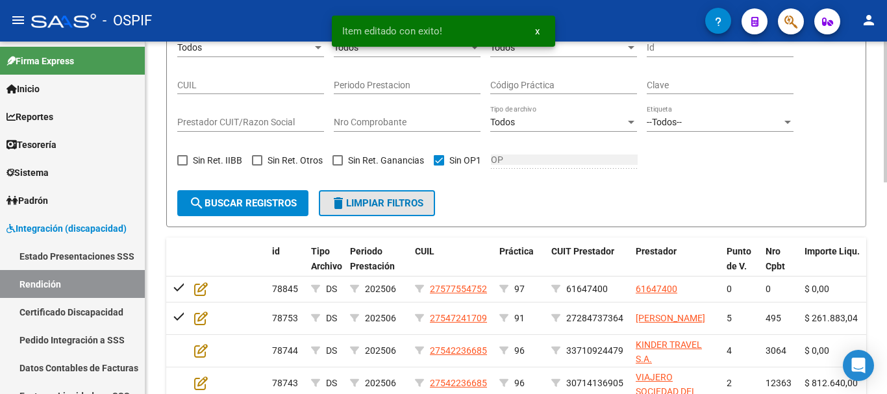
click at [384, 209] on button "delete Limpiar filtros" at bounding box center [377, 203] width 116 height 26
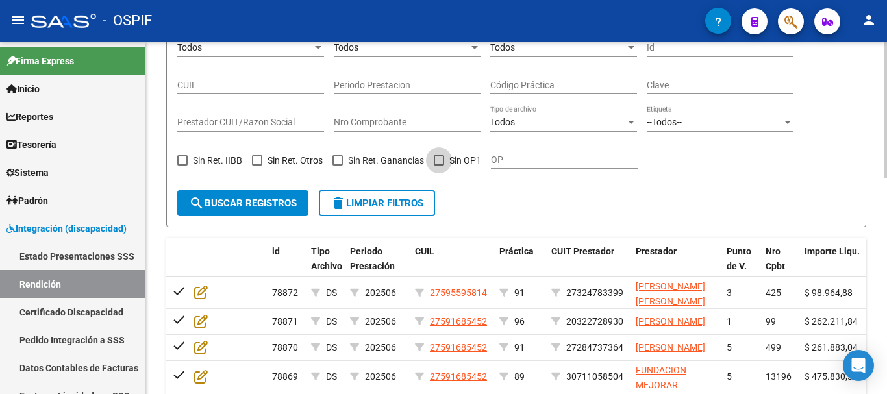
click at [438, 160] on span at bounding box center [439, 160] width 10 height 10
click at [438, 166] on input "Sin OP1" at bounding box center [438, 166] width 1 height 1
checkbox input "true"
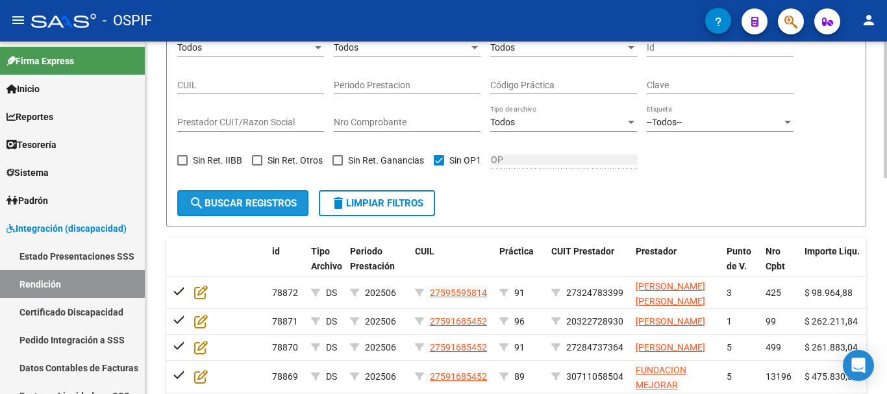
click at [227, 205] on span "search Buscar registros" at bounding box center [243, 203] width 108 height 12
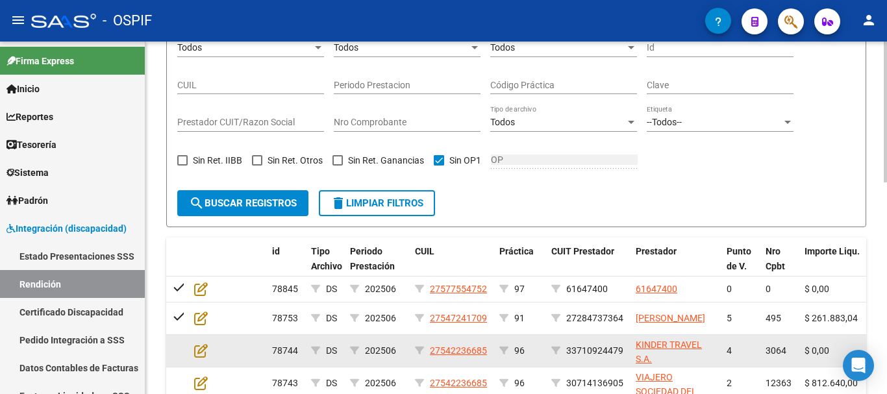
scroll to position [334, 0]
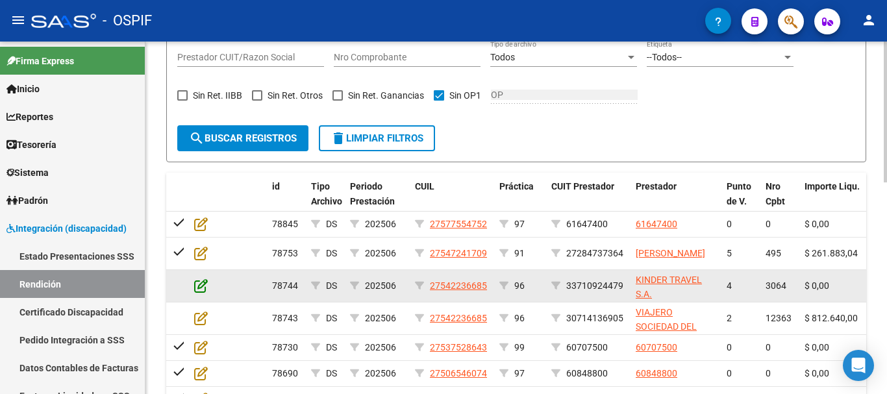
click at [201, 285] on icon at bounding box center [201, 286] width 14 height 14
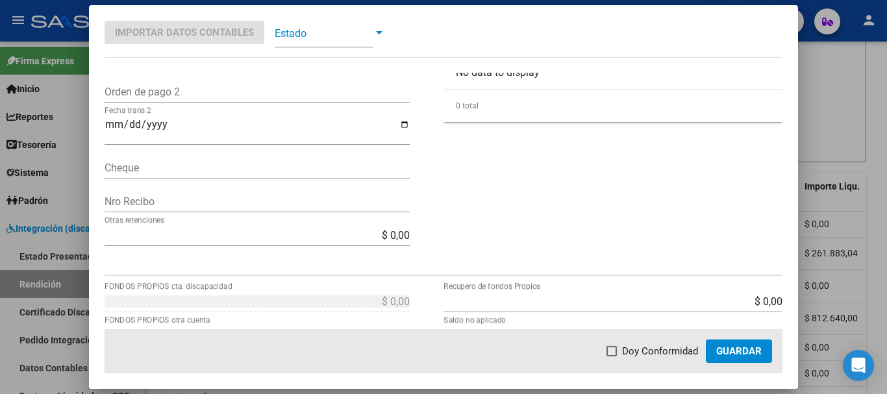
scroll to position [390, 0]
